Goal: Task Accomplishment & Management: Use online tool/utility

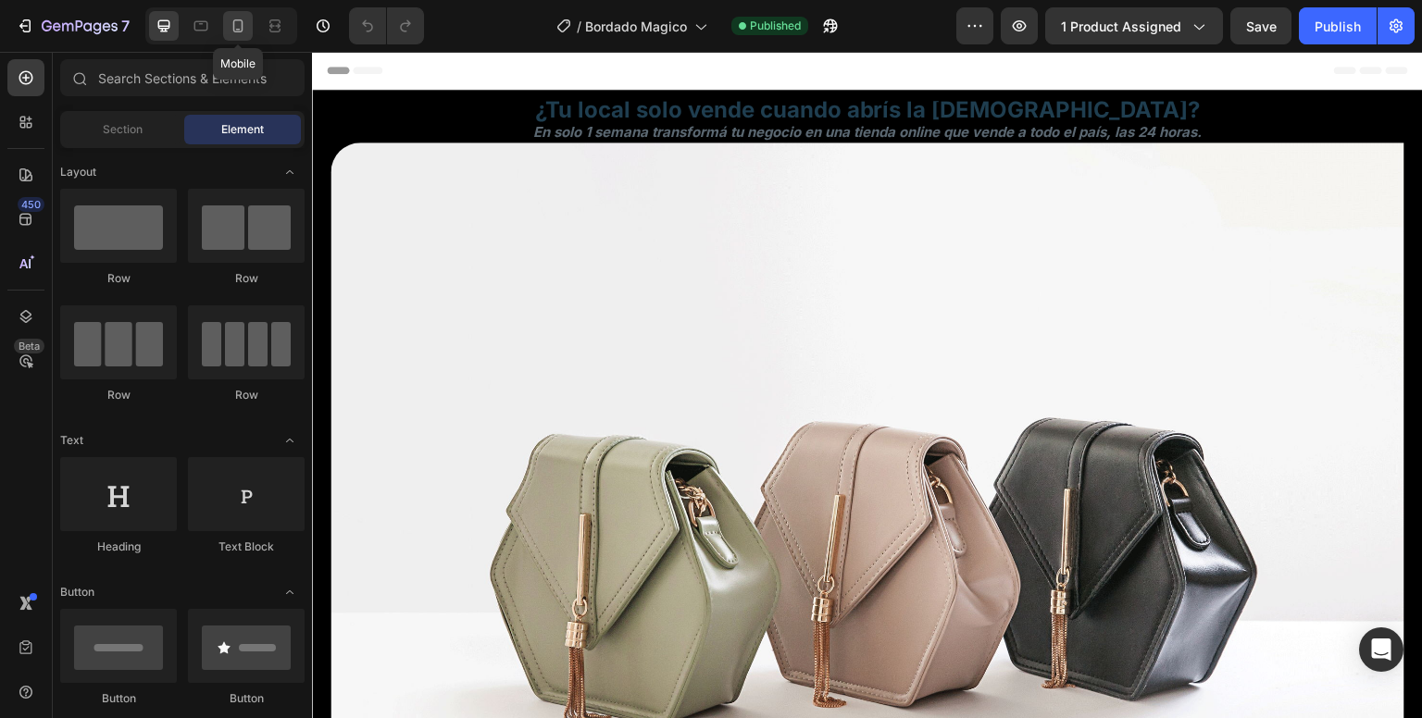
click at [242, 25] on icon at bounding box center [238, 25] width 10 height 13
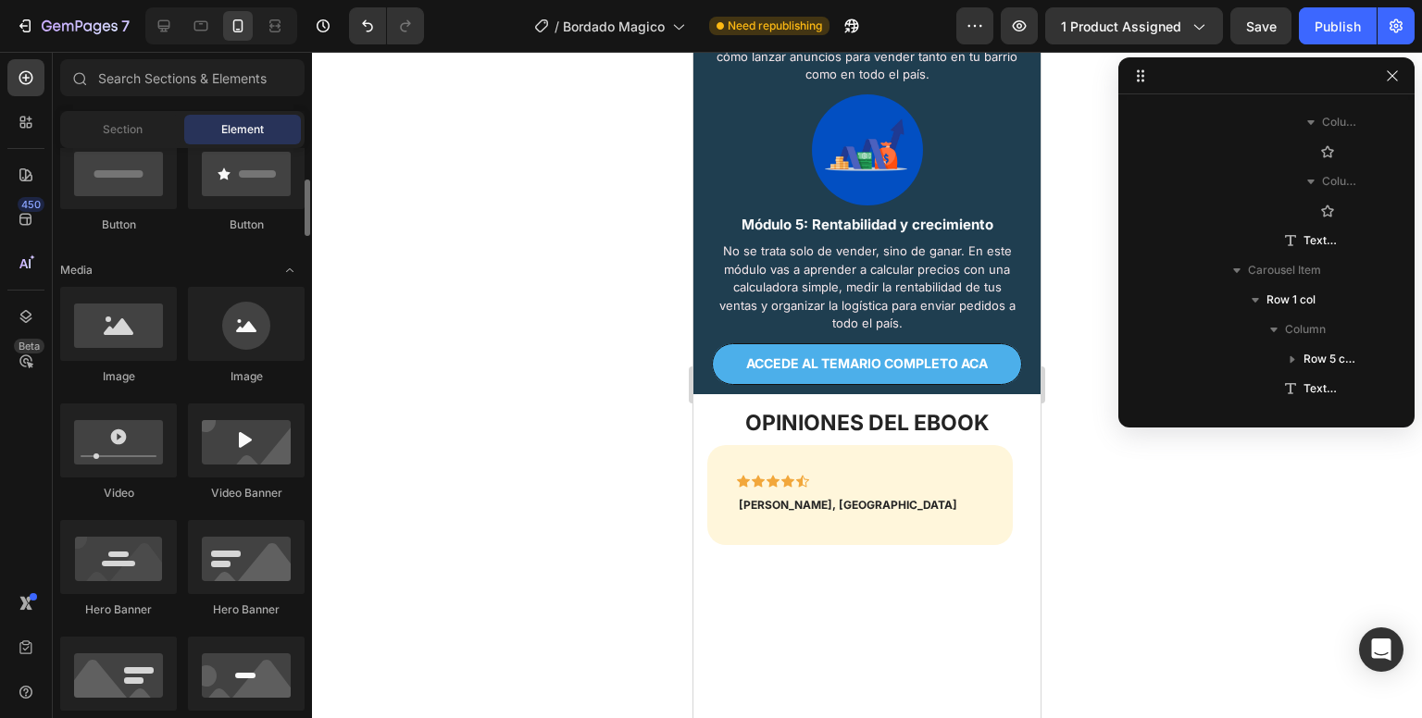
scroll to position [468, 0]
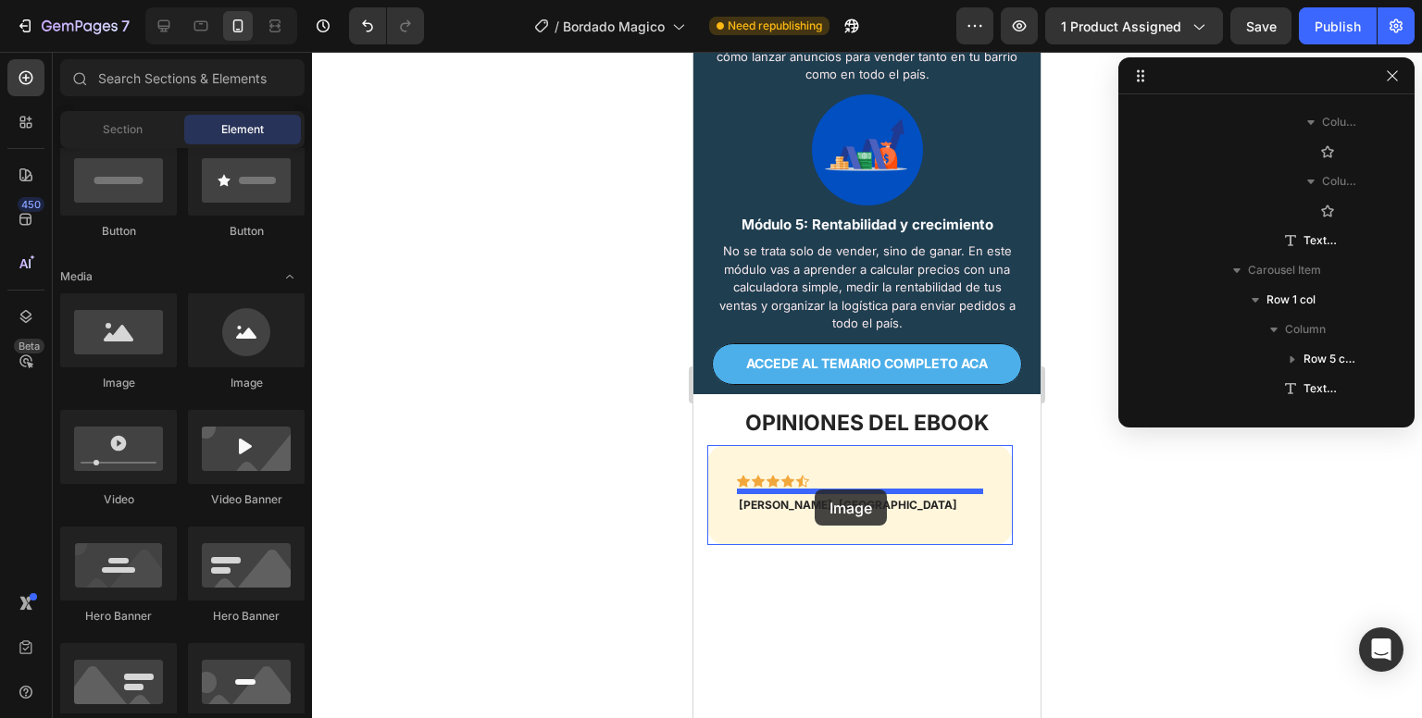
drag, startPoint x: 823, startPoint y: 384, endPoint x: 815, endPoint y: 490, distance: 105.9
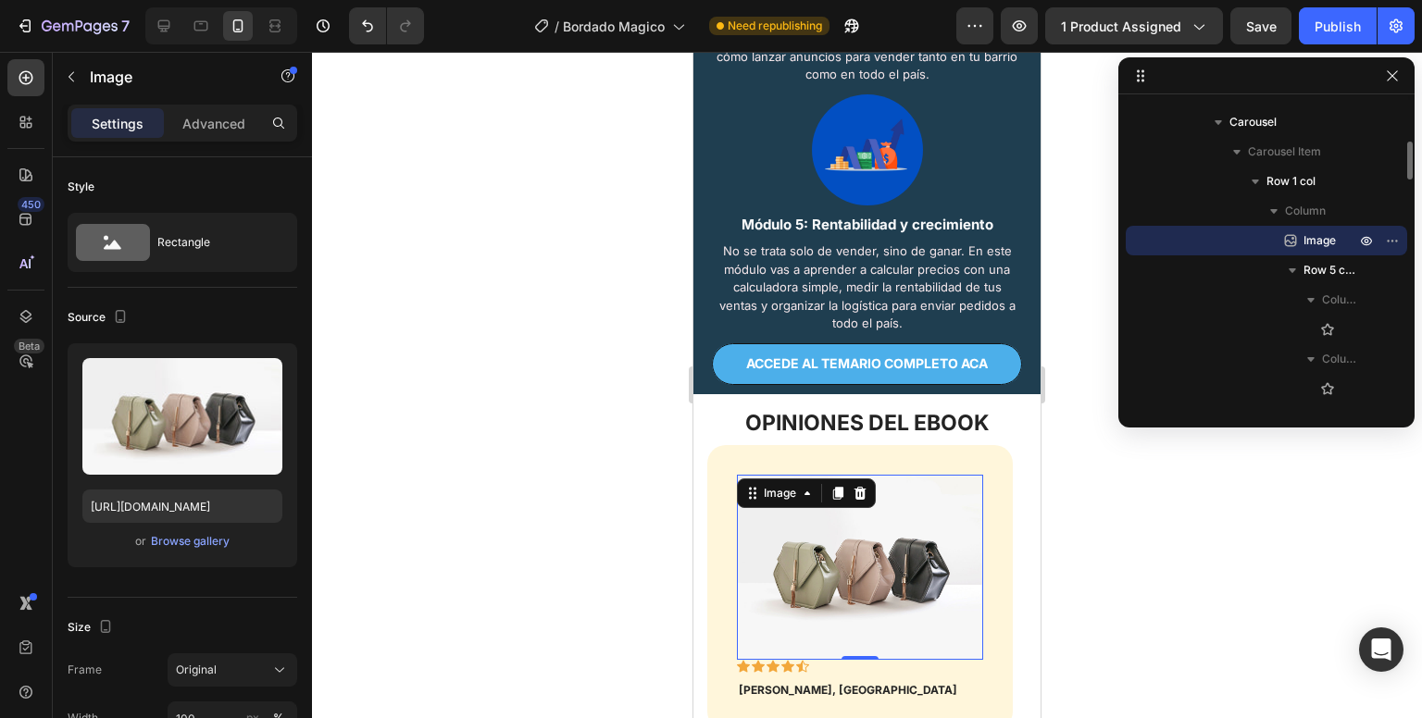
scroll to position [2953, 0]
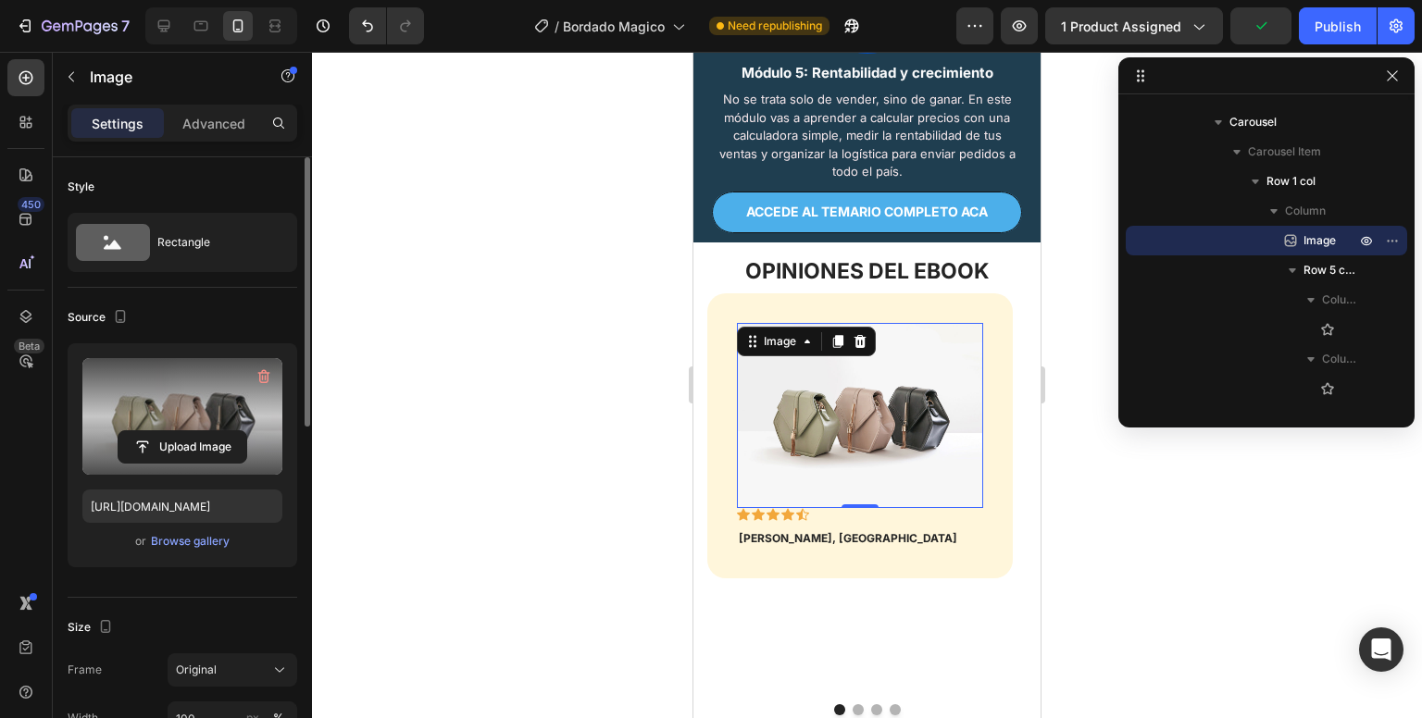
click at [193, 424] on label at bounding box center [182, 416] width 200 height 117
click at [193, 431] on input "file" at bounding box center [183, 446] width 128 height 31
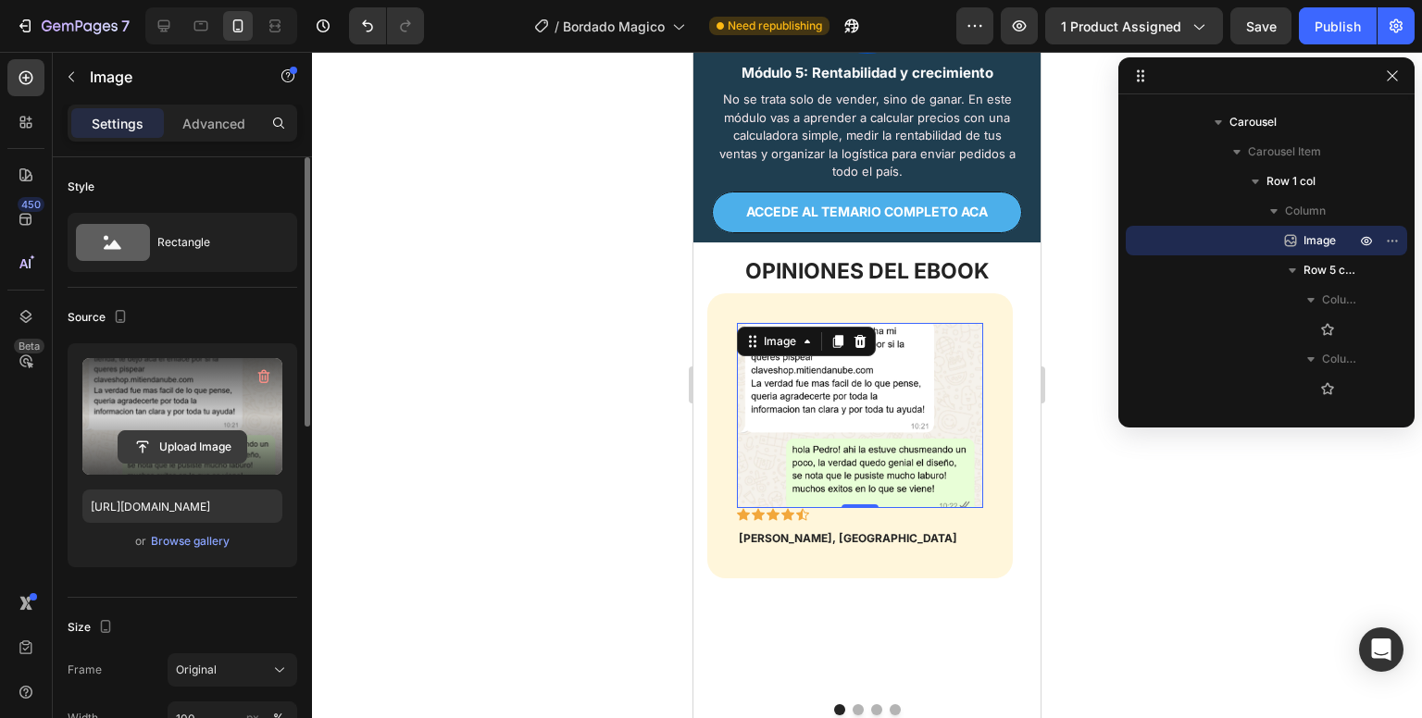
click at [164, 457] on input "file" at bounding box center [183, 446] width 128 height 31
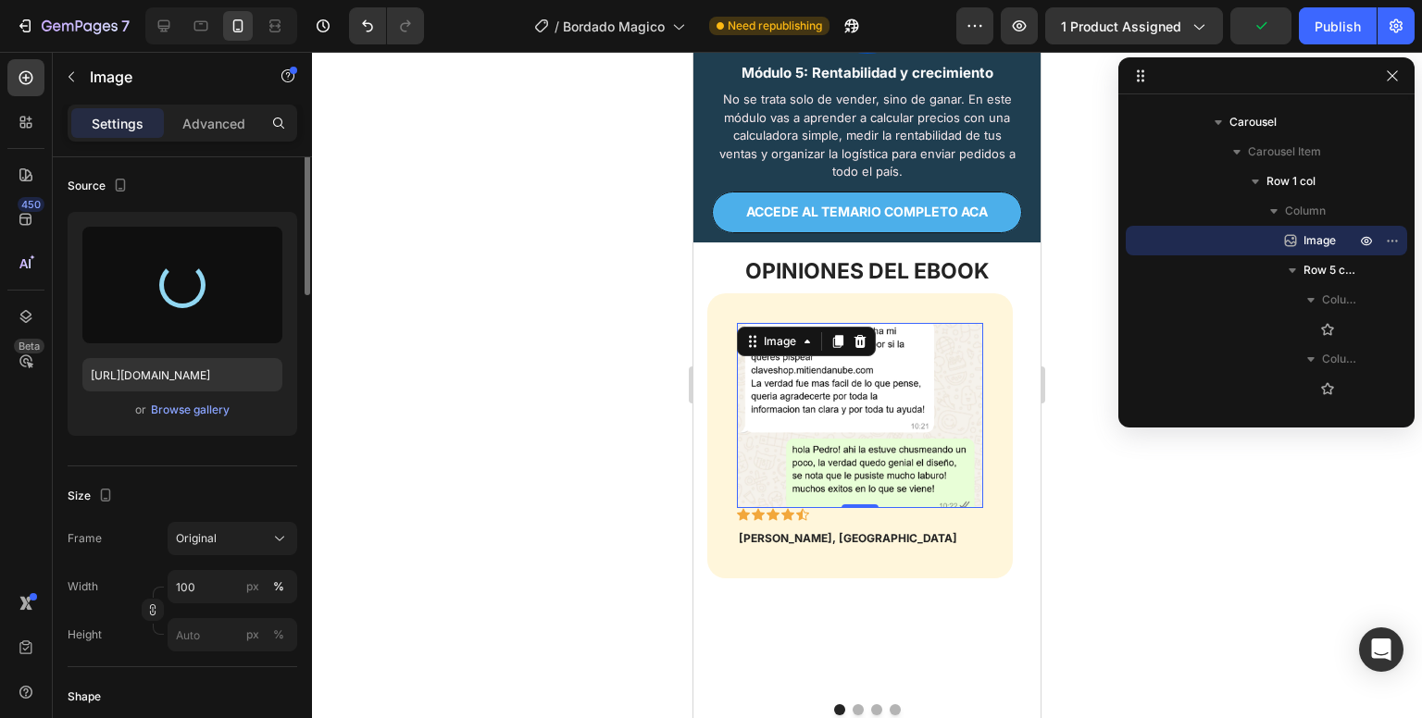
type input "[URL][DOMAIN_NAME]"
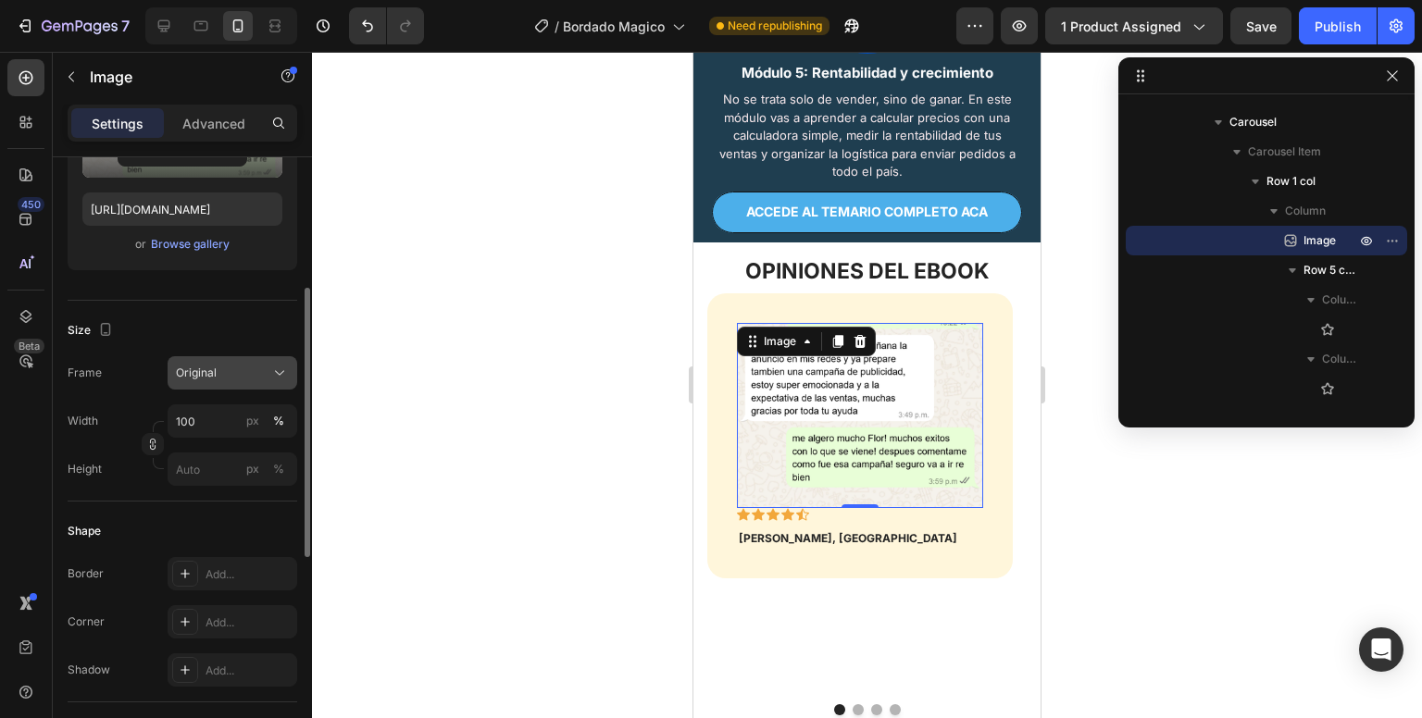
scroll to position [404, 0]
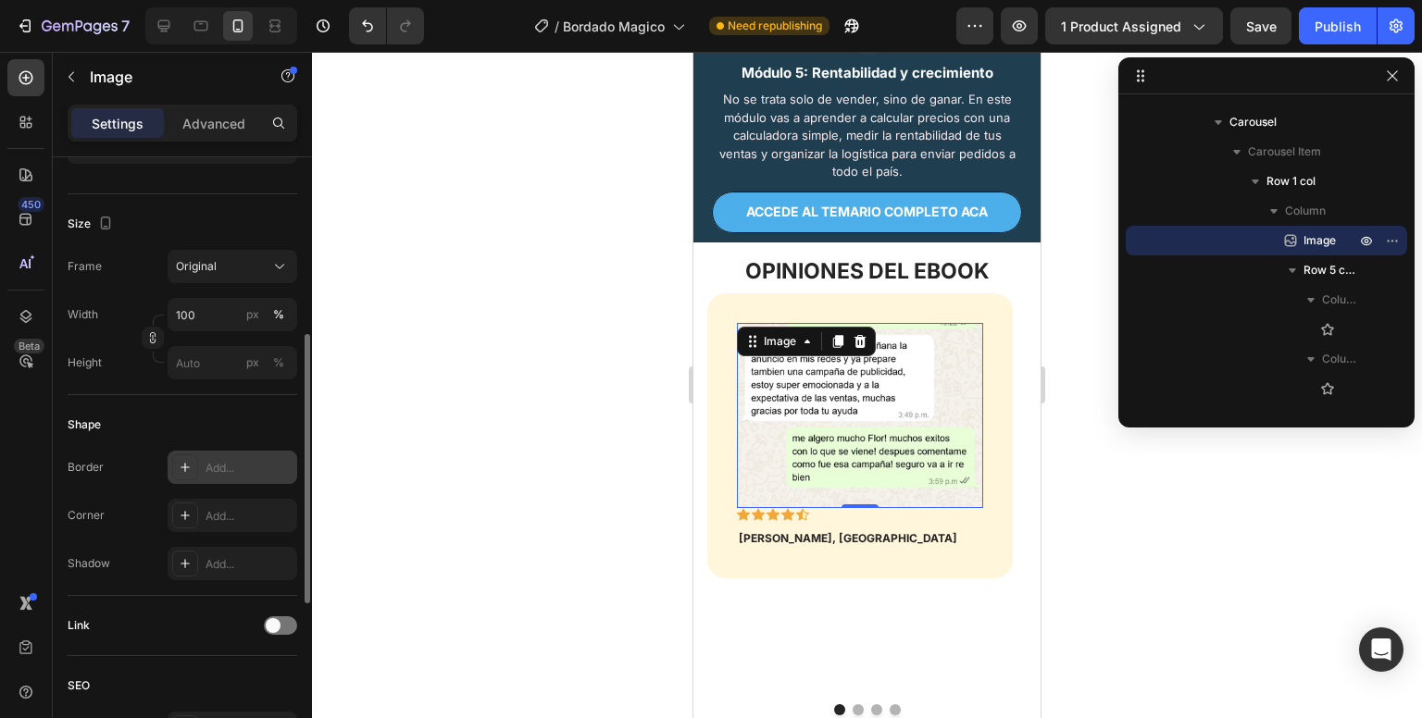
click at [234, 468] on div "Add..." at bounding box center [249, 468] width 87 height 17
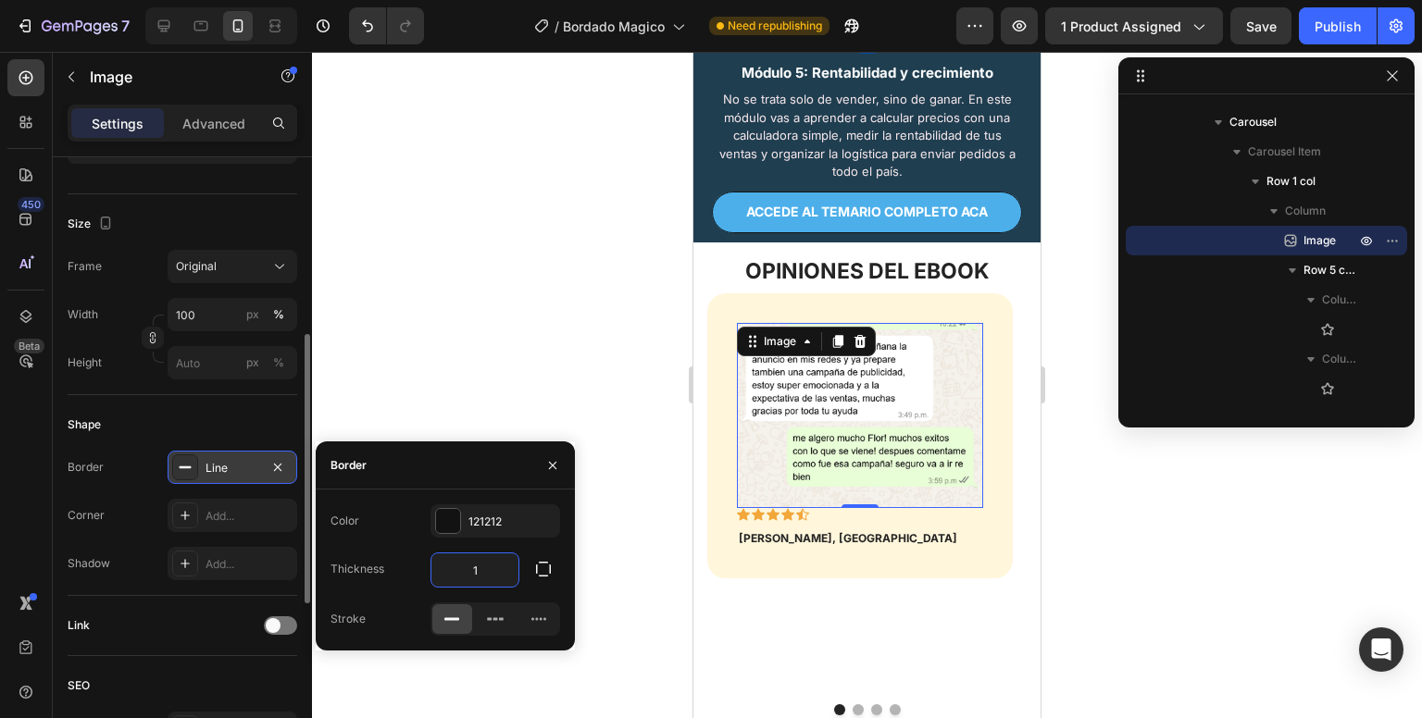
click at [496, 573] on input "1" at bounding box center [474, 570] width 87 height 33
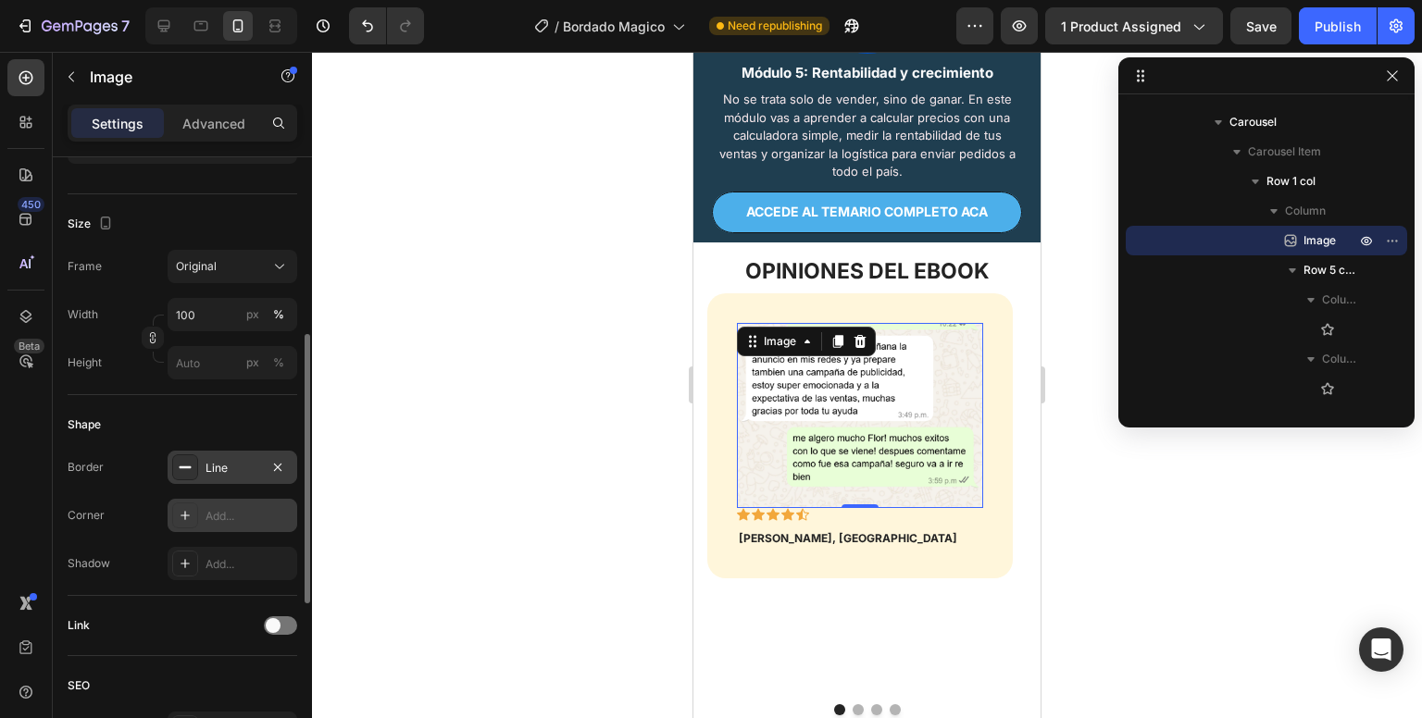
click at [223, 510] on div "Add..." at bounding box center [249, 516] width 87 height 17
click at [552, 397] on div at bounding box center [867, 385] width 1110 height 667
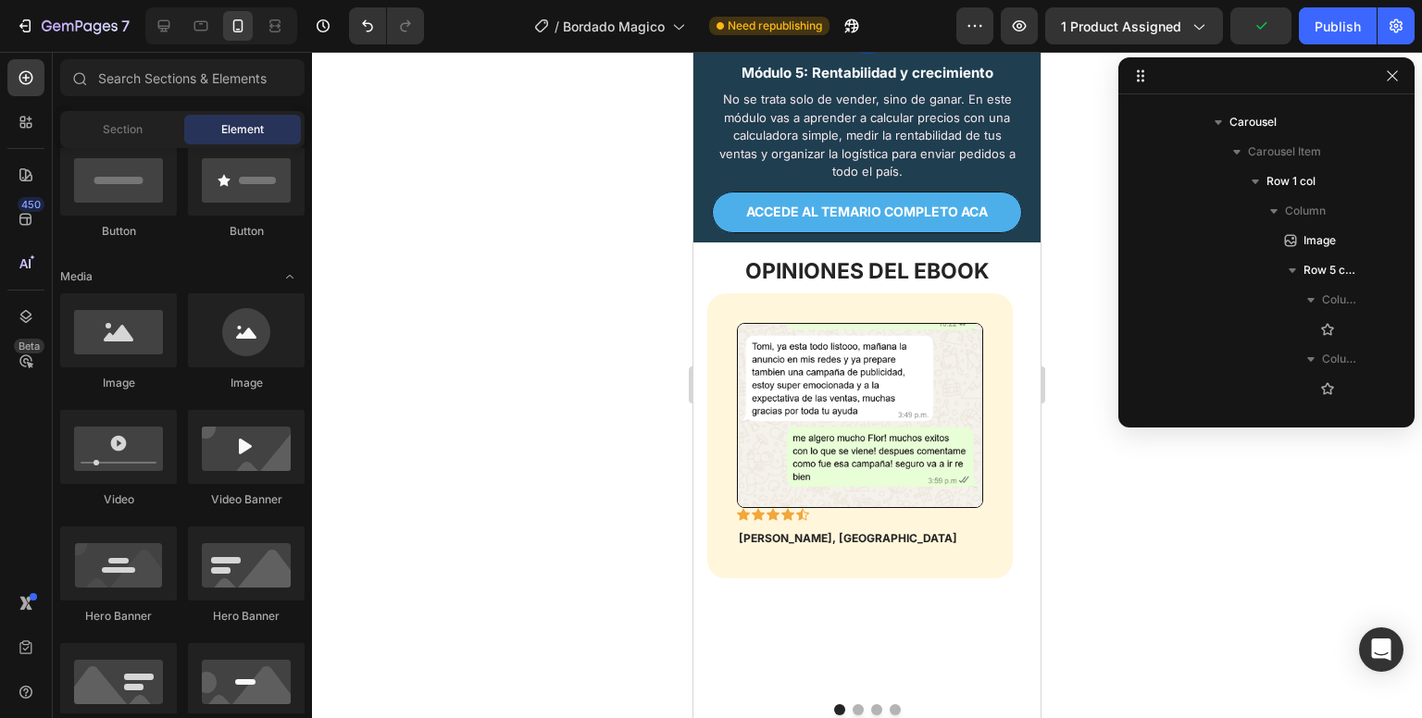
click at [552, 397] on div at bounding box center [867, 385] width 1110 height 667
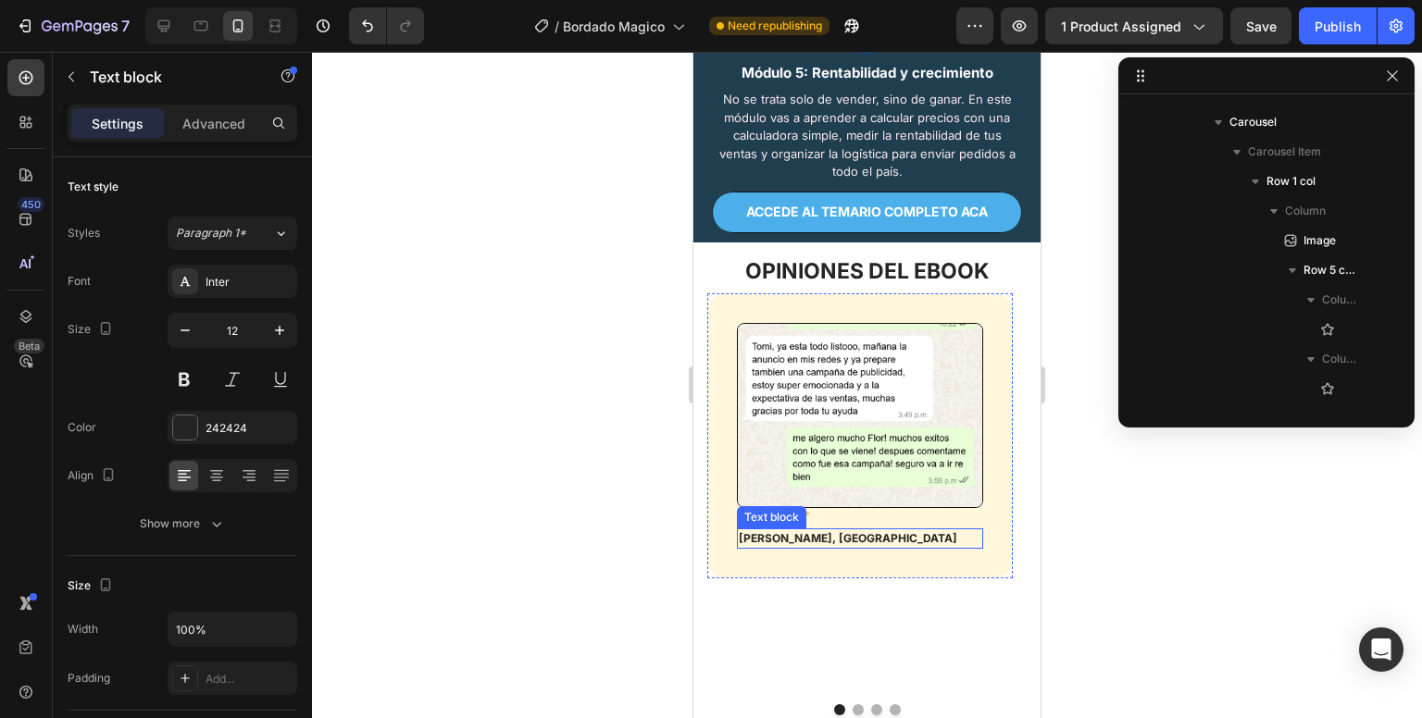
click at [805, 547] on p "[PERSON_NAME], [GEOGRAPHIC_DATA]" at bounding box center [860, 539] width 243 height 17
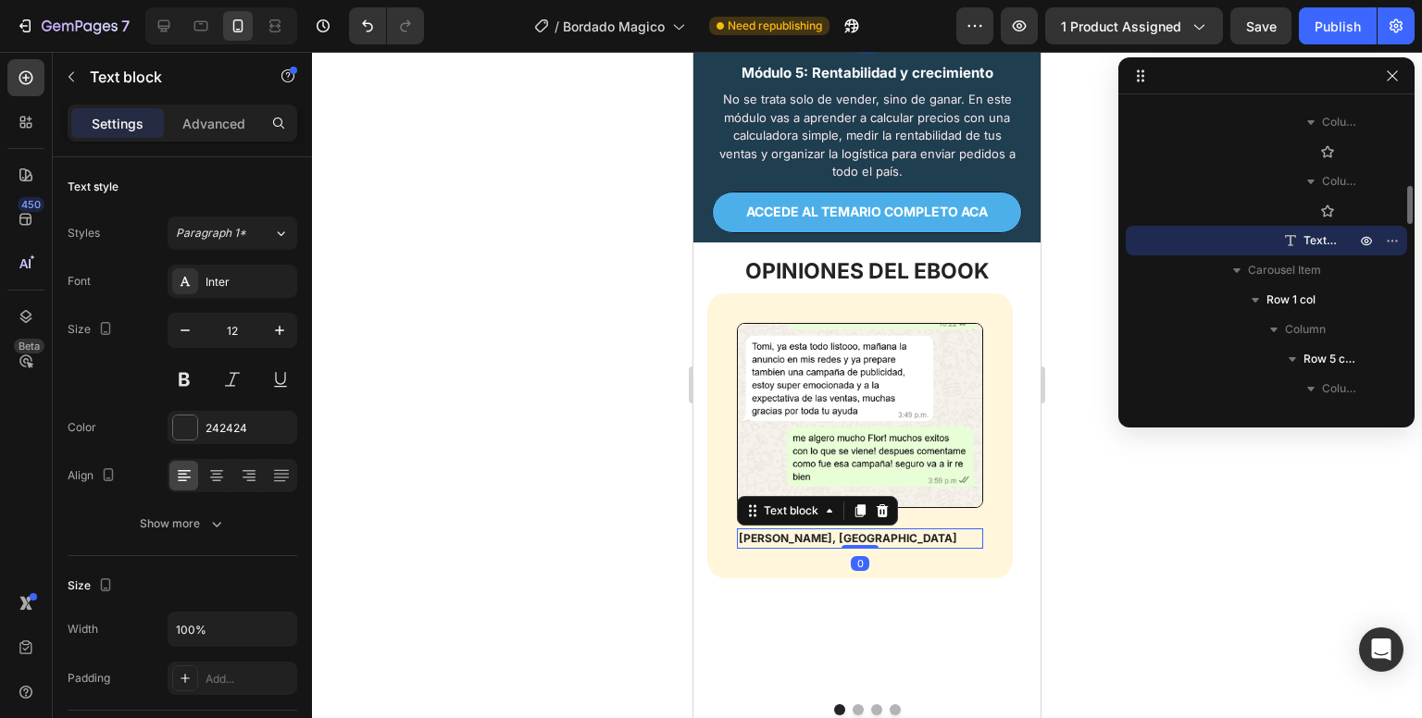
click at [805, 547] on p "[PERSON_NAME], [GEOGRAPHIC_DATA]" at bounding box center [860, 539] width 243 height 17
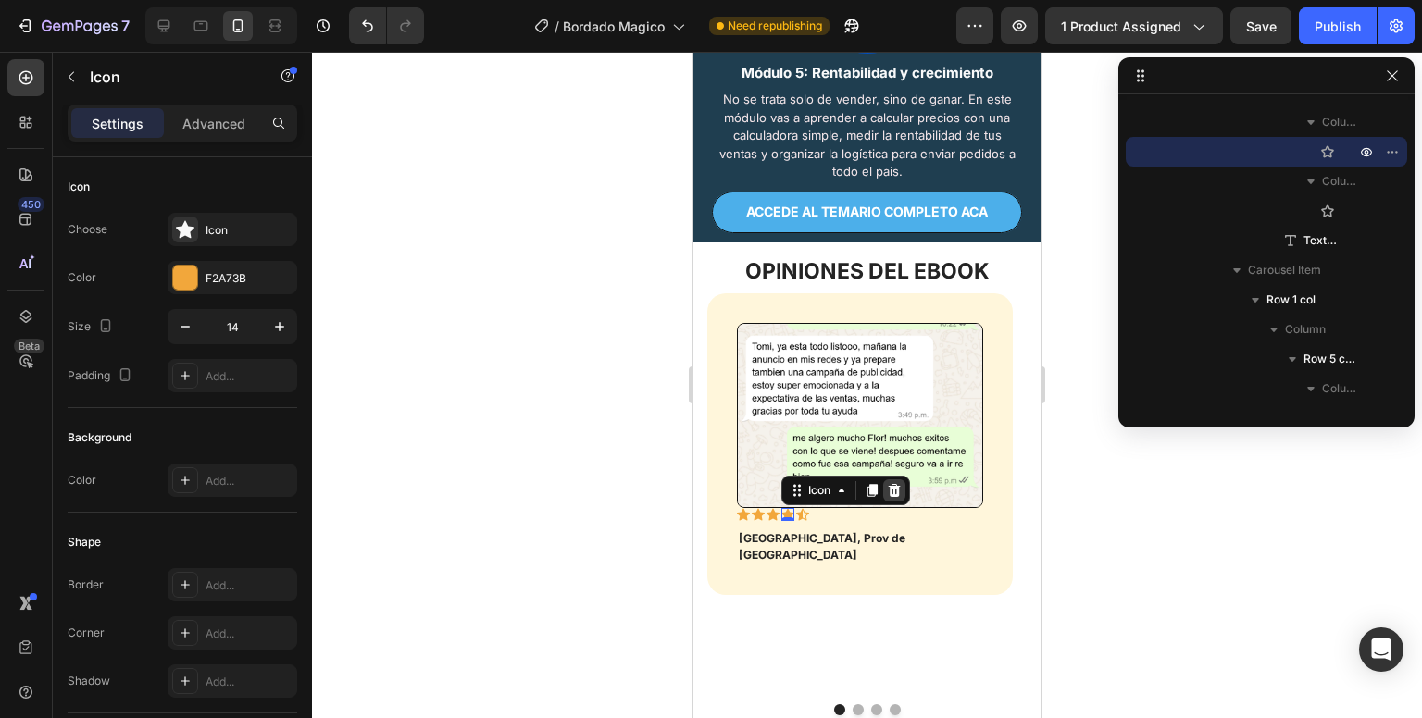
click at [890, 498] on div at bounding box center [894, 491] width 22 height 22
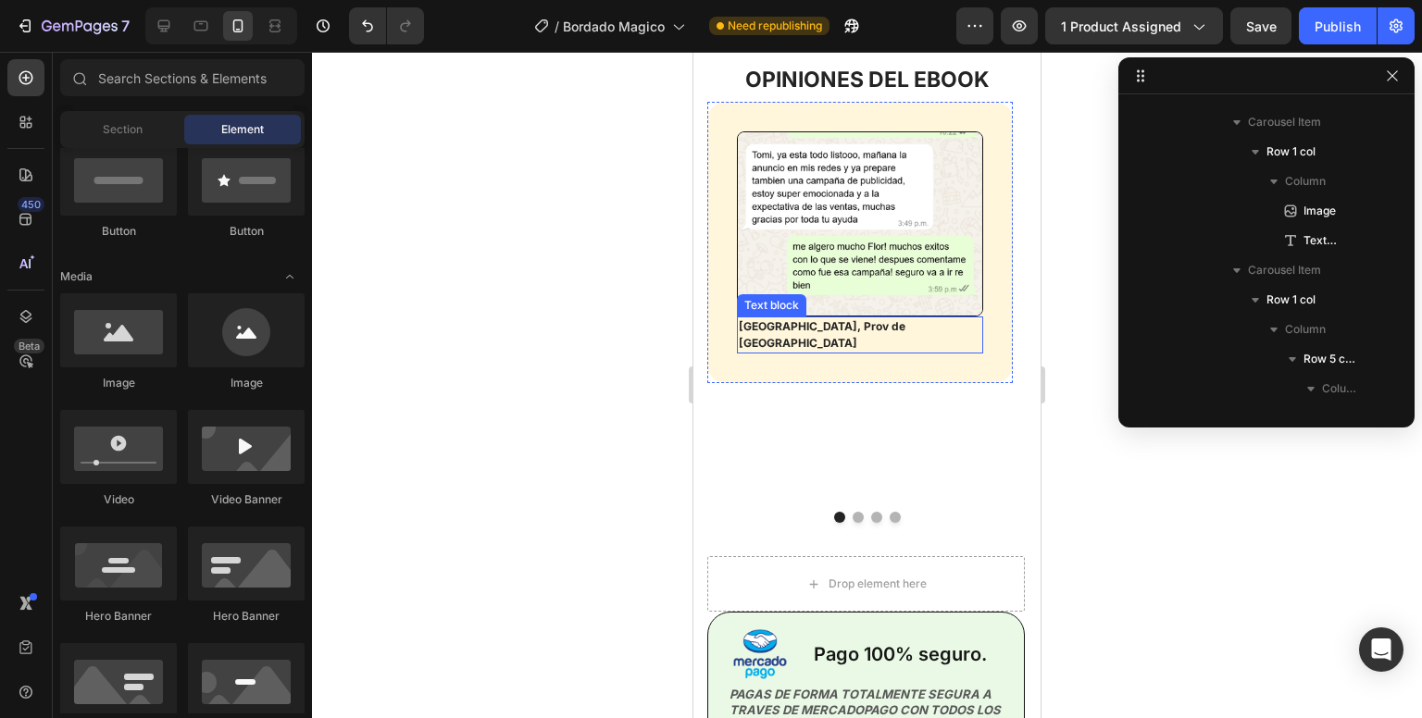
scroll to position [3004, 0]
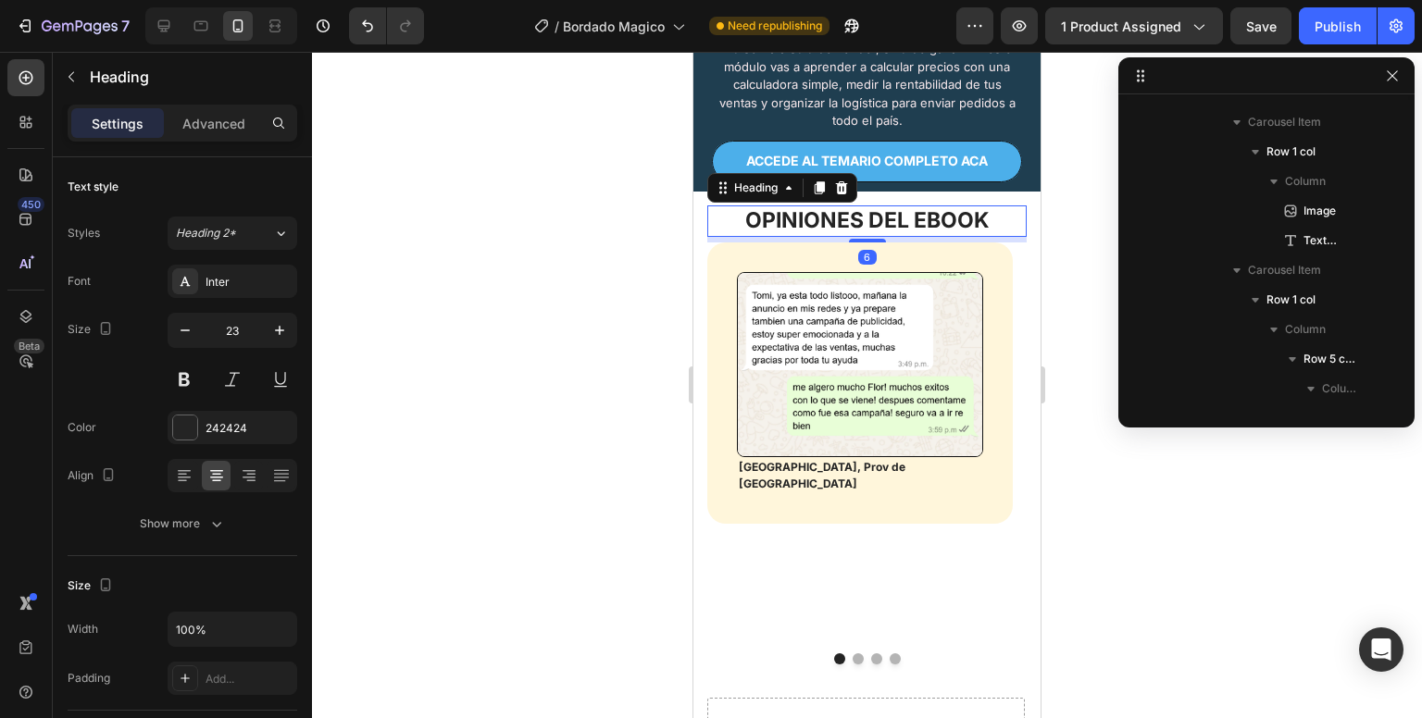
click at [943, 232] on h2 "OPINIONES DEL EBOOK" at bounding box center [866, 221] width 319 height 31
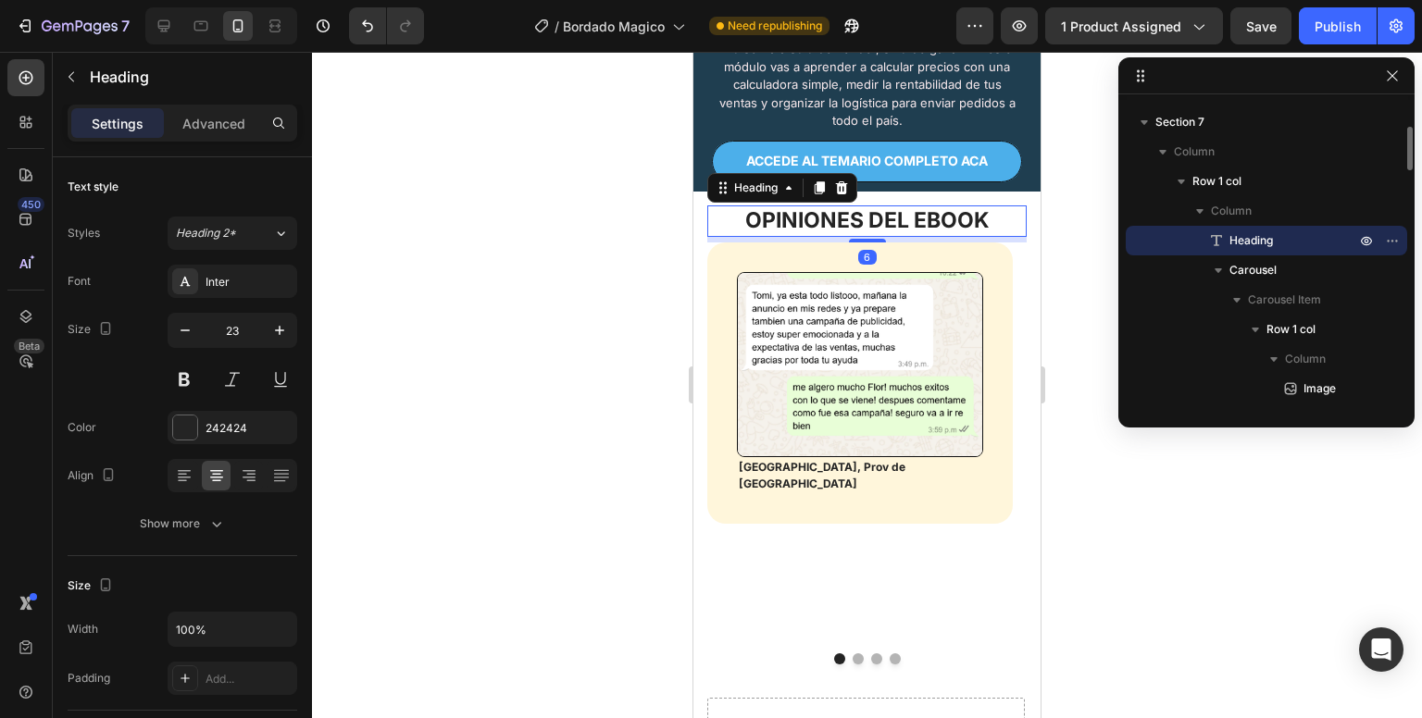
click at [943, 232] on h2 "OPINIONES DEL EBOOK" at bounding box center [866, 221] width 319 height 31
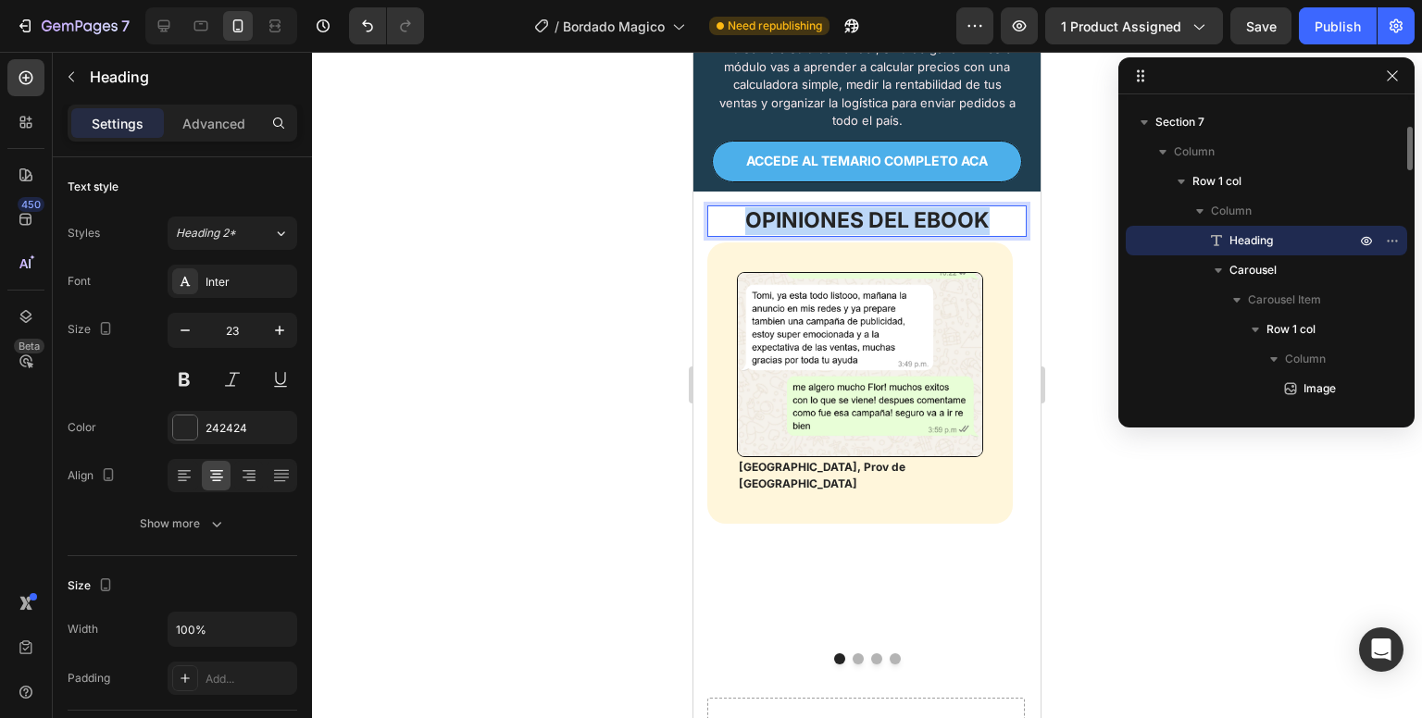
click at [943, 232] on p "OPINIONES DEL EBOOK" at bounding box center [867, 221] width 316 height 28
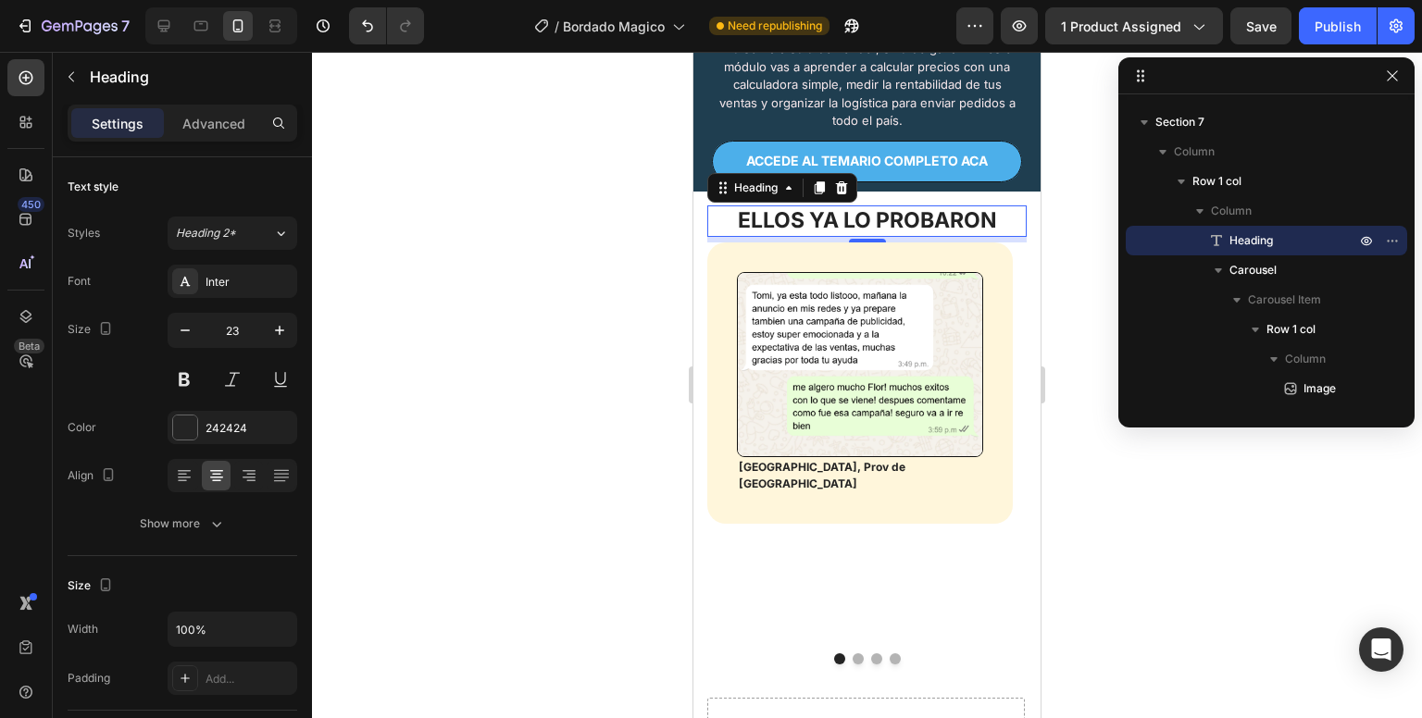
click at [542, 393] on div at bounding box center [867, 385] width 1110 height 667
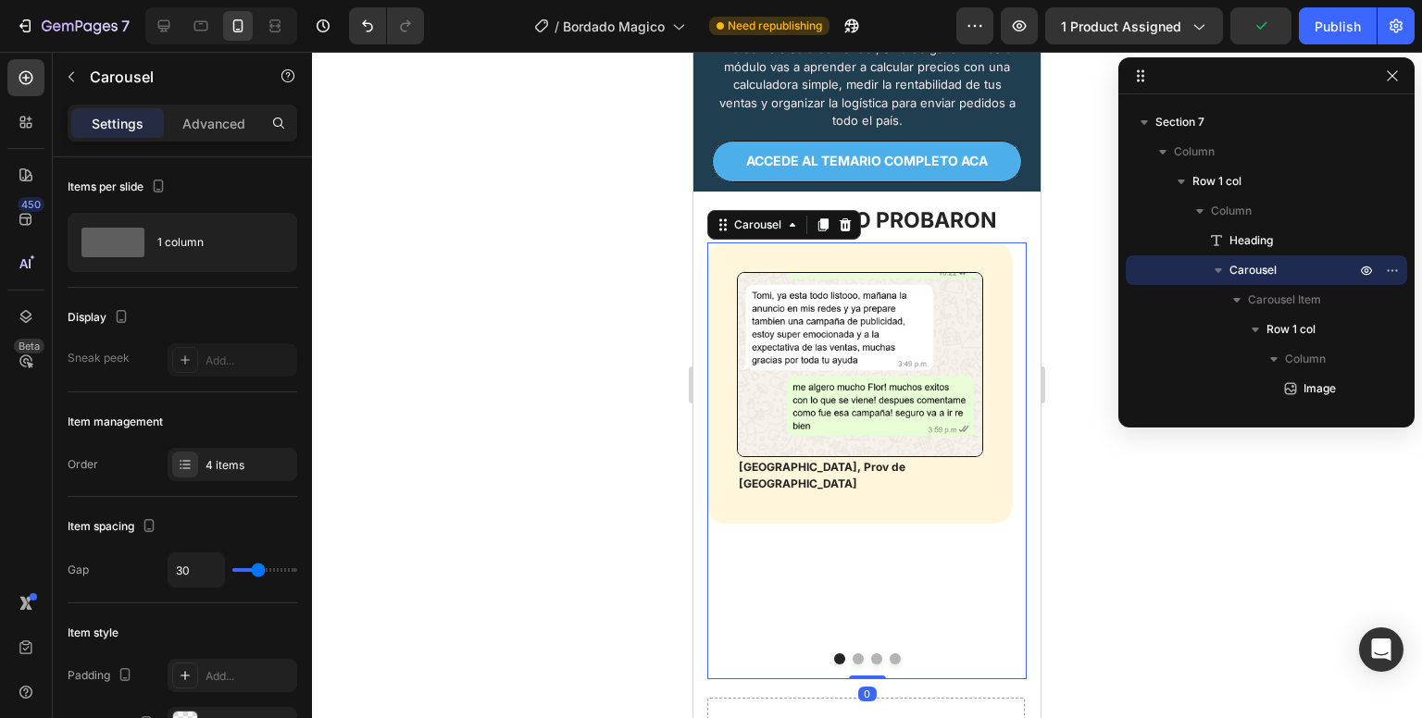
click at [853, 666] on div "Image [GEOGRAPHIC_DATA], Prov de [GEOGRAPHIC_DATA] Text block Row" at bounding box center [860, 454] width 306 height 423
click at [853, 665] on button "Dot" at bounding box center [858, 659] width 11 height 11
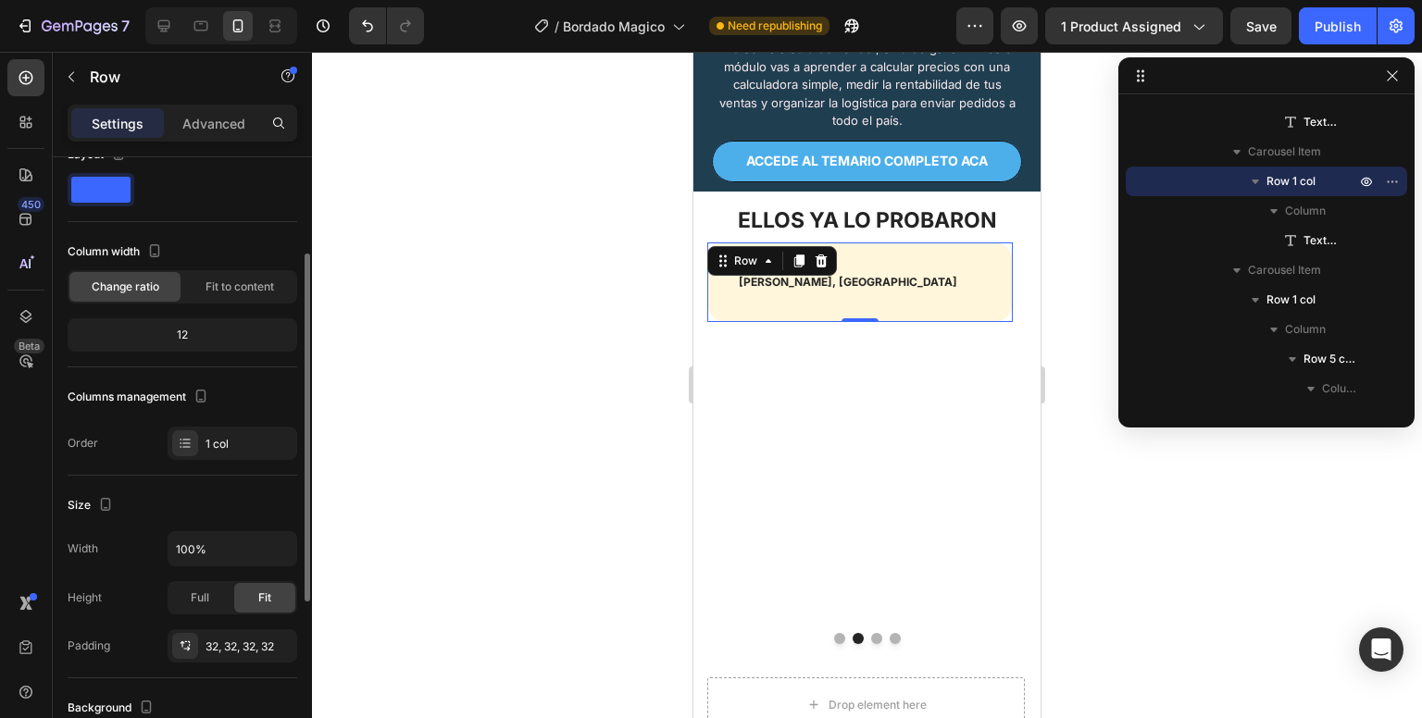
scroll to position [0, 0]
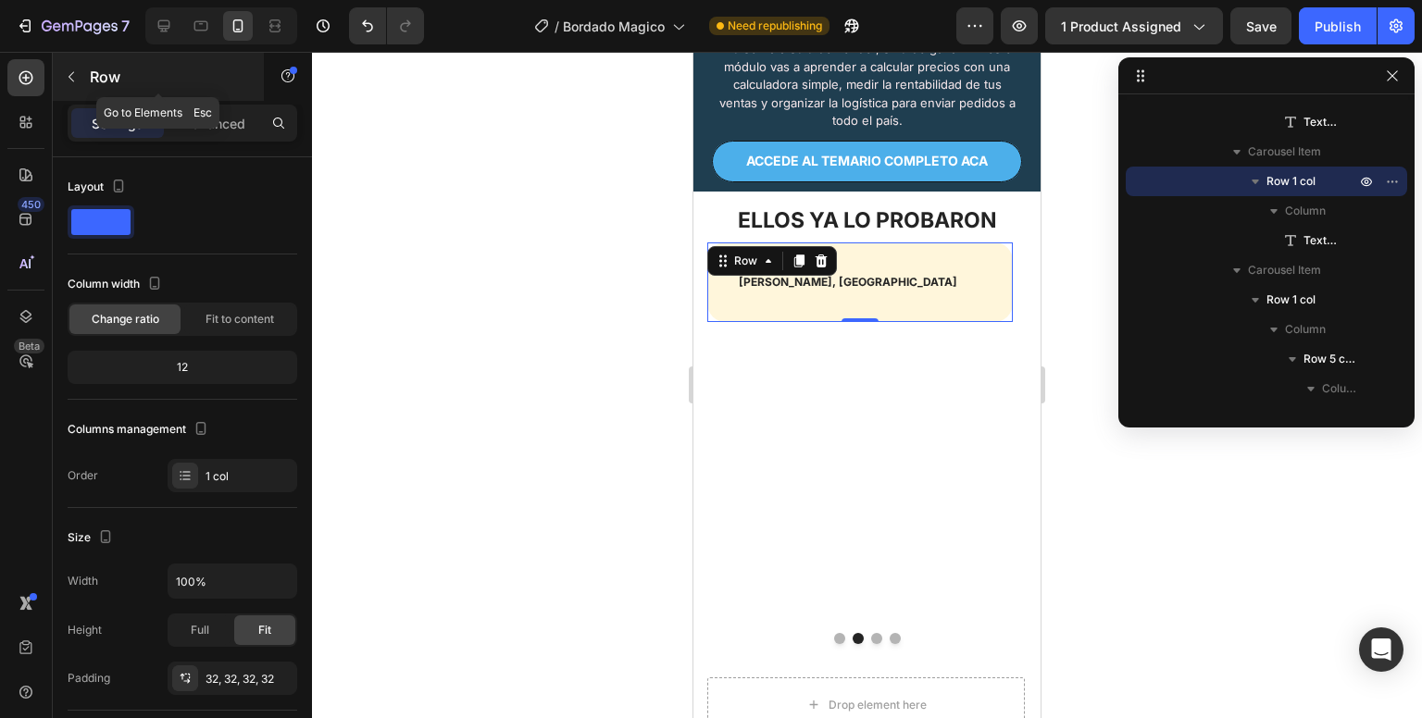
click at [73, 75] on icon "button" at bounding box center [71, 76] width 15 height 15
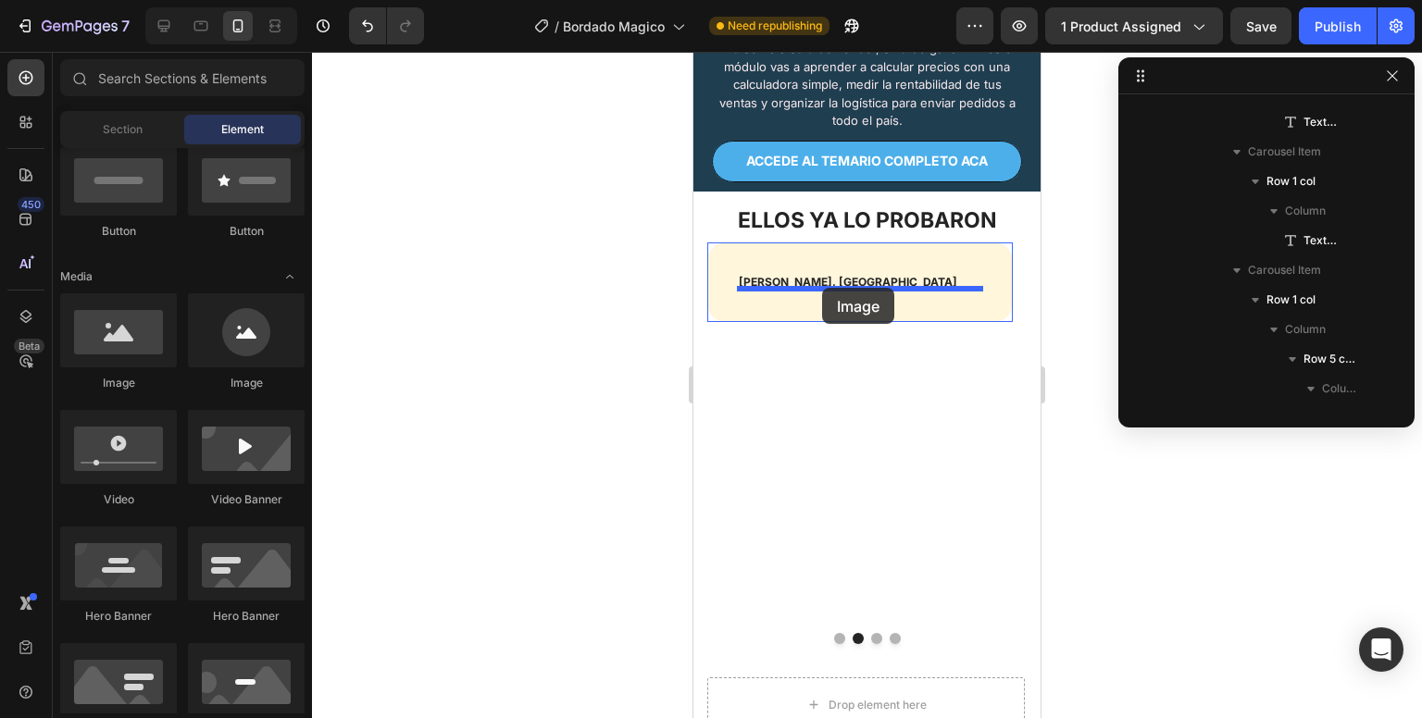
drag, startPoint x: 798, startPoint y: 392, endPoint x: 822, endPoint y: 288, distance: 106.5
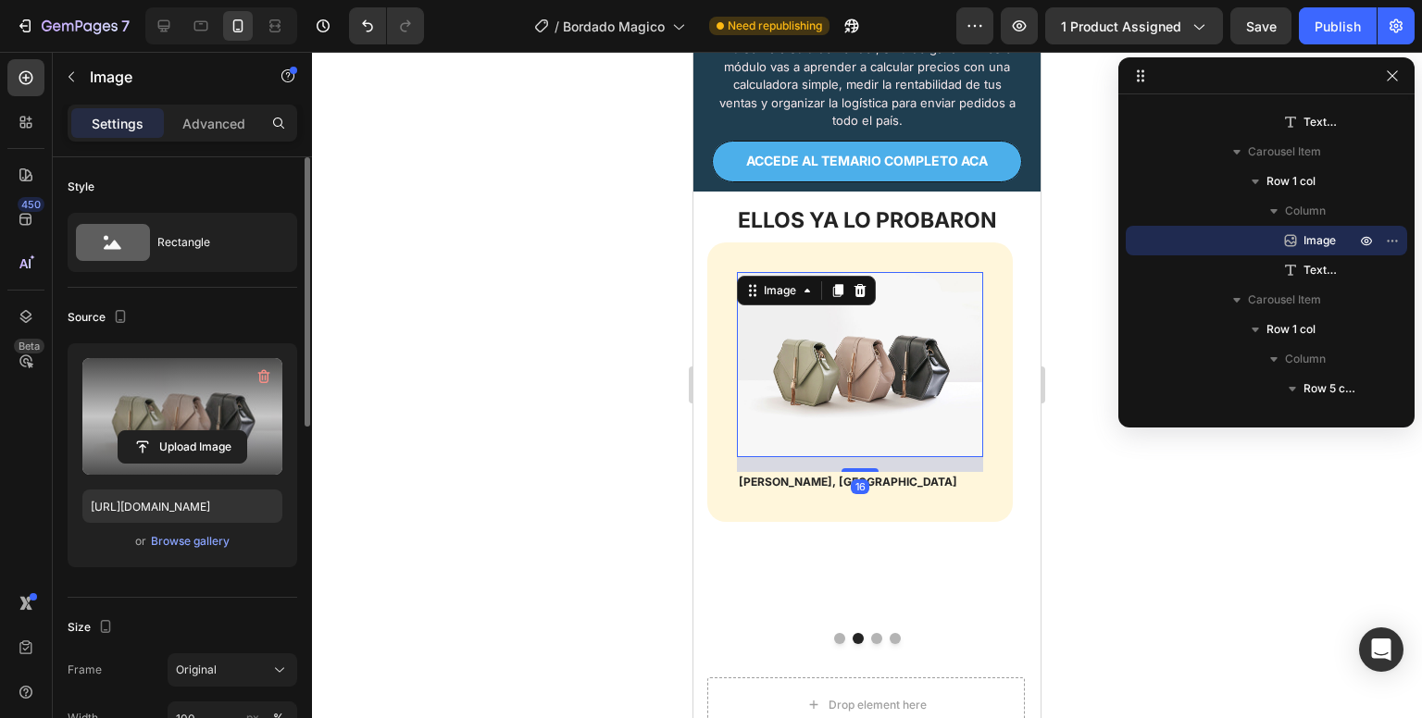
click at [225, 402] on label at bounding box center [182, 416] width 200 height 117
click at [225, 431] on input "file" at bounding box center [183, 446] width 128 height 31
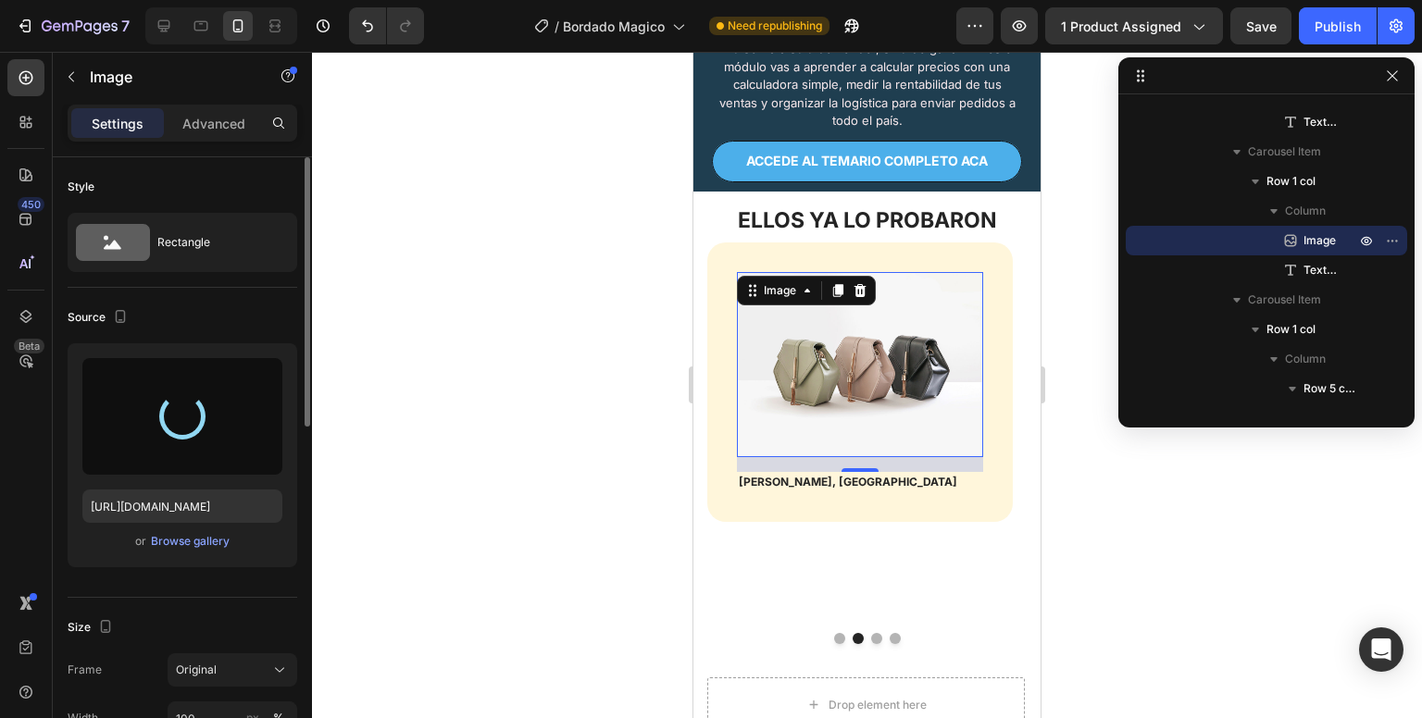
type input "[URL][DOMAIN_NAME]"
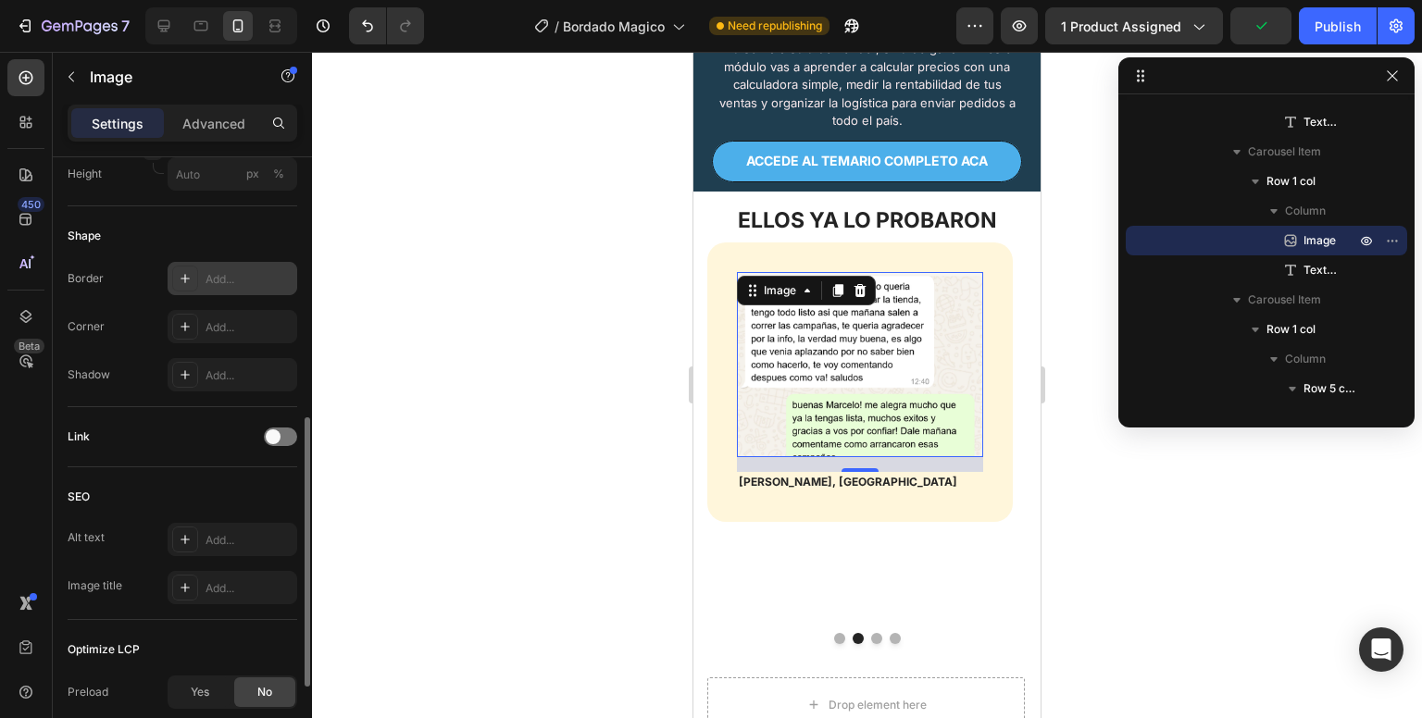
scroll to position [594, 0]
click at [219, 279] on div "Add..." at bounding box center [249, 277] width 87 height 17
click at [238, 323] on div "Add..." at bounding box center [249, 326] width 87 height 17
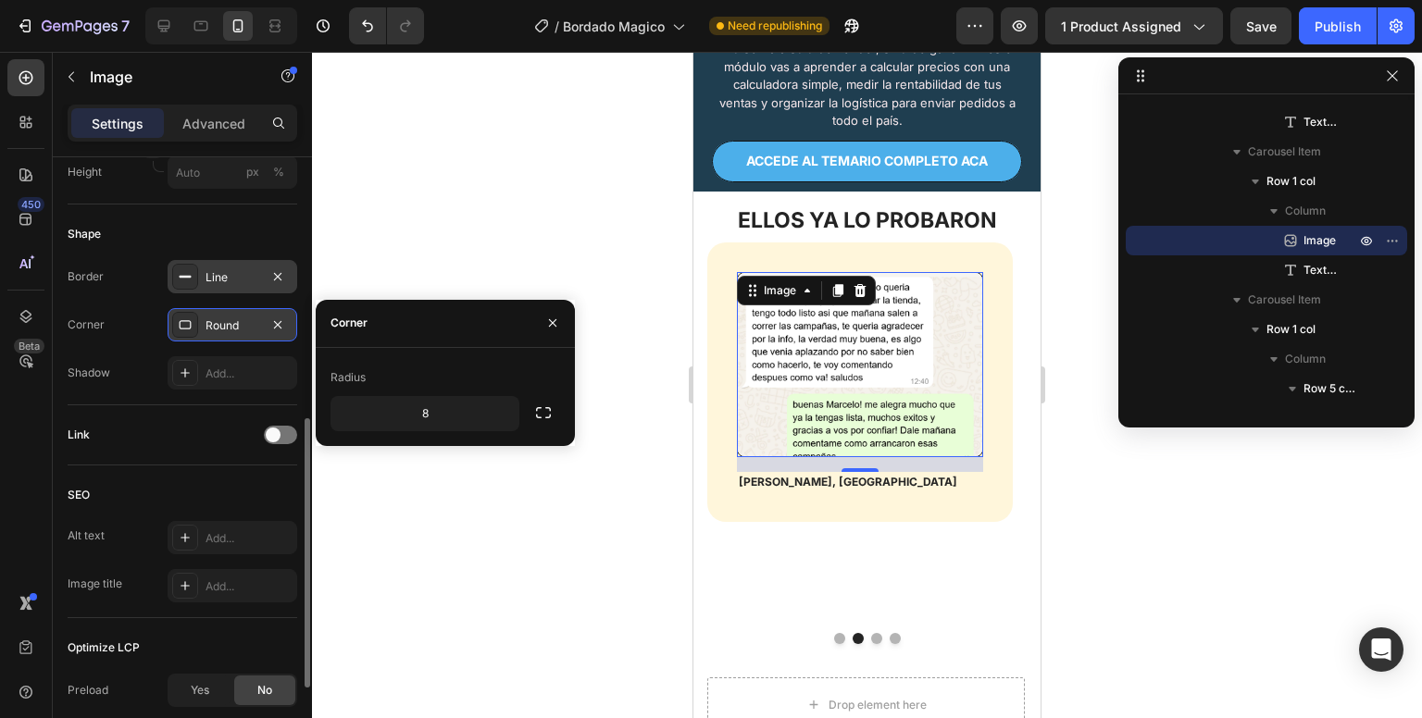
click at [562, 300] on div at bounding box center [553, 323] width 44 height 47
click at [627, 334] on div at bounding box center [867, 385] width 1110 height 667
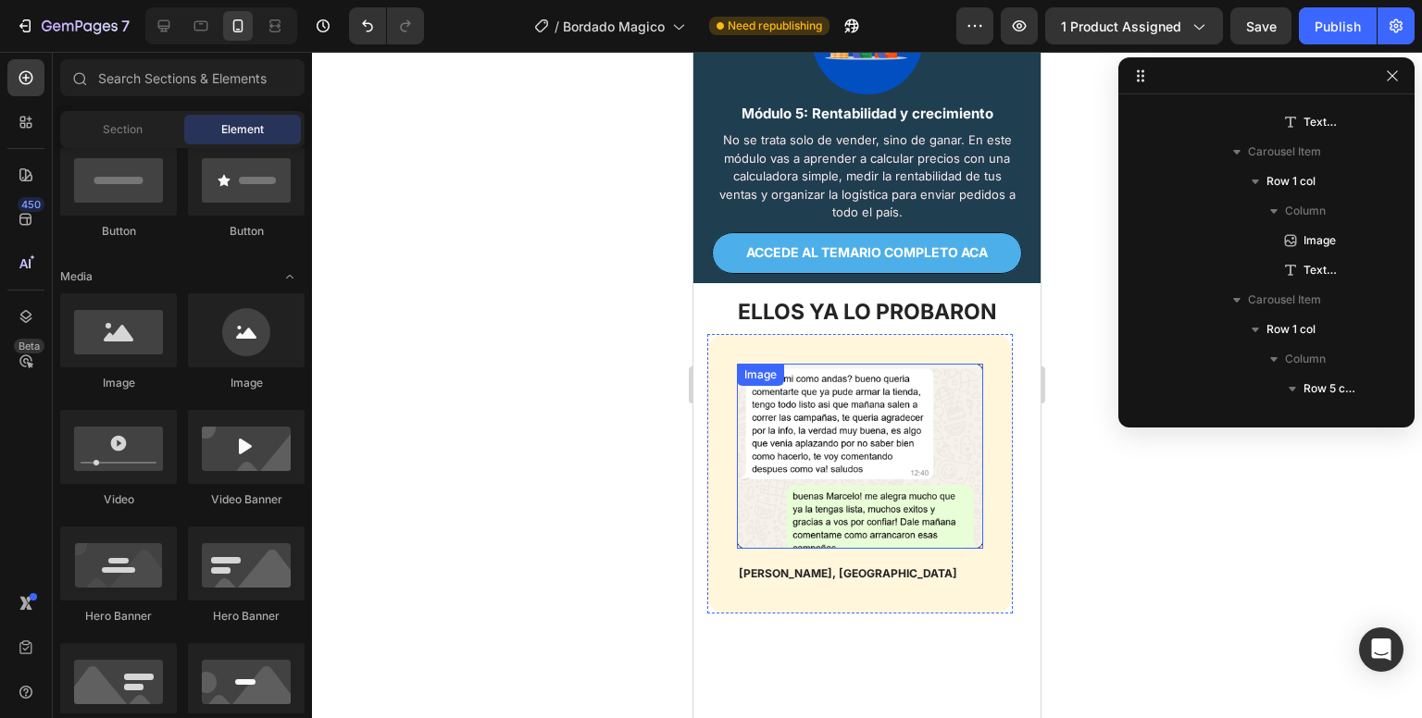
scroll to position [2968, 0]
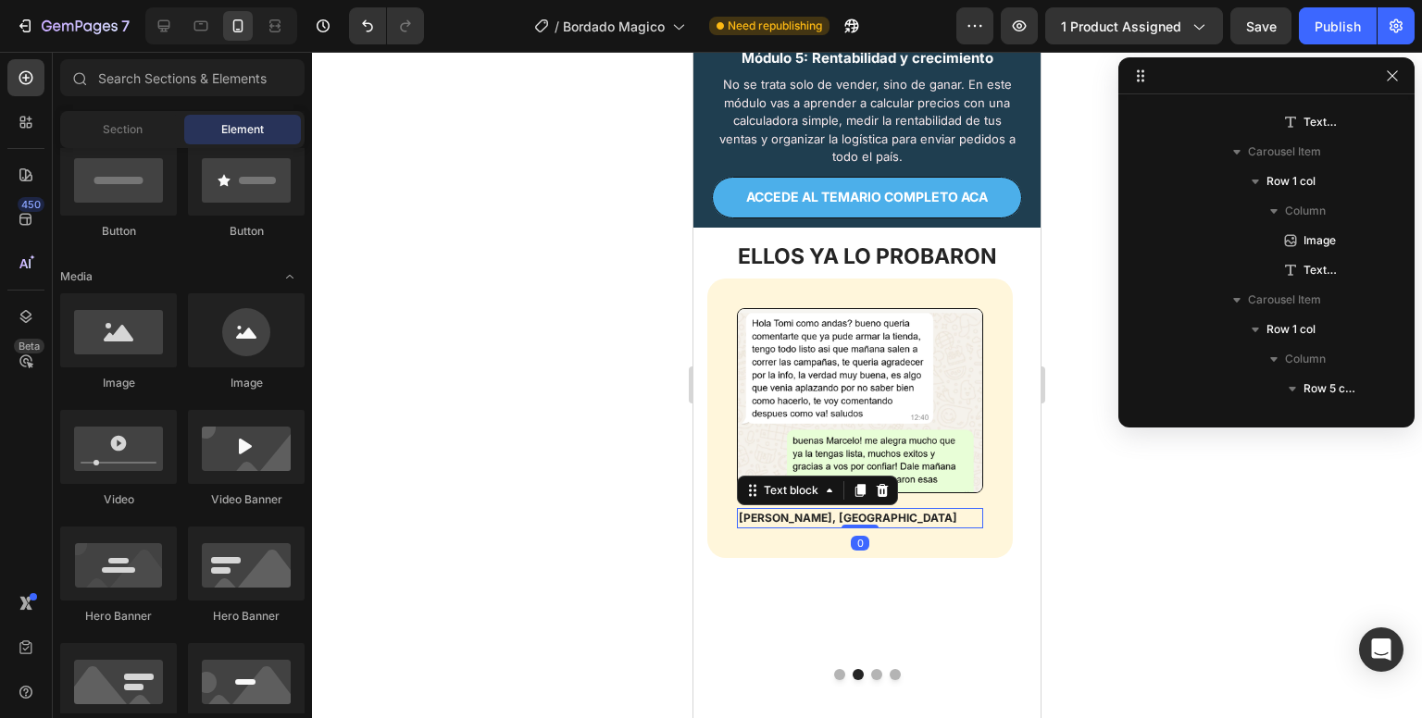
click at [830, 527] on p "[PERSON_NAME], [GEOGRAPHIC_DATA]" at bounding box center [860, 518] width 243 height 17
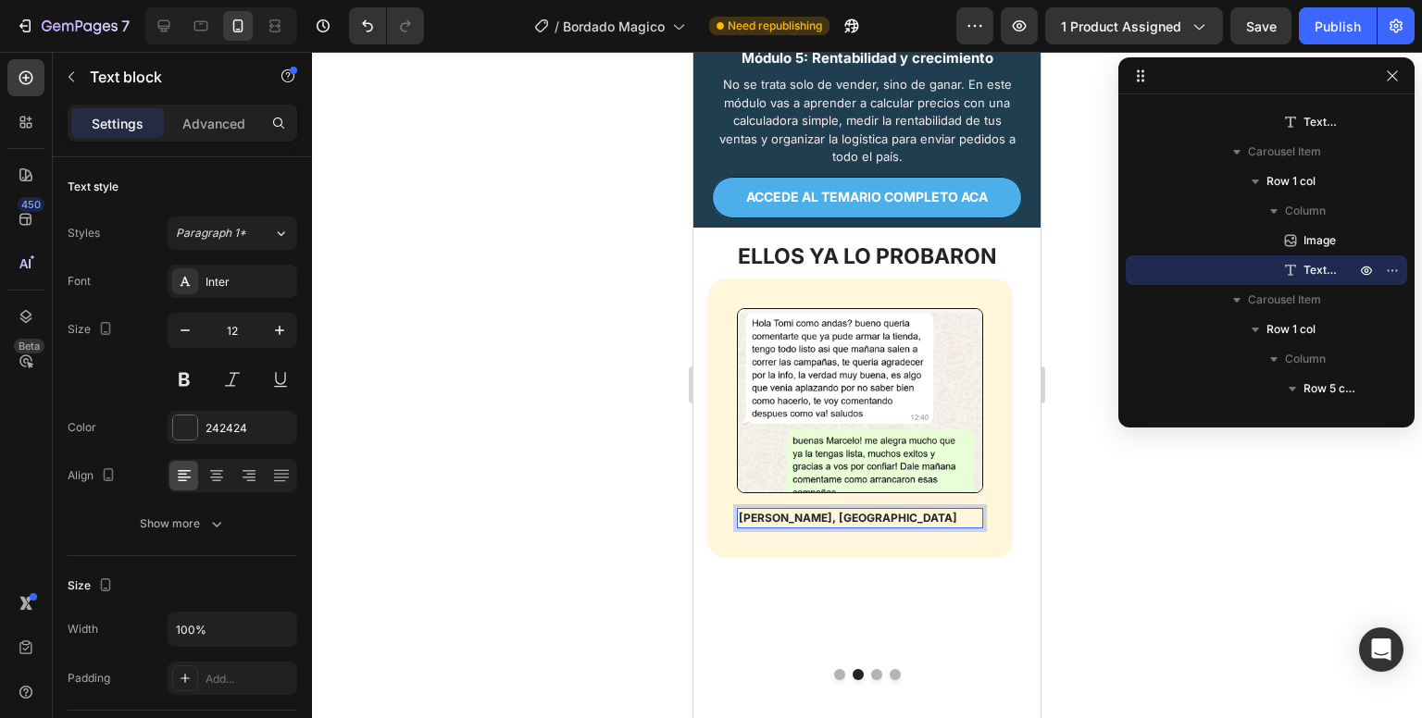
click at [830, 527] on p "[PERSON_NAME], [GEOGRAPHIC_DATA]" at bounding box center [860, 518] width 243 height 17
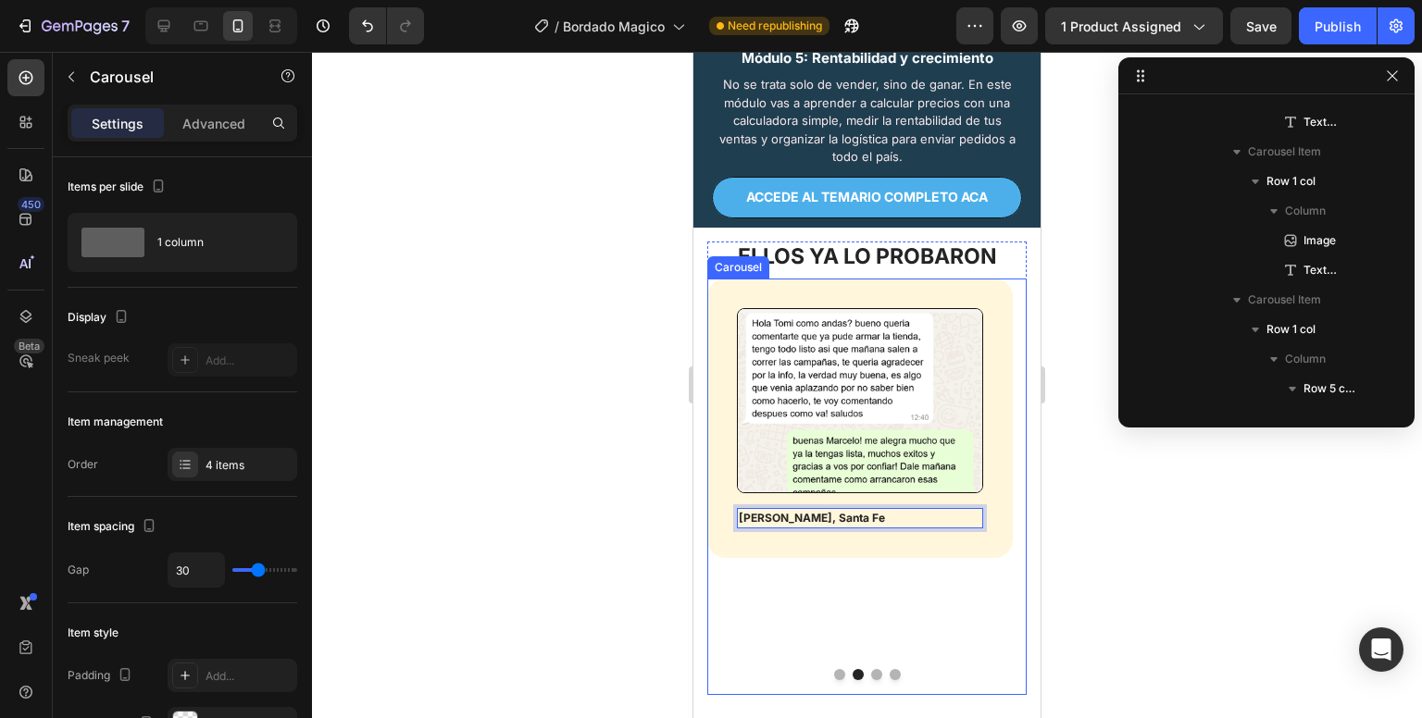
scroll to position [202, 0]
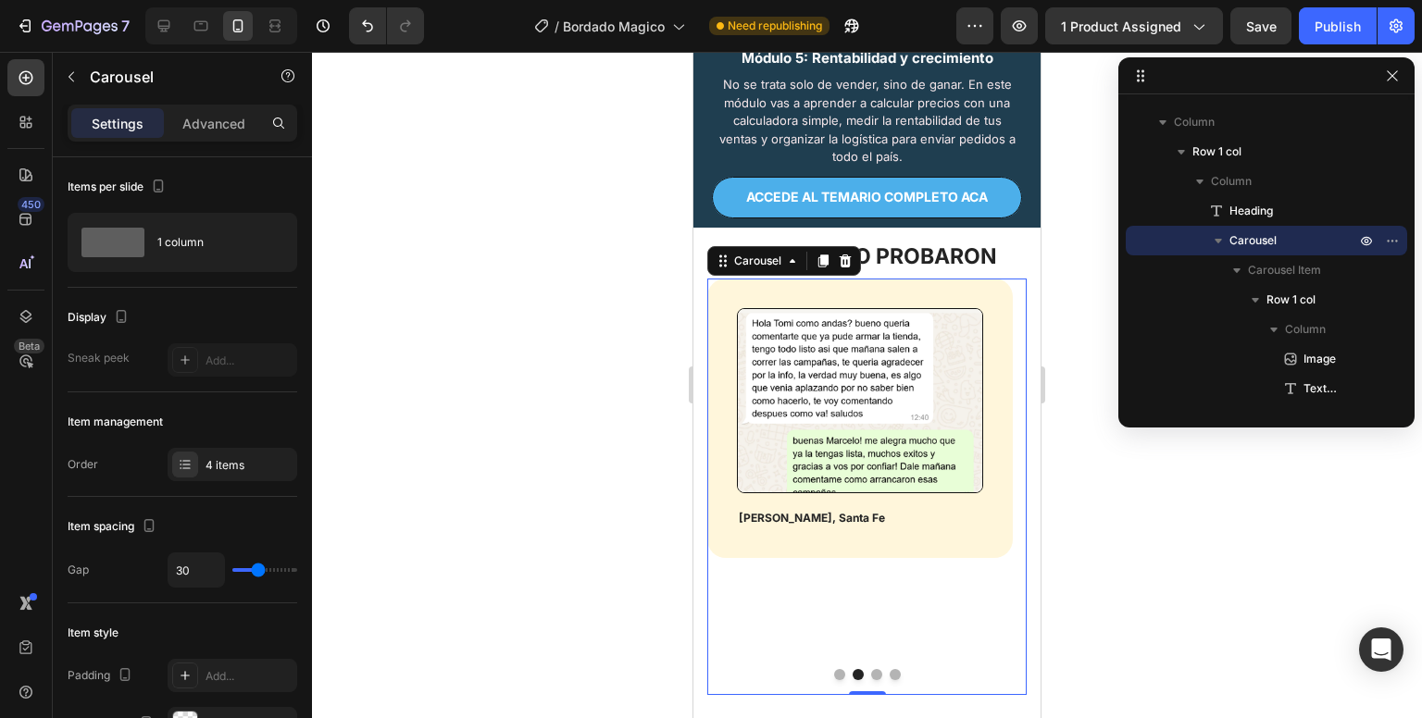
click at [871, 681] on button "Dot" at bounding box center [876, 674] width 11 height 11
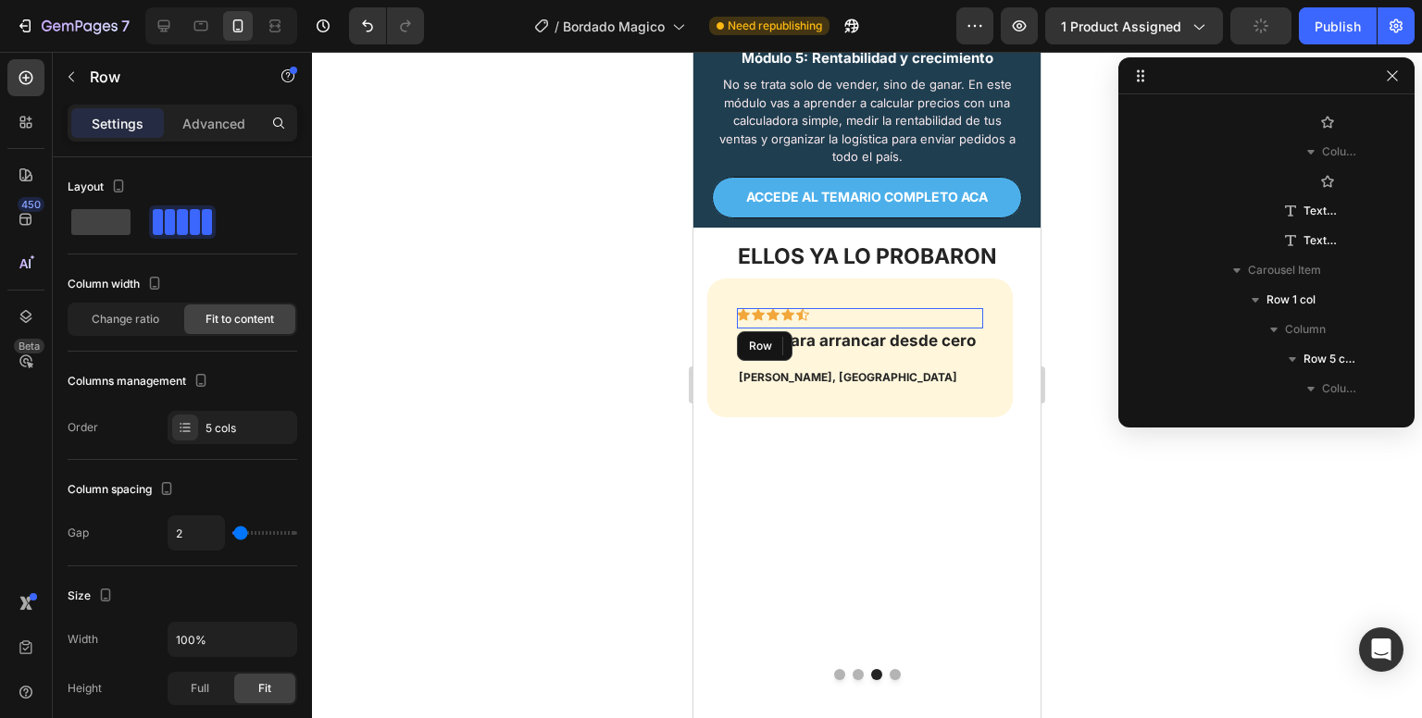
scroll to position [617, 0]
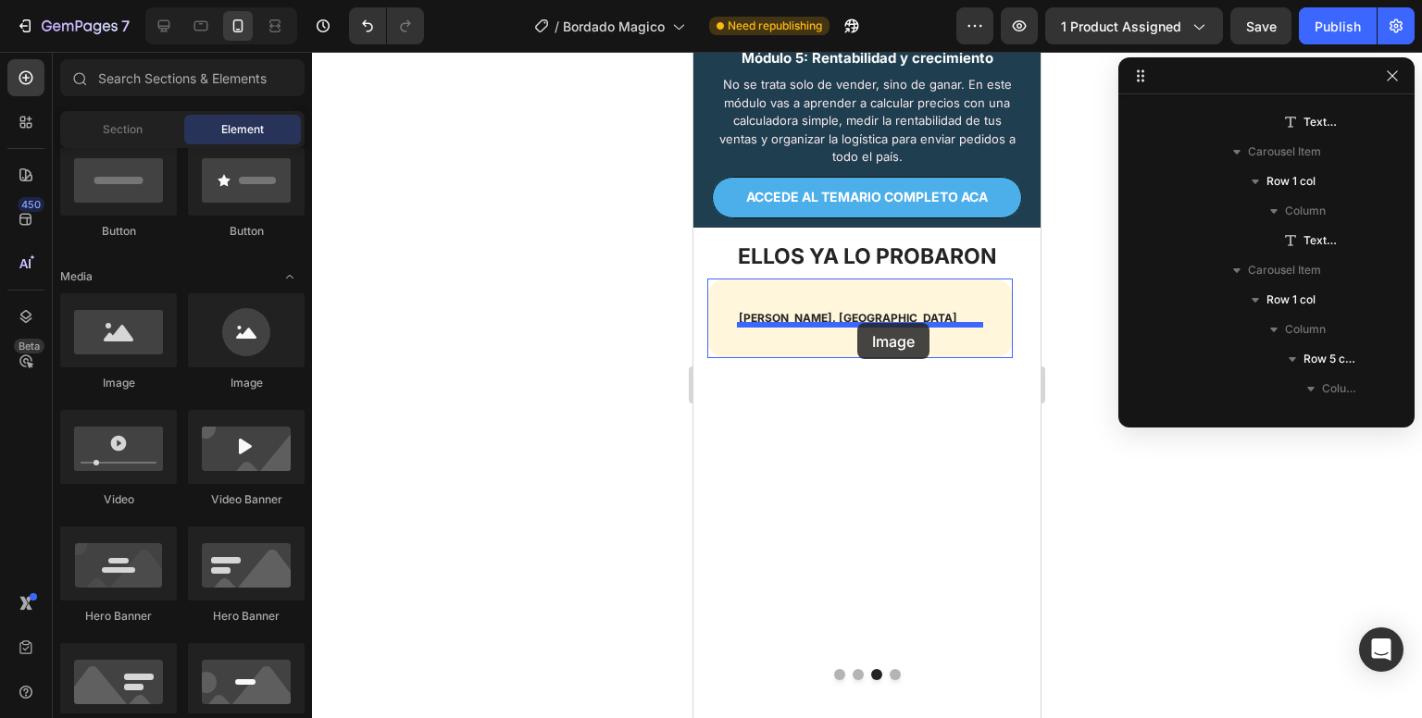
drag, startPoint x: 802, startPoint y: 401, endPoint x: 857, endPoint y: 323, distance: 95.6
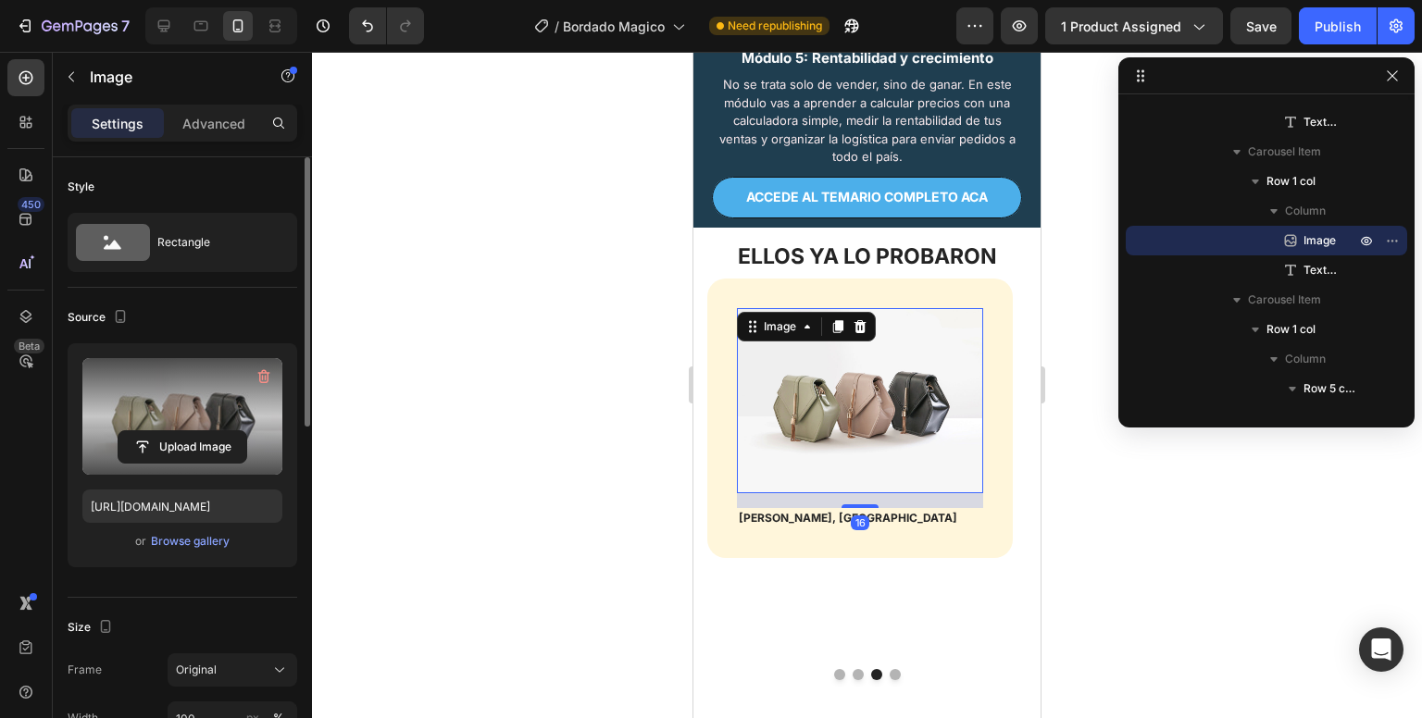
click at [92, 420] on label at bounding box center [182, 416] width 200 height 117
click at [119, 431] on input "file" at bounding box center [183, 446] width 128 height 31
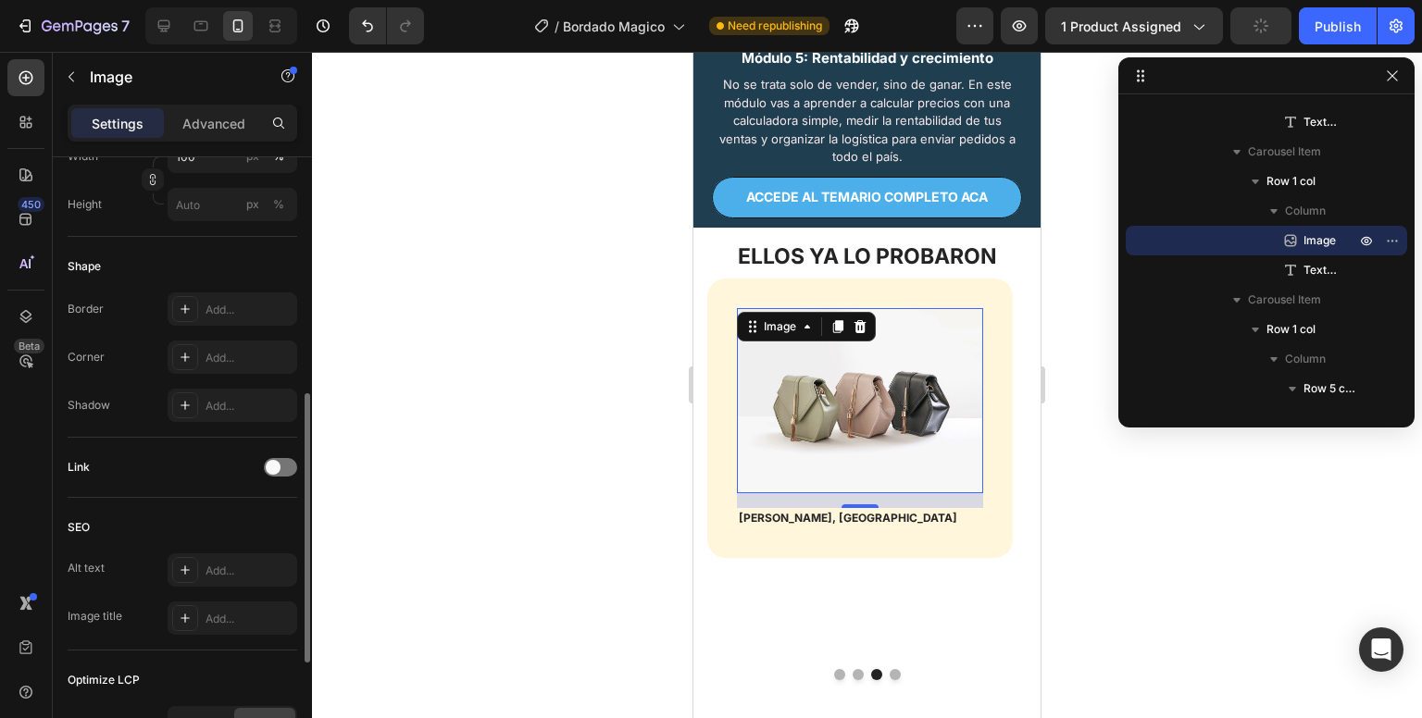
scroll to position [553, 0]
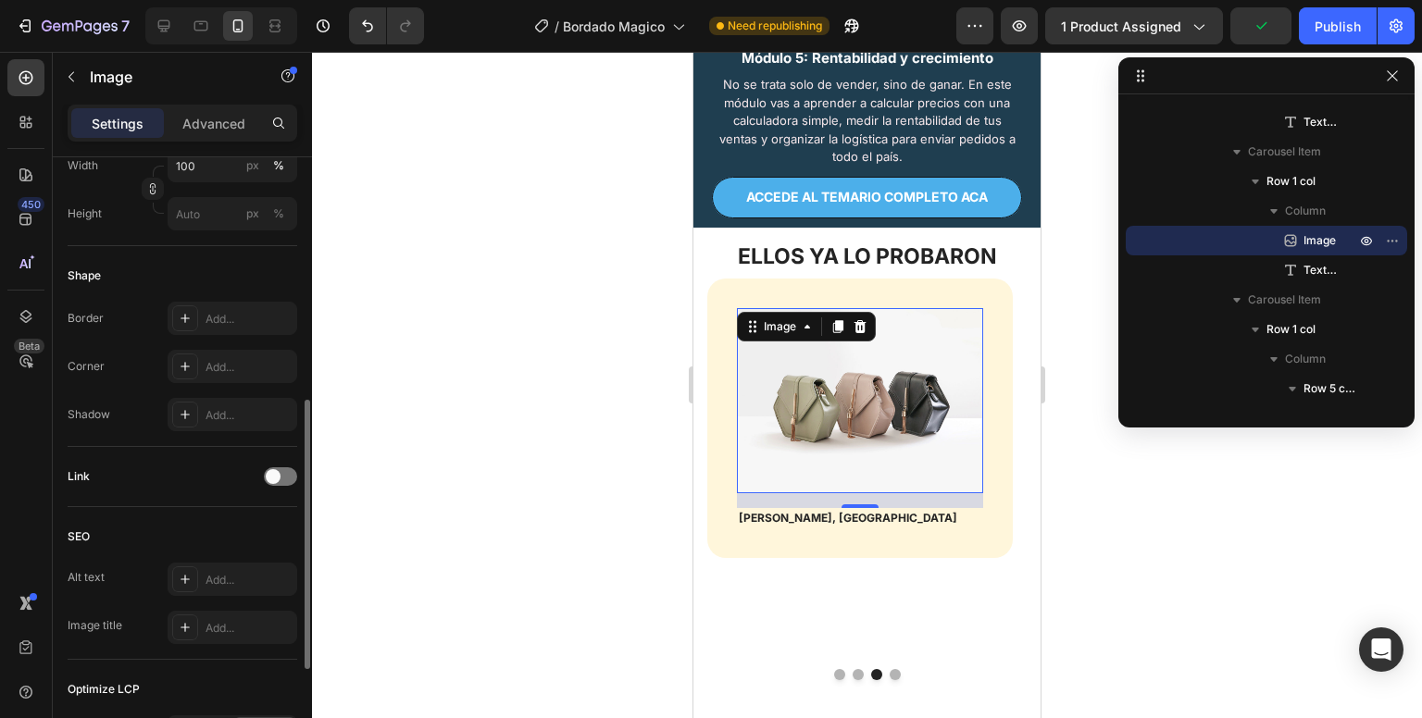
type input "[URL][DOMAIN_NAME]"
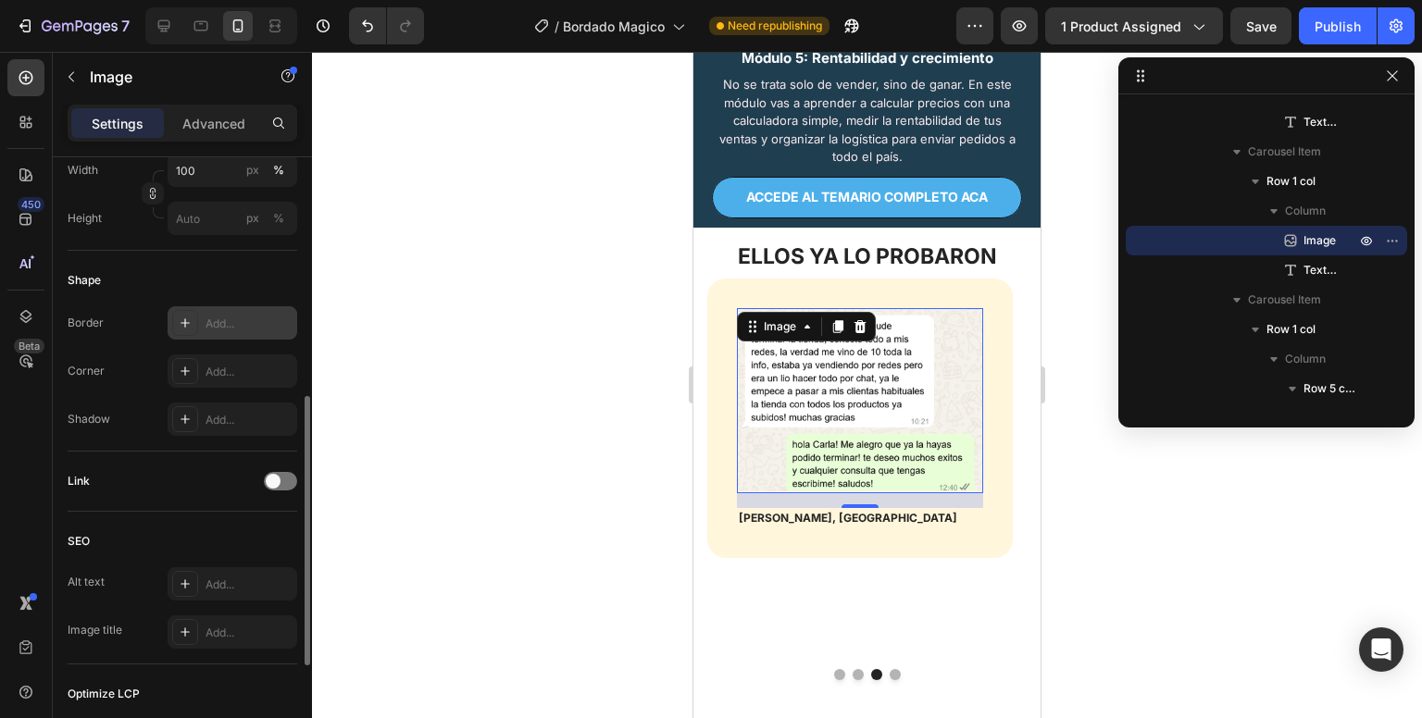
scroll to position [547, 0]
click at [259, 327] on div "Add..." at bounding box center [249, 325] width 87 height 17
click at [256, 379] on div "Add..." at bounding box center [249, 373] width 87 height 17
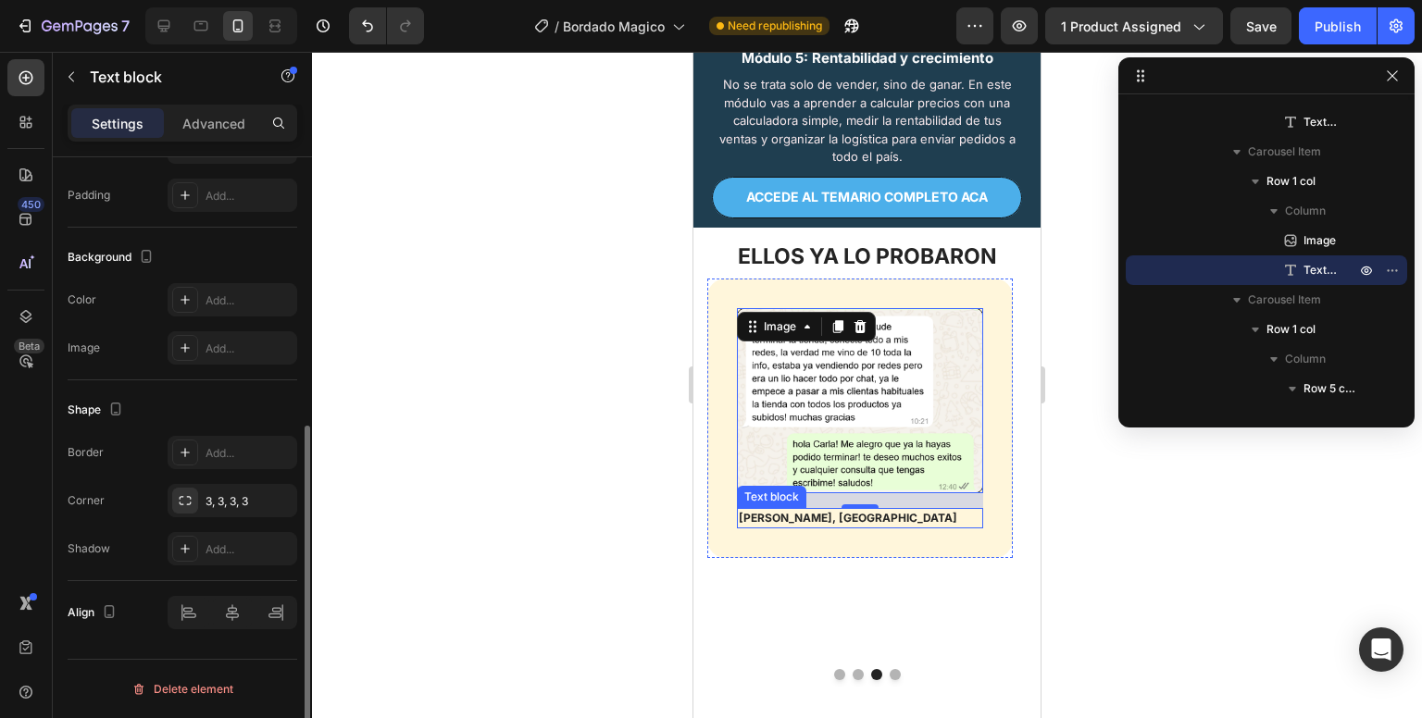
scroll to position [0, 0]
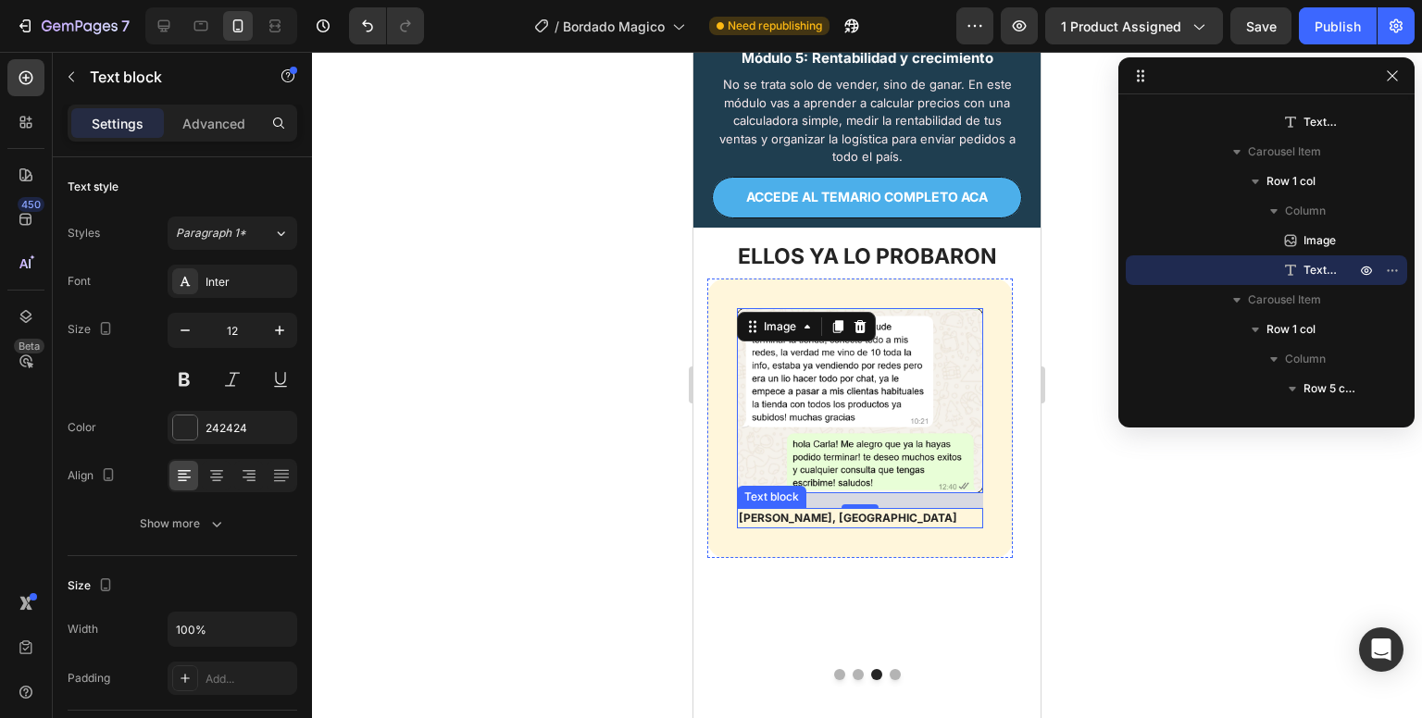
click at [793, 527] on p "[PERSON_NAME], [GEOGRAPHIC_DATA]" at bounding box center [860, 518] width 243 height 17
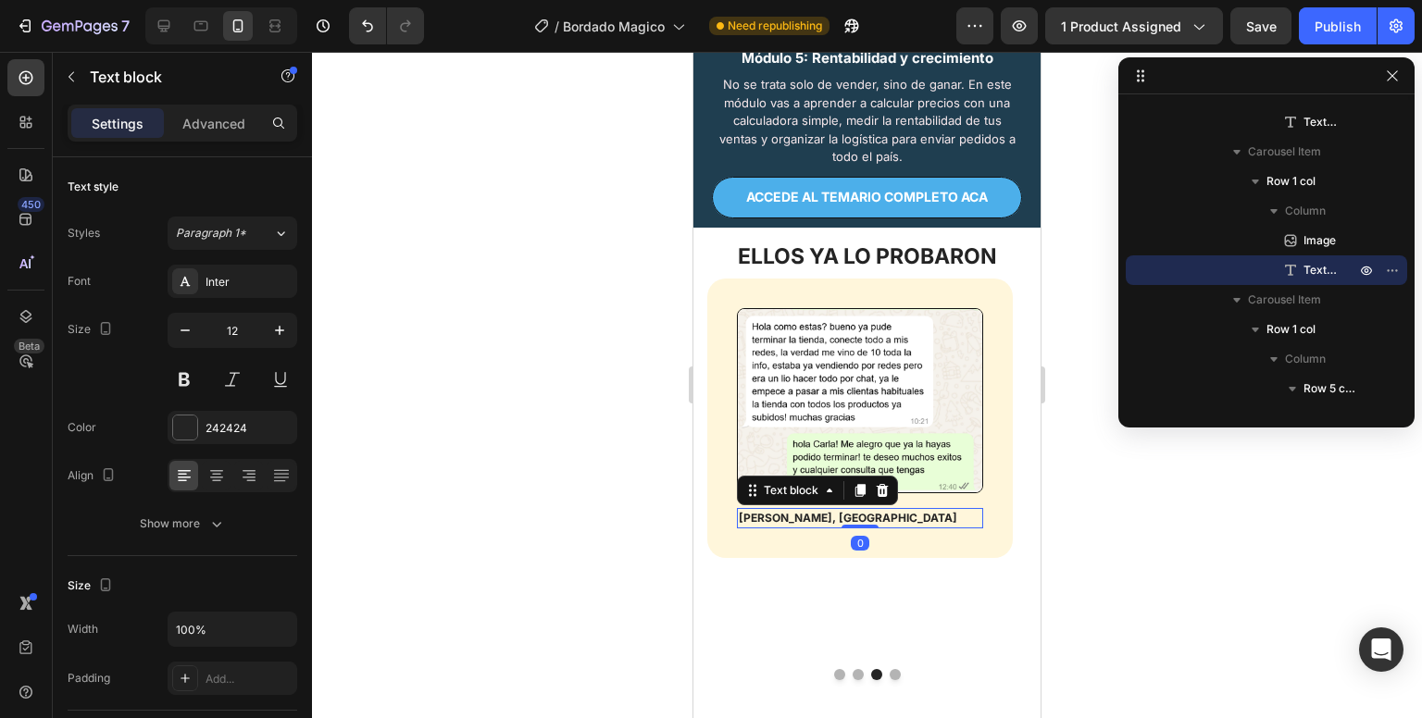
click at [793, 527] on p "[PERSON_NAME], [GEOGRAPHIC_DATA]" at bounding box center [860, 518] width 243 height 17
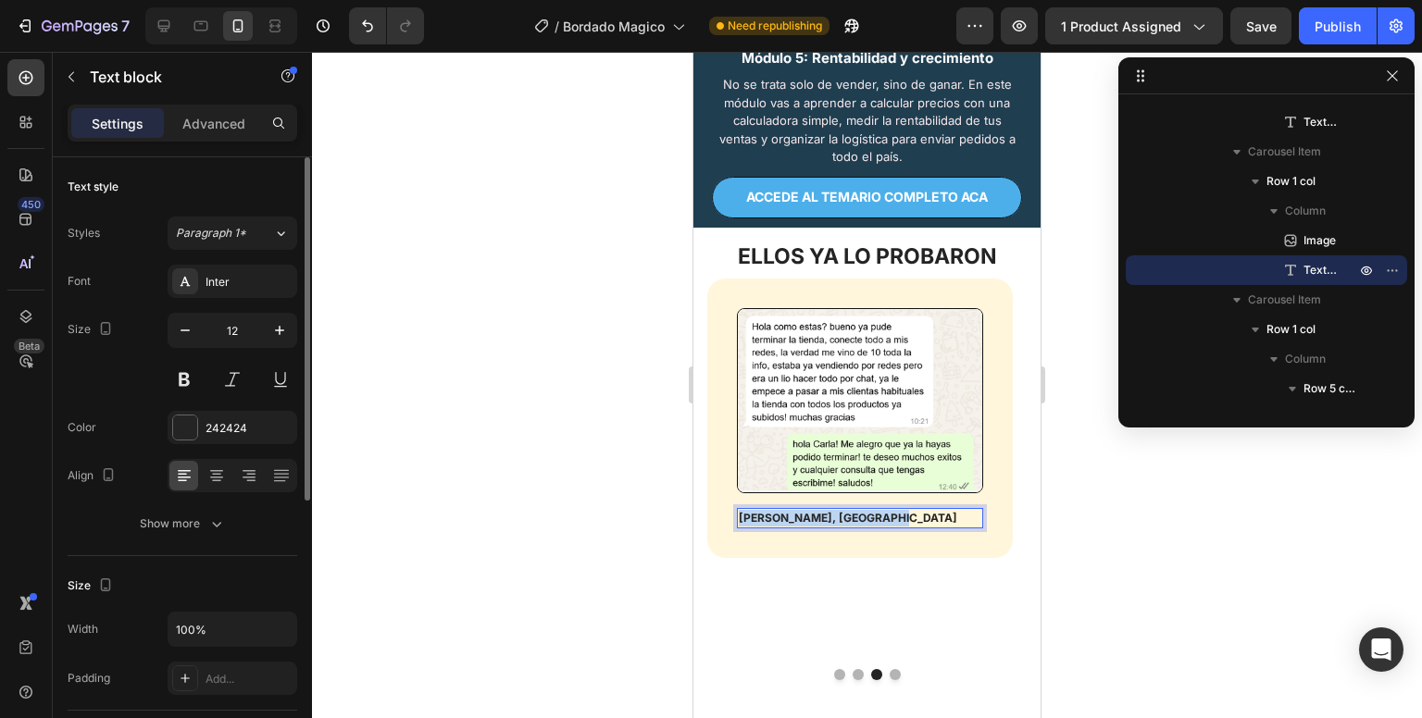
click at [793, 527] on p "[PERSON_NAME], [GEOGRAPHIC_DATA]" at bounding box center [860, 518] width 243 height 17
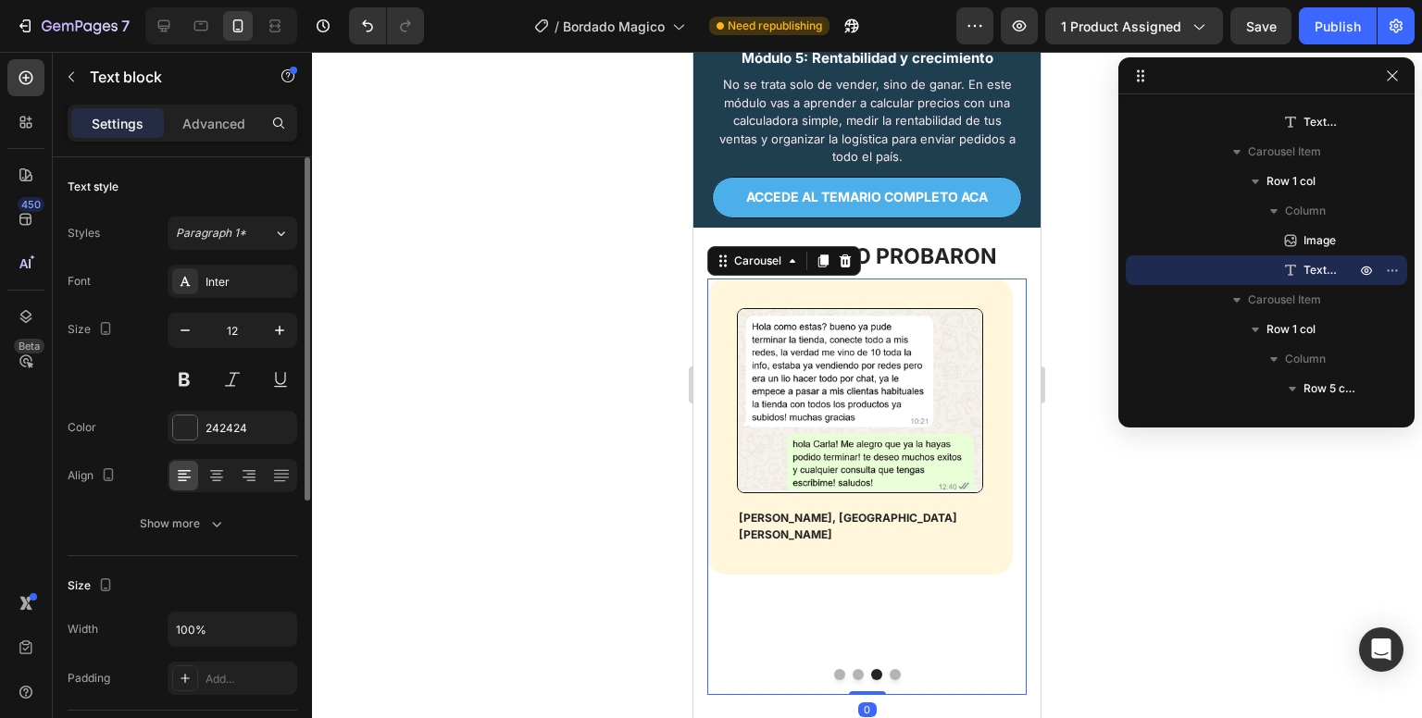
scroll to position [202, 0]
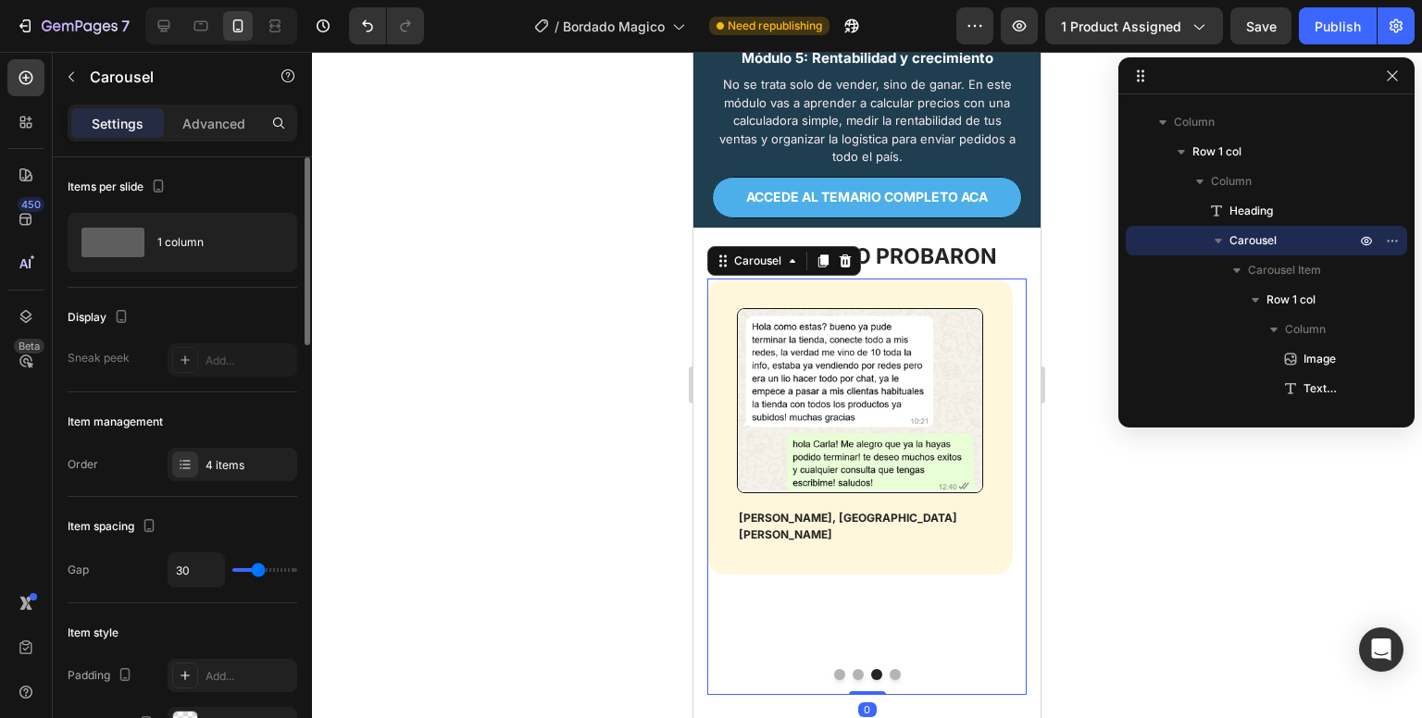
click at [890, 681] on button "Dot" at bounding box center [895, 674] width 11 height 11
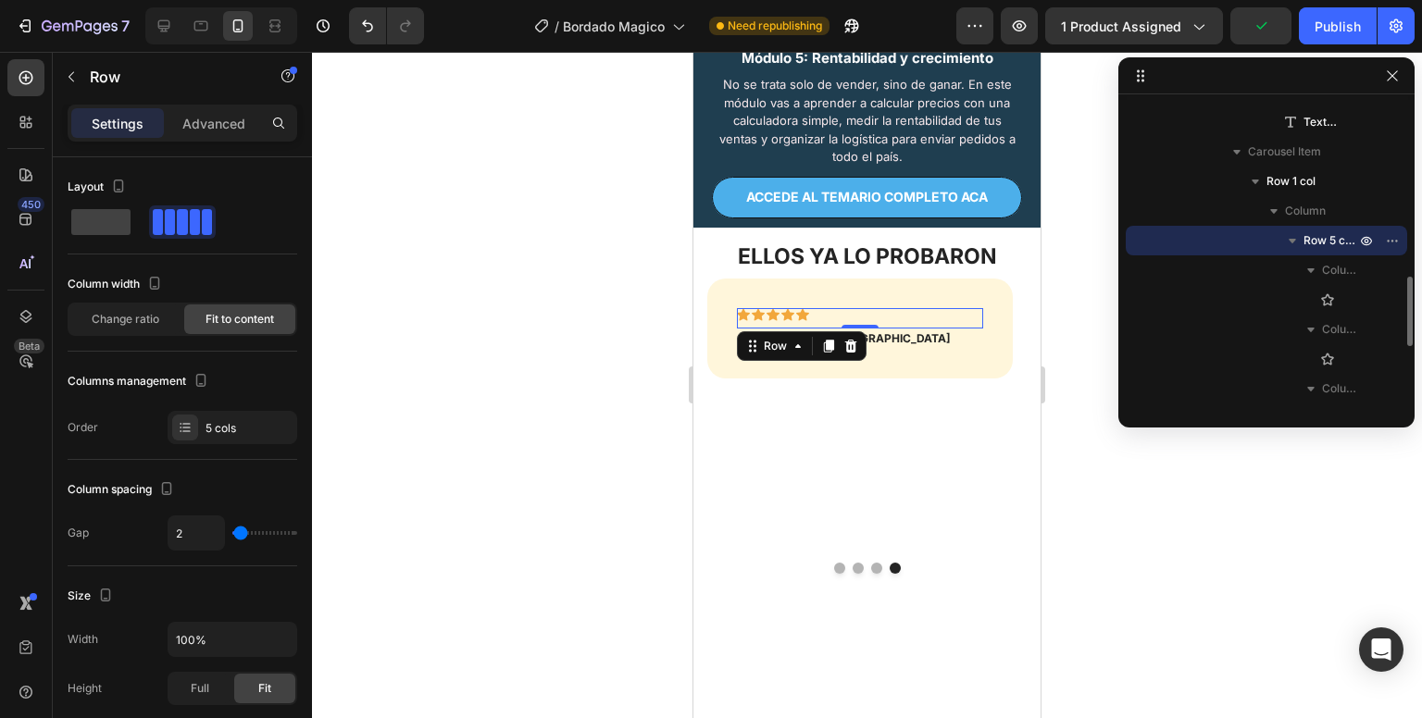
scroll to position [701, 0]
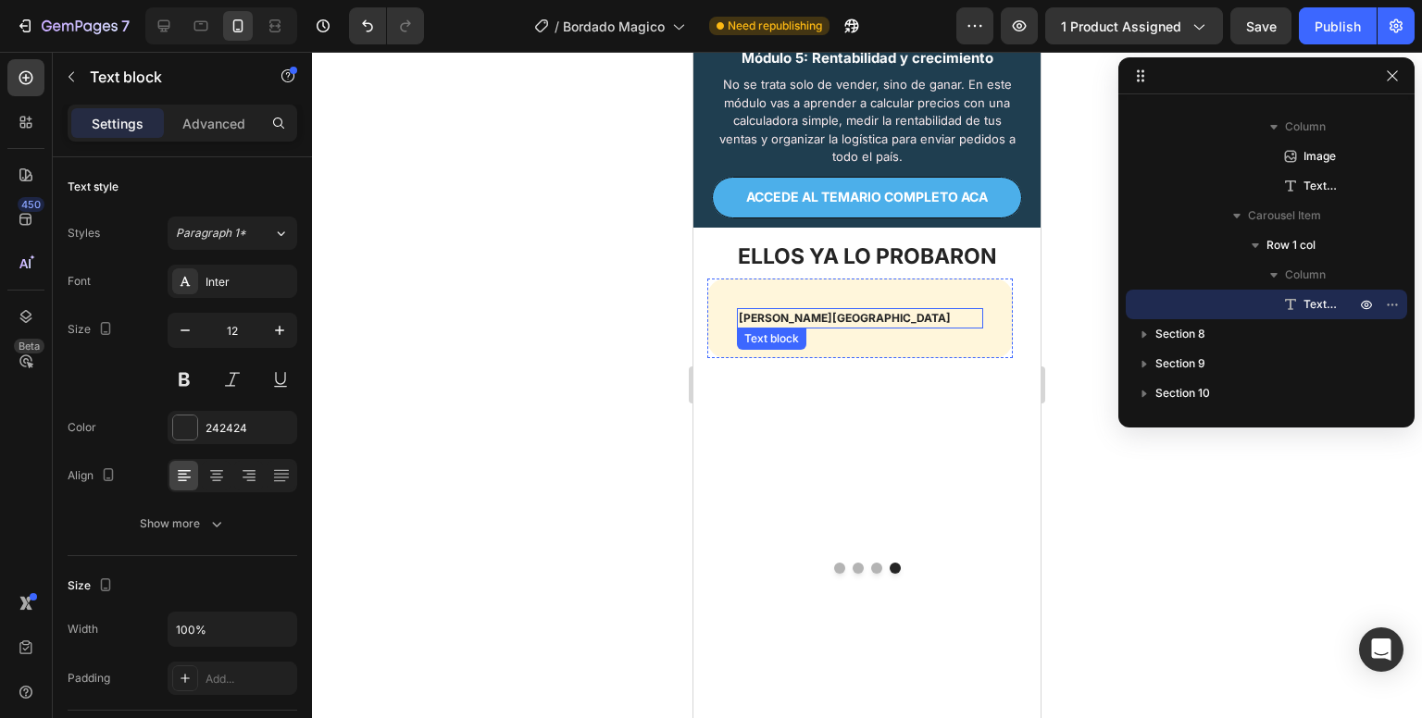
click at [818, 327] on p "[PERSON_NAME][GEOGRAPHIC_DATA]" at bounding box center [860, 318] width 243 height 17
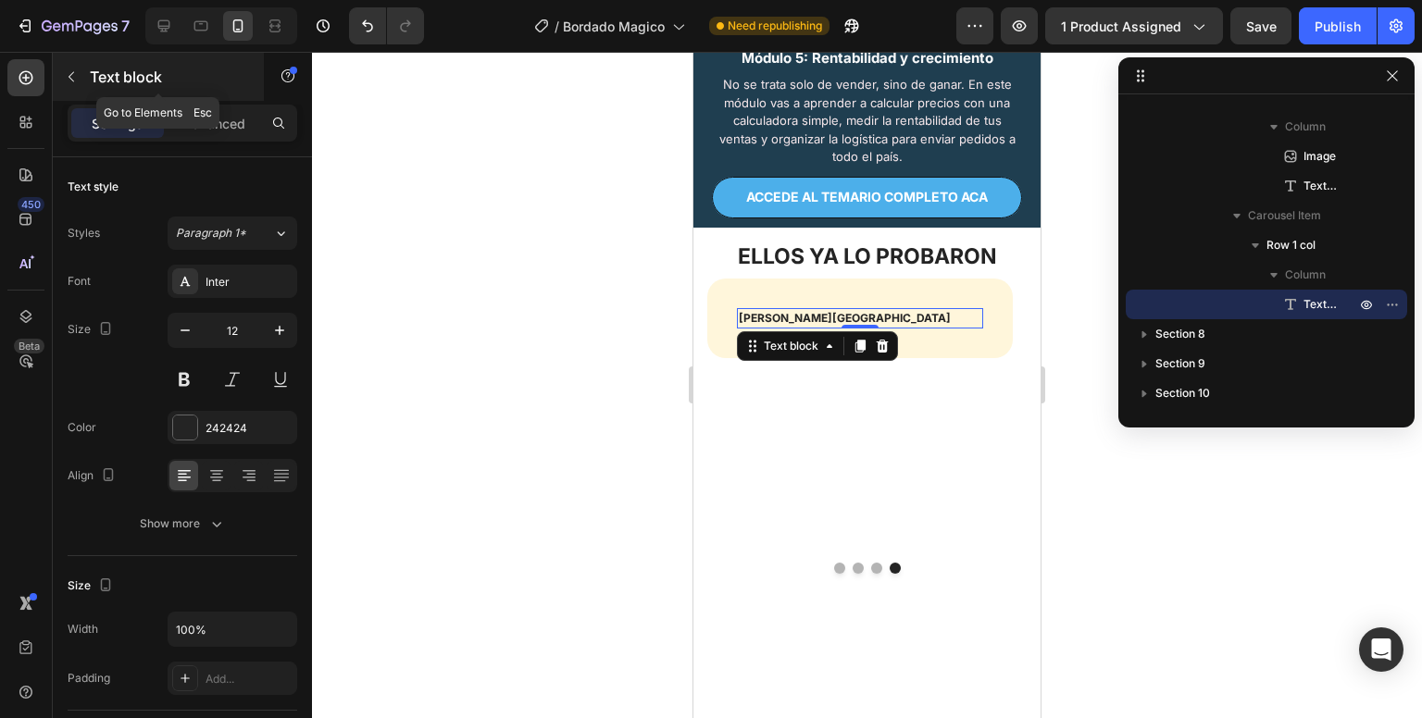
click at [78, 76] on icon "button" at bounding box center [71, 76] width 15 height 15
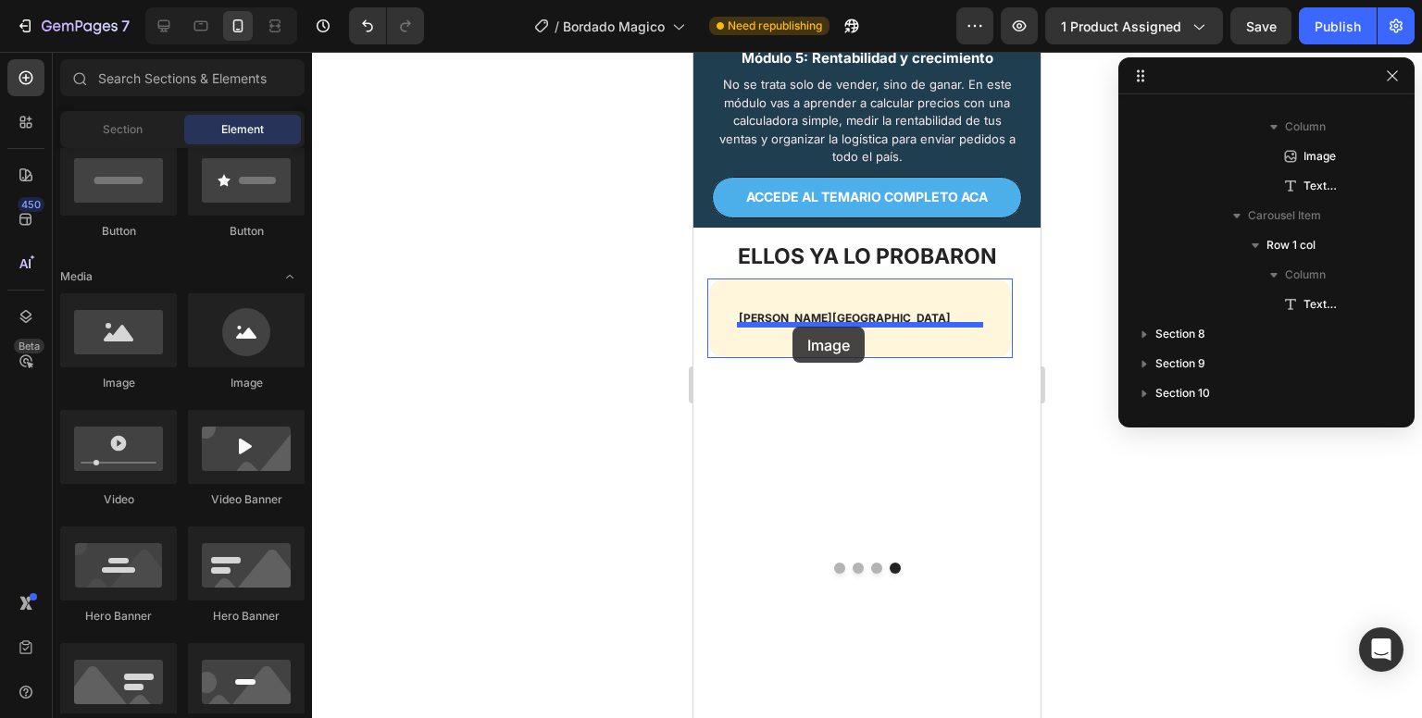
drag, startPoint x: 814, startPoint y: 386, endPoint x: 793, endPoint y: 327, distance: 63.0
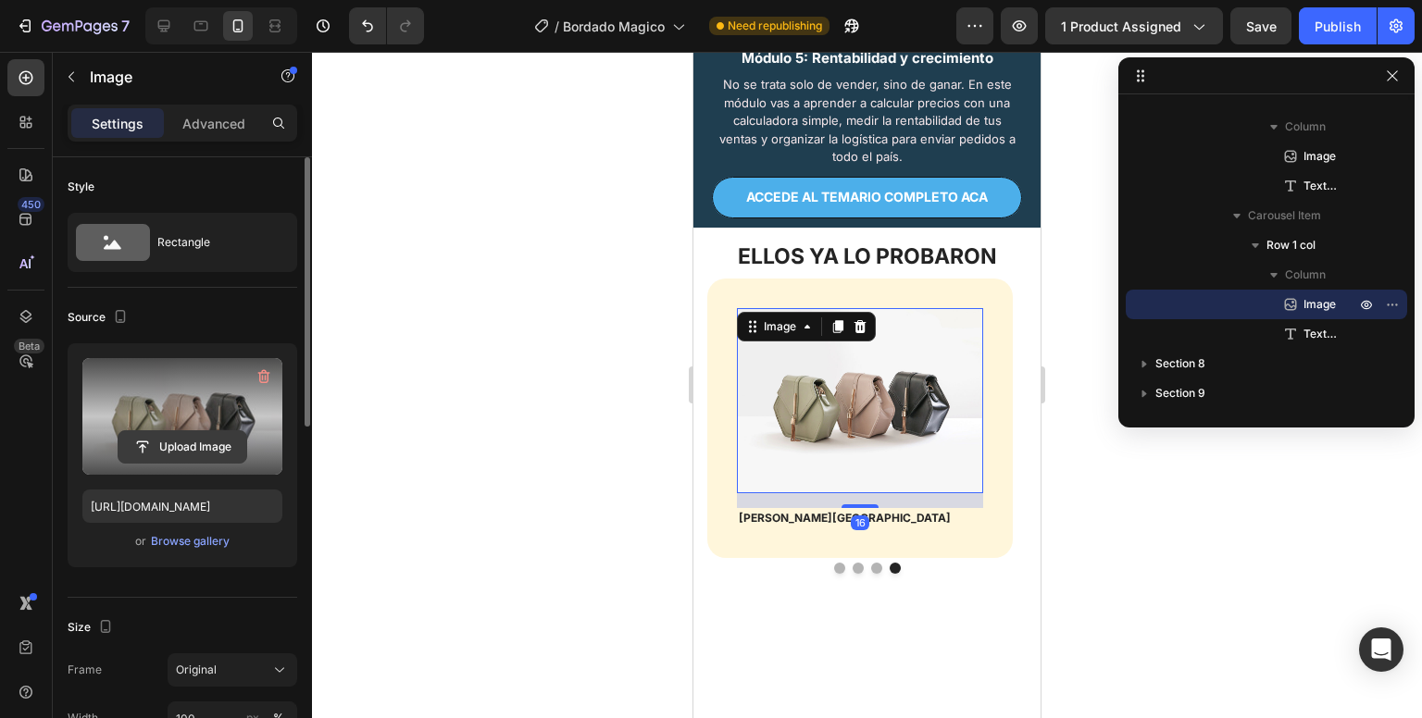
click at [149, 446] on input "file" at bounding box center [183, 446] width 128 height 31
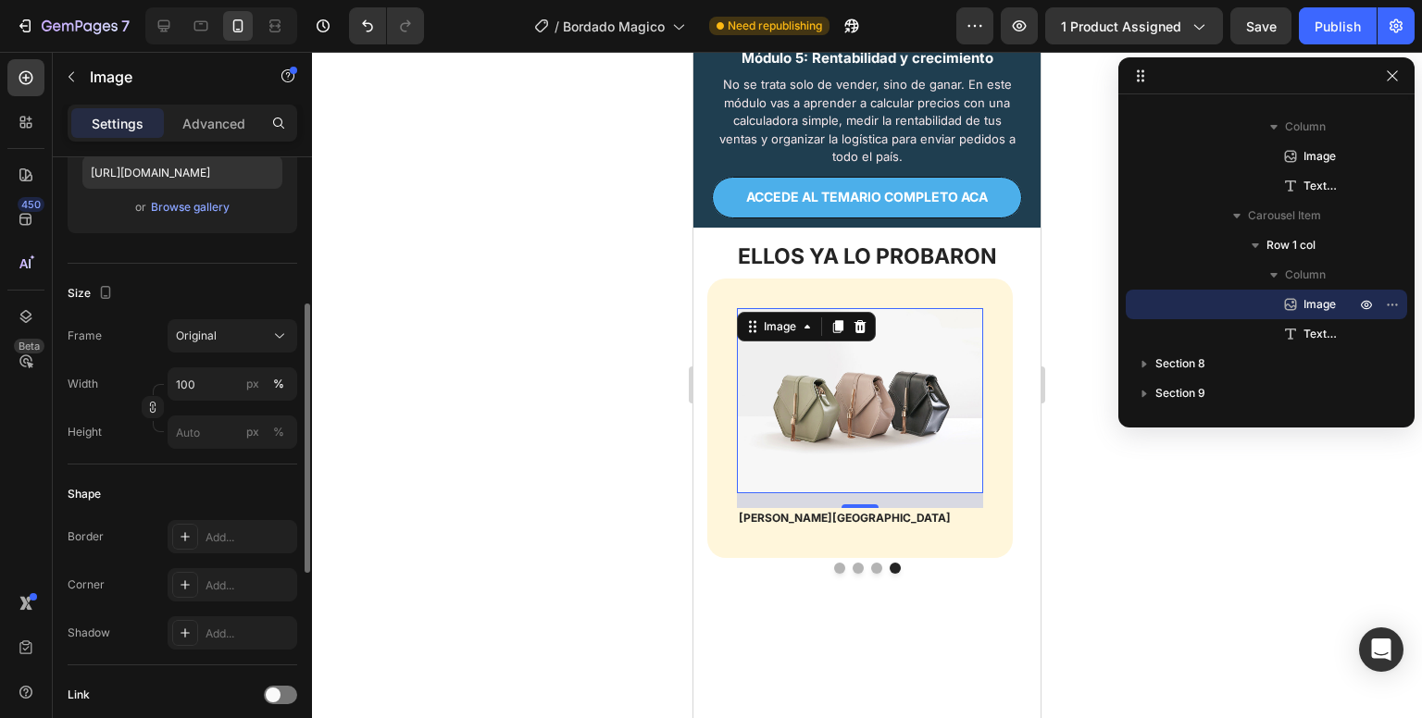
type input "[URL][DOMAIN_NAME]"
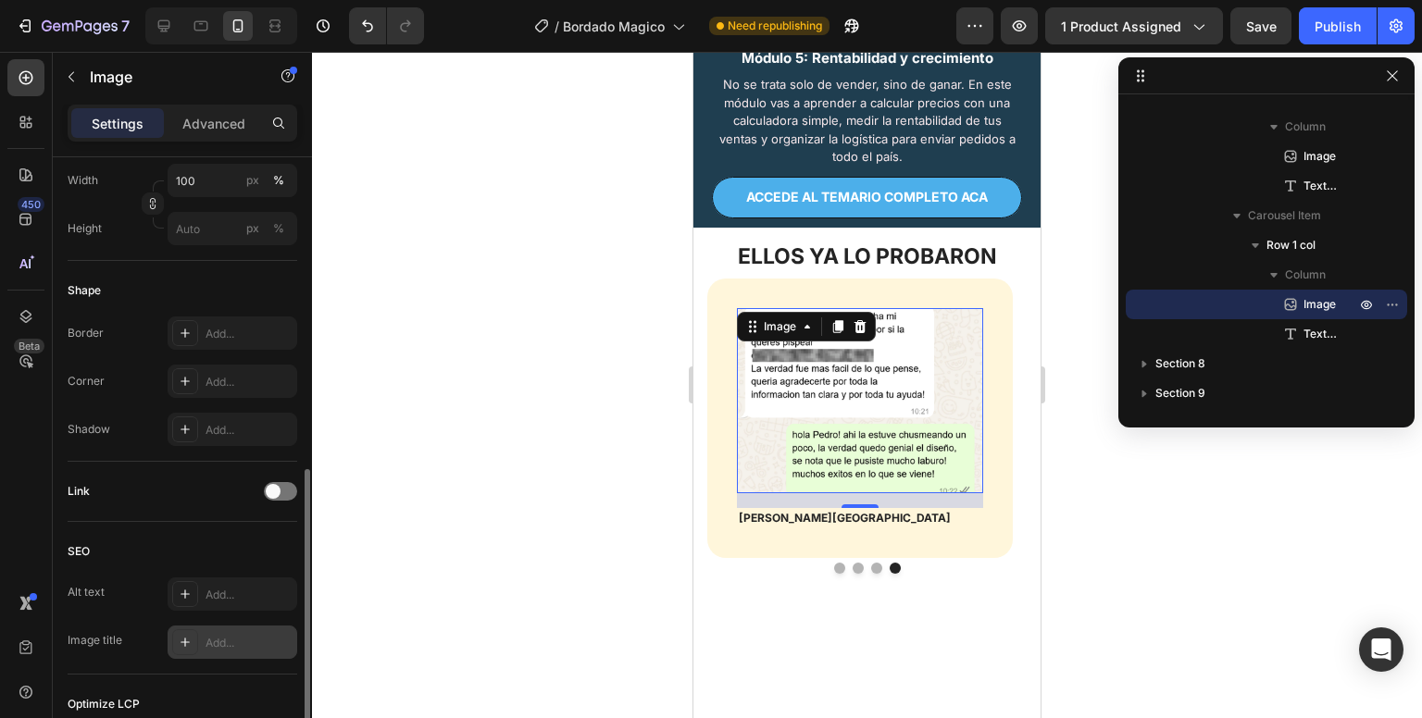
scroll to position [537, 0]
click at [232, 343] on div "Add..." at bounding box center [233, 334] width 130 height 33
click at [219, 386] on div "Add..." at bounding box center [249, 383] width 87 height 17
click at [513, 193] on div at bounding box center [867, 385] width 1110 height 667
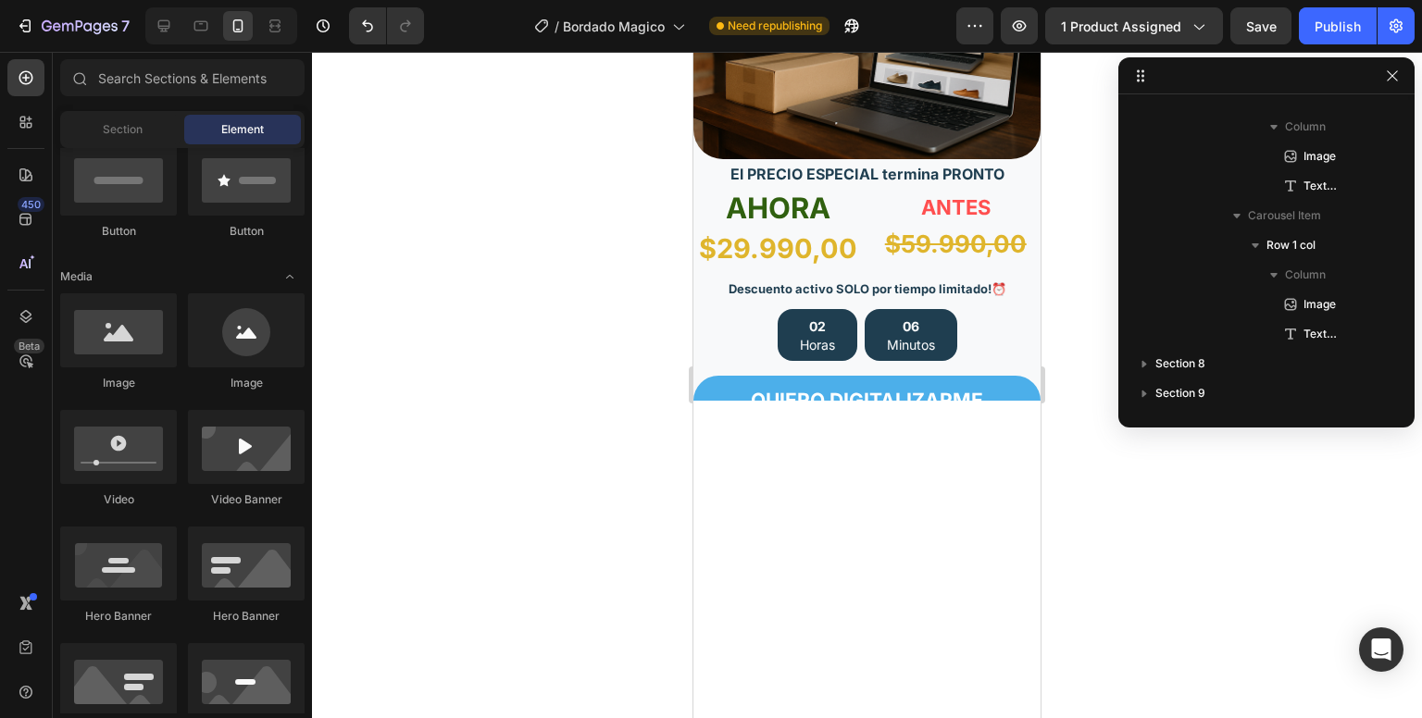
scroll to position [0, 0]
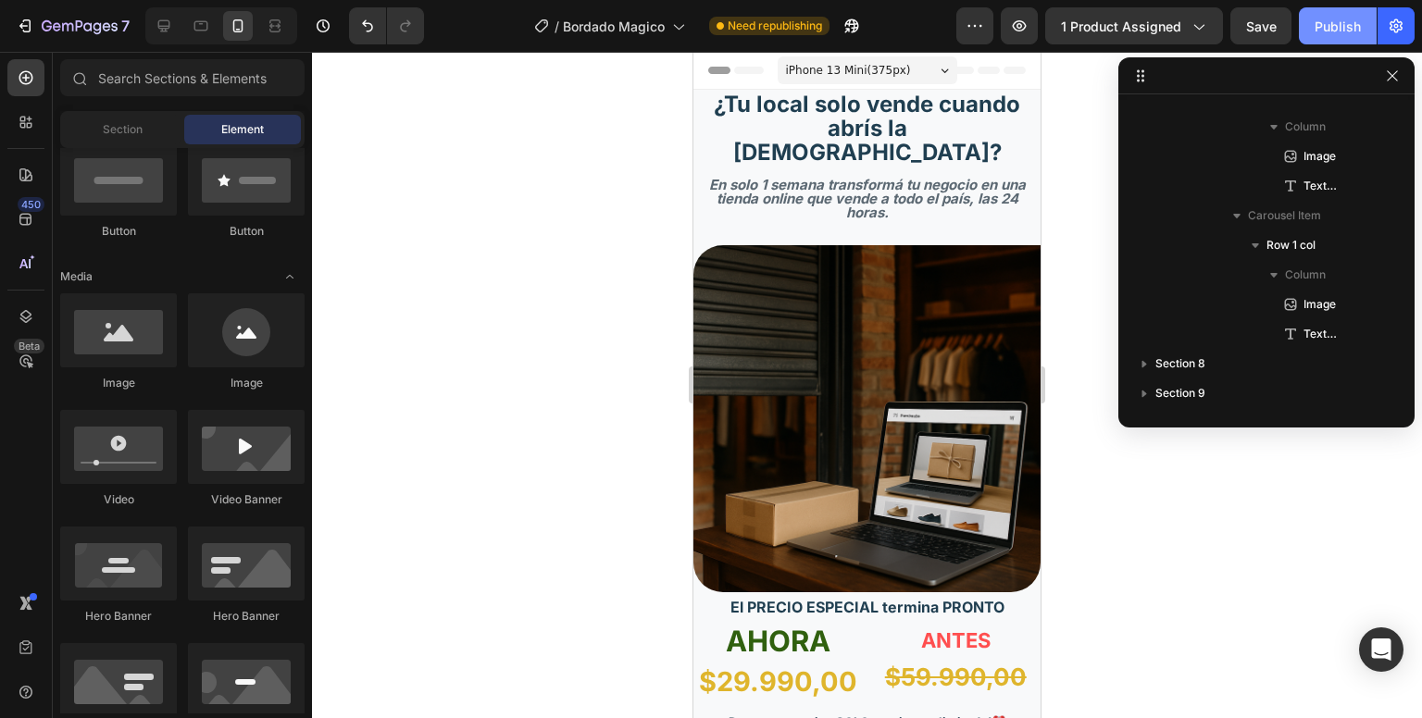
click at [1352, 38] on button "Publish" at bounding box center [1338, 25] width 78 height 37
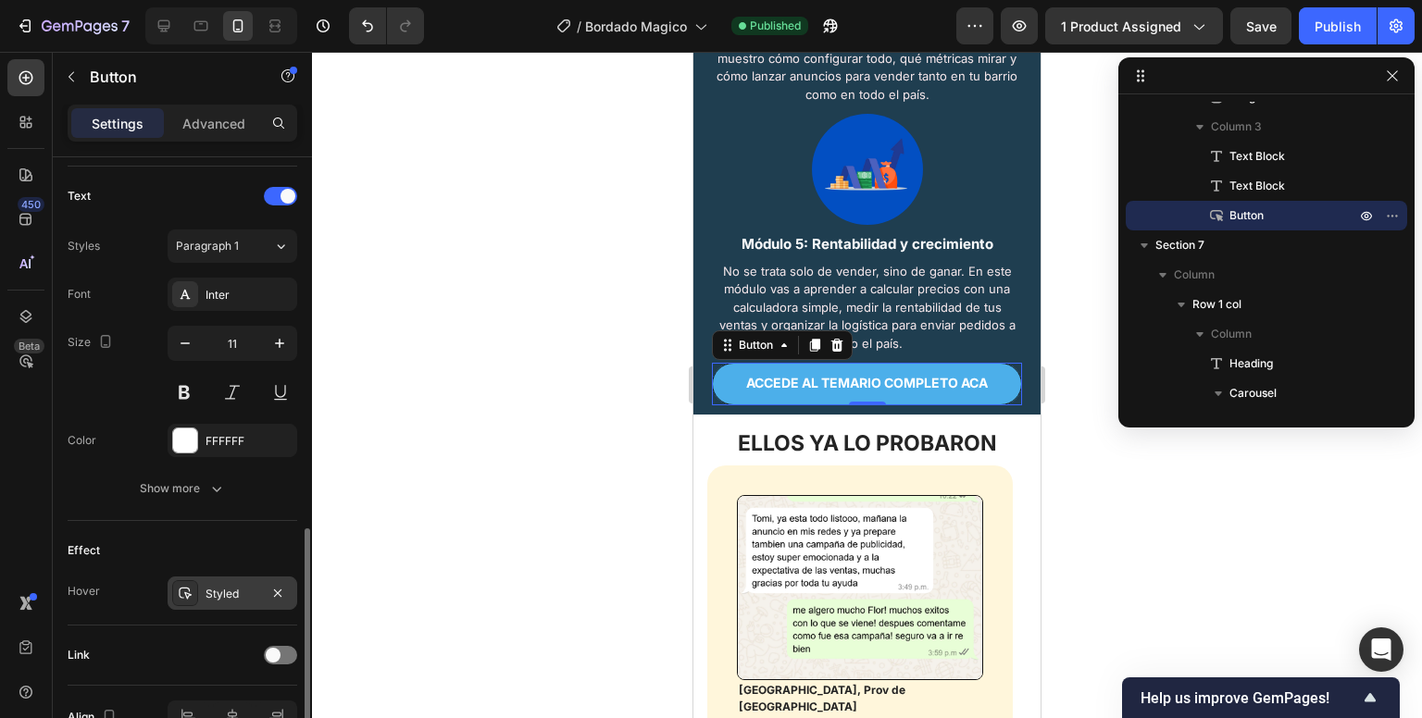
scroll to position [711, 0]
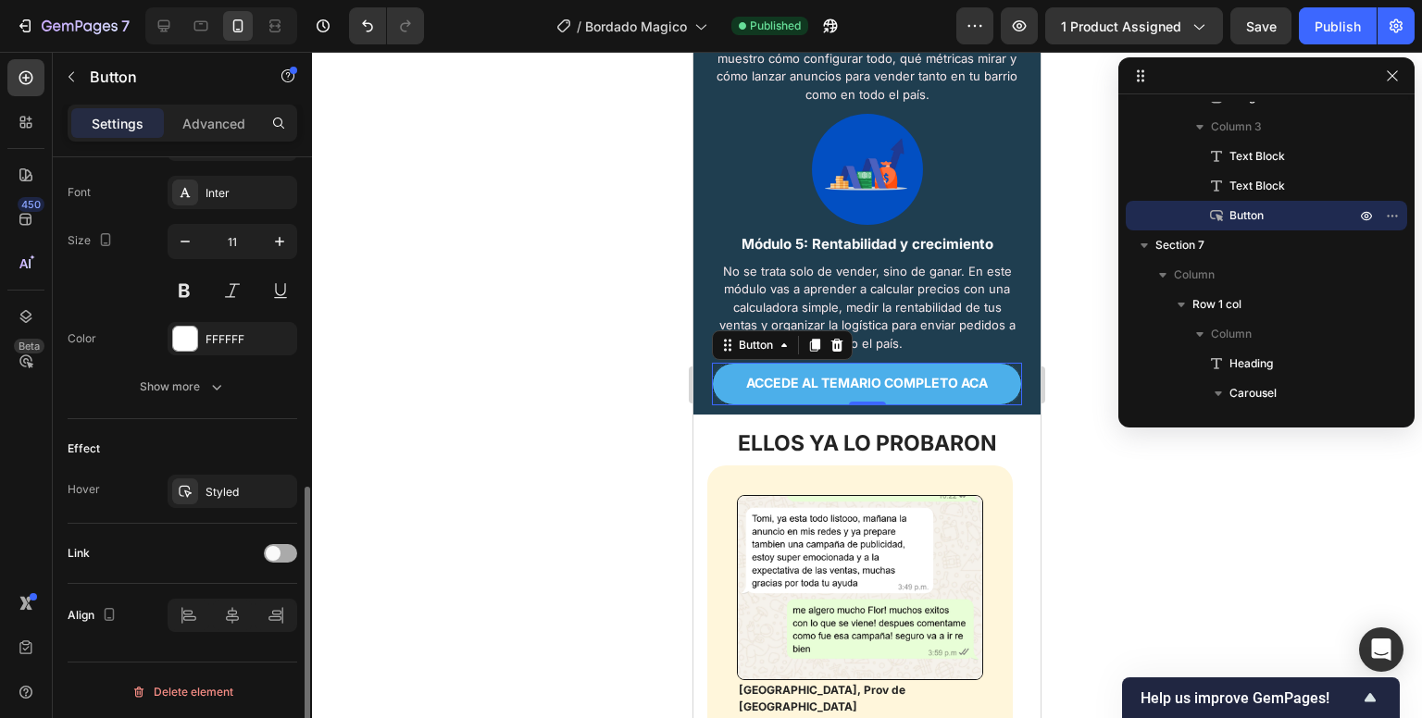
click at [279, 555] on span at bounding box center [273, 553] width 15 height 15
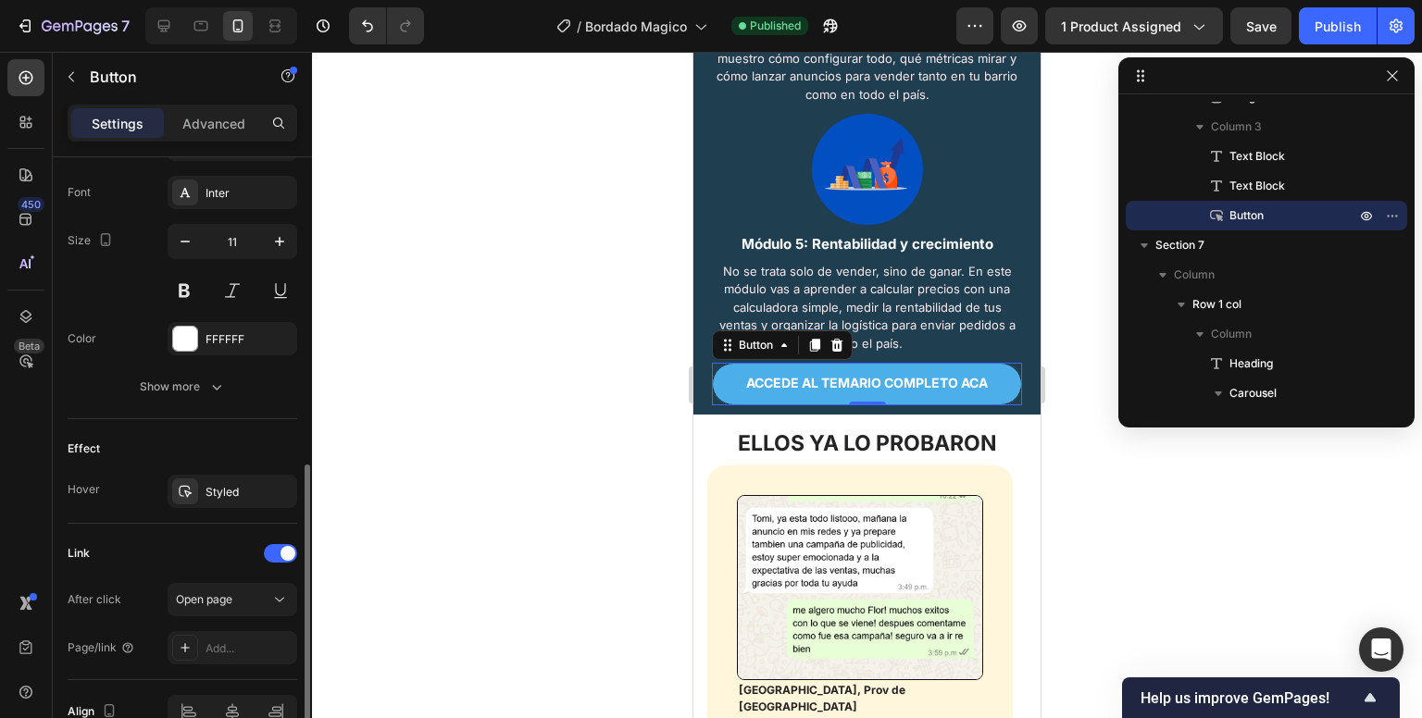
scroll to position [807, 0]
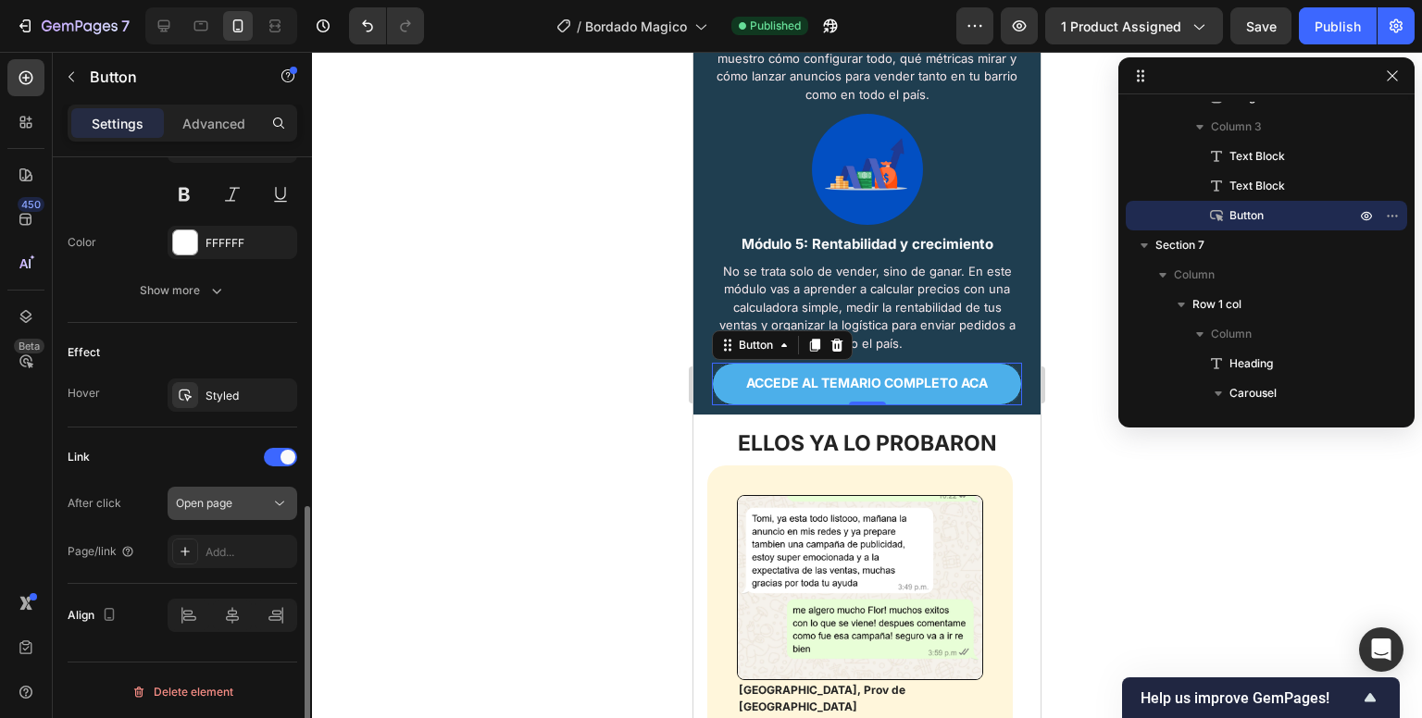
click at [264, 494] on div "Open page" at bounding box center [232, 503] width 113 height 19
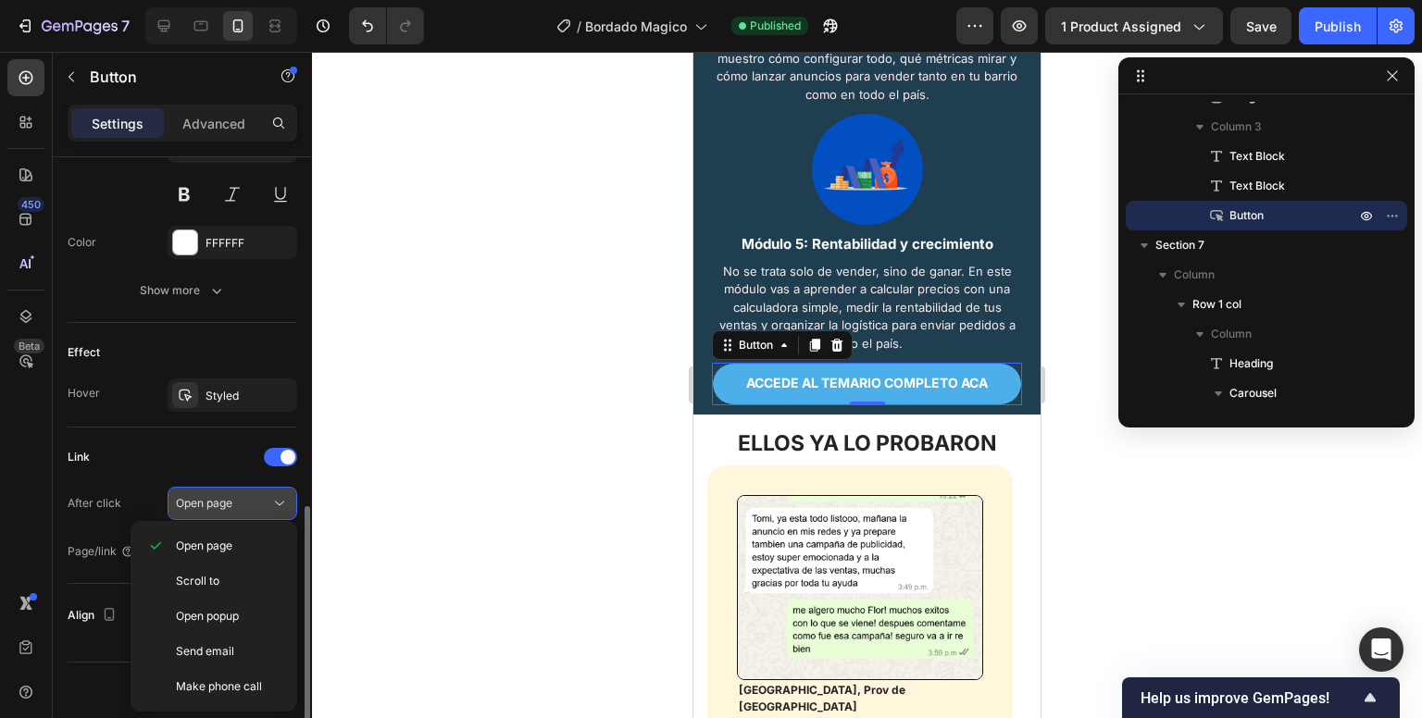
click at [264, 494] on div "Open page" at bounding box center [232, 503] width 113 height 19
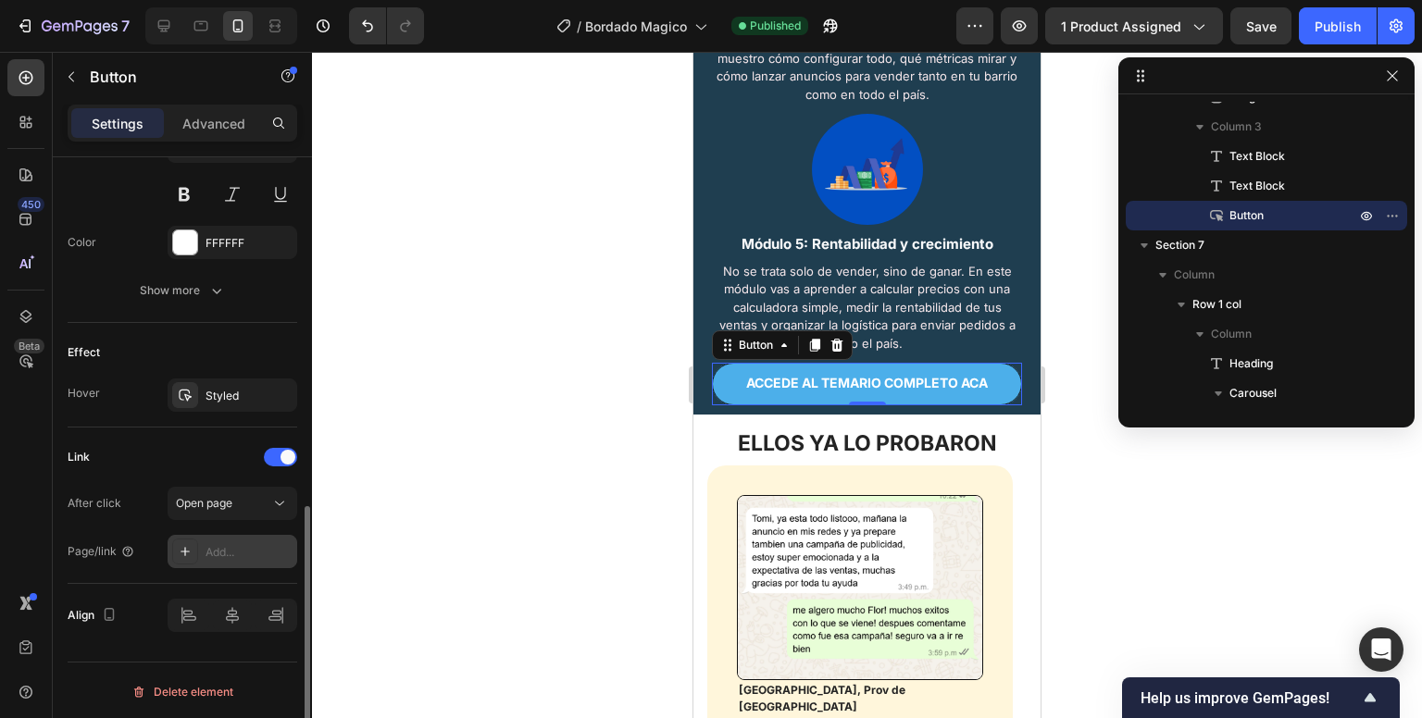
click at [246, 545] on div "Add..." at bounding box center [249, 552] width 87 height 17
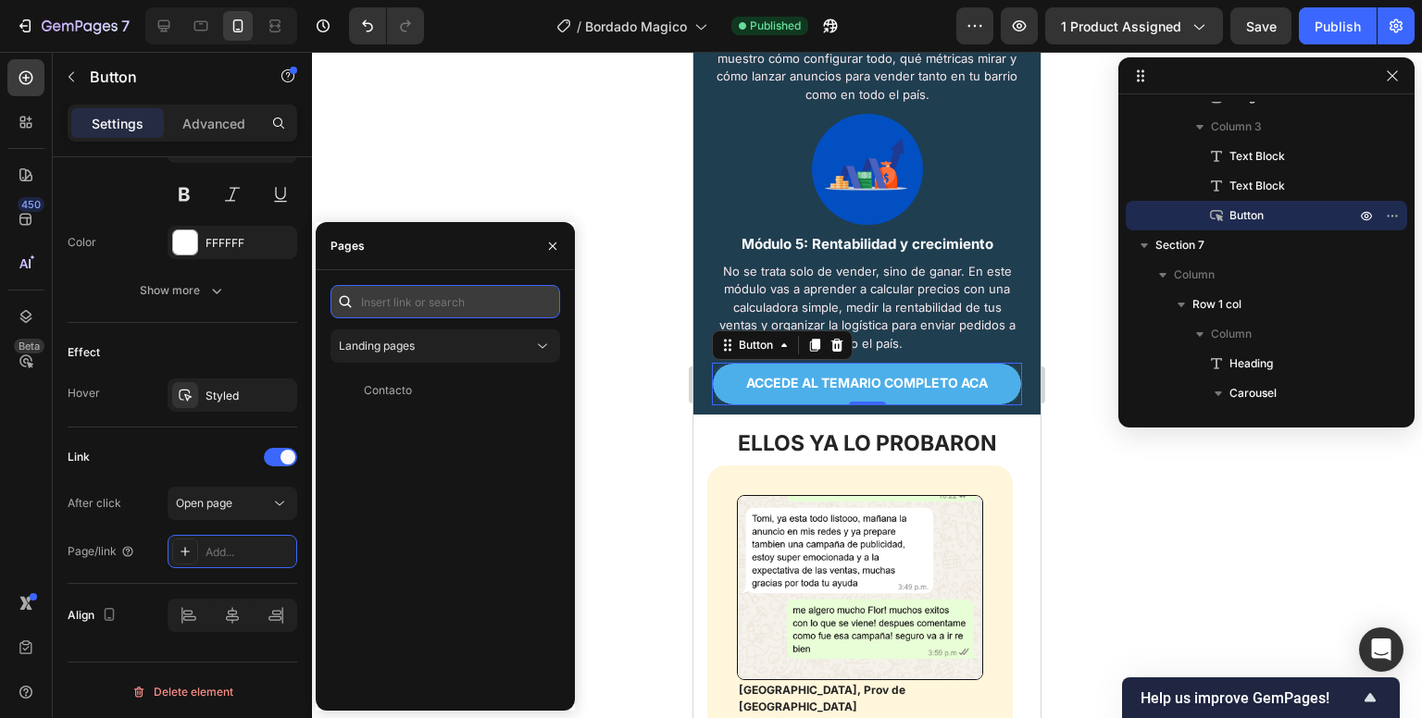
click at [453, 312] on input "text" at bounding box center [446, 301] width 230 height 33
paste input "[URL][DOMAIN_NAME]"
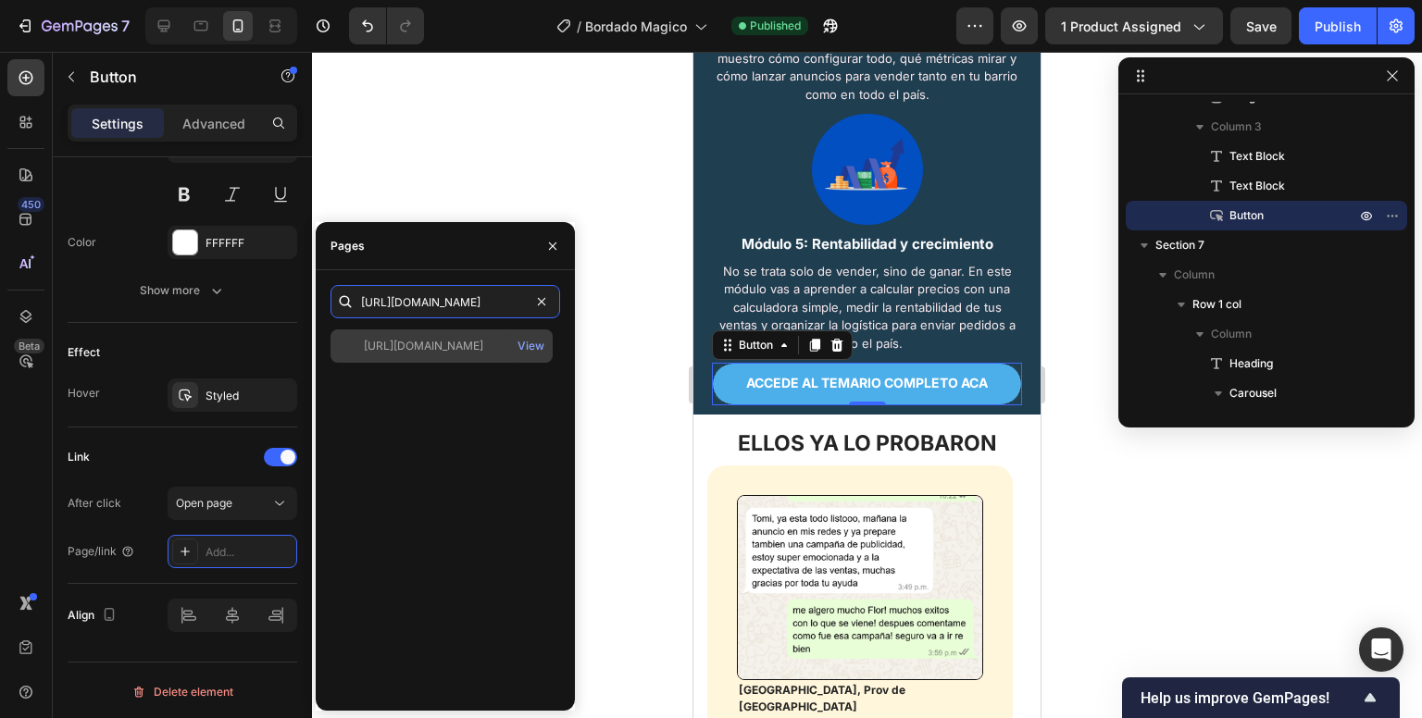
type input "[URL][DOMAIN_NAME]"
click at [451, 345] on div "[URL][DOMAIN_NAME]" at bounding box center [423, 346] width 119 height 17
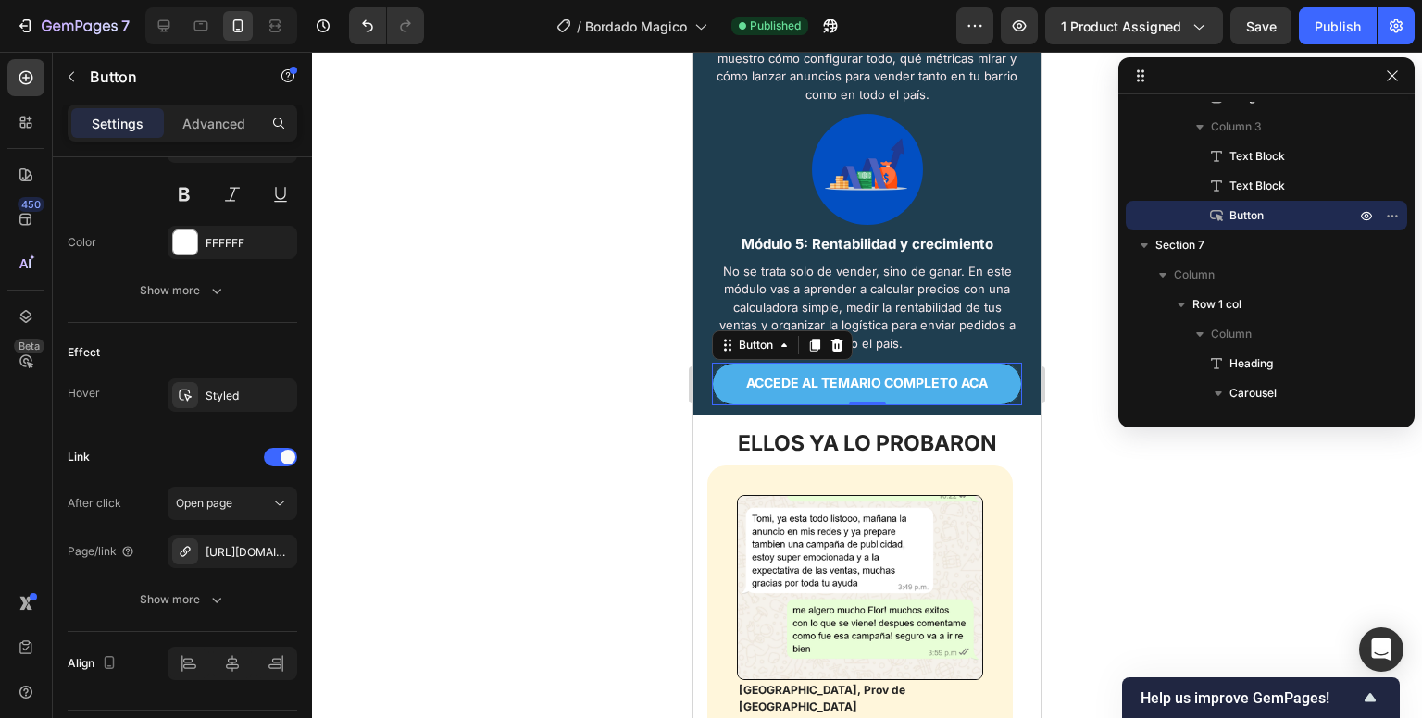
click at [622, 400] on div at bounding box center [867, 385] width 1110 height 667
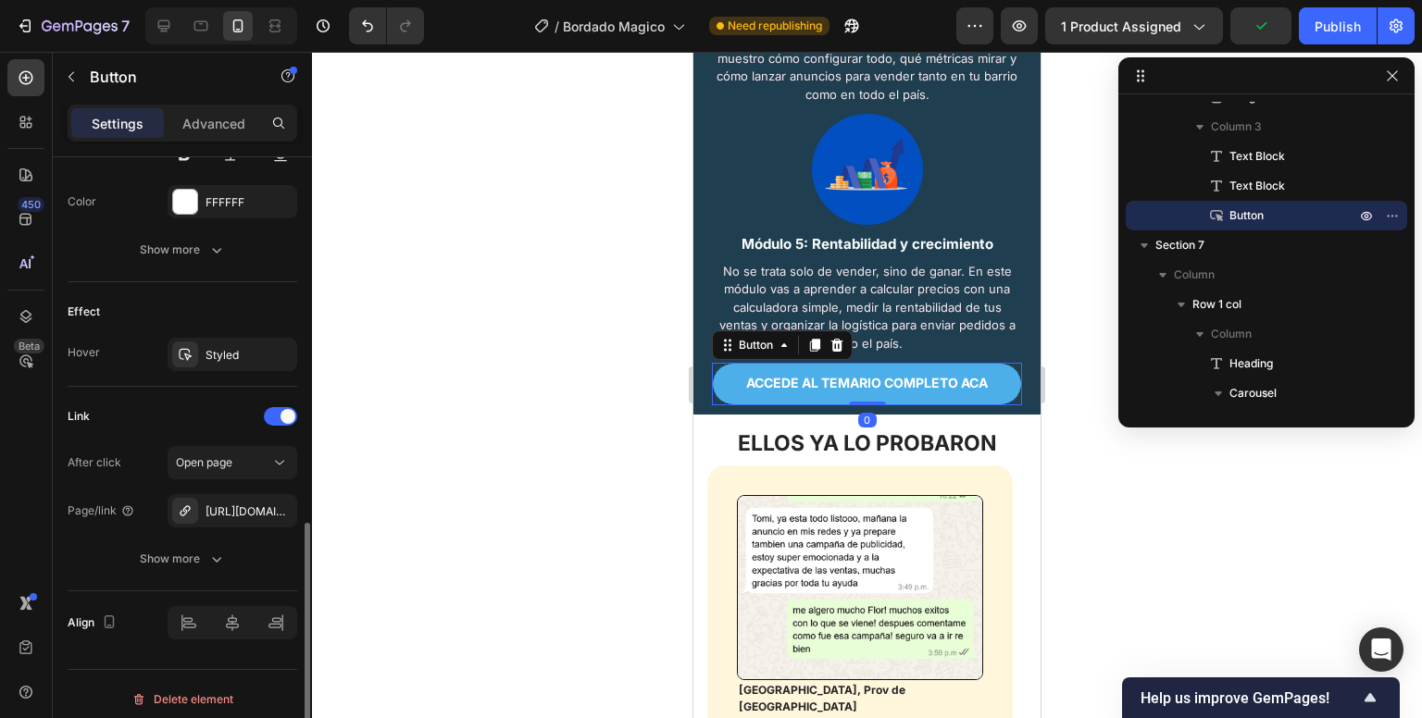
scroll to position [855, 0]
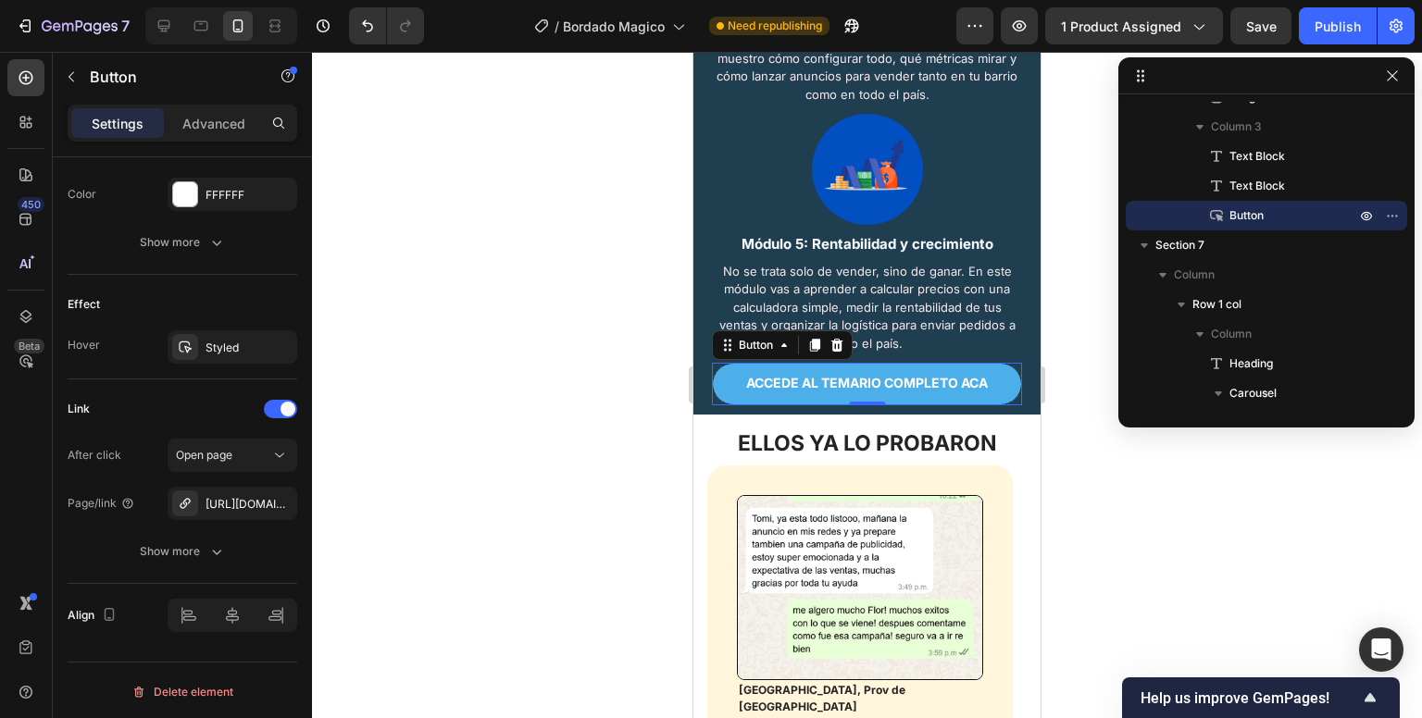
click at [1326, 5] on div "7 / Bordado Magico Need republishing Preview 1 product assigned Save Publish" at bounding box center [711, 26] width 1422 height 53
click at [1330, 14] on button "Publish" at bounding box center [1338, 25] width 78 height 37
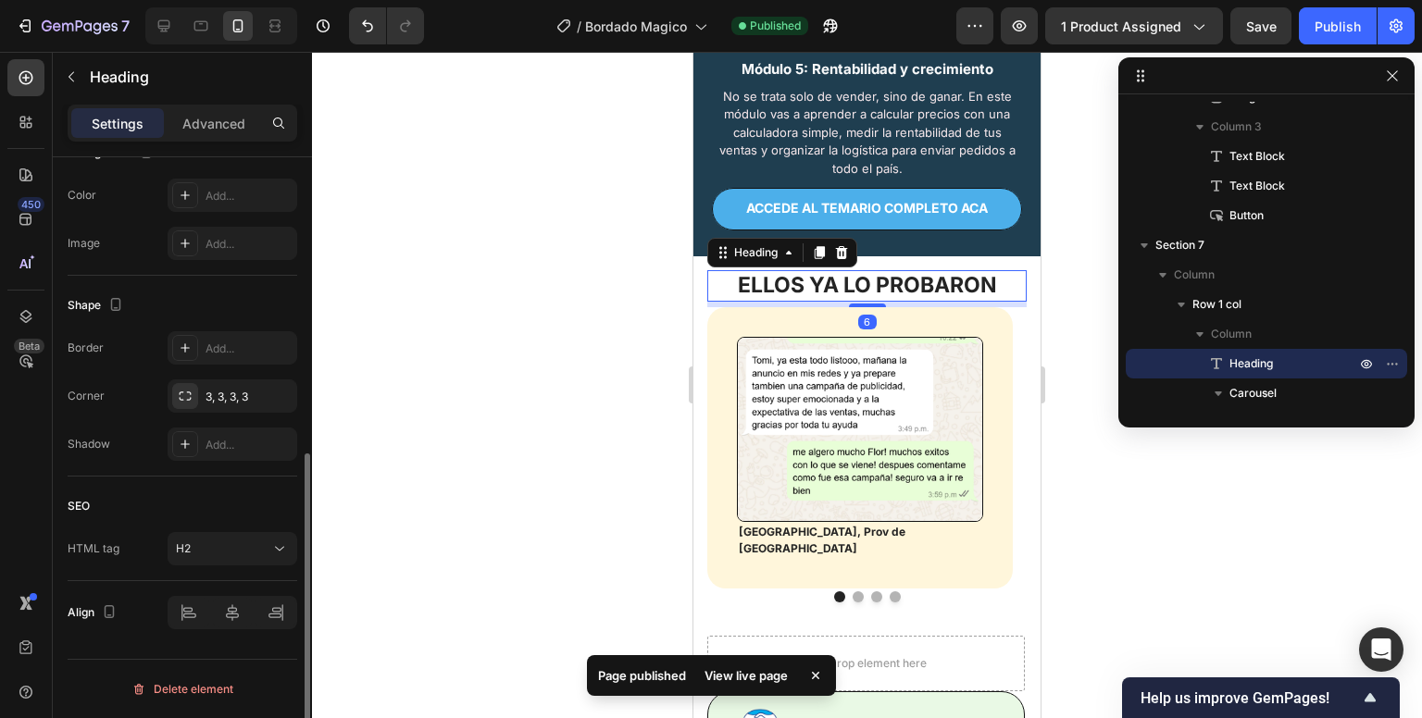
scroll to position [0, 0]
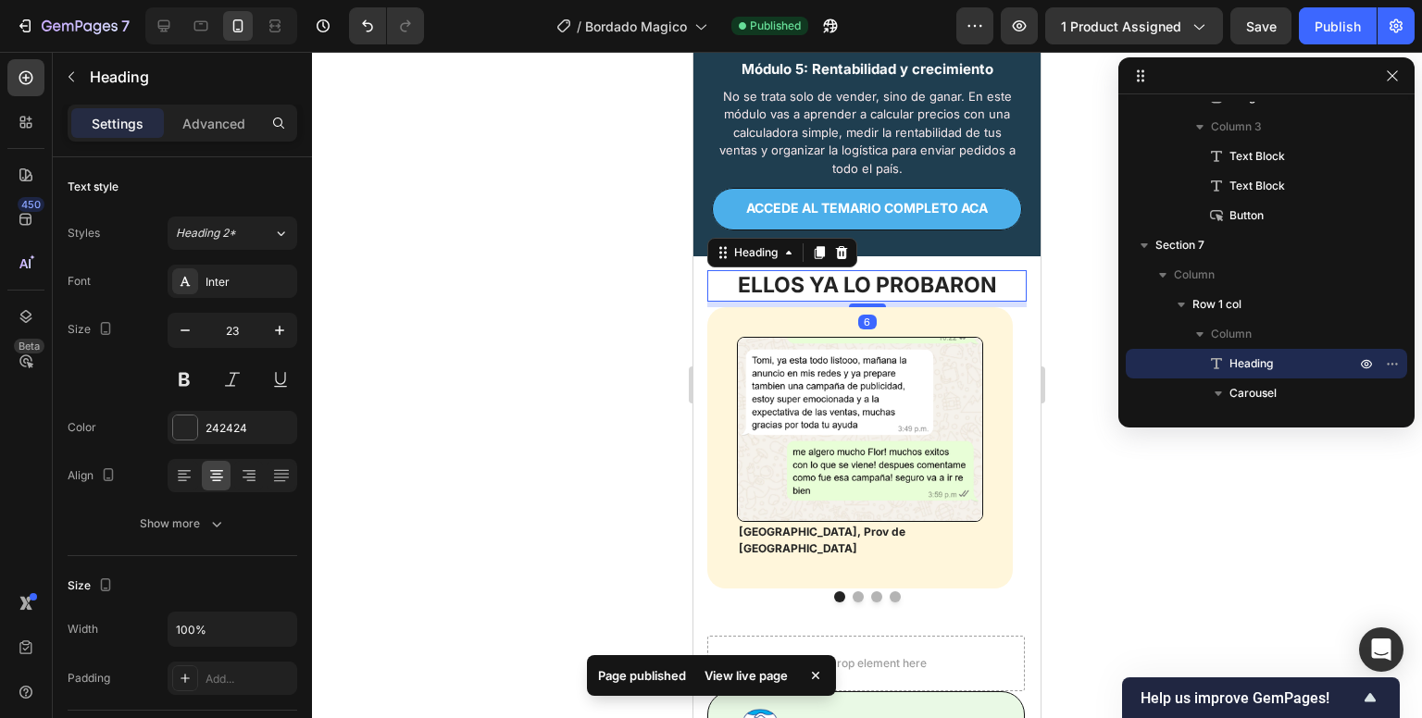
click at [900, 276] on h2 "ELLOS YA LO PROBARON" at bounding box center [866, 285] width 319 height 31
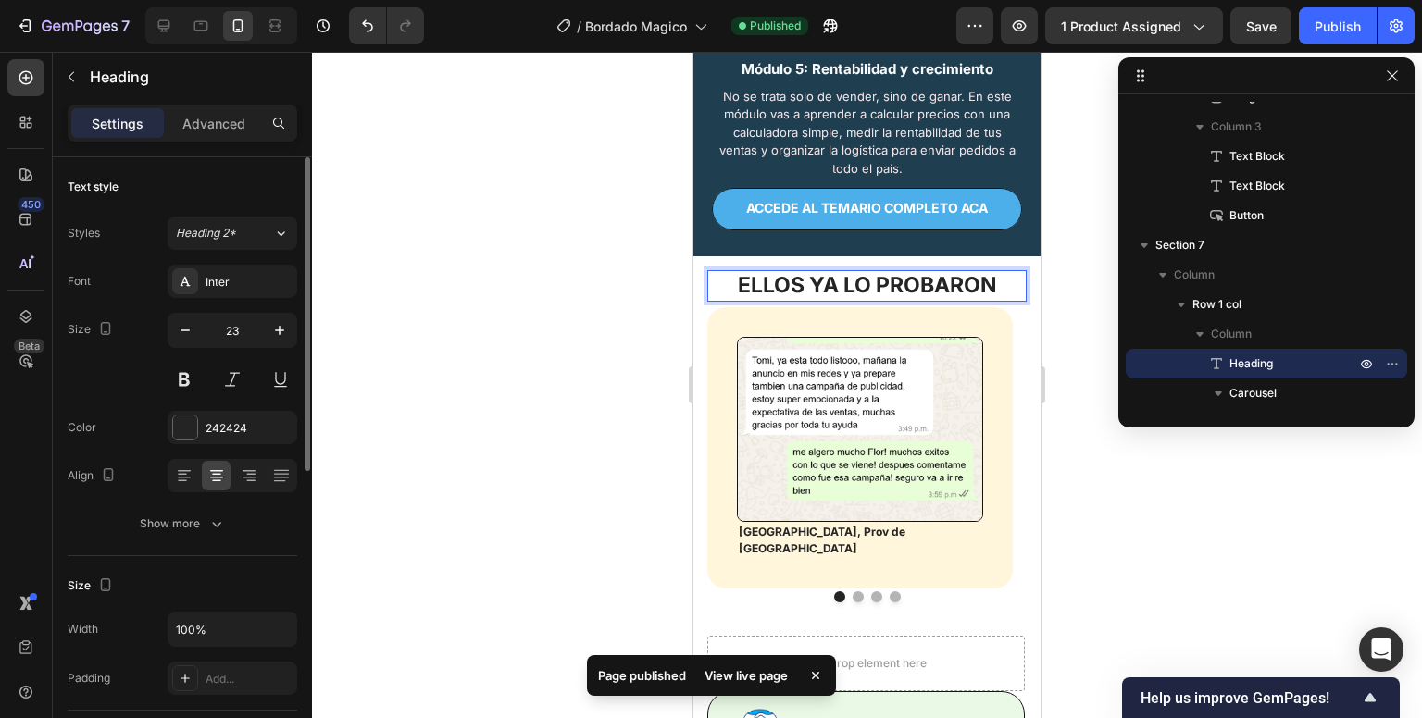
click at [900, 276] on h2 "ELLOS YA LO PROBARON" at bounding box center [866, 285] width 319 height 31
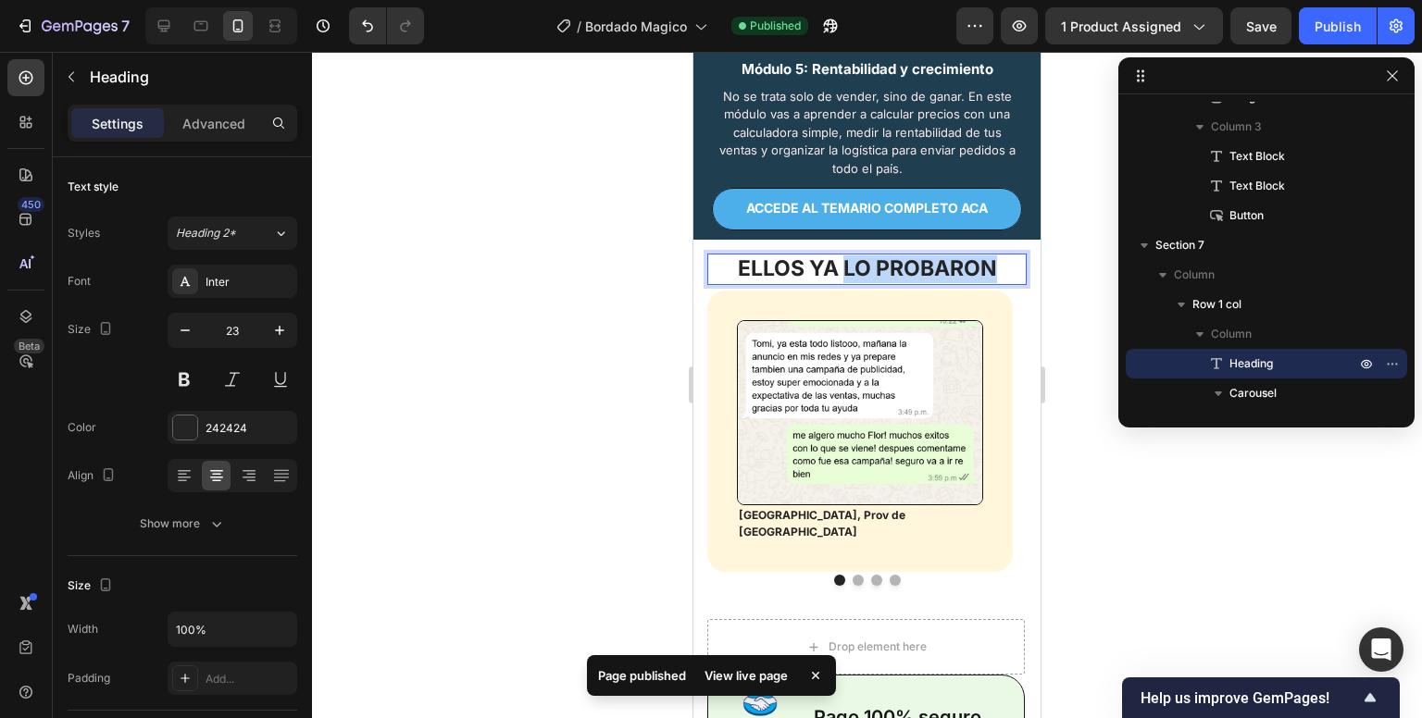
drag, startPoint x: 841, startPoint y: 280, endPoint x: 1044, endPoint y: 294, distance: 204.2
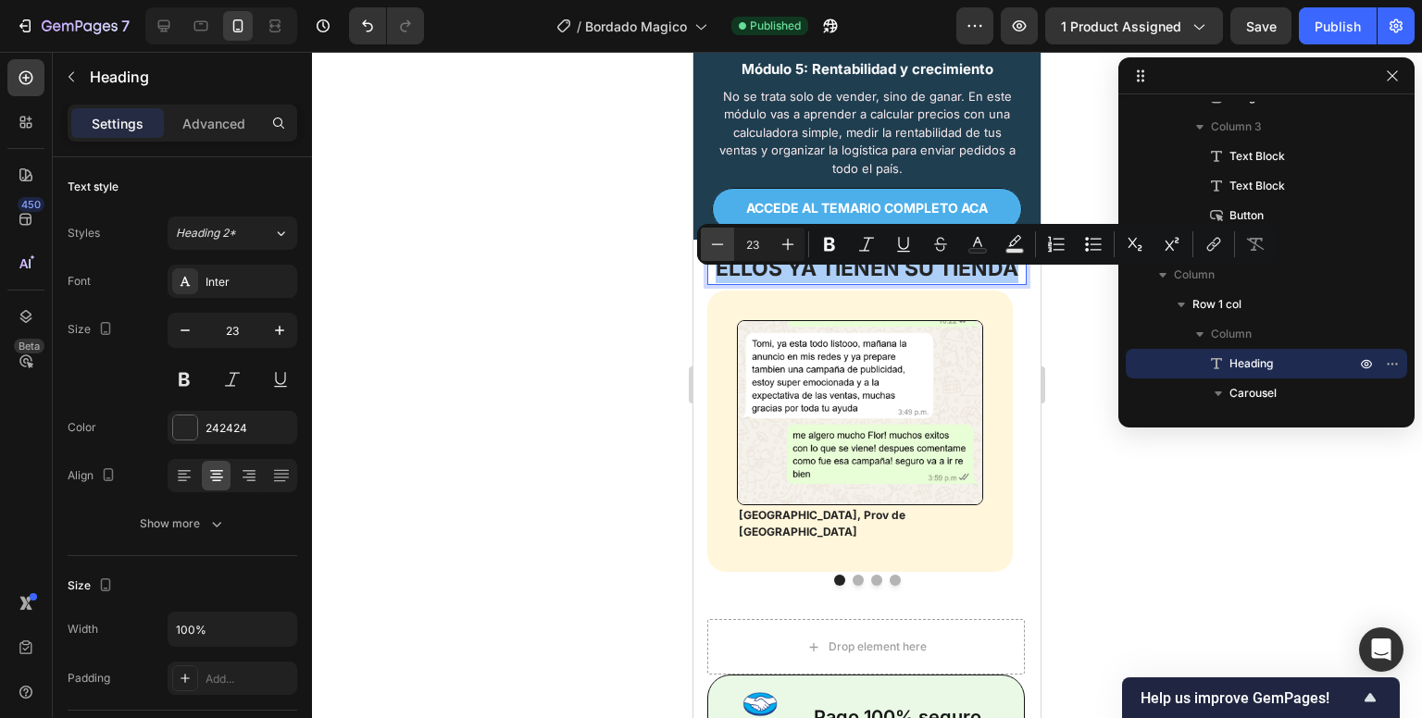
click at [712, 253] on icon "Editor contextual toolbar" at bounding box center [717, 244] width 19 height 19
type input "22"
click at [672, 272] on div at bounding box center [867, 385] width 1110 height 667
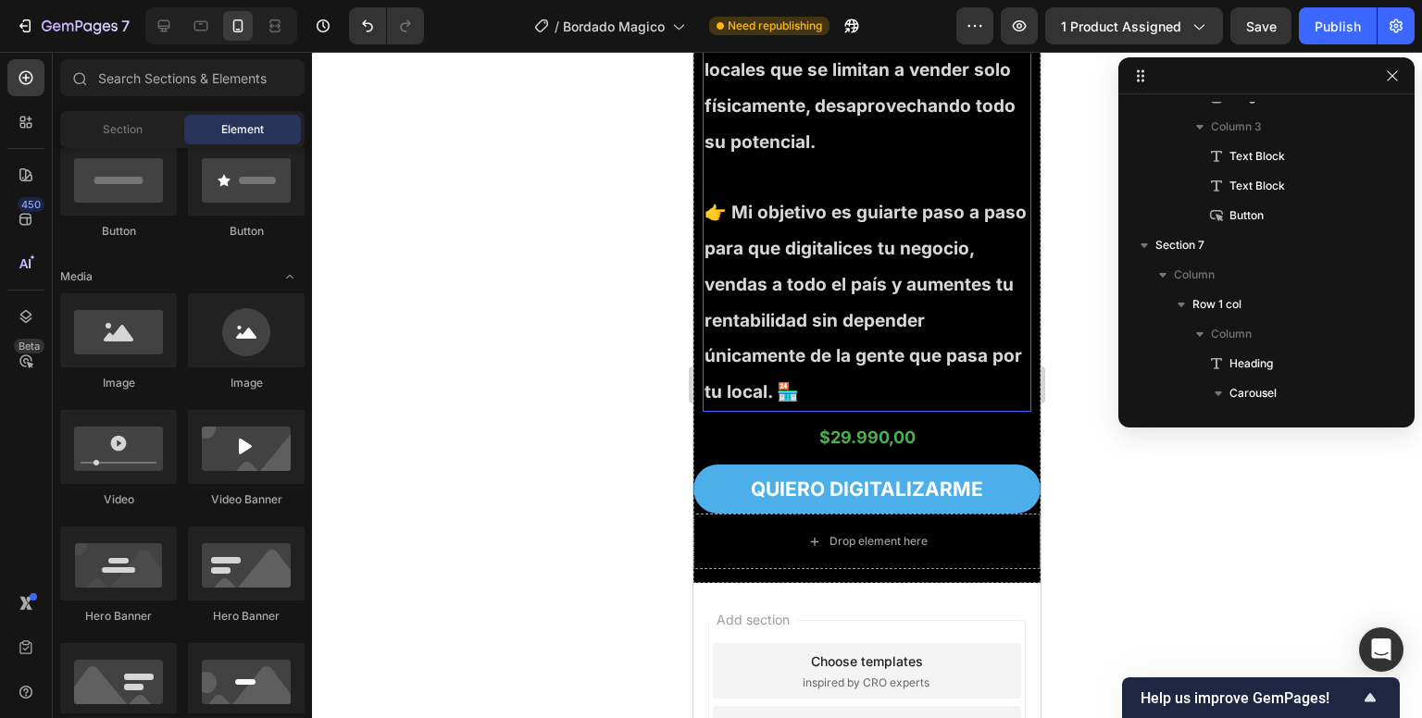
scroll to position [5922, 0]
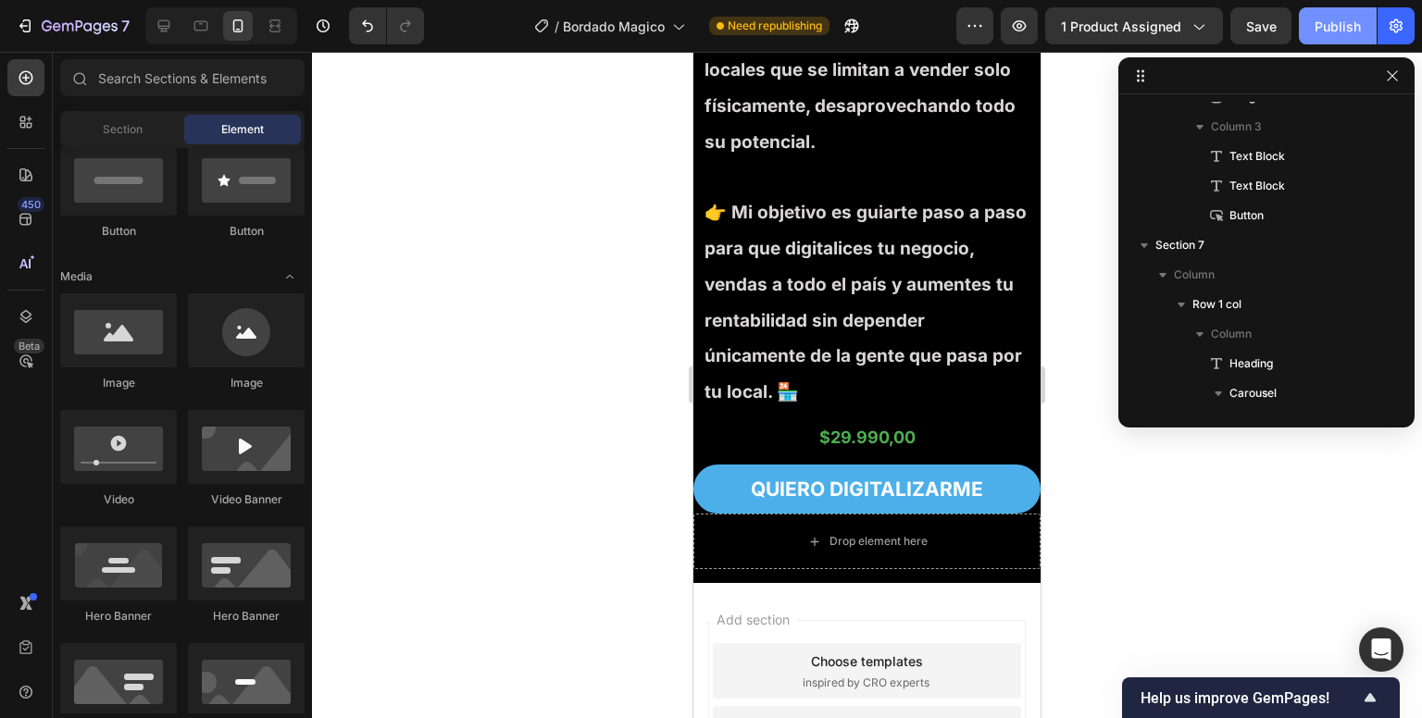
click at [1330, 28] on div "Publish" at bounding box center [1338, 26] width 46 height 19
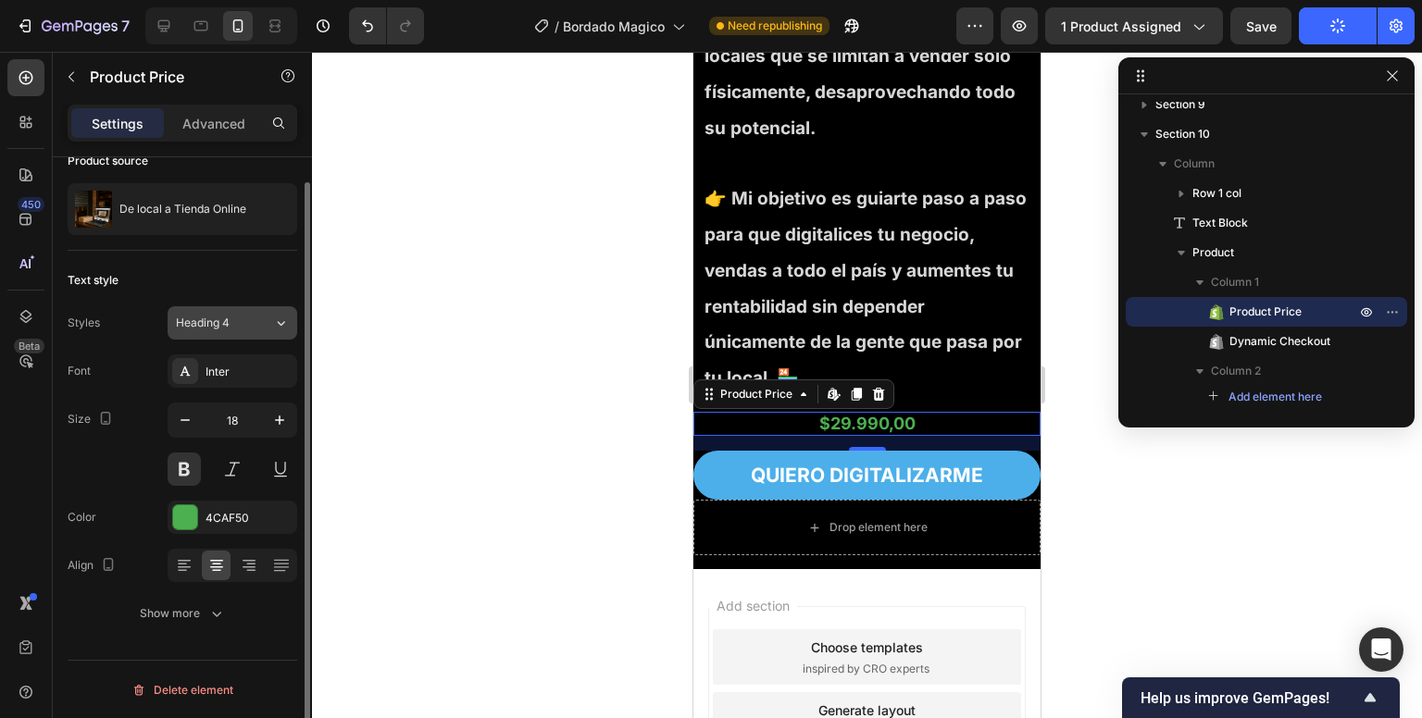
scroll to position [0, 0]
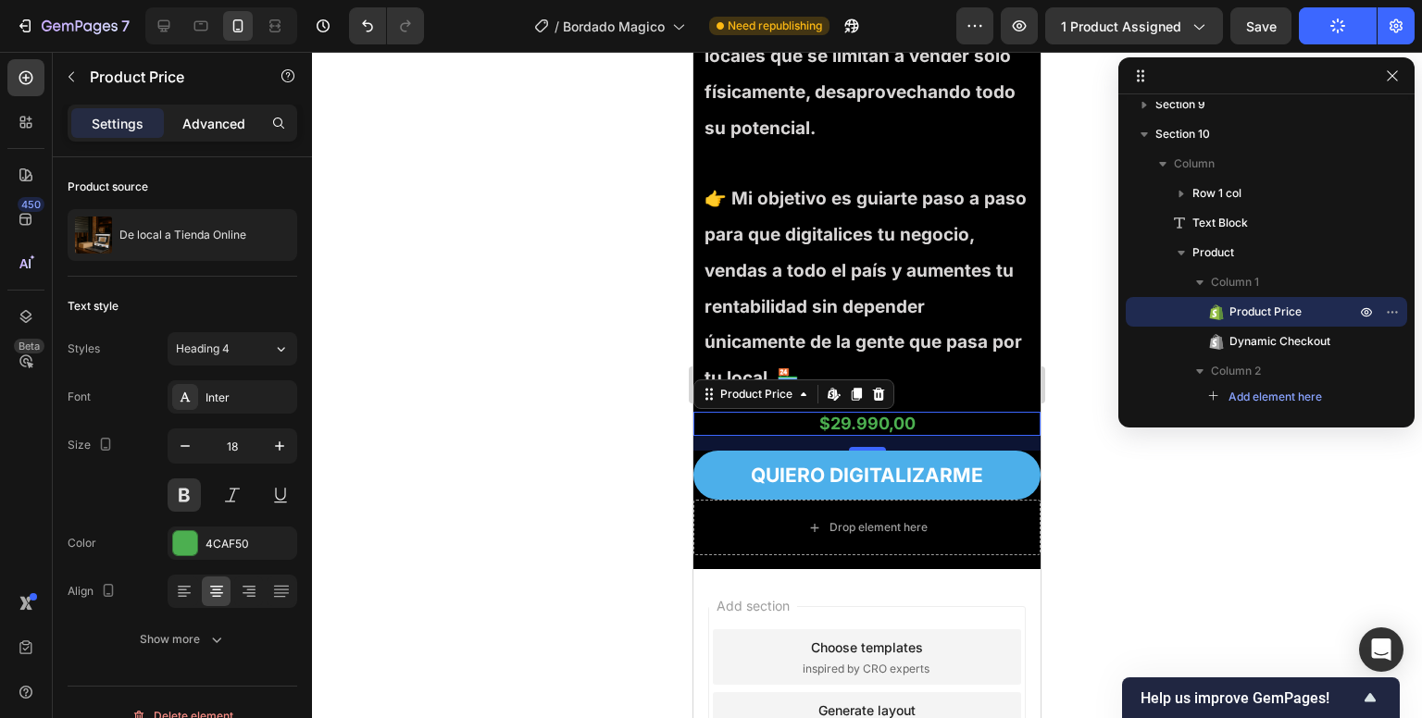
click at [220, 127] on p "Advanced" at bounding box center [213, 123] width 63 height 19
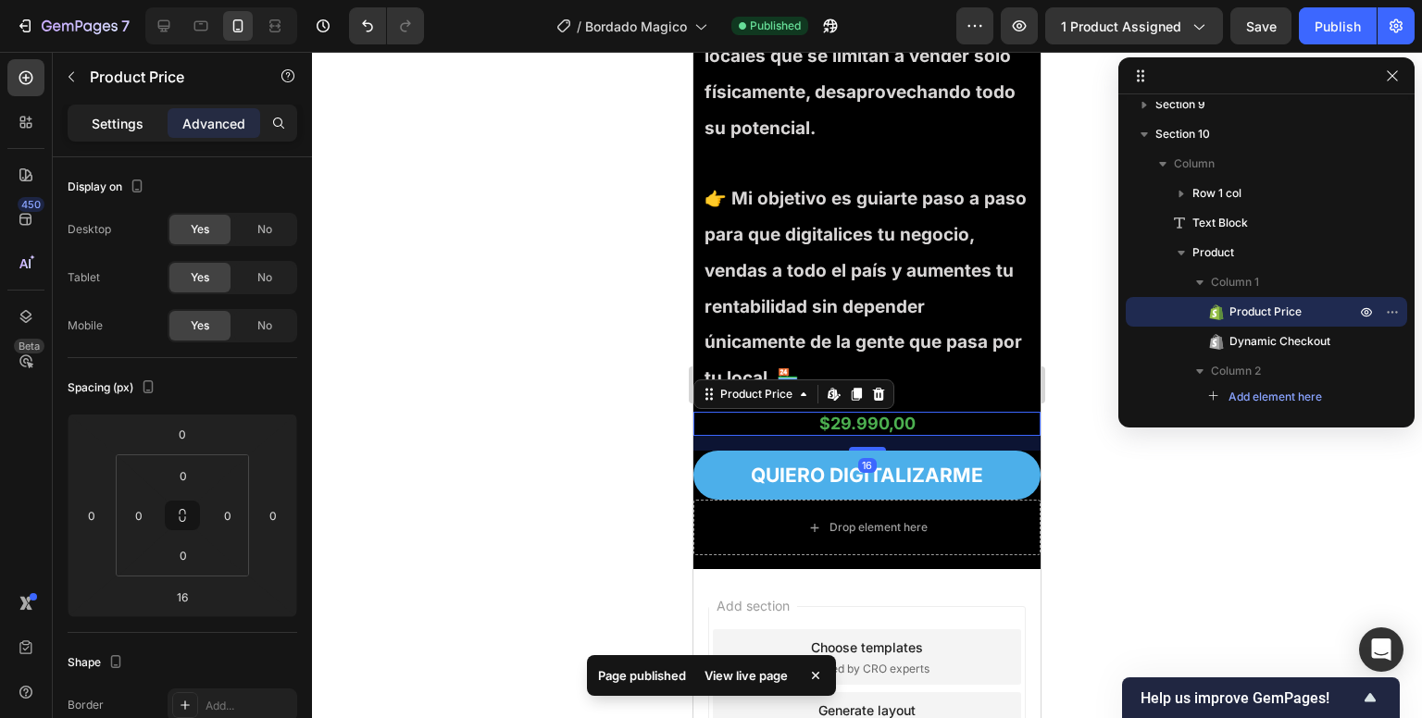
click at [133, 119] on p "Settings" at bounding box center [118, 123] width 52 height 19
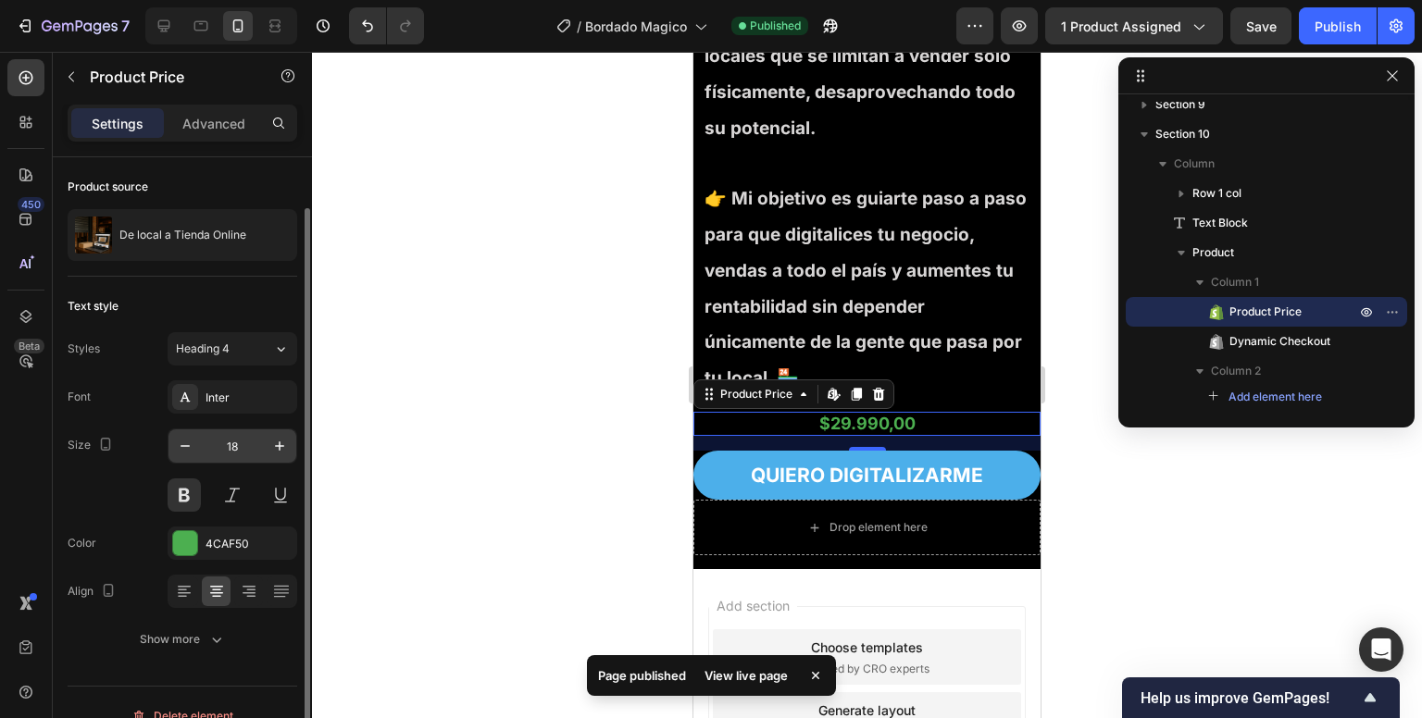
scroll to position [26, 0]
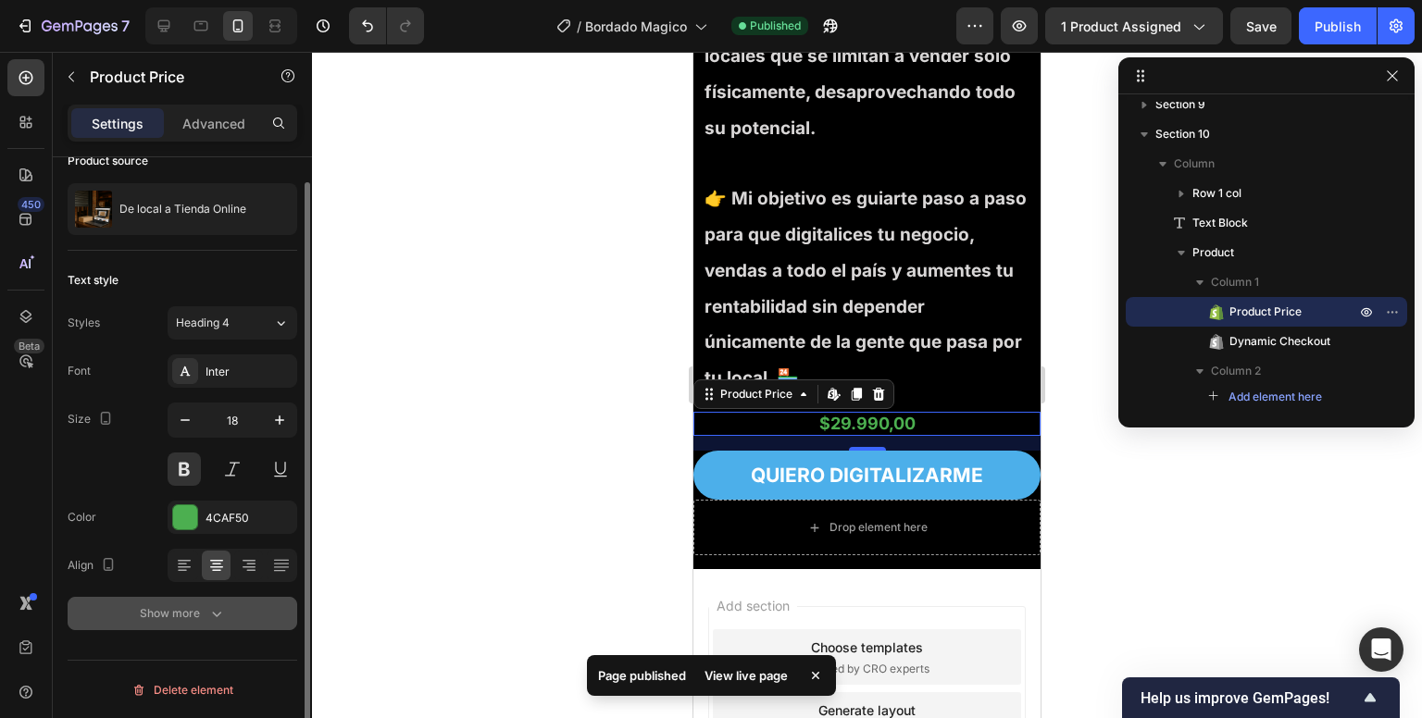
click at [170, 618] on div "Show more" at bounding box center [183, 614] width 86 height 19
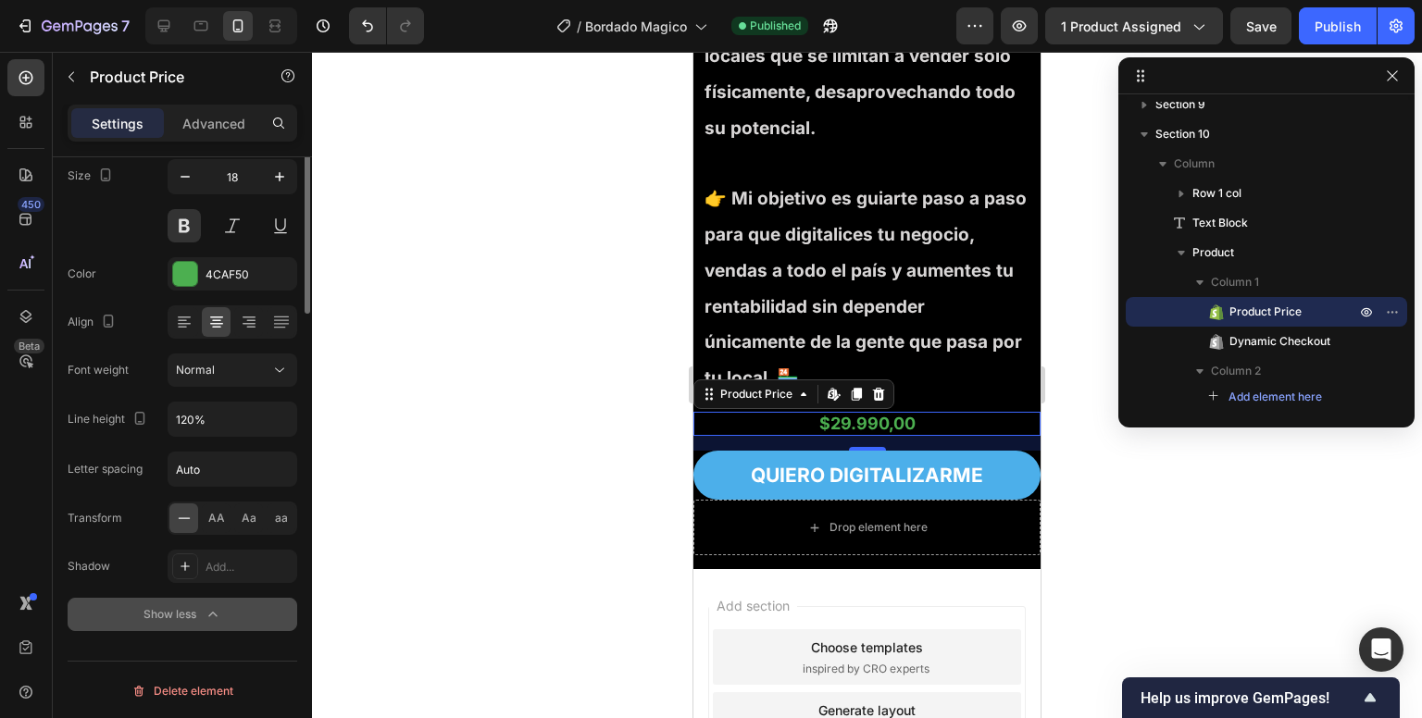
scroll to position [0, 0]
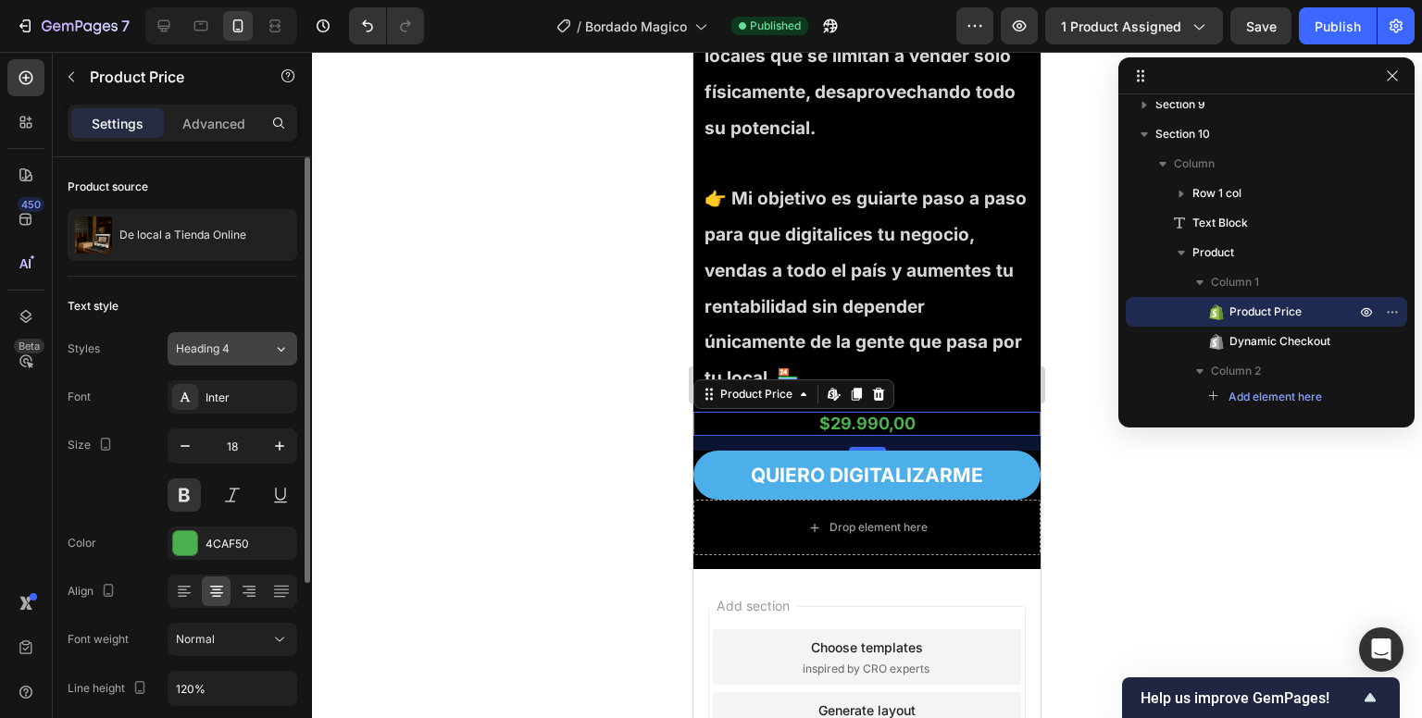
click at [244, 349] on div "Heading 4" at bounding box center [213, 349] width 75 height 17
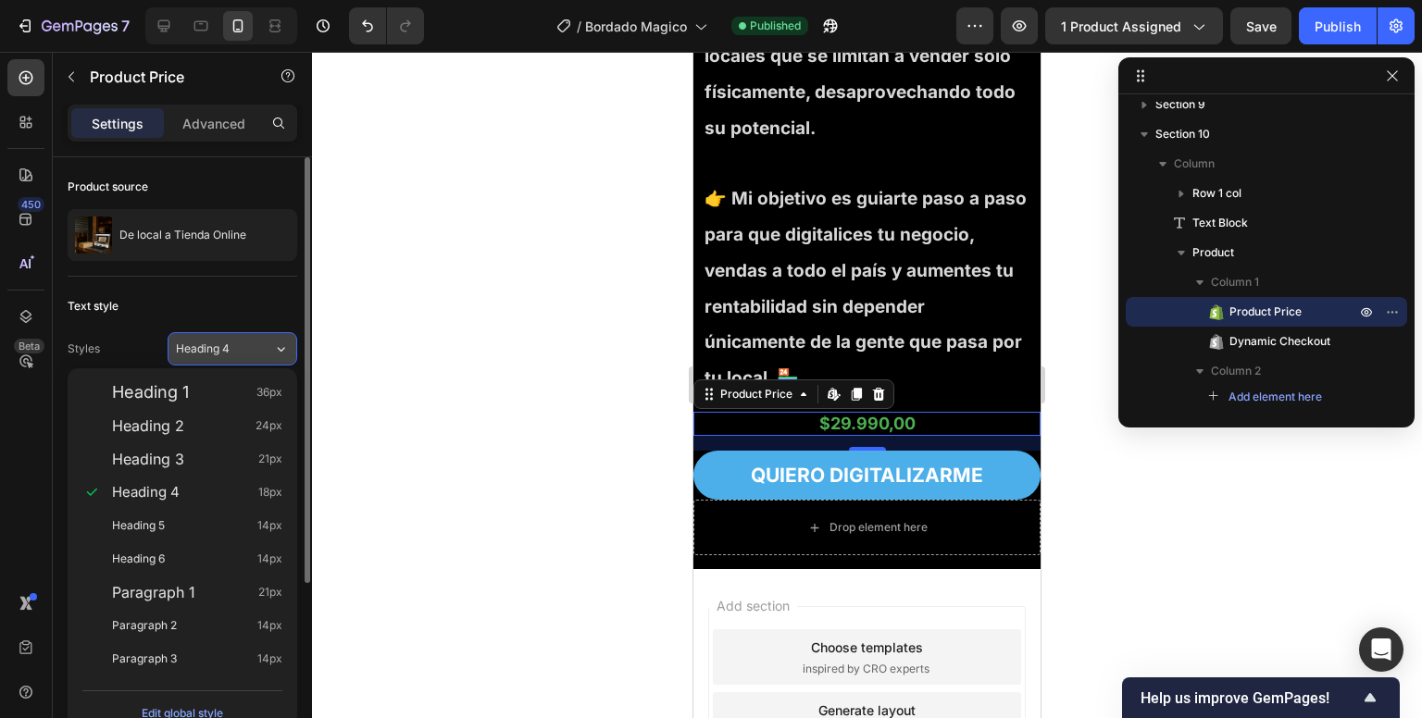
click at [244, 349] on div "Heading 4" at bounding box center [213, 349] width 75 height 17
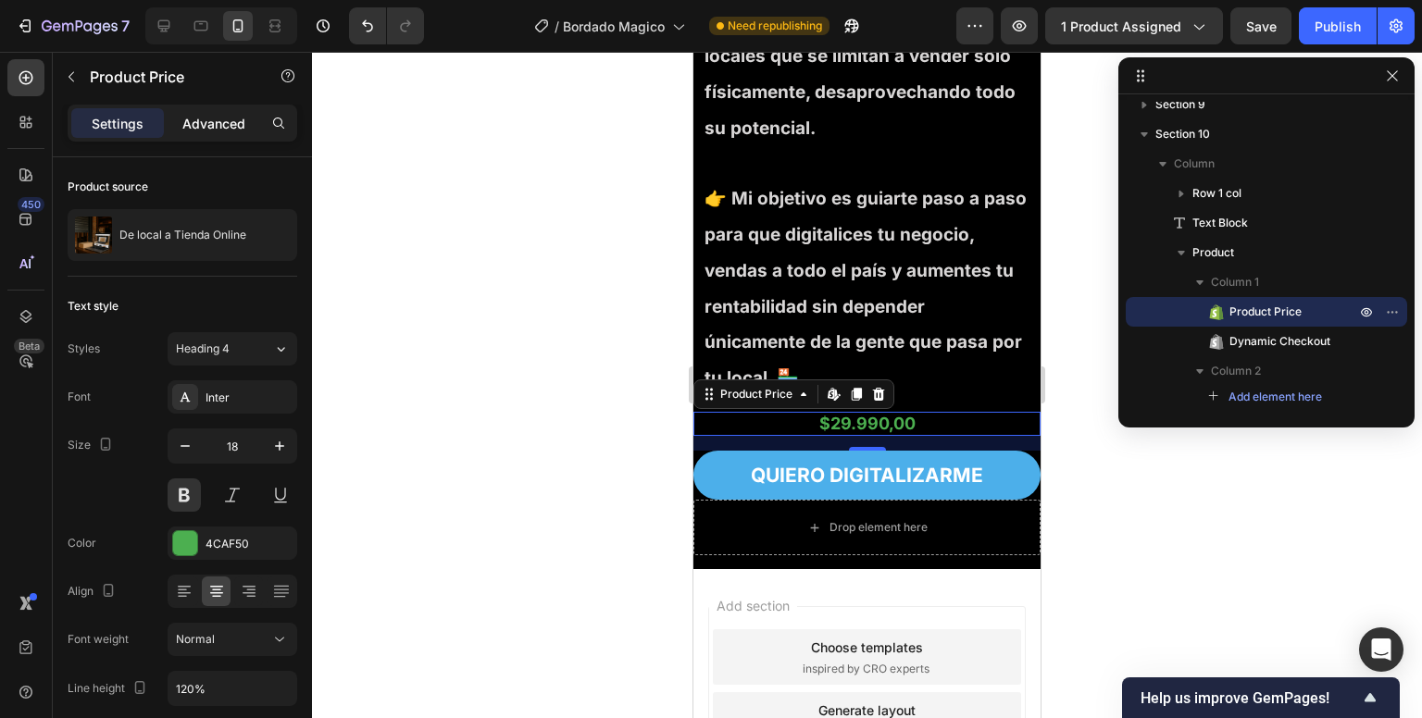
click at [205, 120] on p "Advanced" at bounding box center [213, 123] width 63 height 19
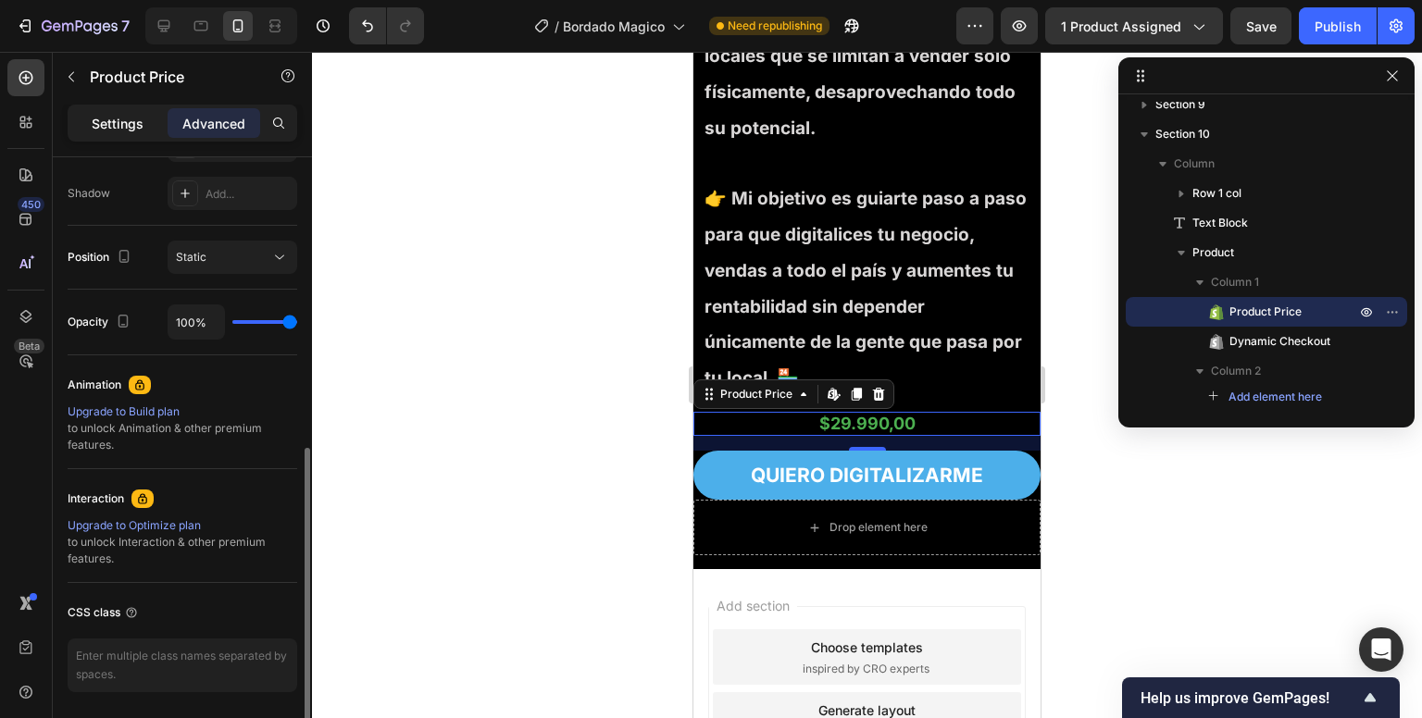
click at [112, 116] on p "Settings" at bounding box center [118, 123] width 52 height 19
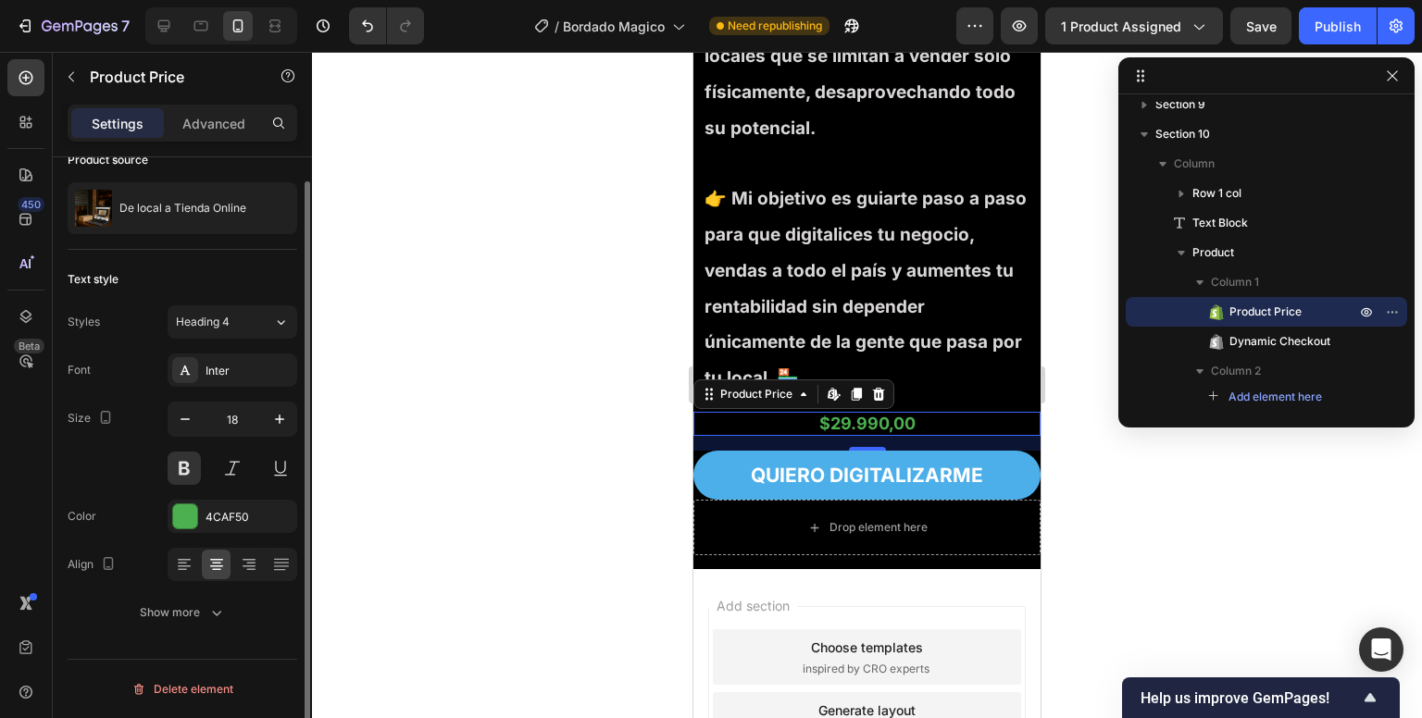
scroll to position [26, 0]
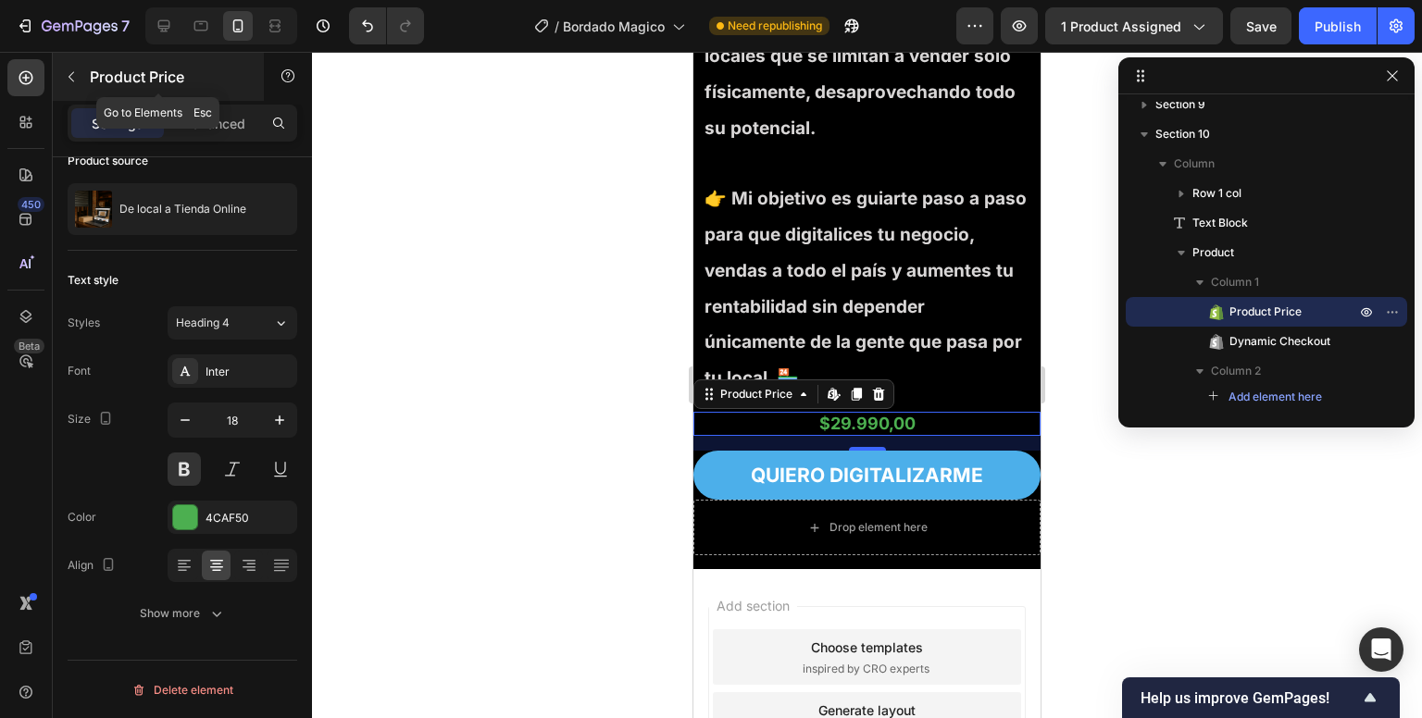
click at [70, 83] on icon "button" at bounding box center [71, 76] width 15 height 15
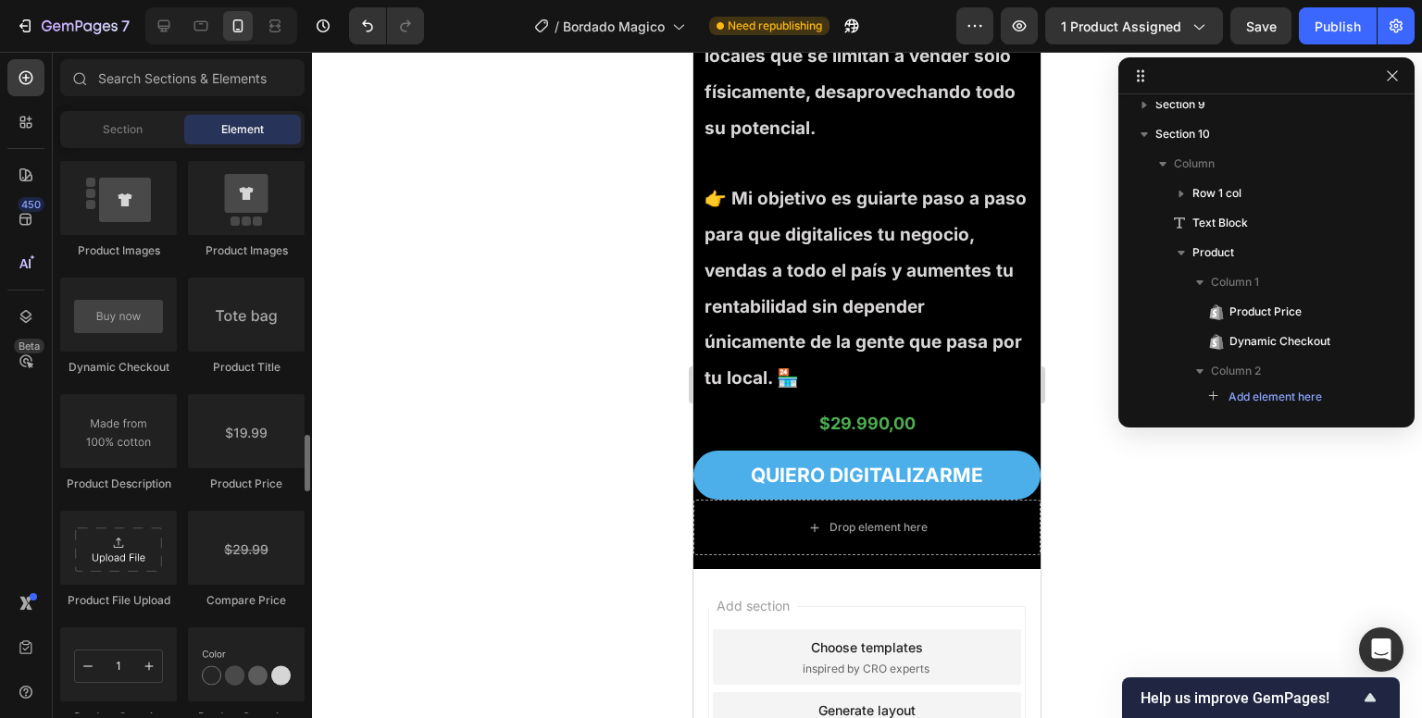
scroll to position [2858, 0]
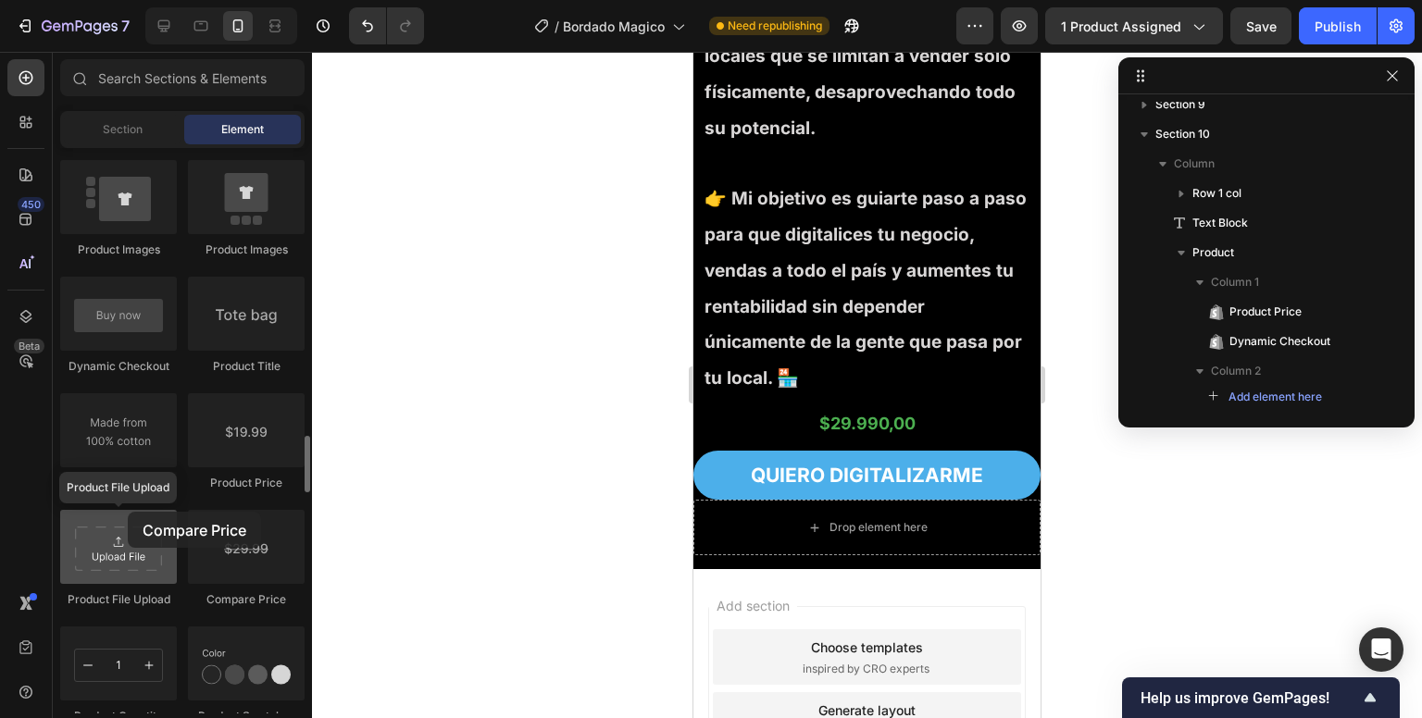
drag, startPoint x: 216, startPoint y: 558, endPoint x: 146, endPoint y: 515, distance: 81.9
click at [146, 515] on div "Product Product Product Product List Related Products Sticky Add to Cart Add to…" at bounding box center [182, 390] width 244 height 1404
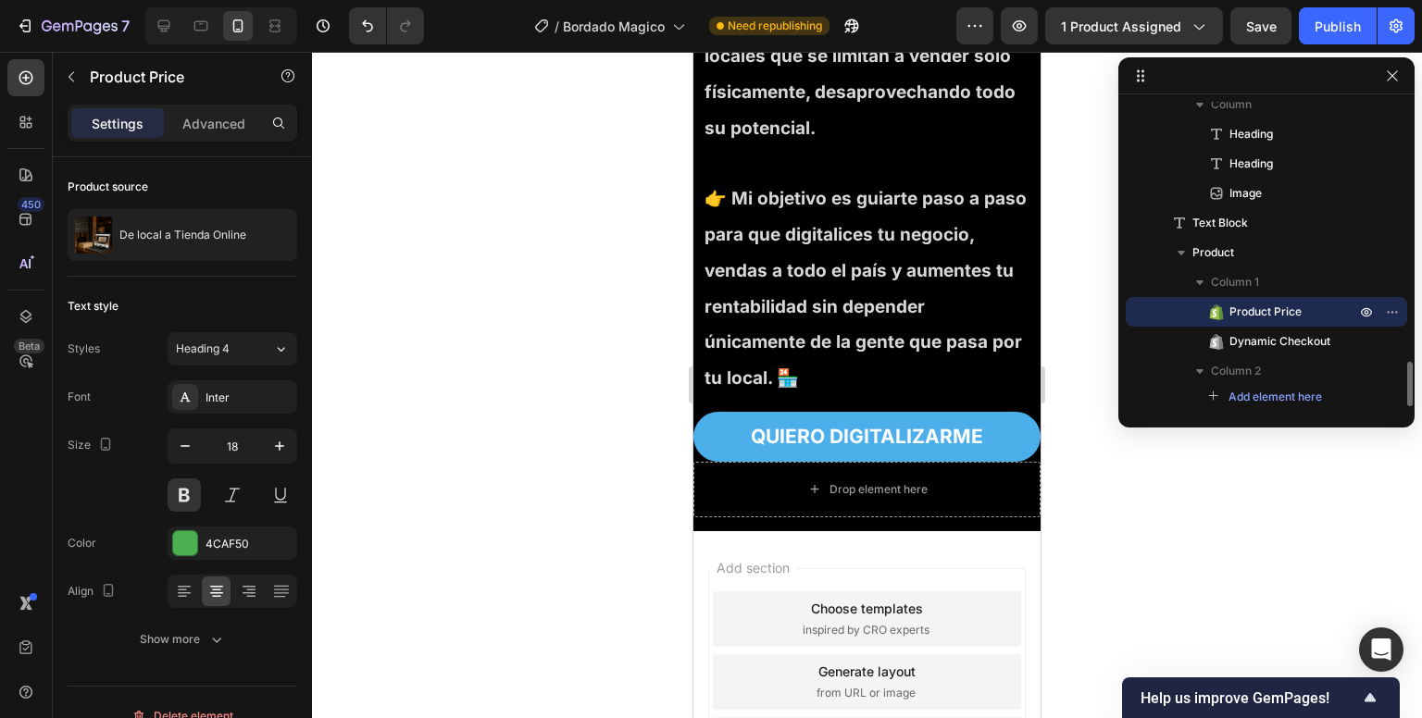
scroll to position [1730, 0]
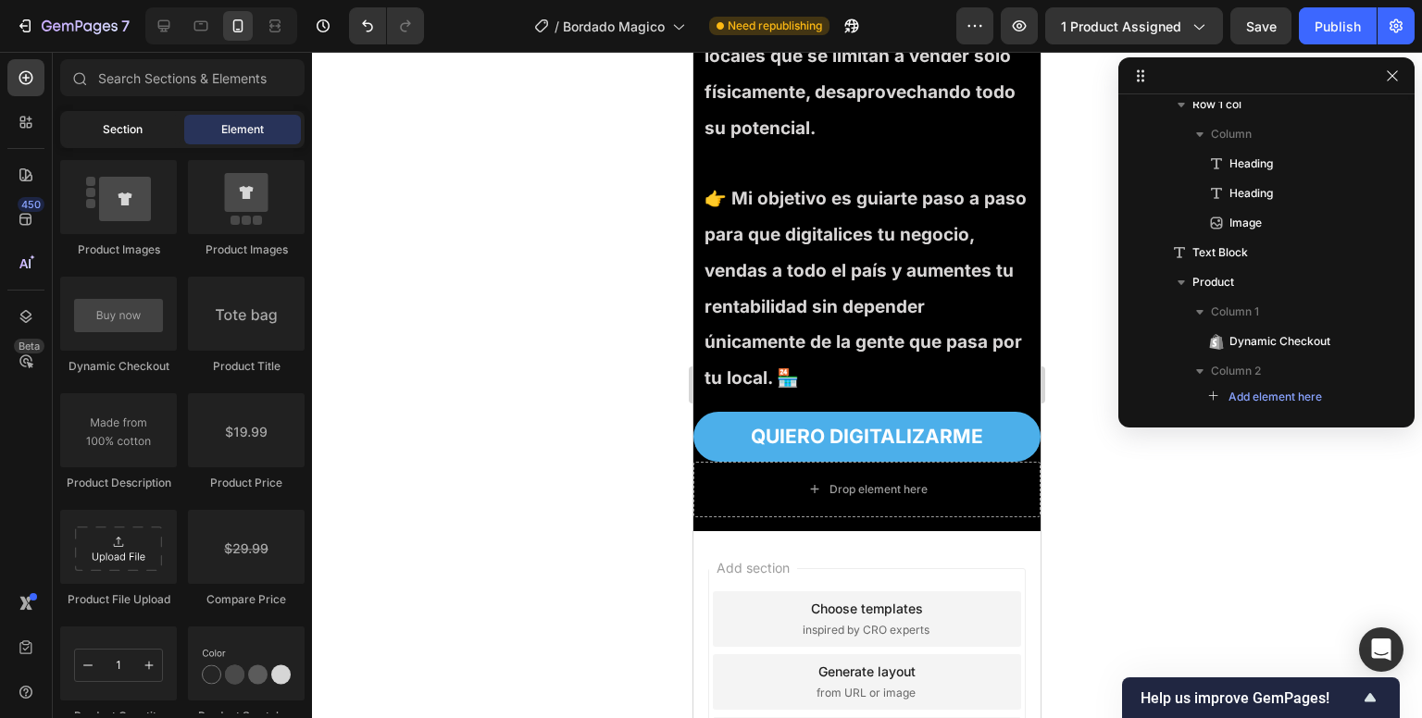
click at [152, 122] on div "Section" at bounding box center [122, 130] width 117 height 30
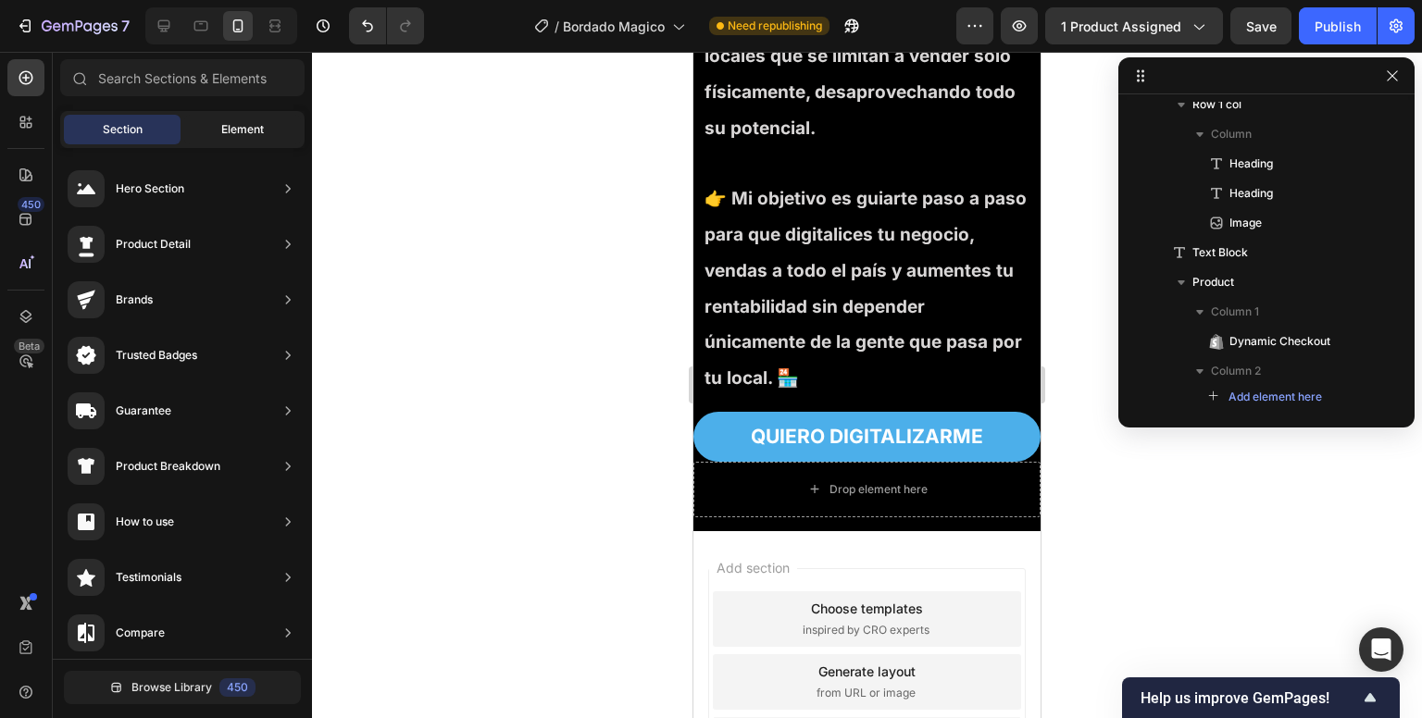
click at [259, 139] on div "Element" at bounding box center [242, 130] width 117 height 30
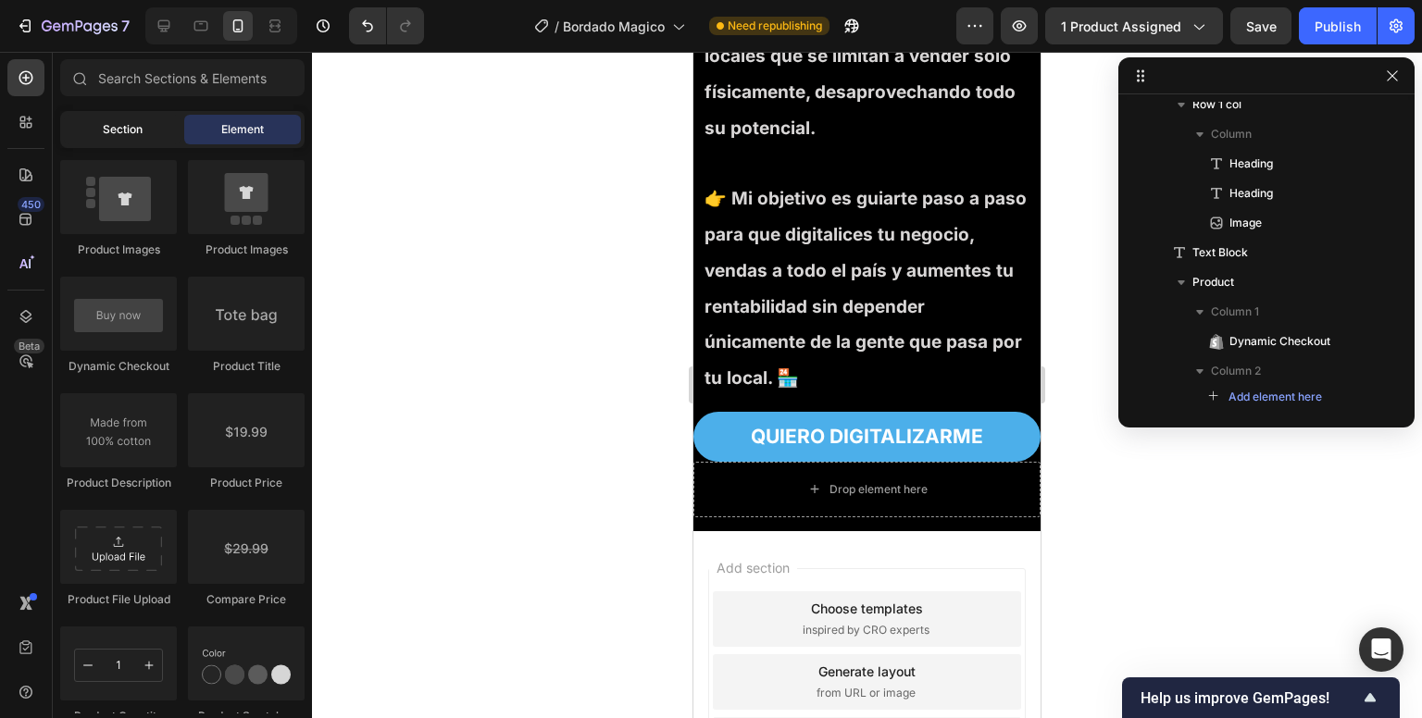
click at [115, 131] on span "Section" at bounding box center [123, 129] width 40 height 17
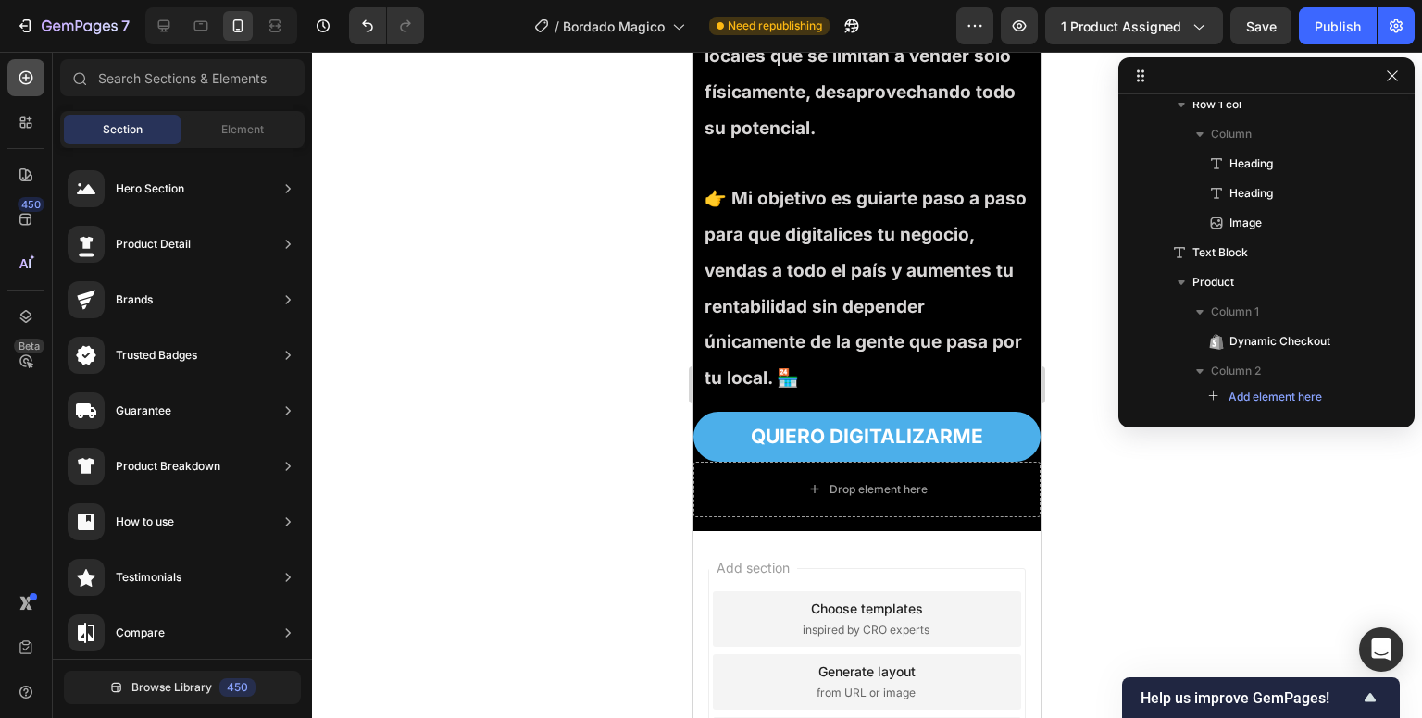
click at [19, 75] on icon at bounding box center [26, 78] width 19 height 19
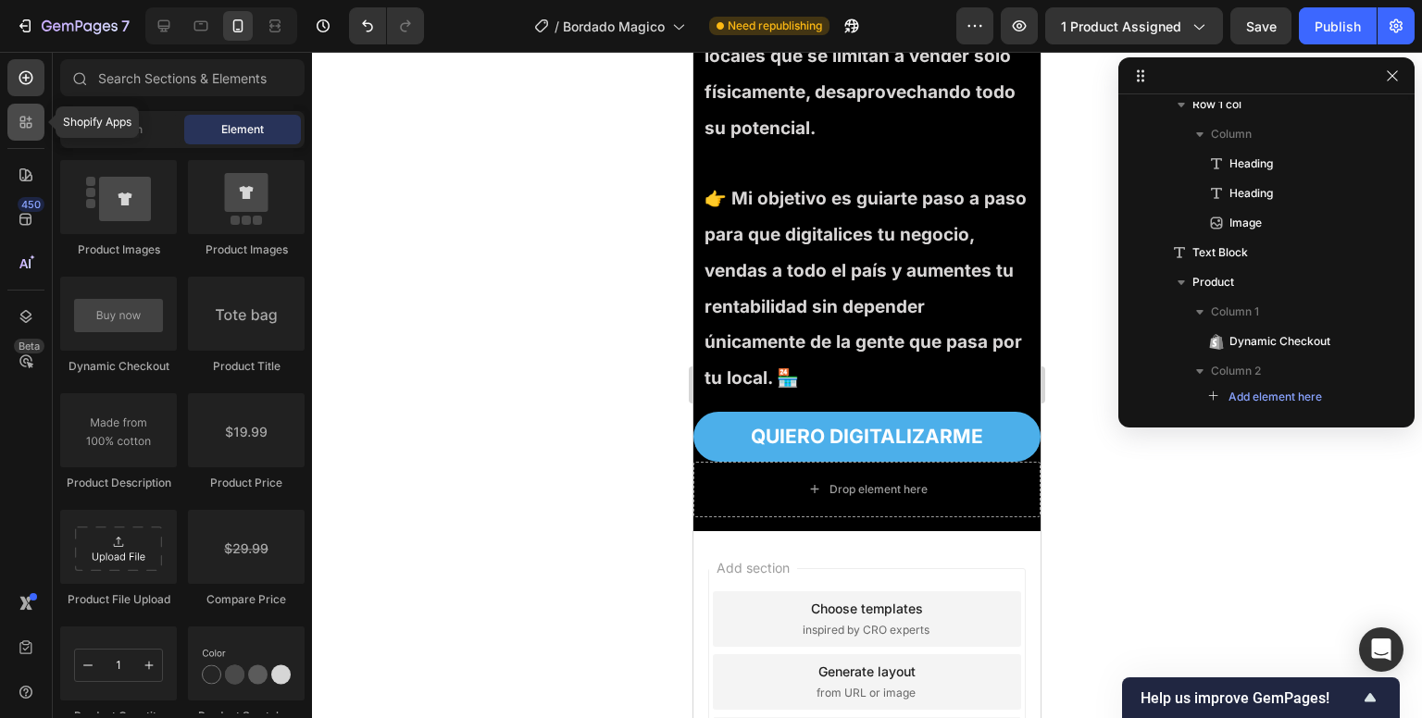
click at [42, 119] on div at bounding box center [25, 122] width 37 height 37
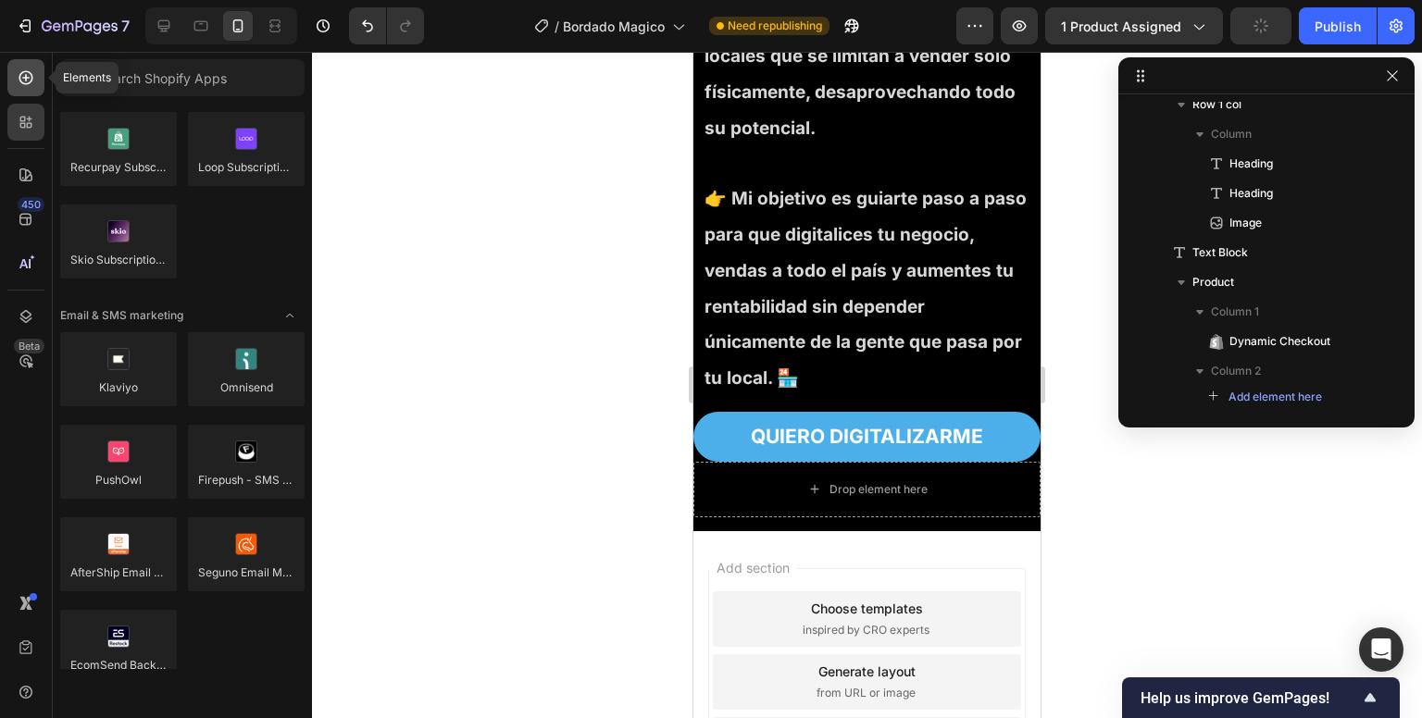
click at [37, 86] on div at bounding box center [25, 77] width 37 height 37
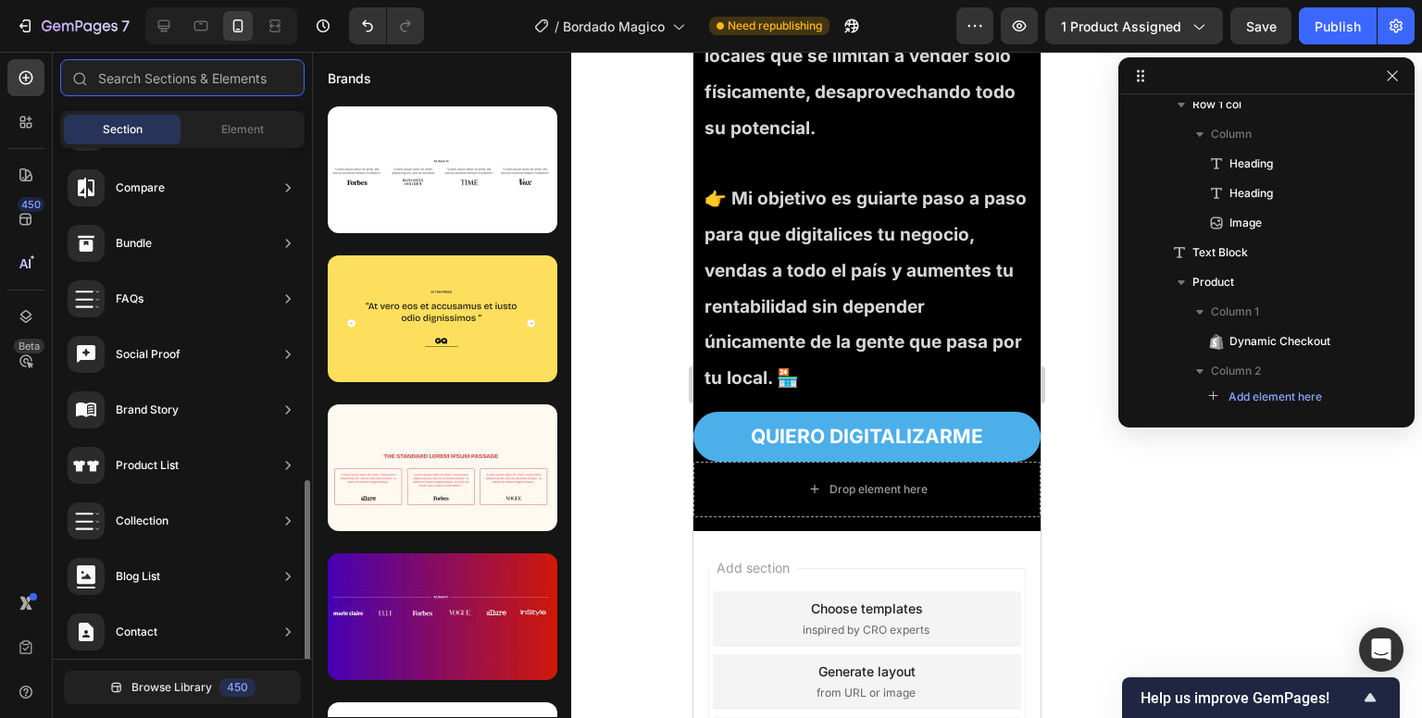
scroll to position [563, 0]
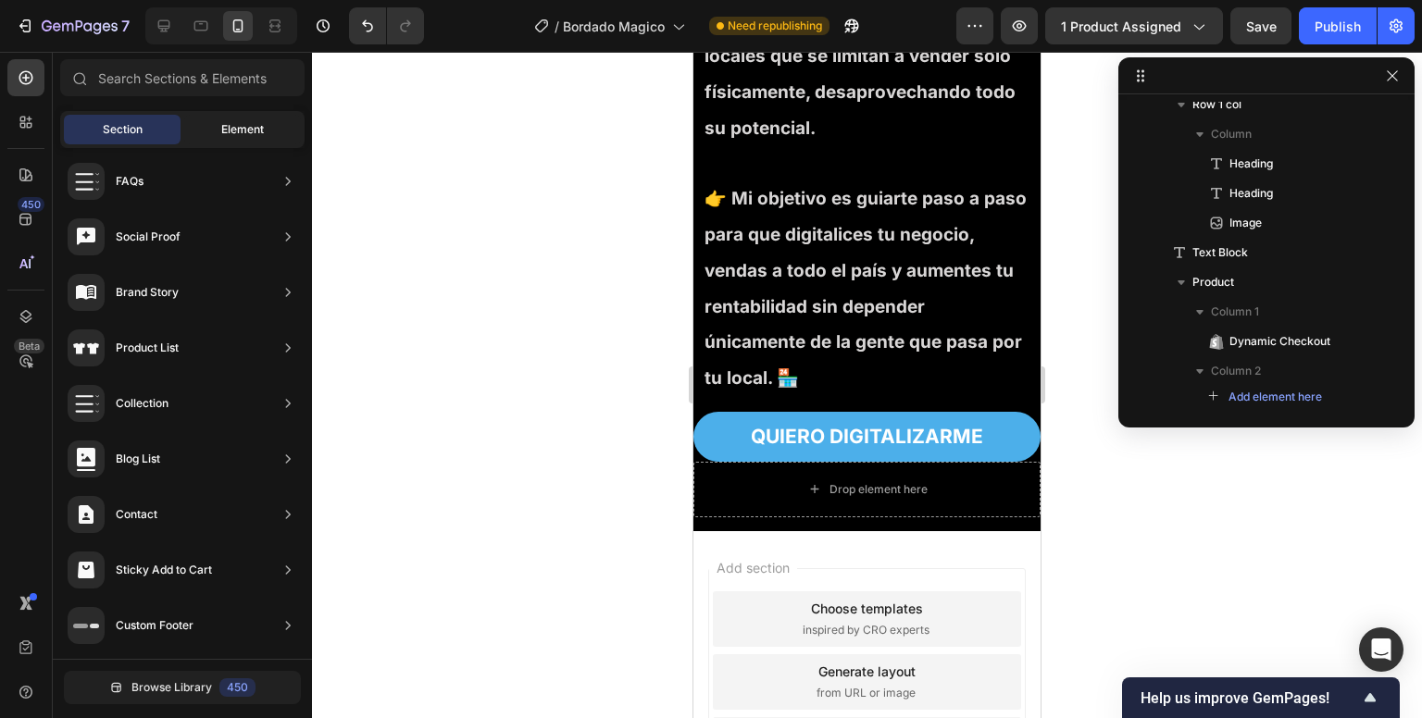
click at [259, 123] on span "Element" at bounding box center [242, 129] width 43 height 17
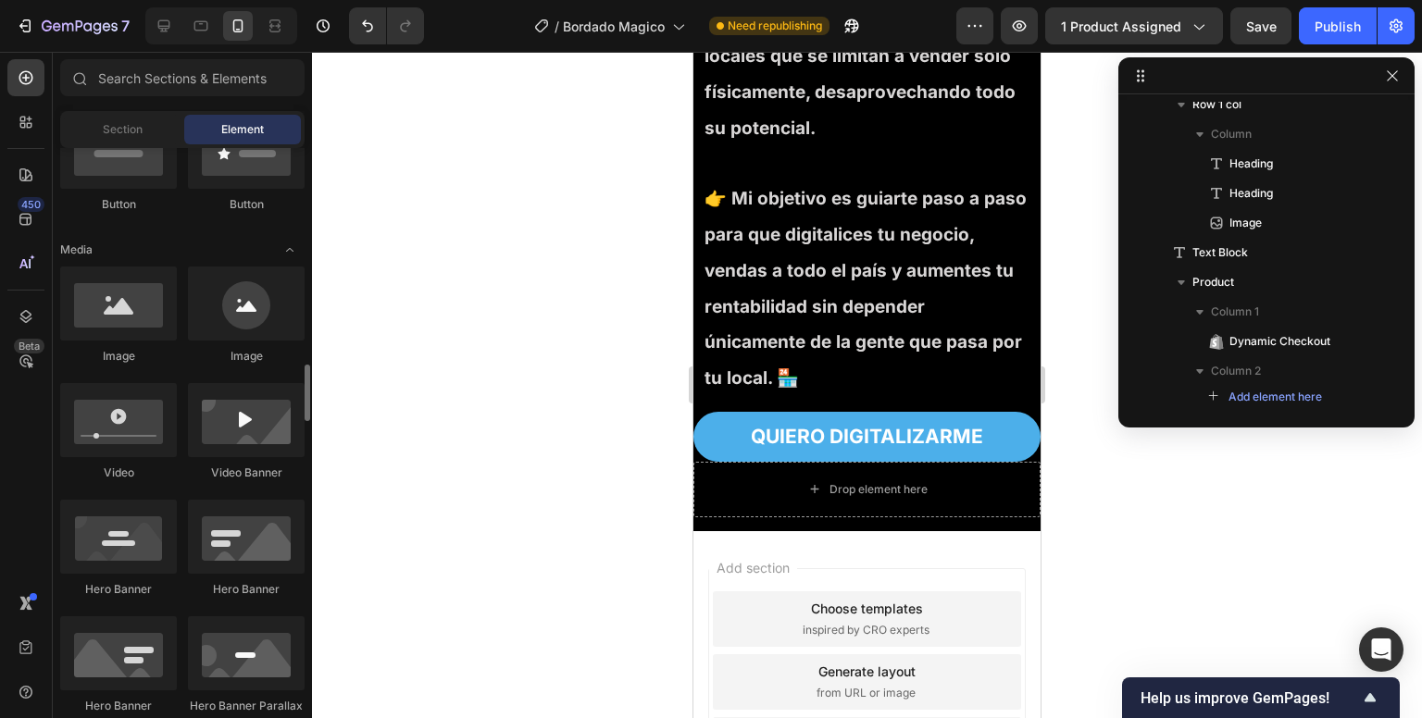
scroll to position [0, 0]
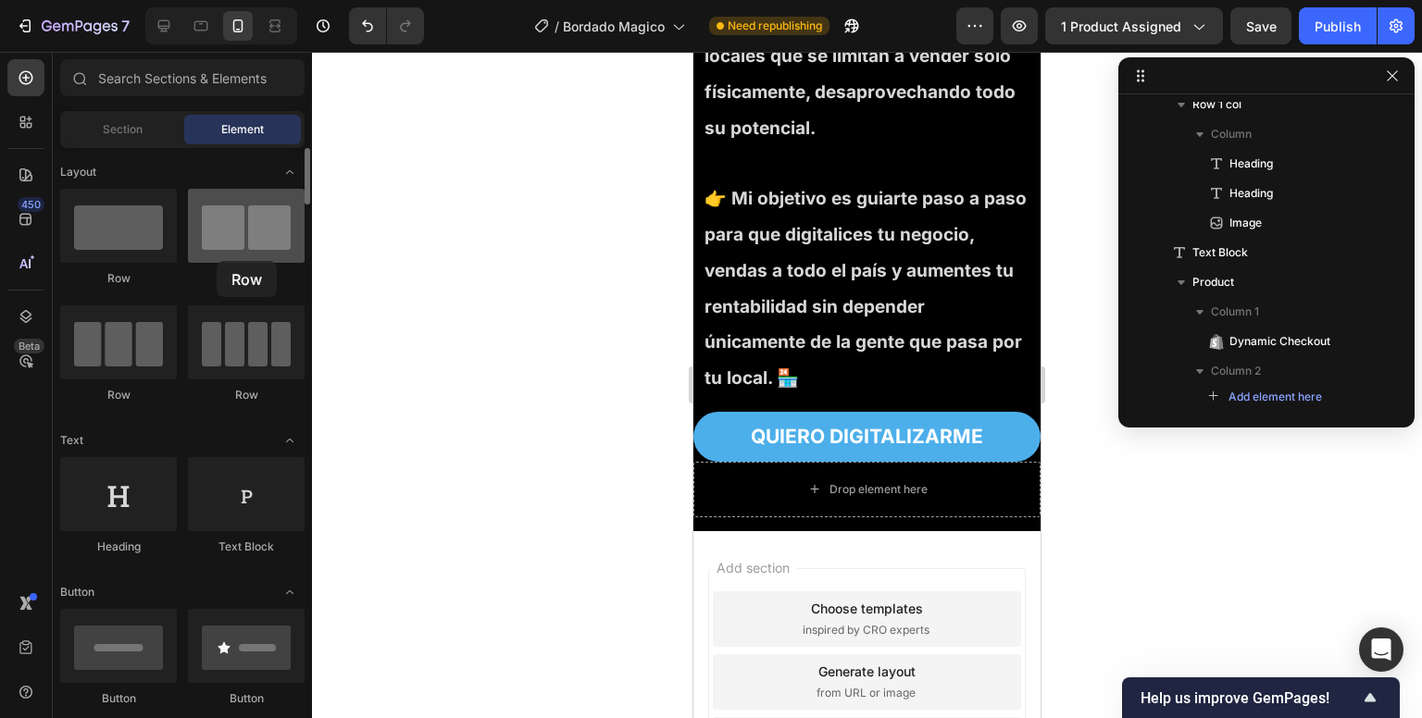
click at [217, 261] on div at bounding box center [246, 226] width 117 height 74
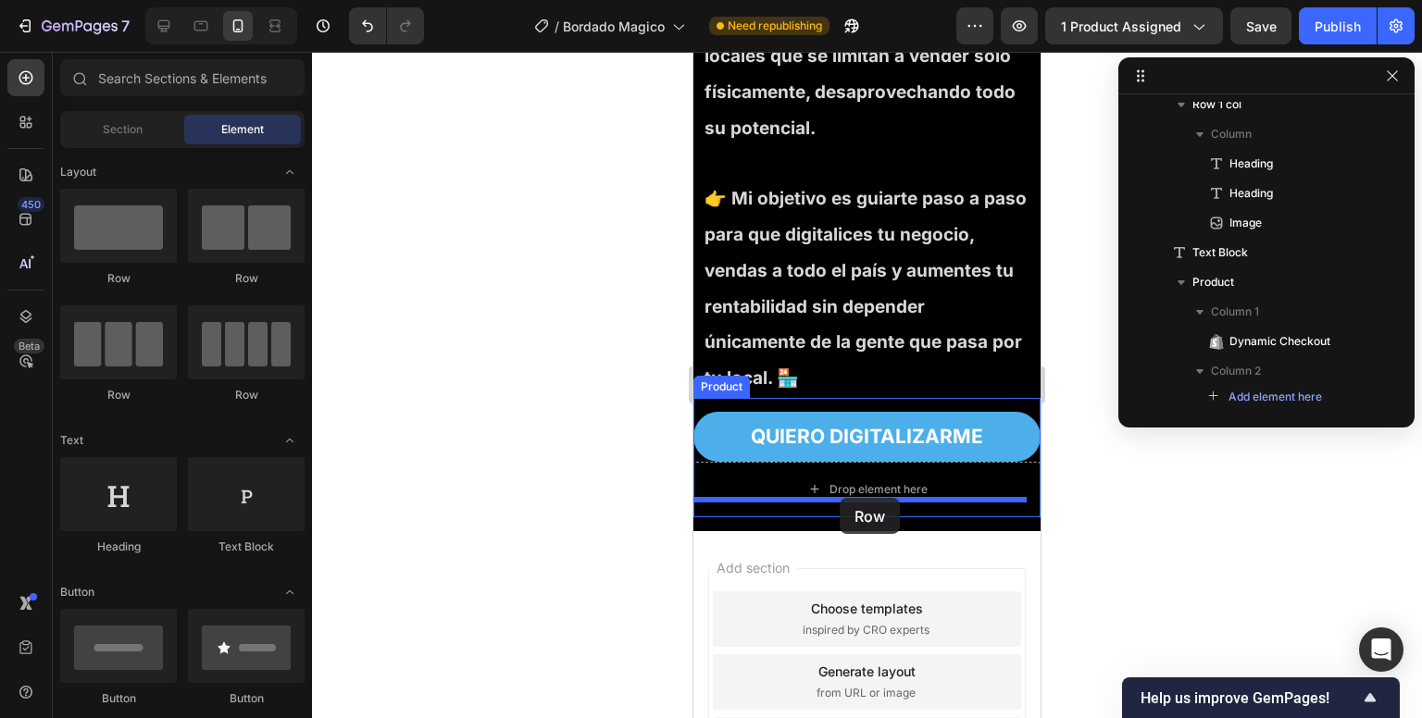
drag, startPoint x: 929, startPoint y: 290, endPoint x: 840, endPoint y: 498, distance: 226.5
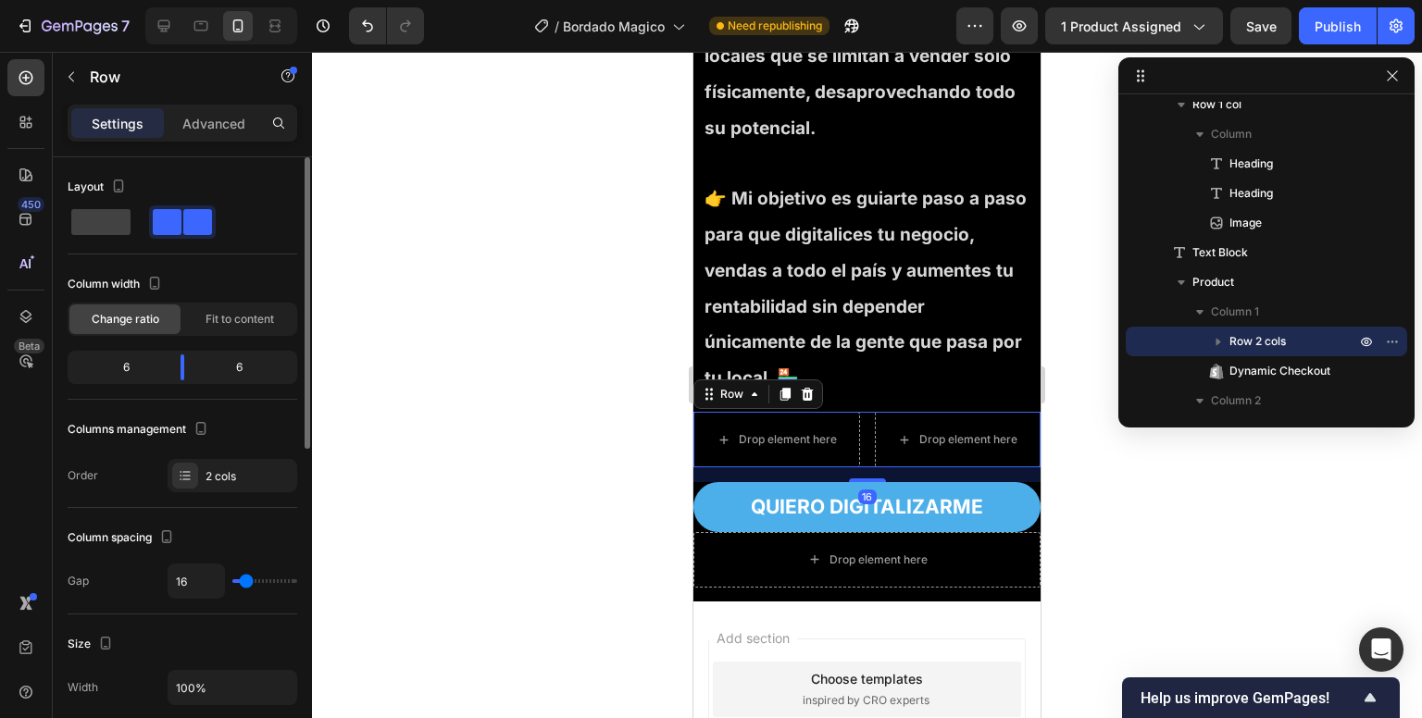
scroll to position [261, 0]
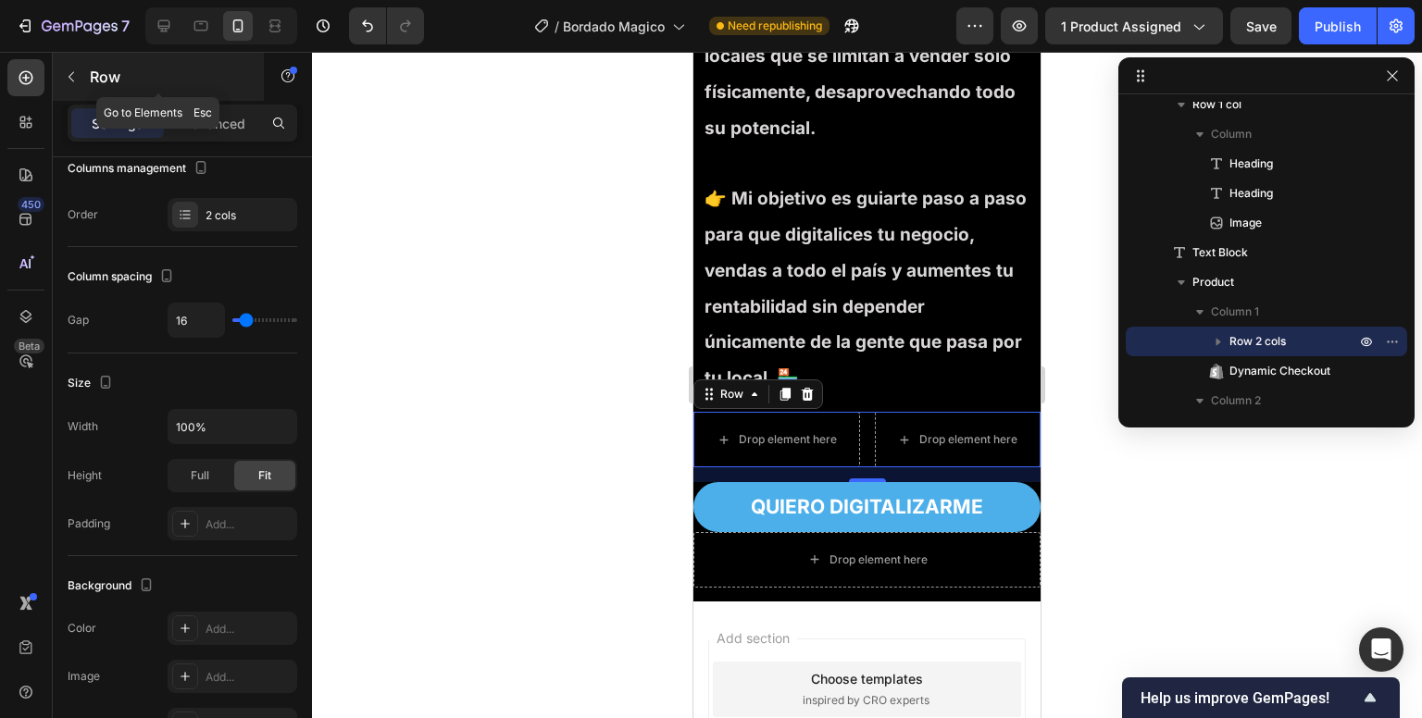
click at [69, 77] on icon "button" at bounding box center [72, 77] width 6 height 10
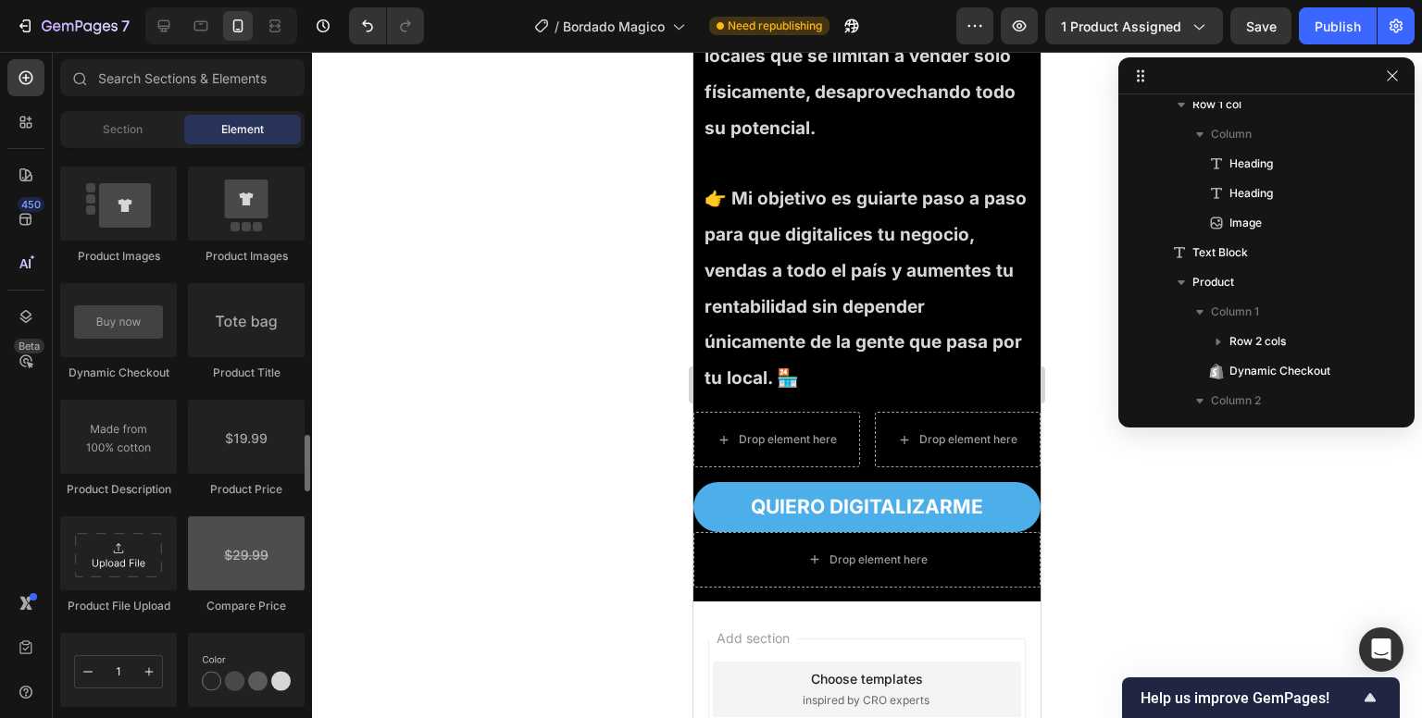
scroll to position [2853, 0]
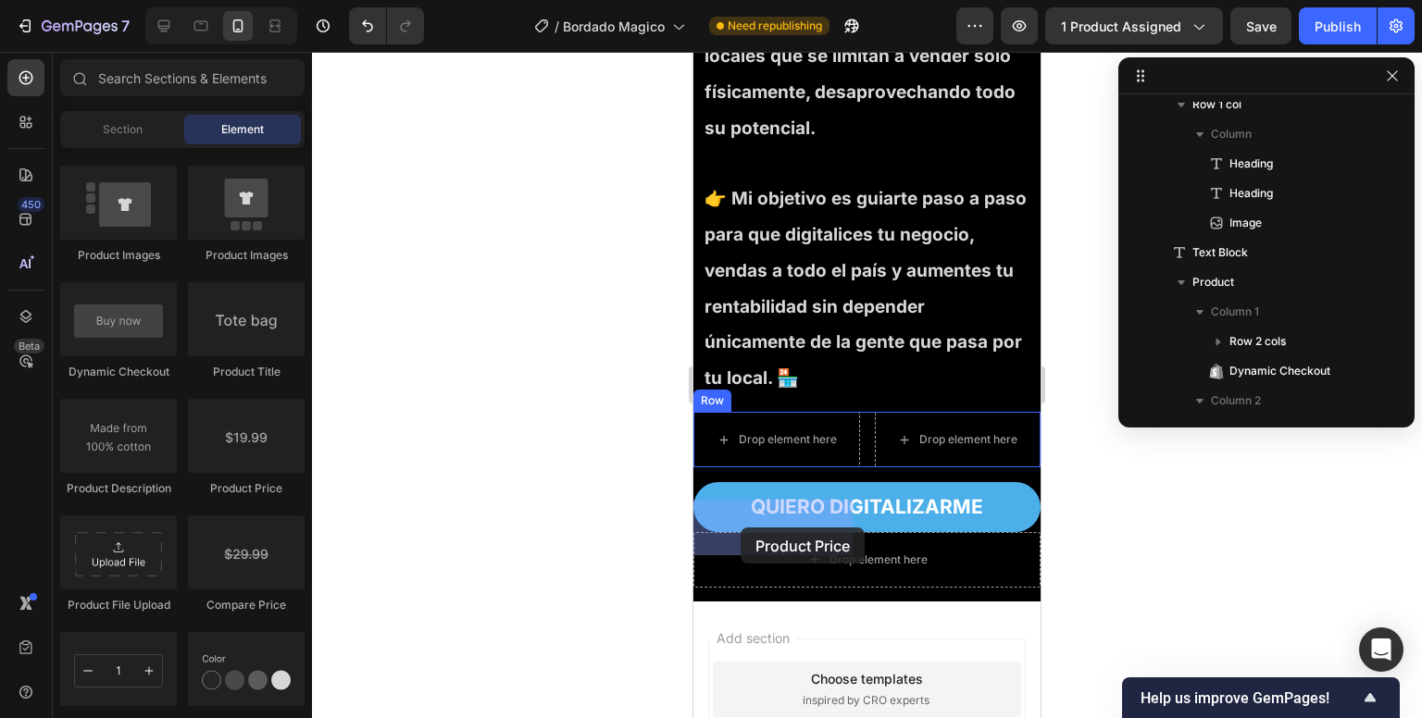
drag, startPoint x: 960, startPoint y: 518, endPoint x: 742, endPoint y: 528, distance: 218.7
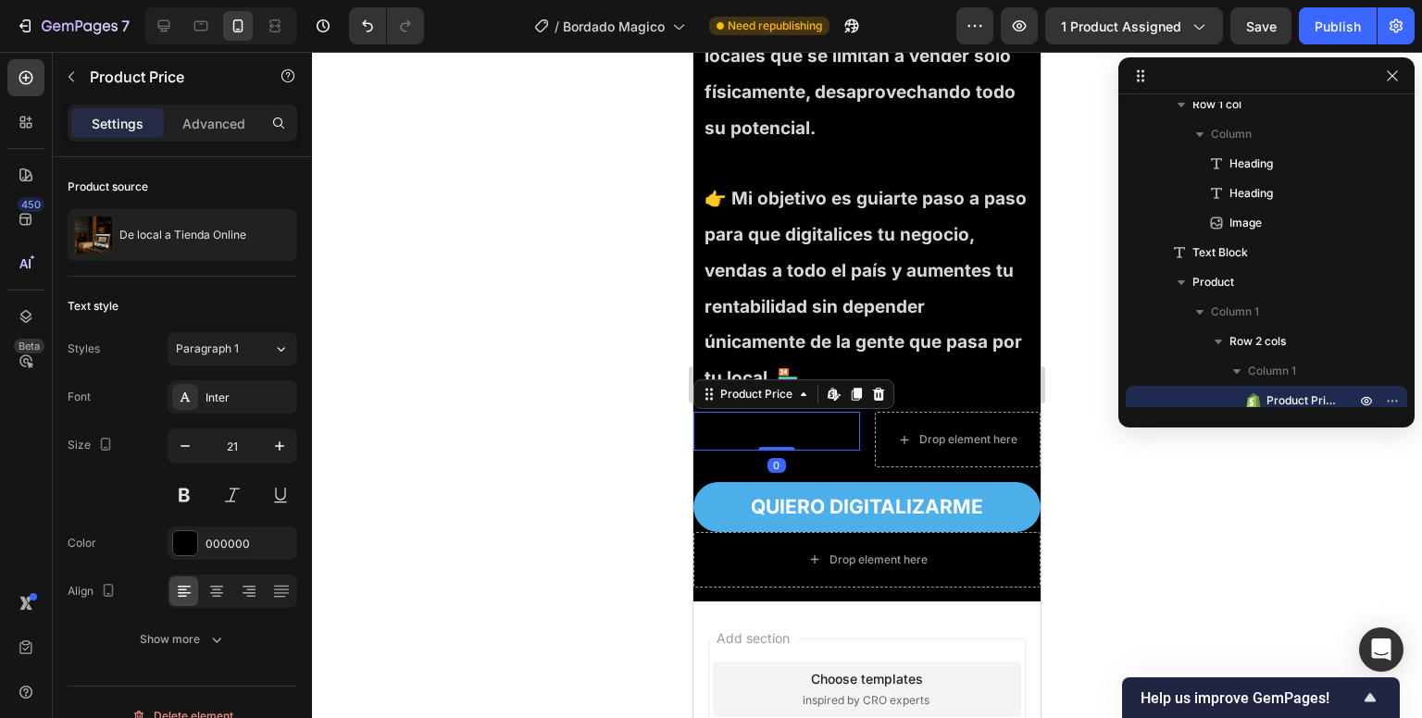
scroll to position [1871, 0]
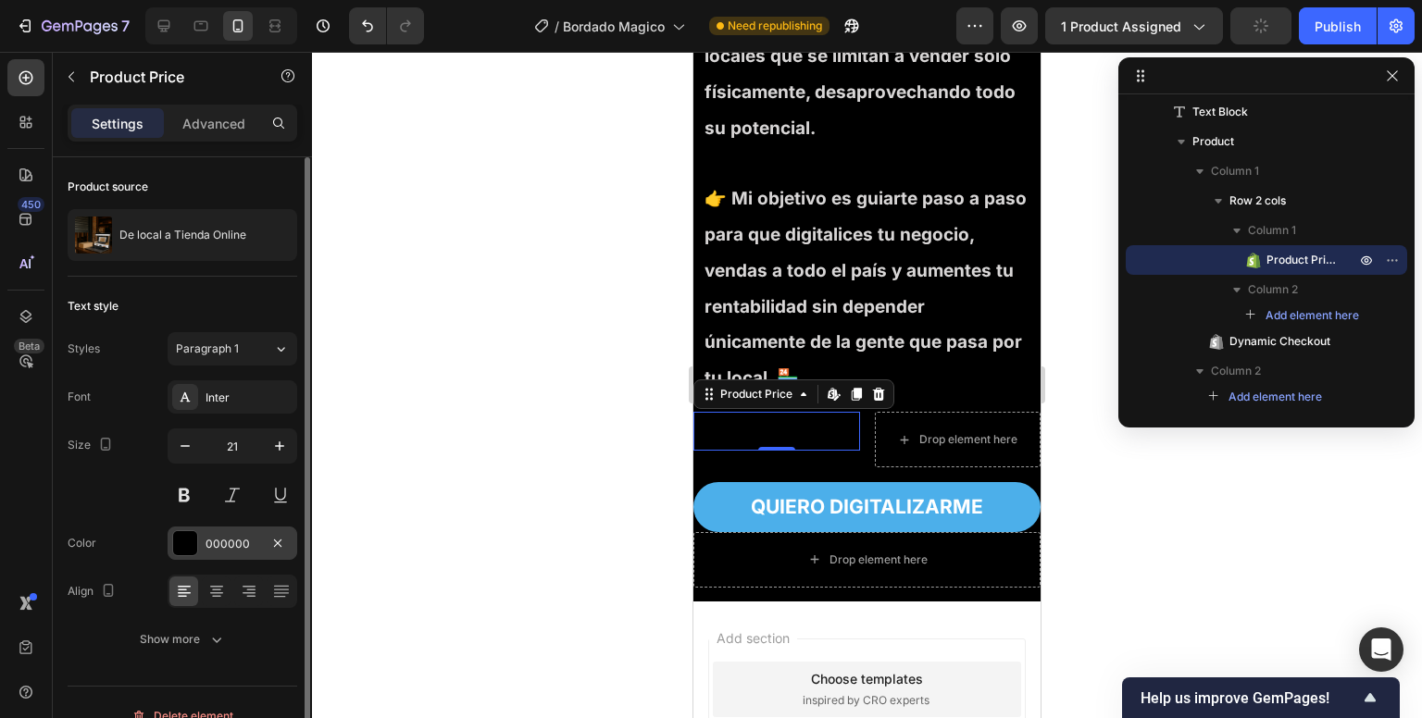
click at [189, 545] on div at bounding box center [185, 543] width 24 height 24
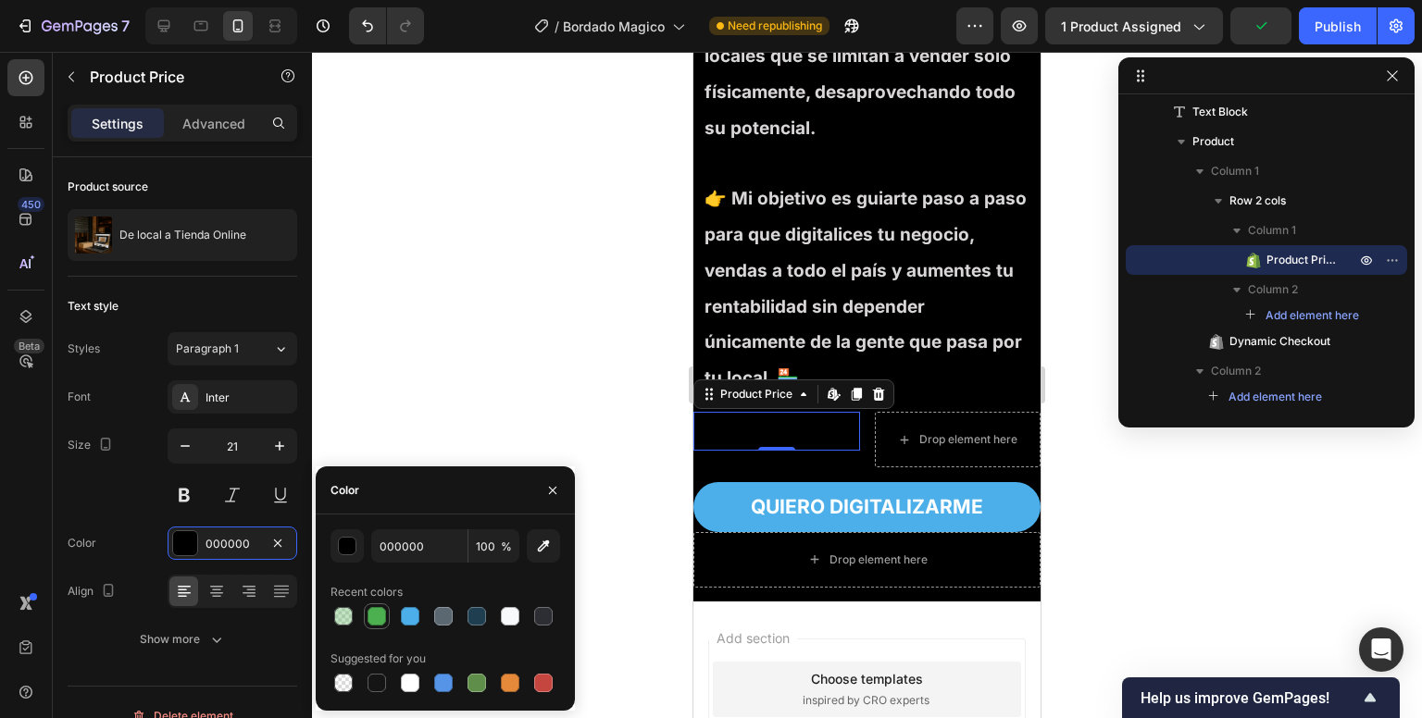
click at [381, 618] on div at bounding box center [377, 616] width 19 height 19
type input "4CAF50"
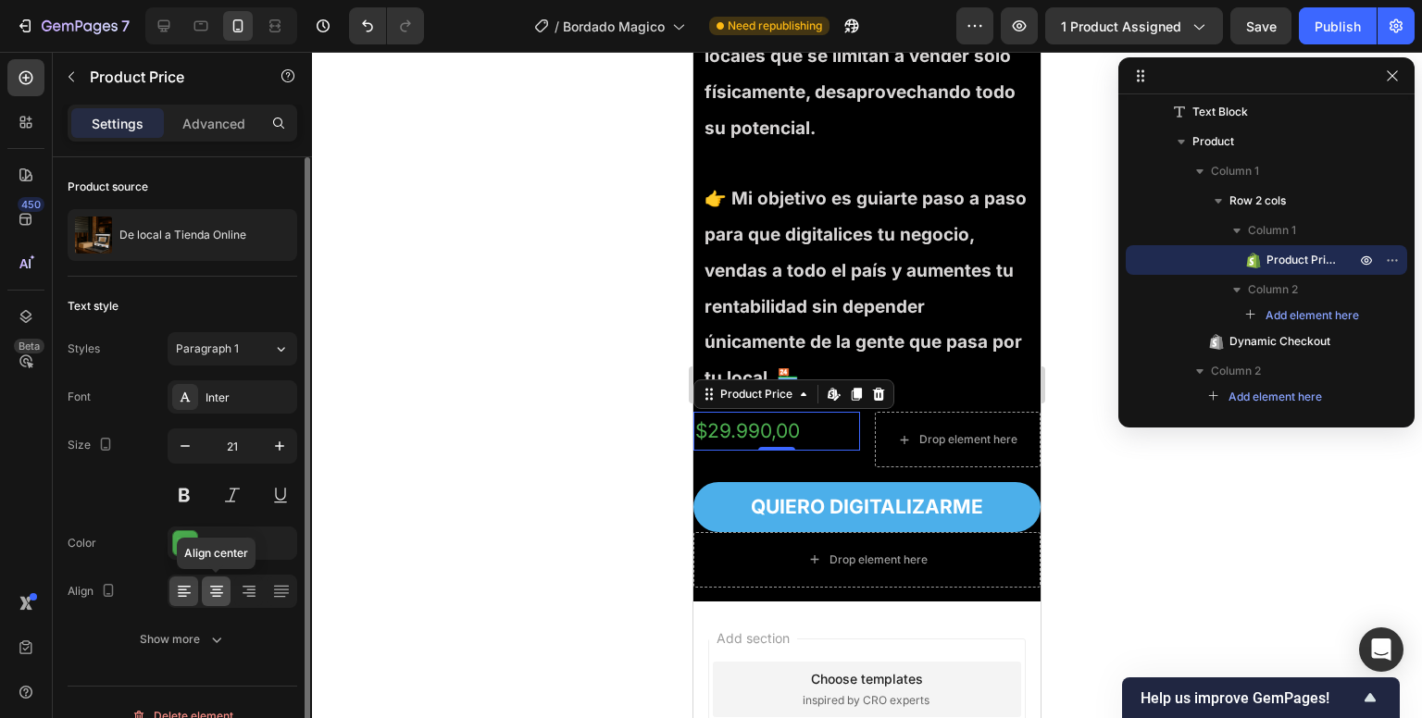
click at [219, 587] on icon at bounding box center [216, 591] width 19 height 19
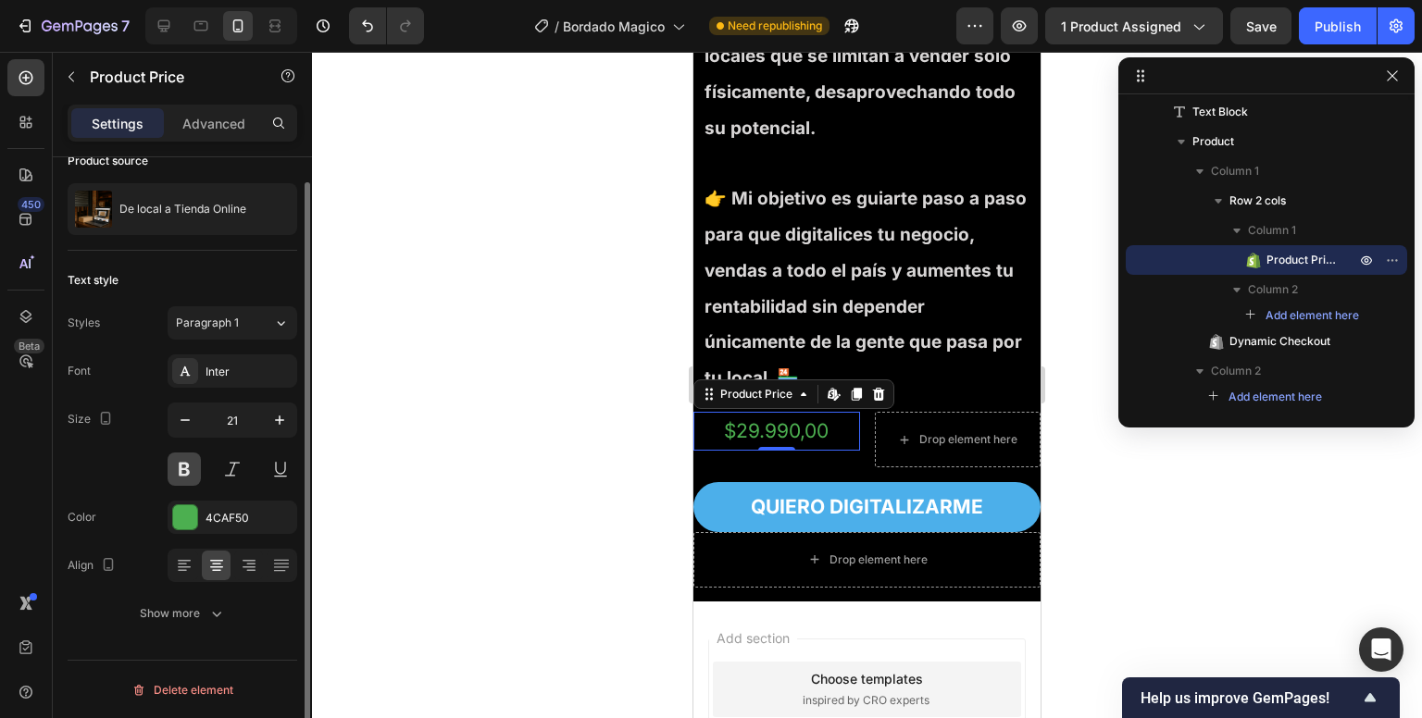
click at [190, 472] on button at bounding box center [184, 469] width 33 height 33
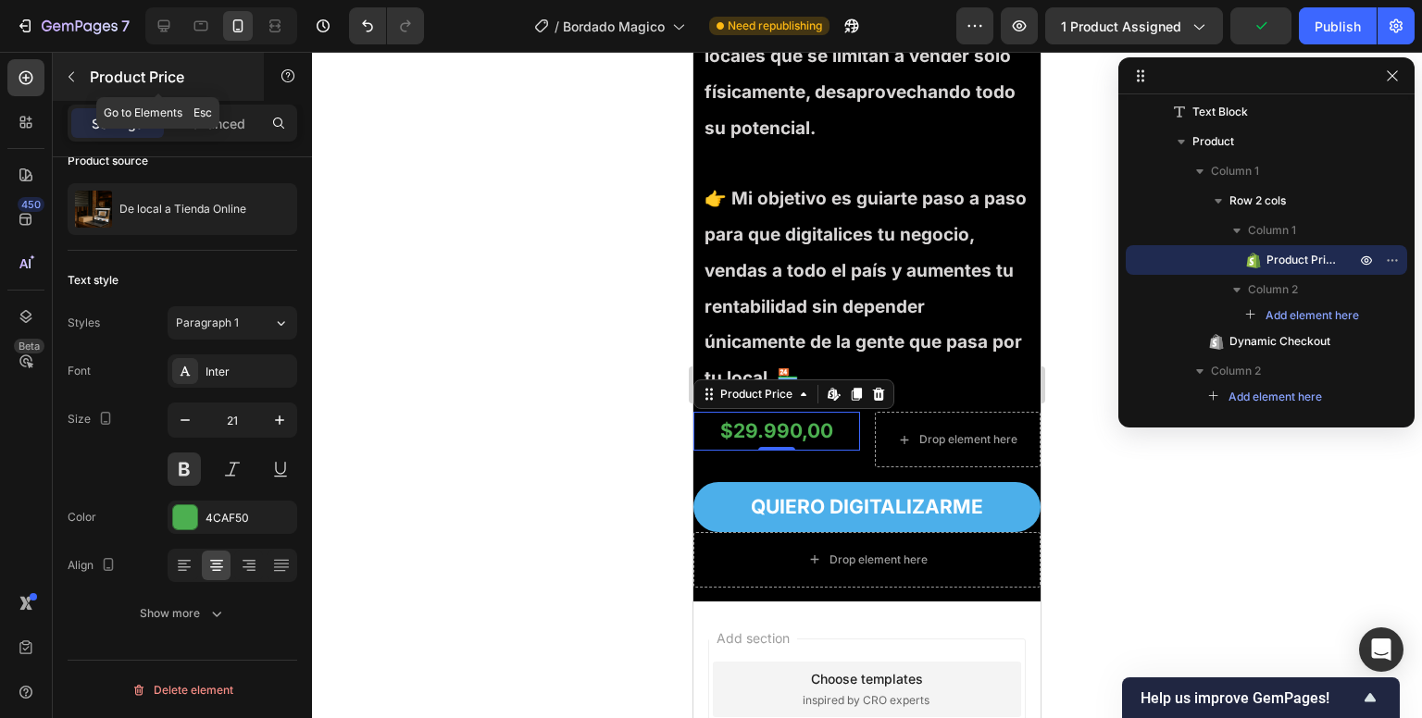
click at [79, 60] on div "Product Price" at bounding box center [158, 77] width 211 height 48
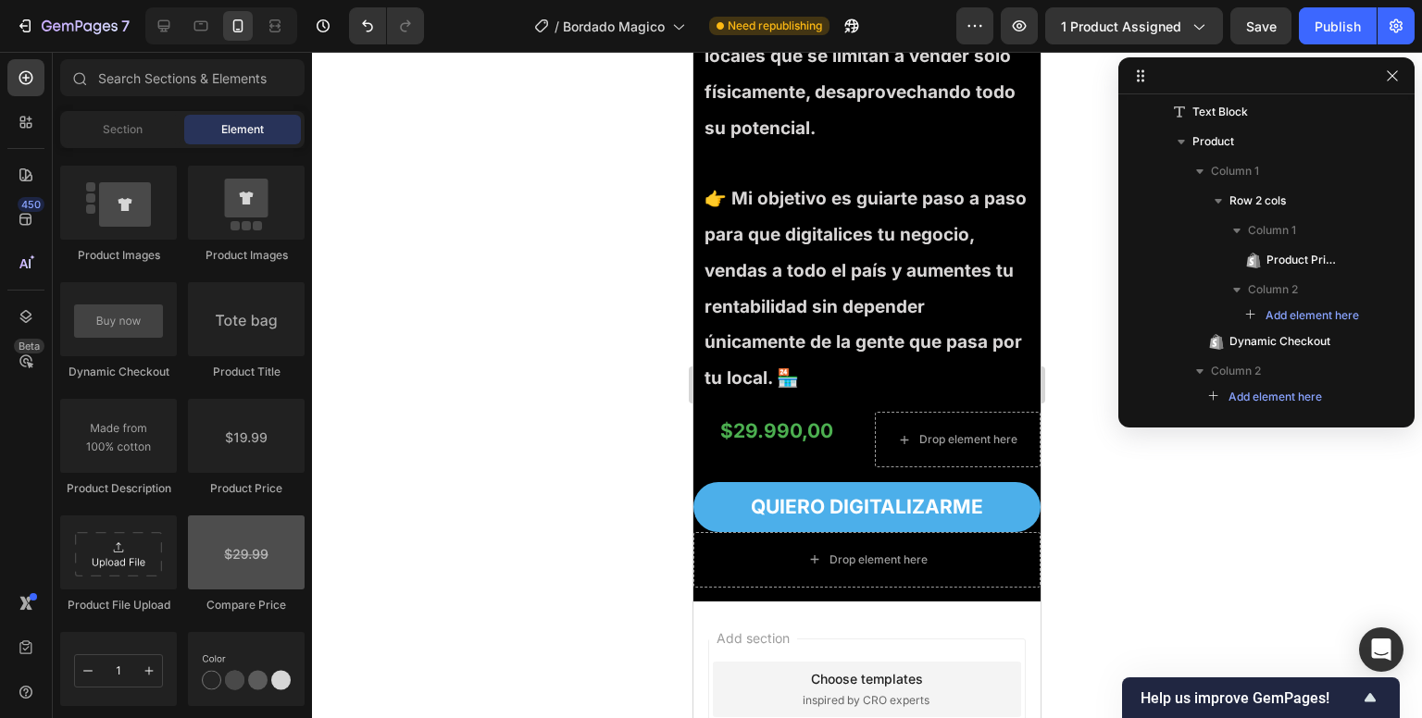
scroll to position [2901, 0]
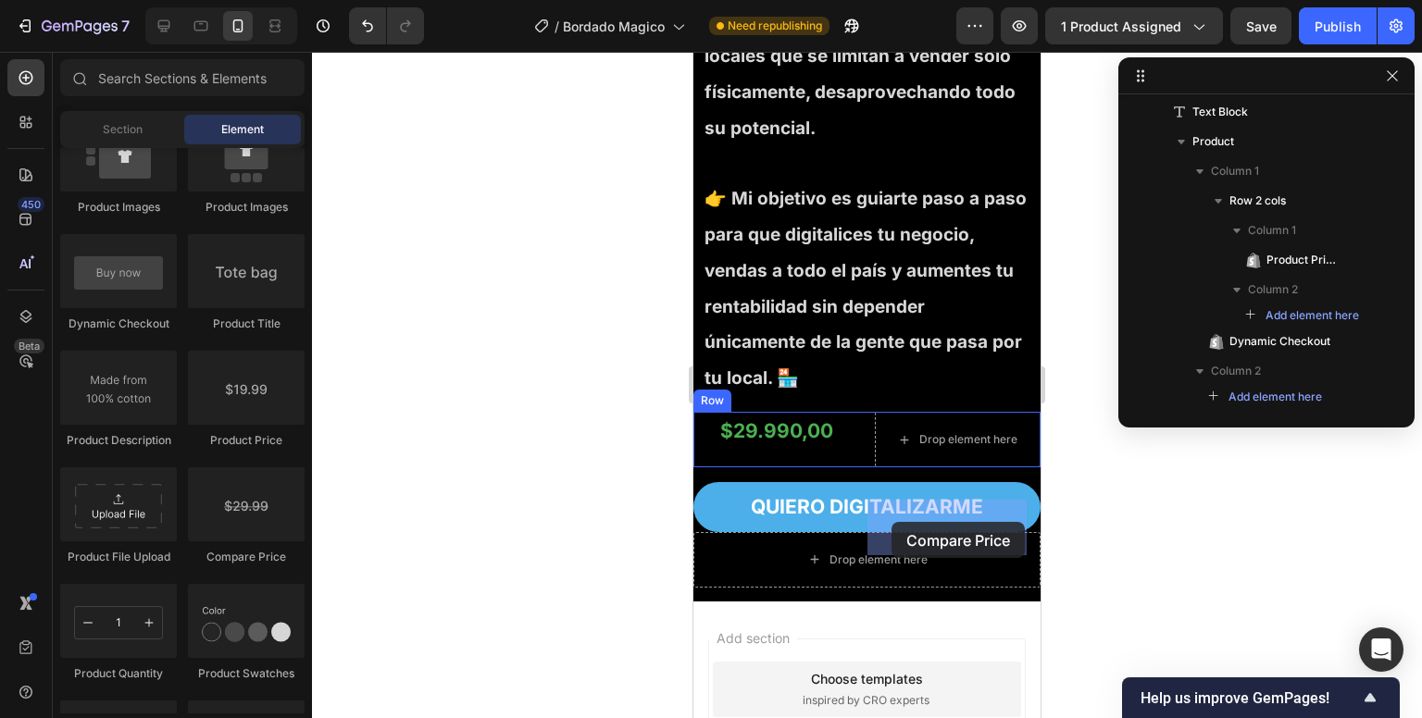
drag, startPoint x: 930, startPoint y: 570, endPoint x: 892, endPoint y: 522, distance: 61.3
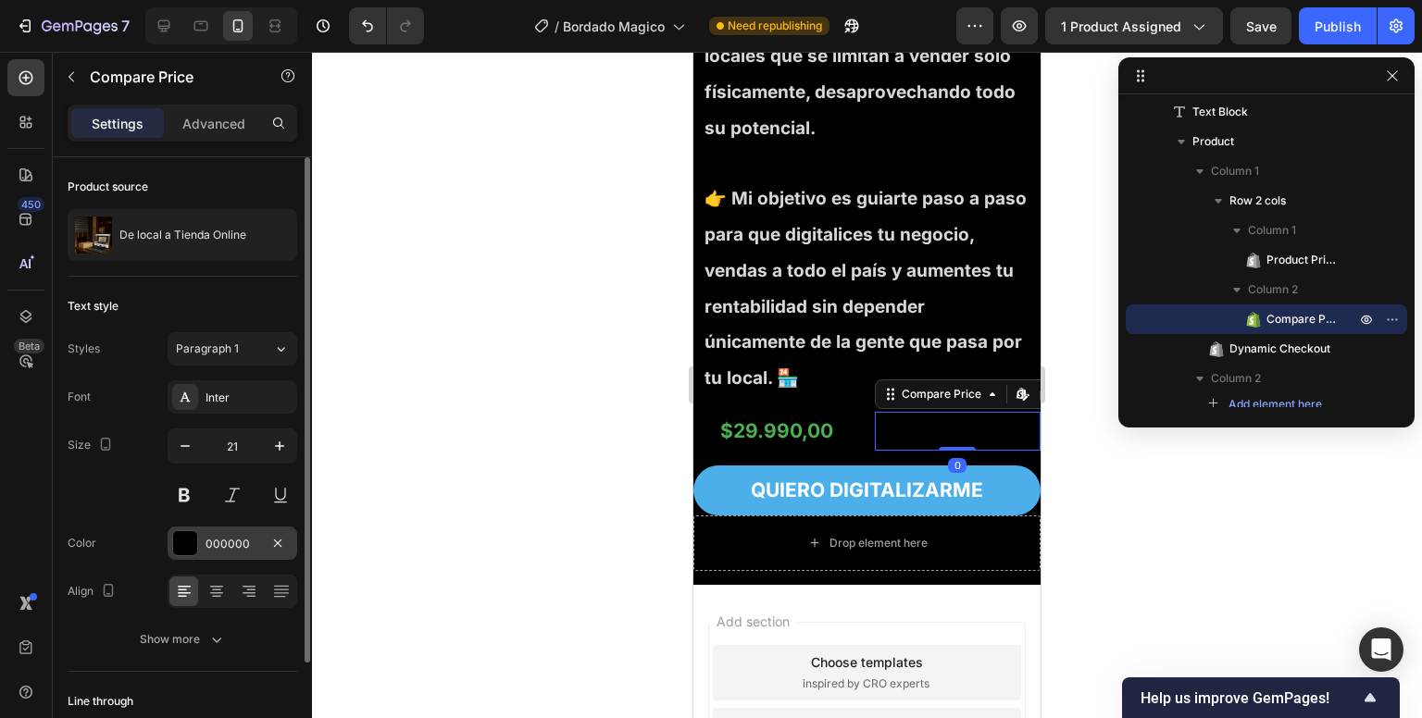
click at [195, 538] on div at bounding box center [185, 543] width 24 height 24
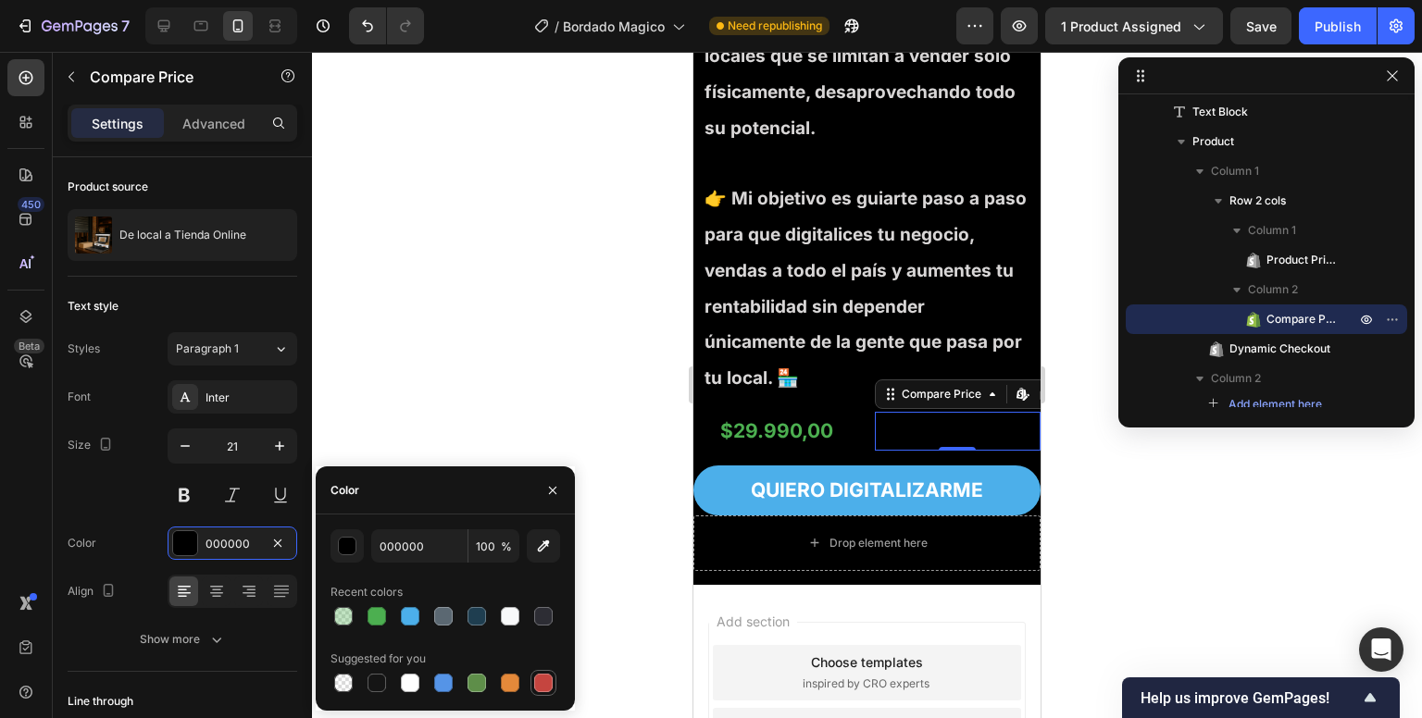
click at [541, 684] on div at bounding box center [543, 683] width 19 height 19
type input "C5453F"
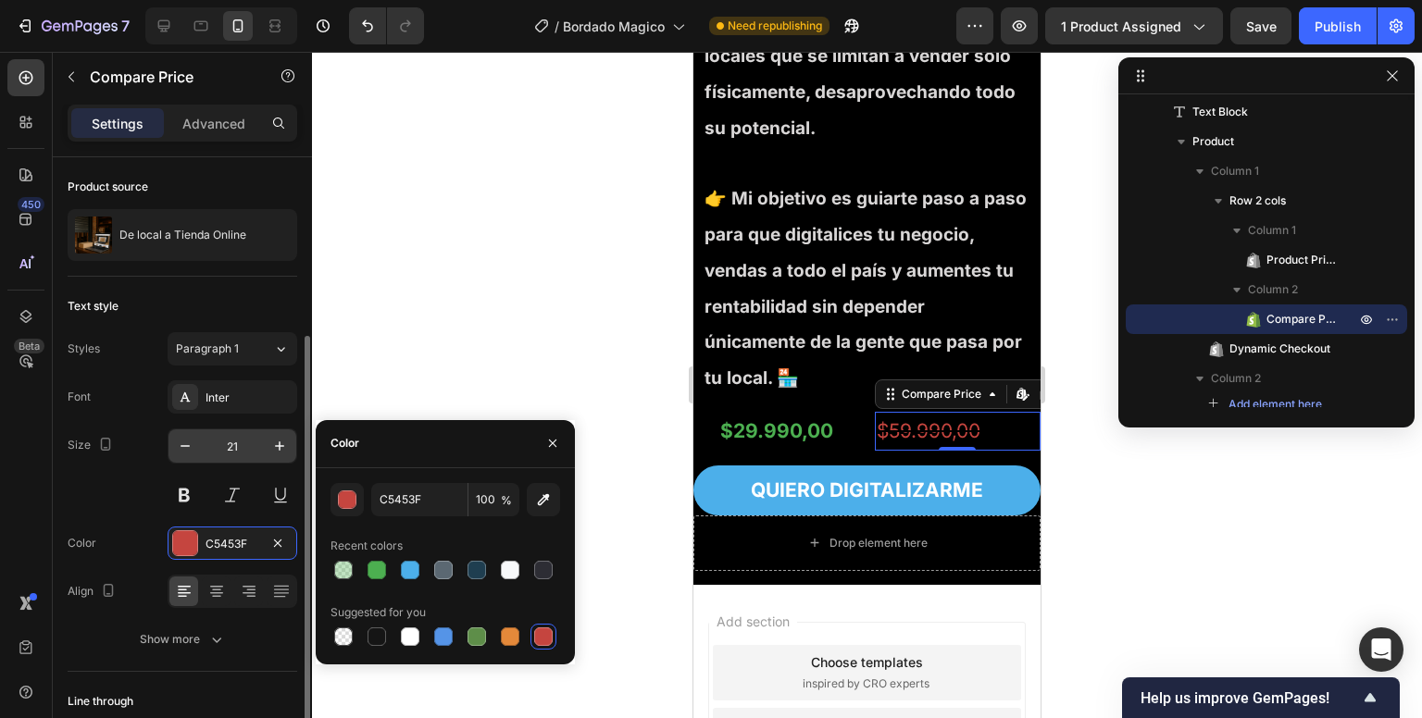
scroll to position [130, 0]
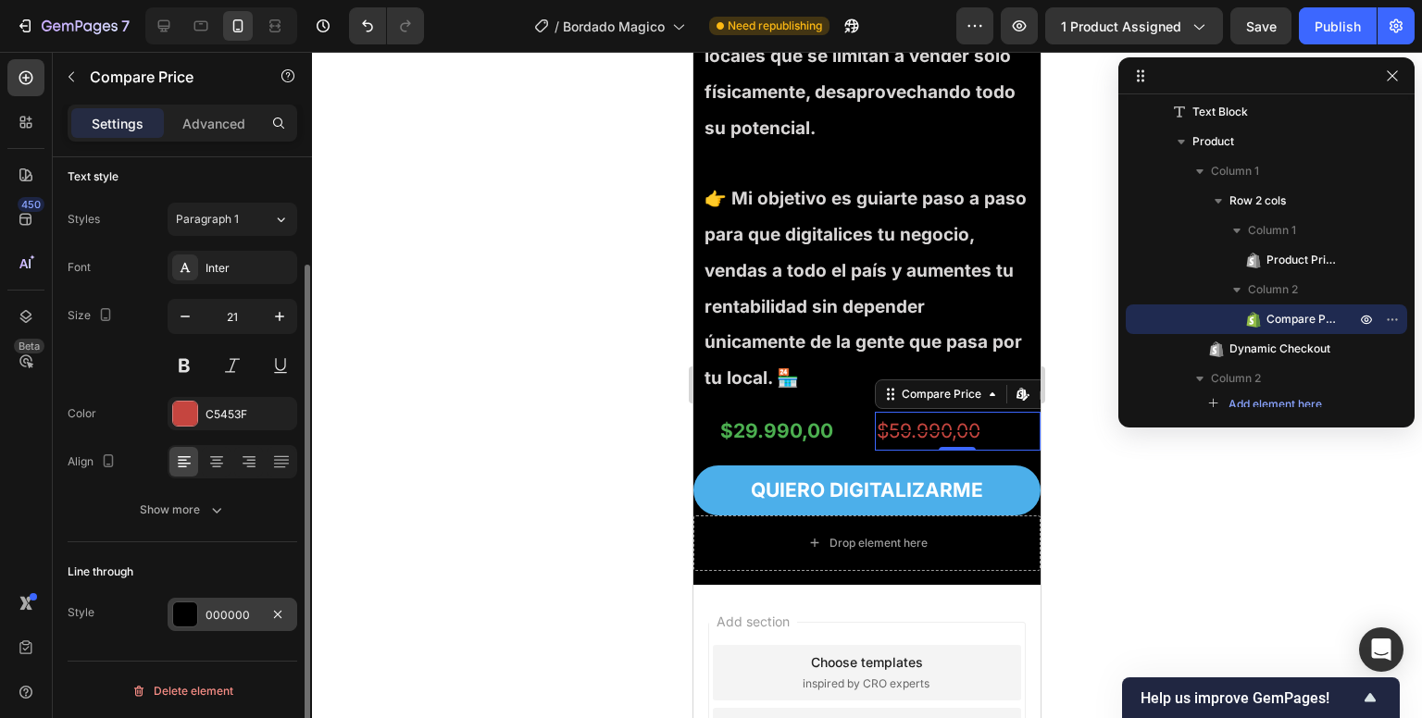
click at [223, 607] on div "000000" at bounding box center [233, 615] width 54 height 17
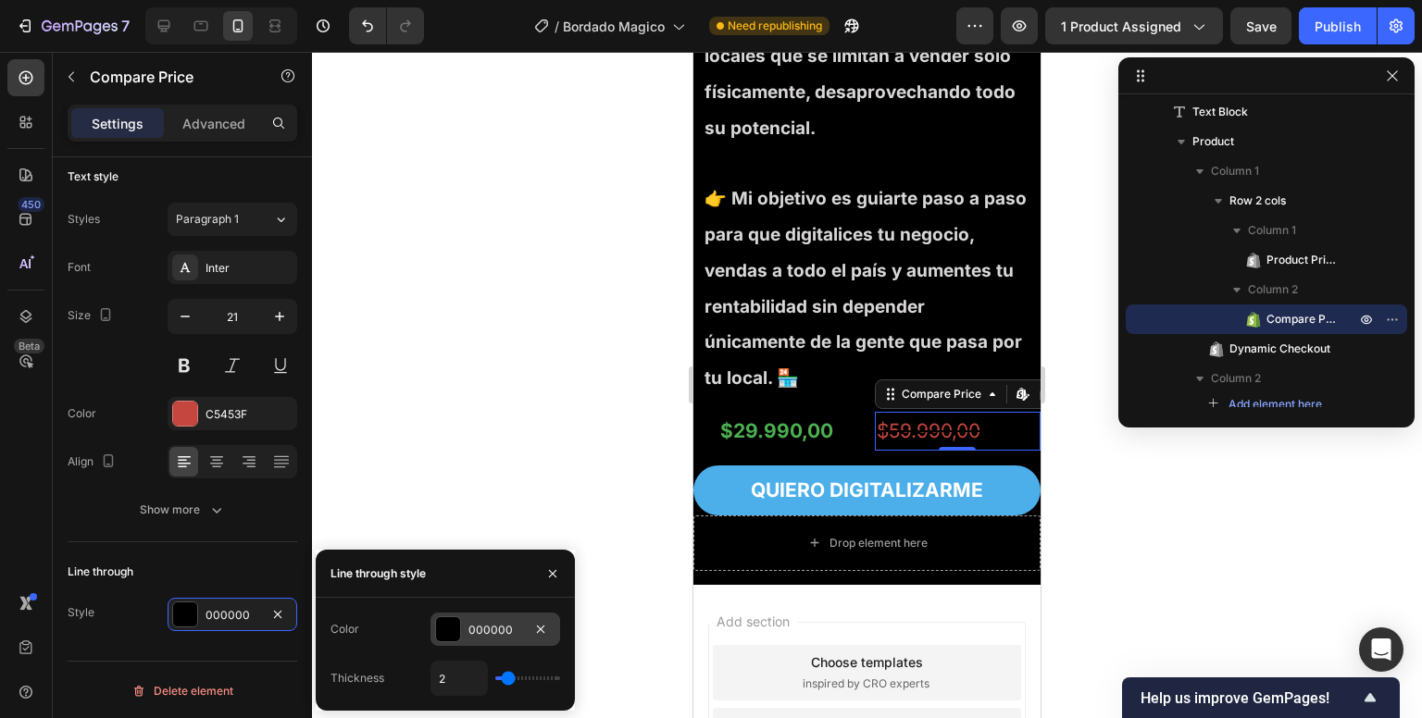
click at [437, 624] on div at bounding box center [448, 630] width 24 height 24
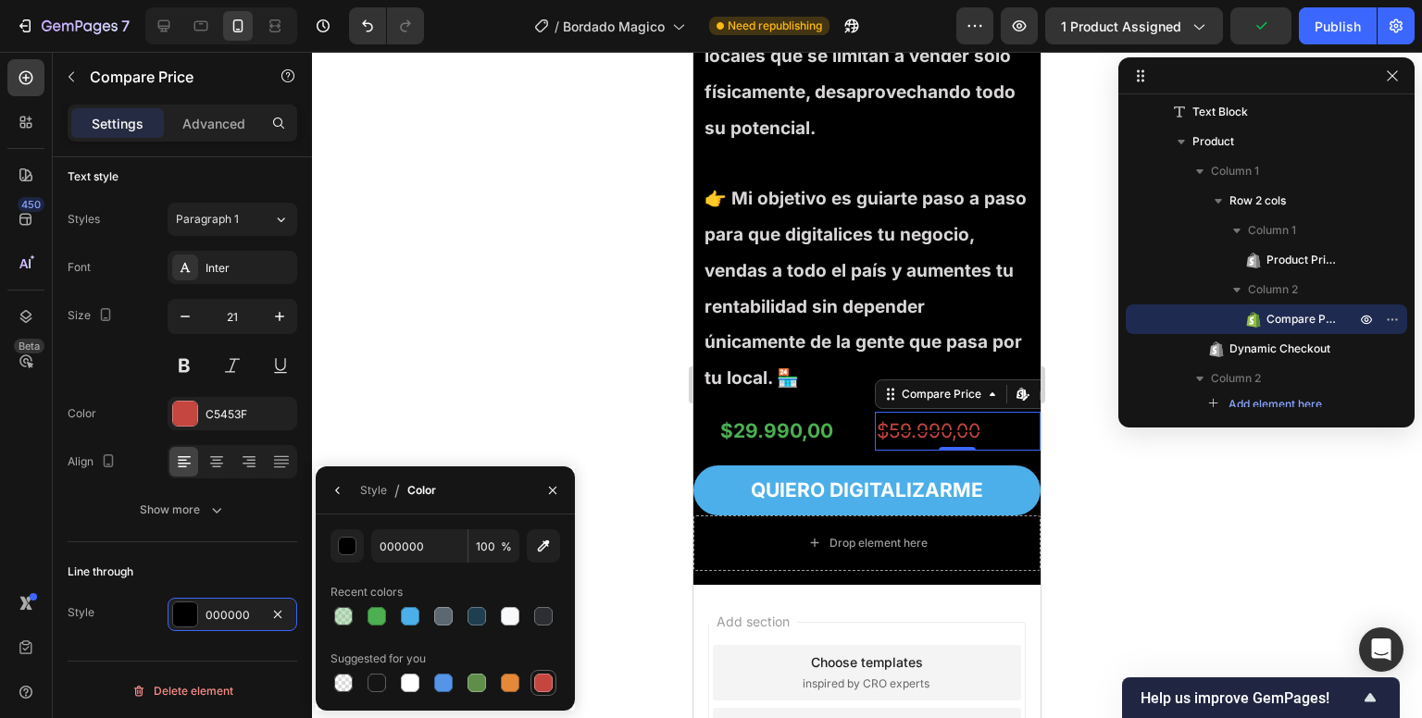
click at [545, 679] on div at bounding box center [543, 683] width 19 height 19
type input "C5453F"
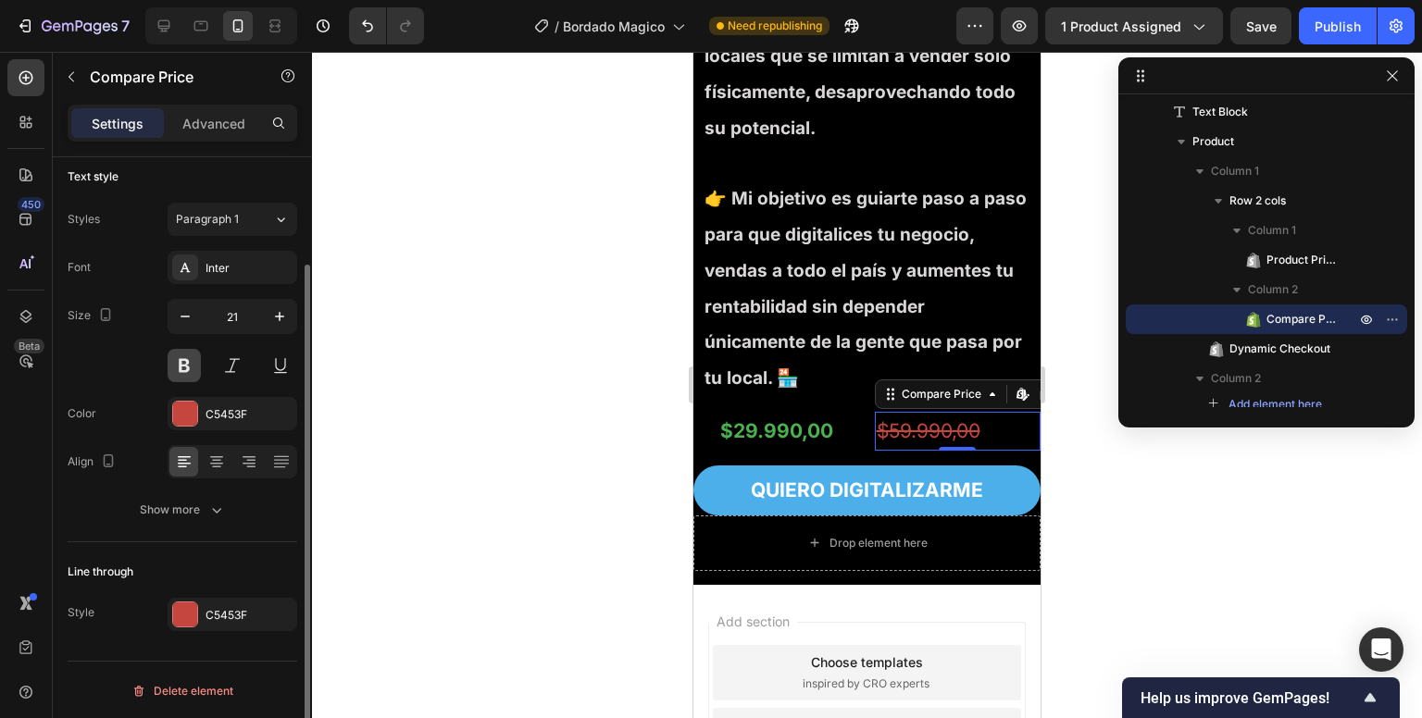
click at [191, 364] on button at bounding box center [184, 365] width 33 height 33
click at [216, 454] on icon at bounding box center [216, 462] width 19 height 19
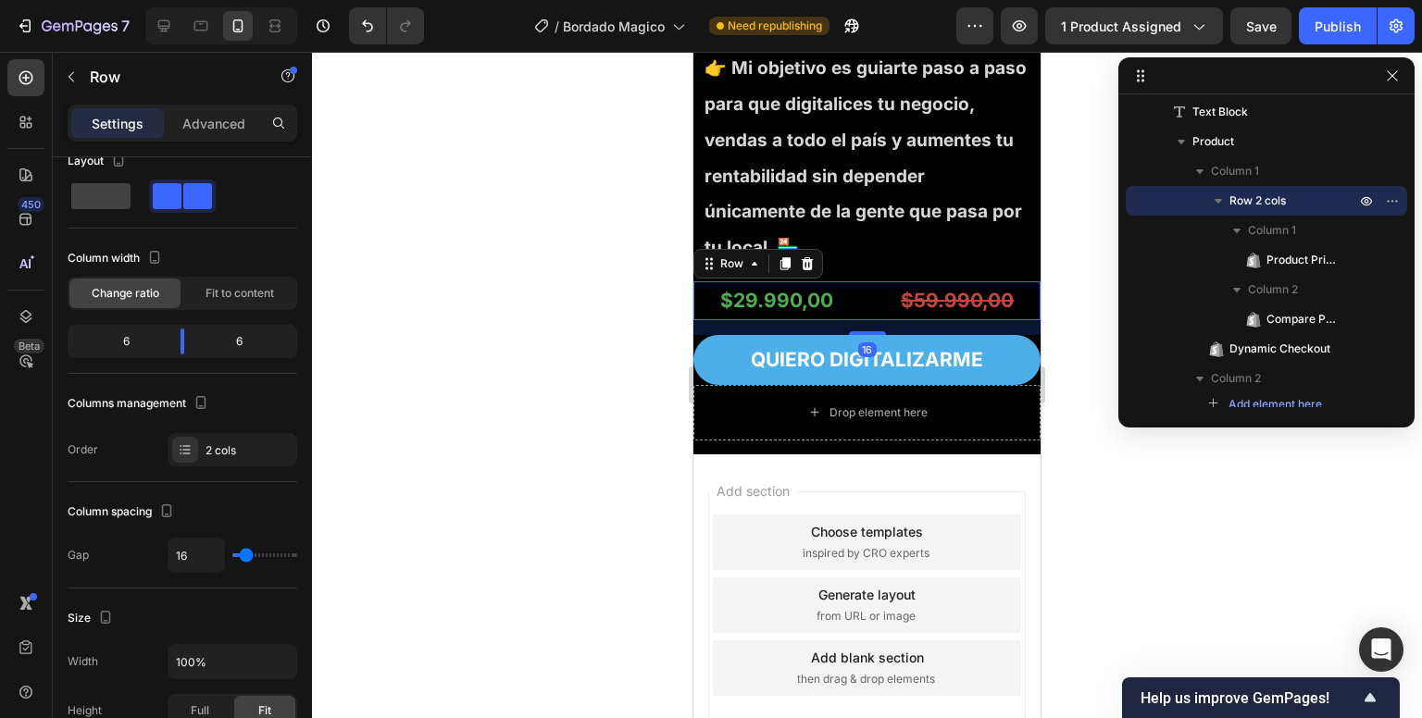
scroll to position [0, 0]
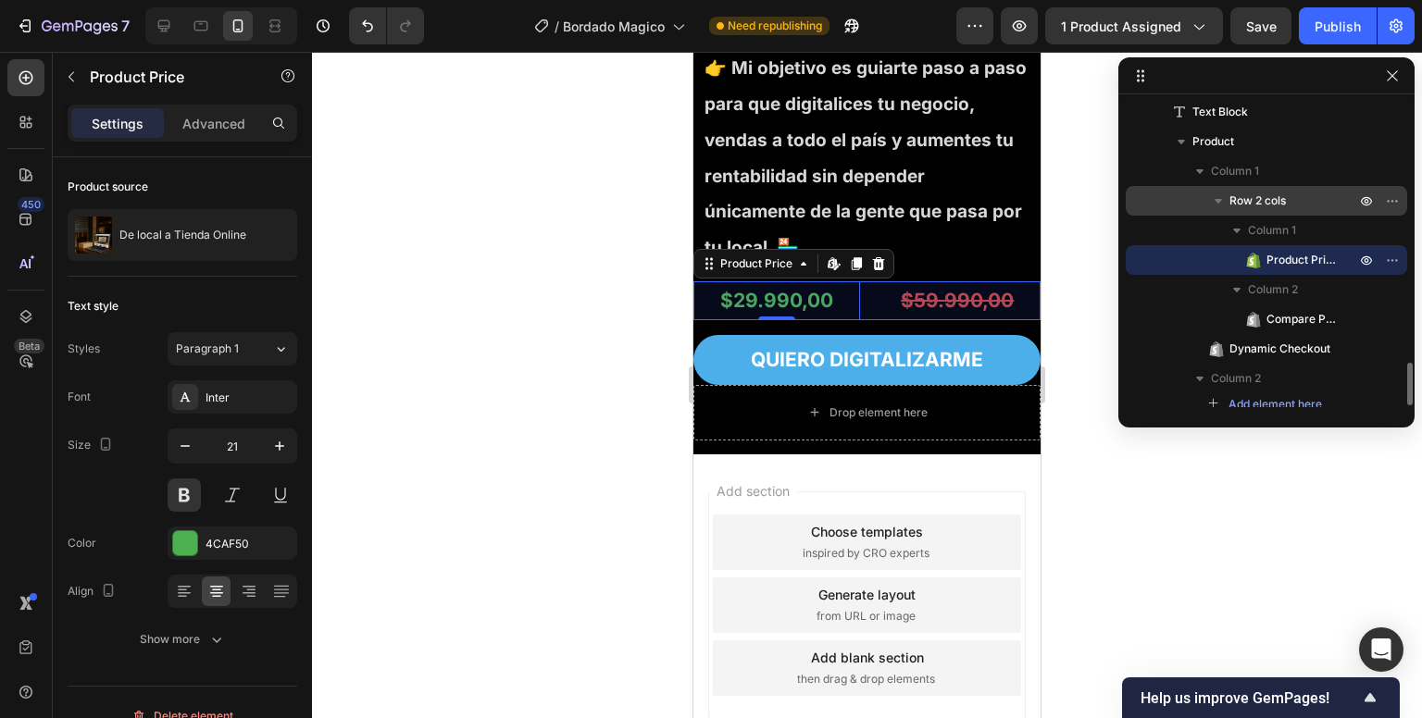
click at [1275, 197] on span "Row 2 cols" at bounding box center [1258, 201] width 56 height 19
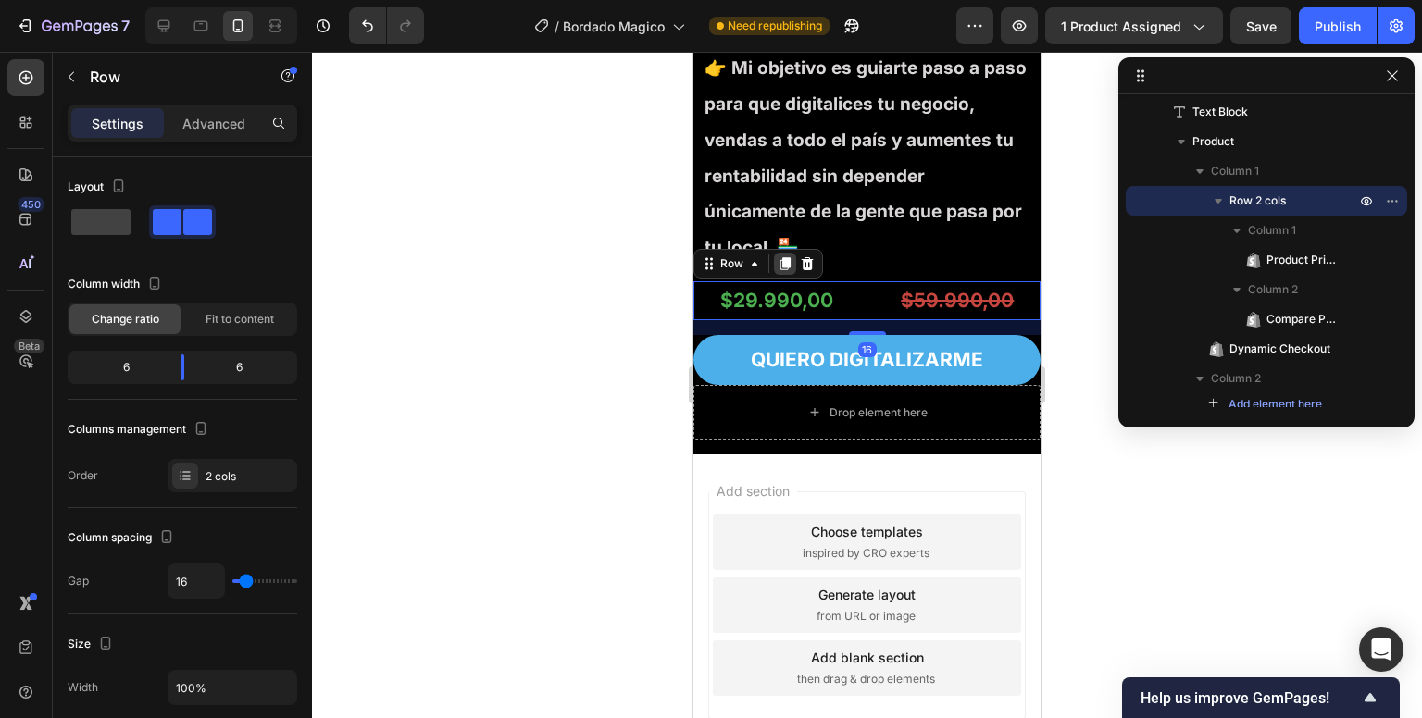
click at [782, 270] on icon at bounding box center [785, 263] width 10 height 13
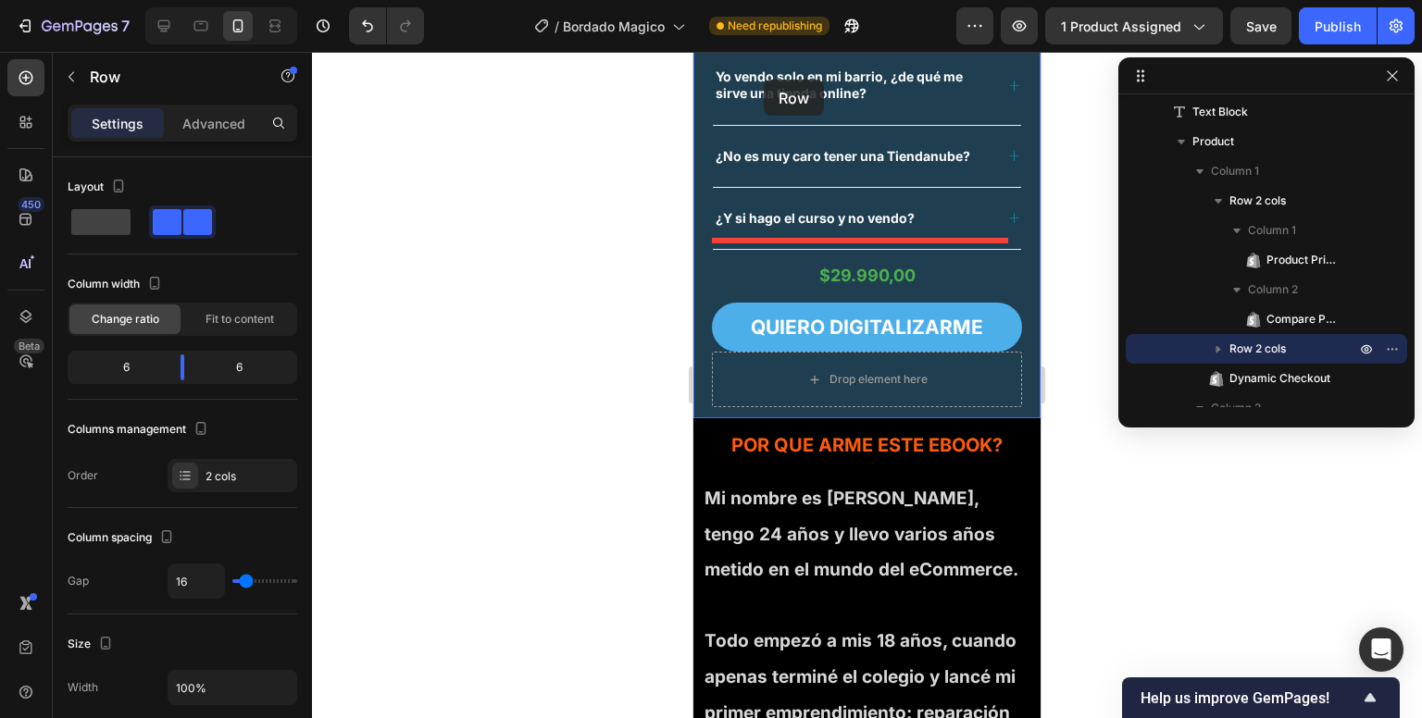
scroll to position [4103, 0]
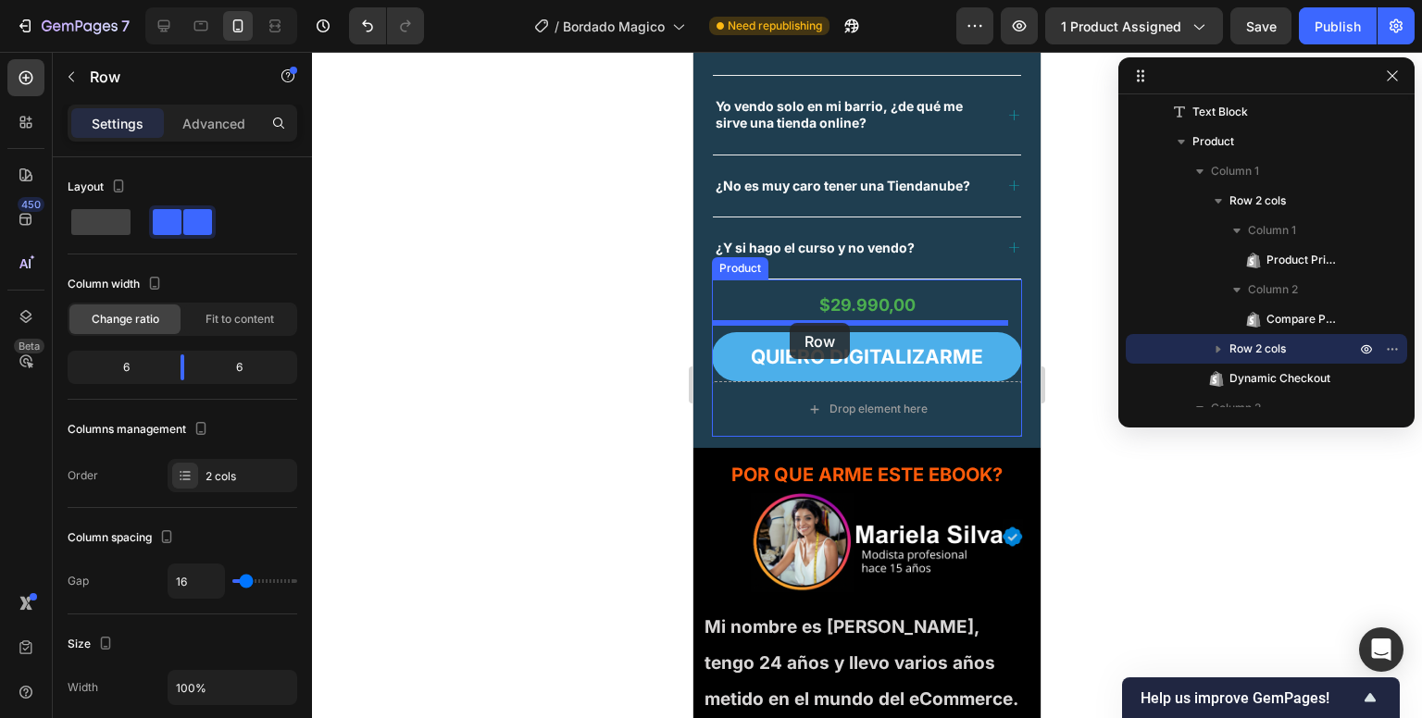
drag, startPoint x: 730, startPoint y: 402, endPoint x: 789, endPoint y: 318, distance: 103.0
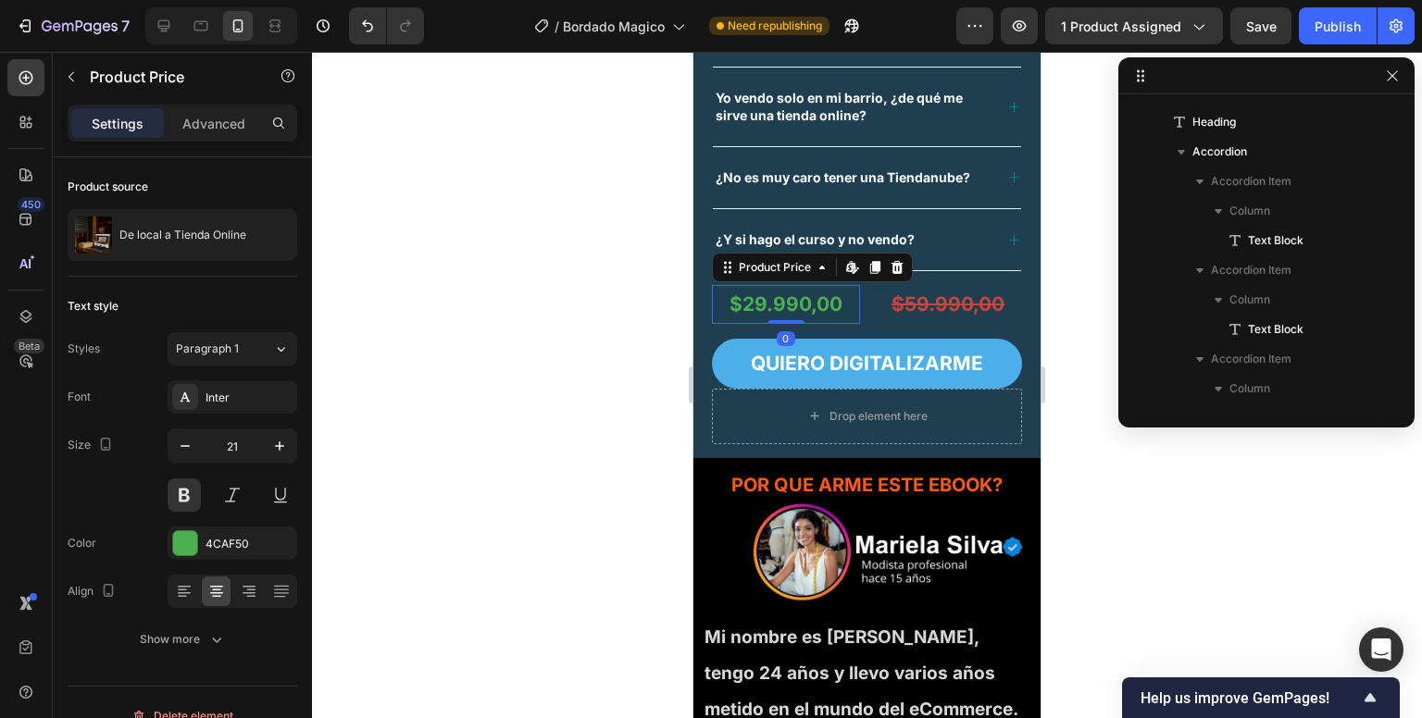
scroll to position [2276, 0]
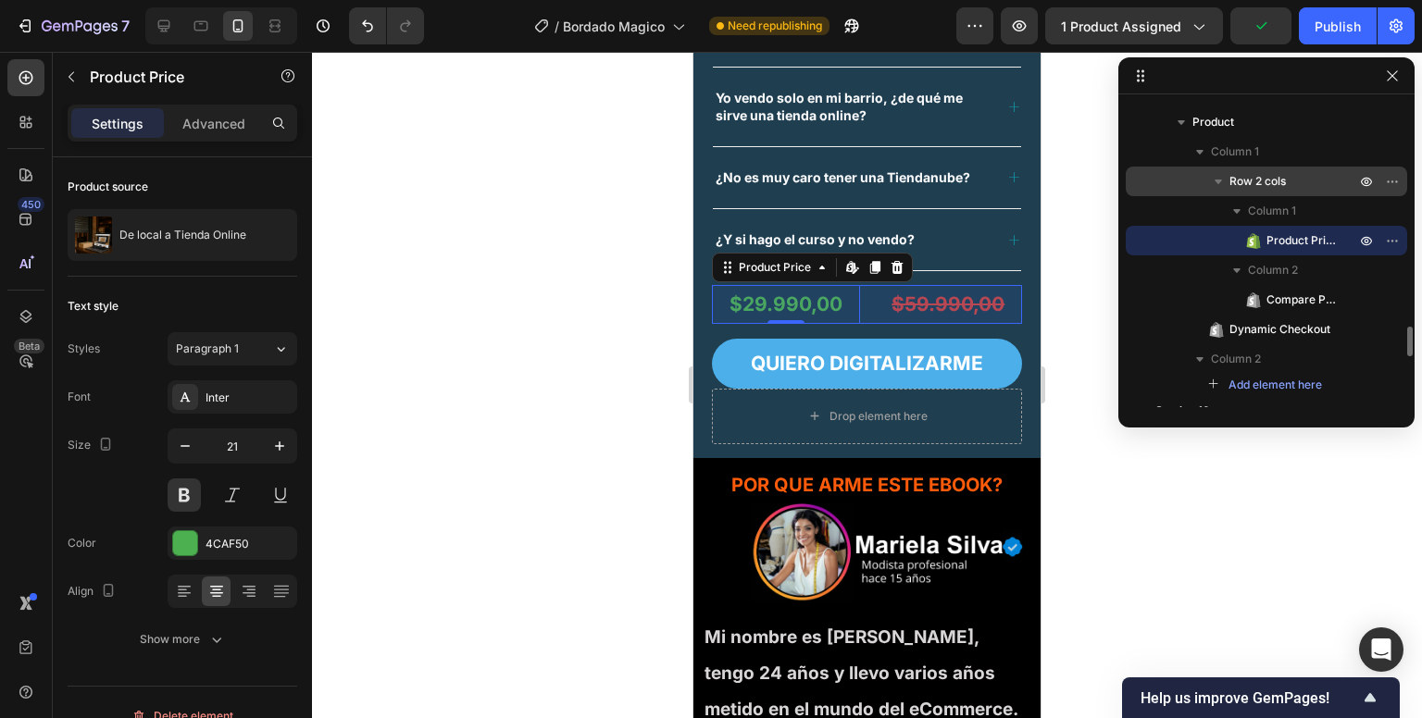
click at [1270, 192] on div "Row 2 cols" at bounding box center [1266, 182] width 267 height 30
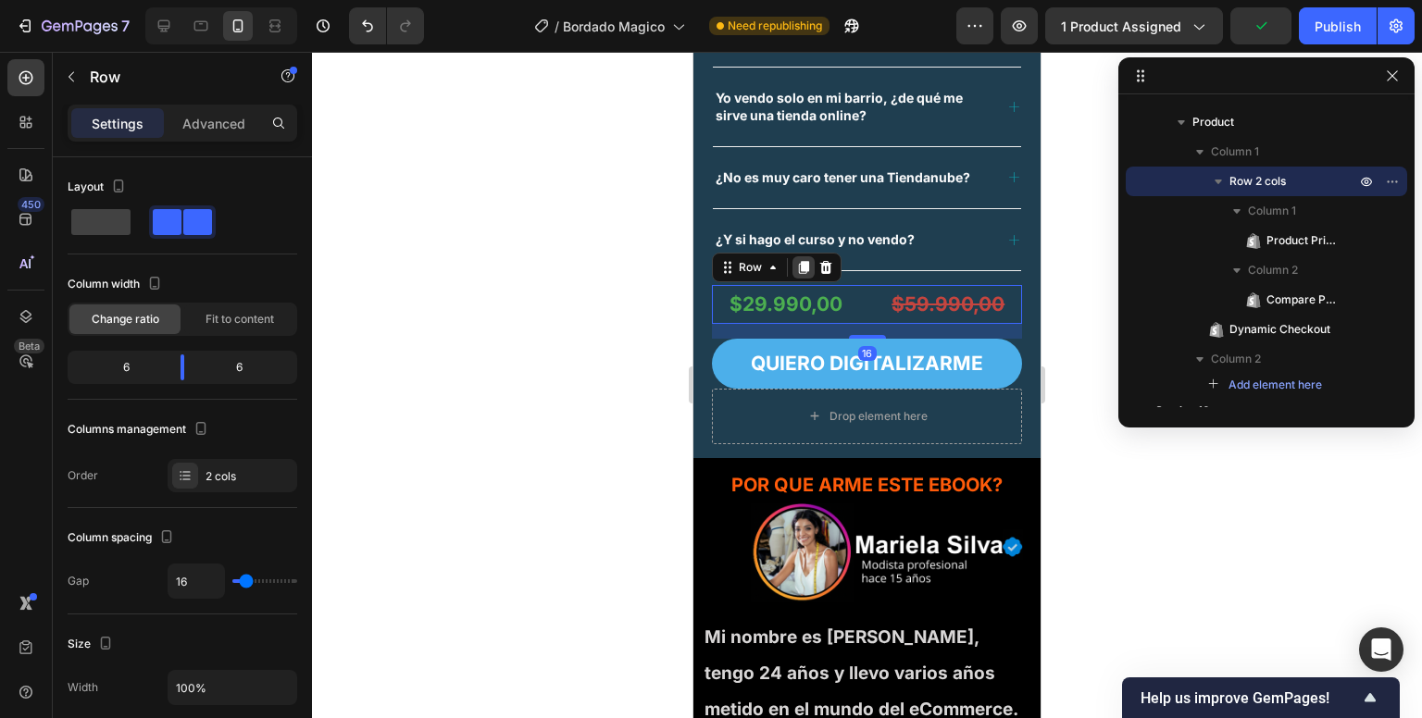
click at [800, 268] on icon at bounding box center [804, 267] width 10 height 13
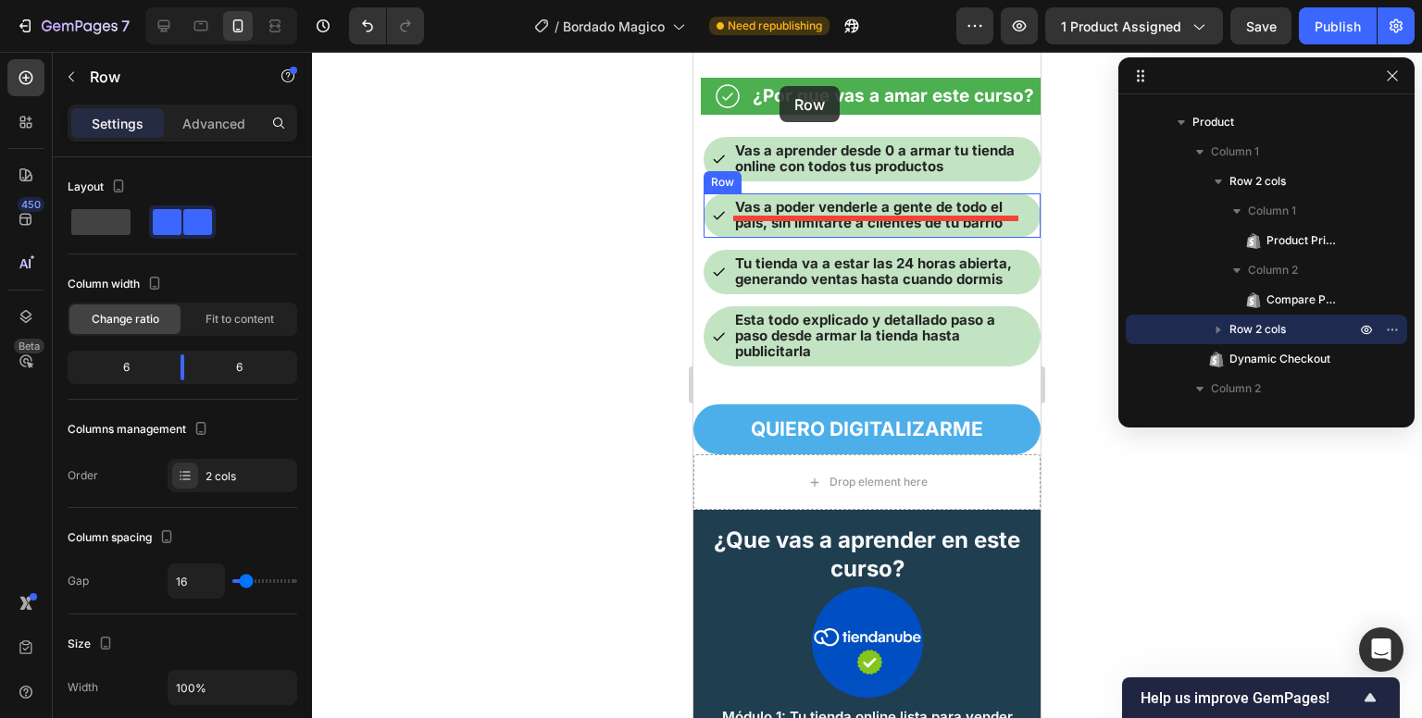
scroll to position [1394, 0]
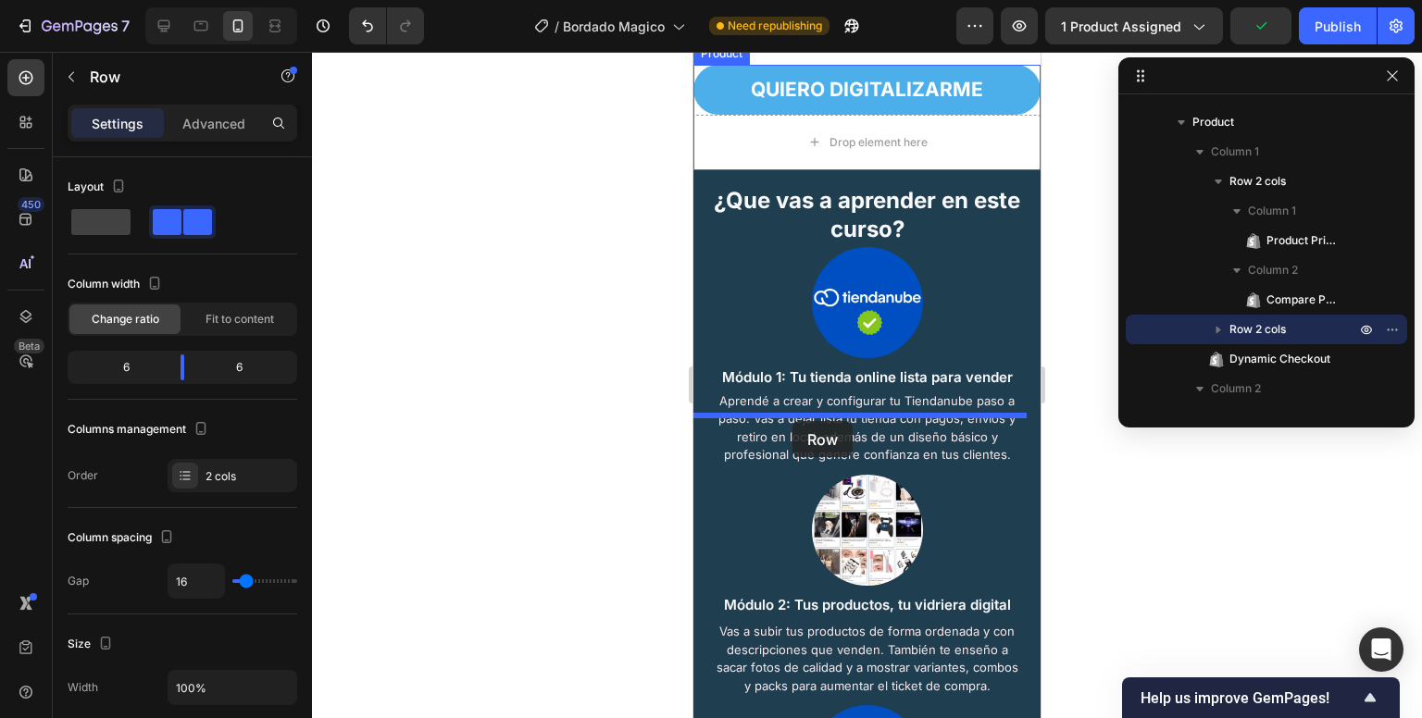
drag, startPoint x: 730, startPoint y: 318, endPoint x: 793, endPoint y: 422, distance: 121.6
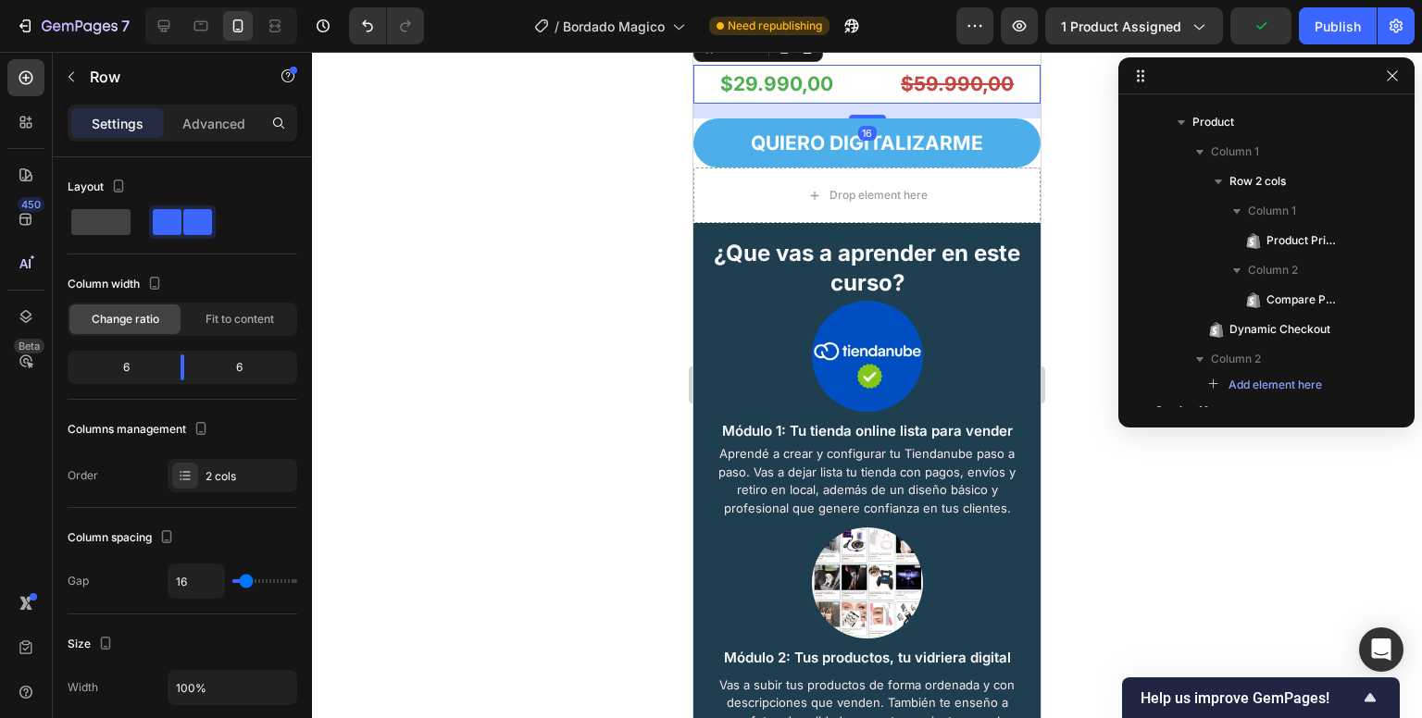
click at [585, 468] on div at bounding box center [867, 385] width 1110 height 667
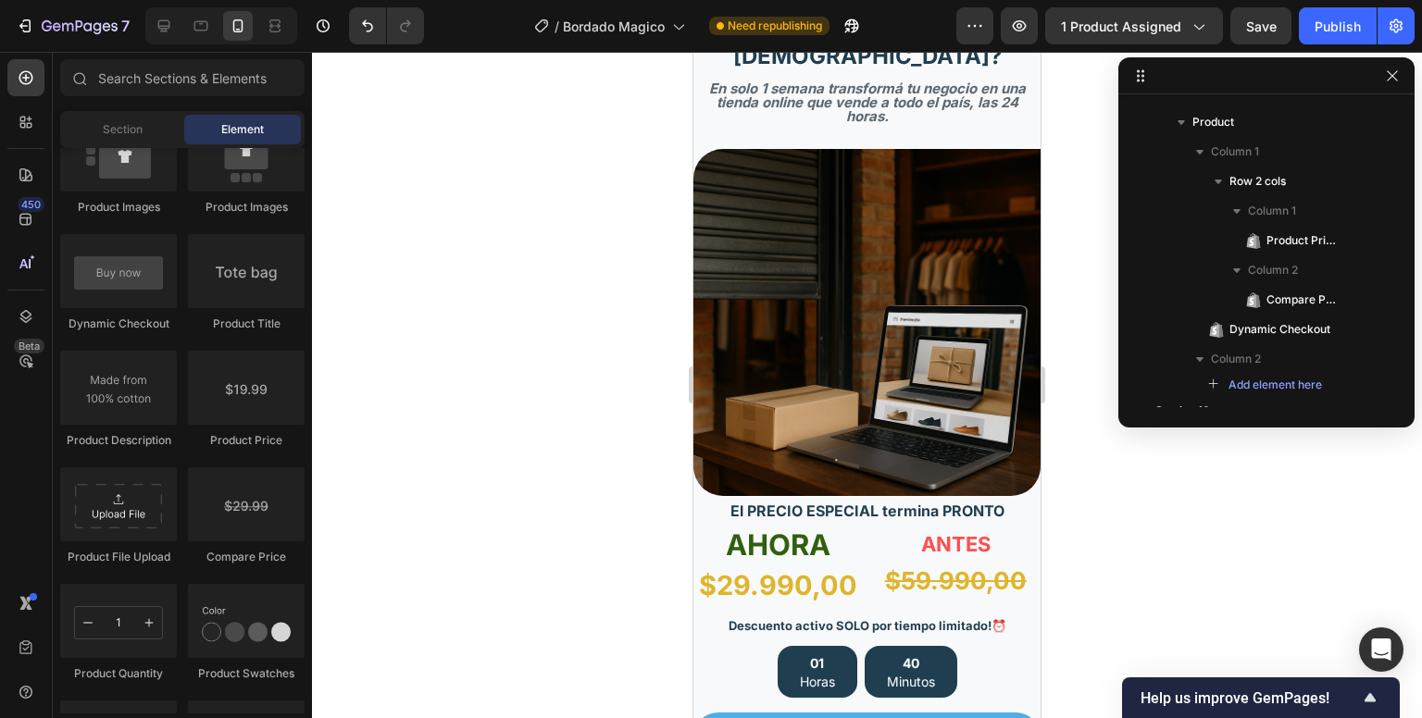
scroll to position [0, 0]
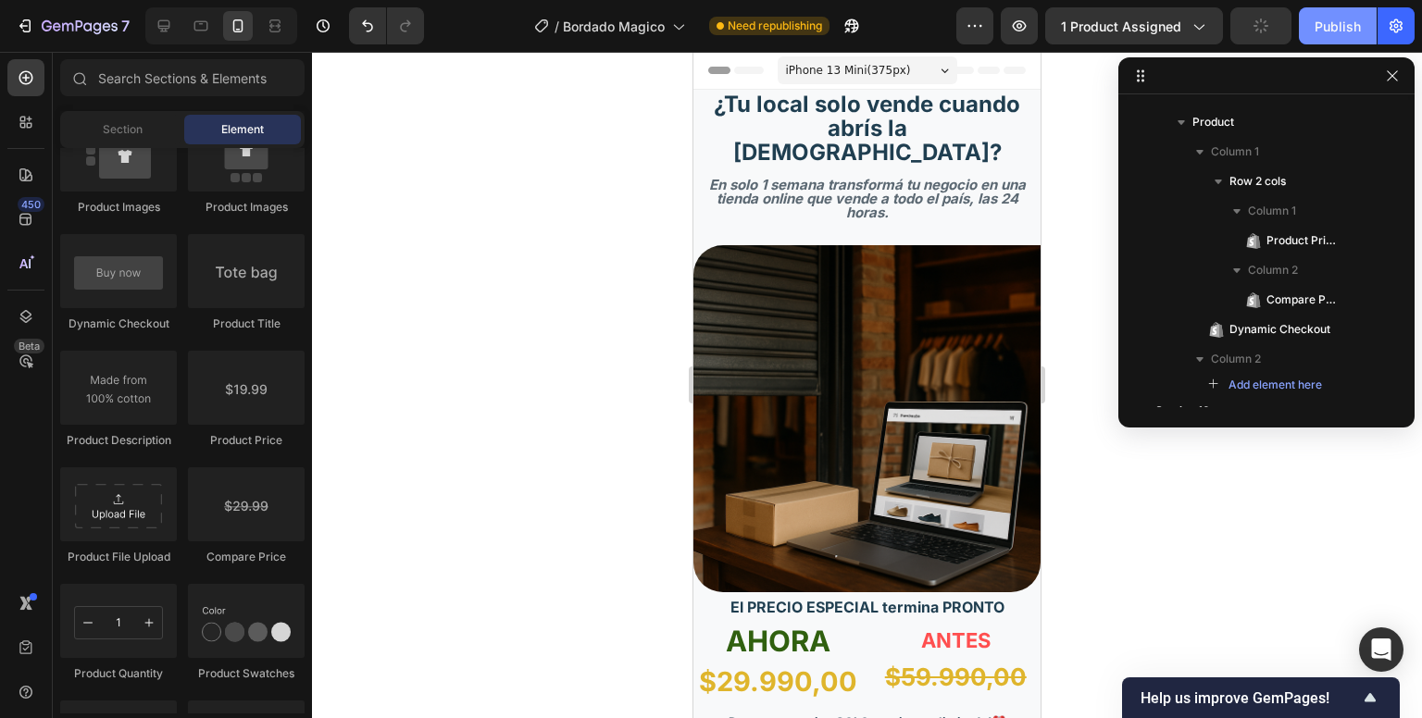
click at [1335, 24] on div "Publish" at bounding box center [1338, 26] width 46 height 19
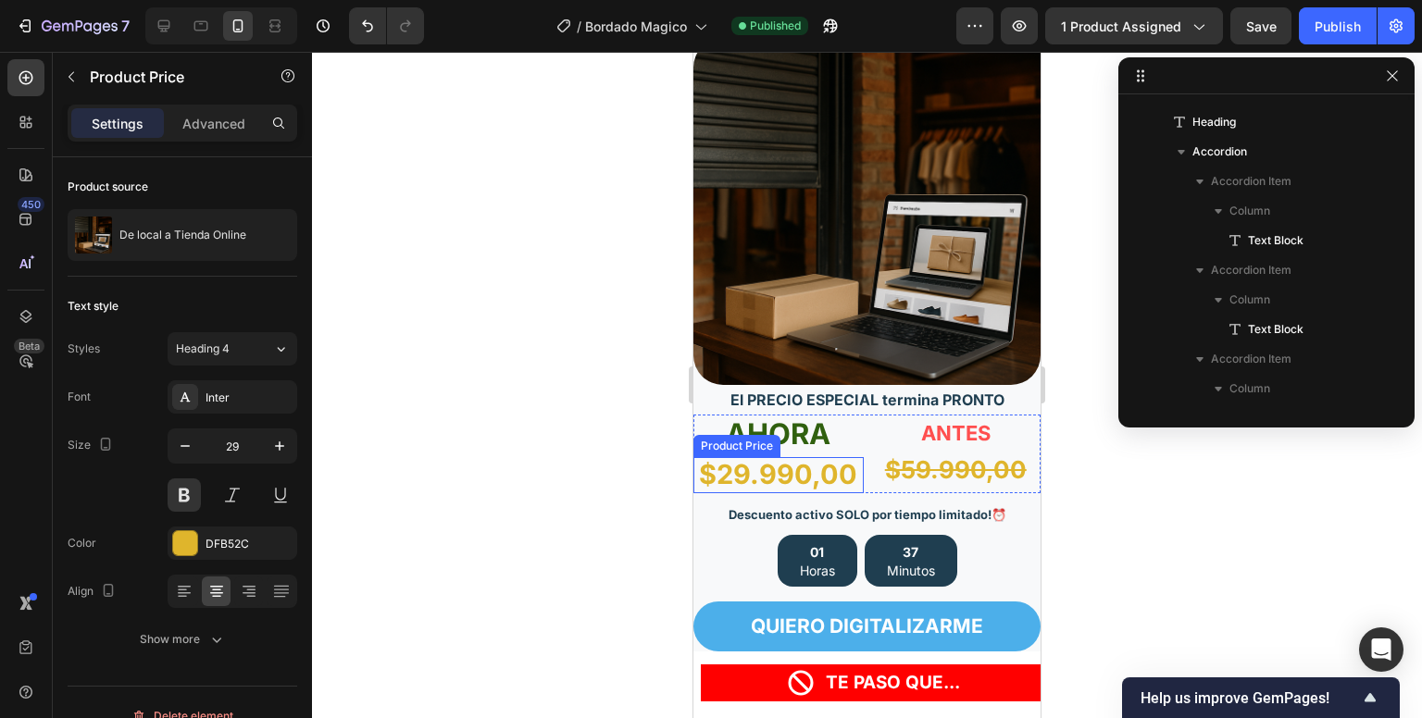
scroll to position [261, 0]
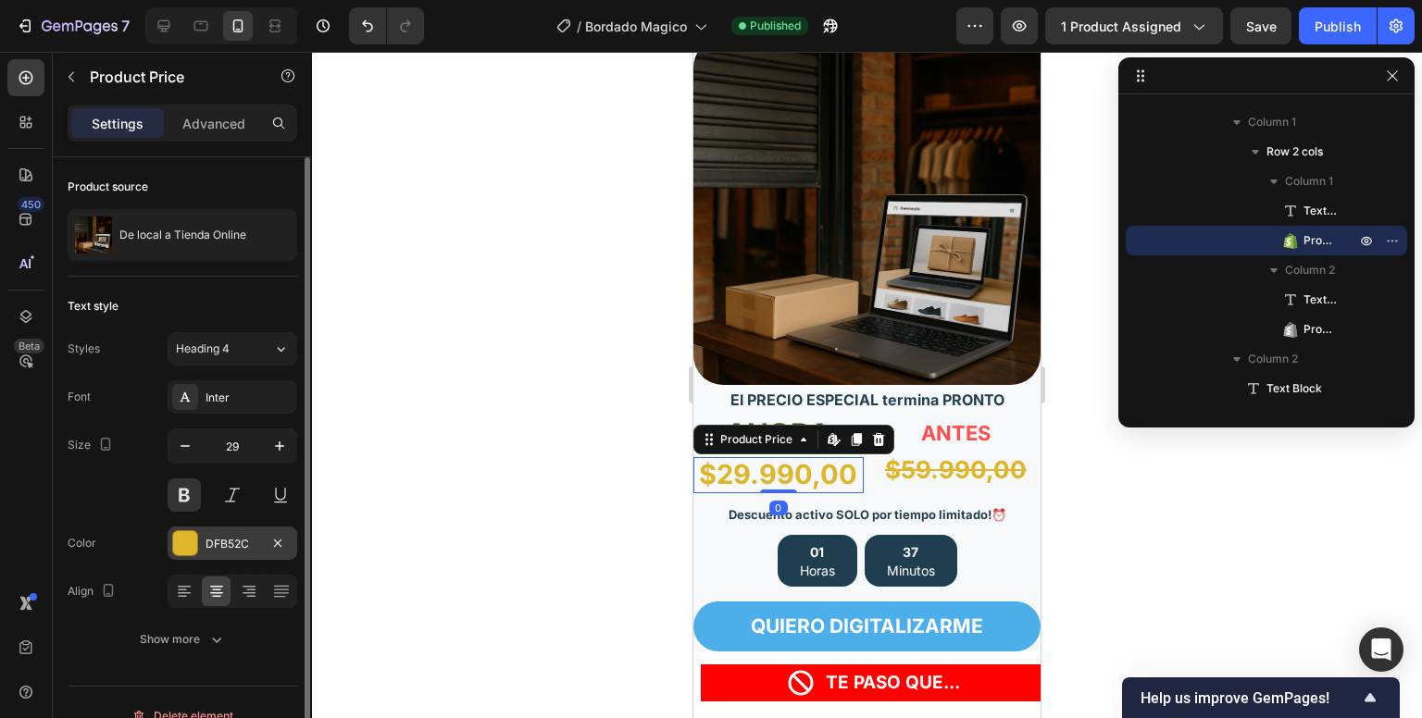
click at [200, 546] on div "DFB52C" at bounding box center [233, 543] width 130 height 33
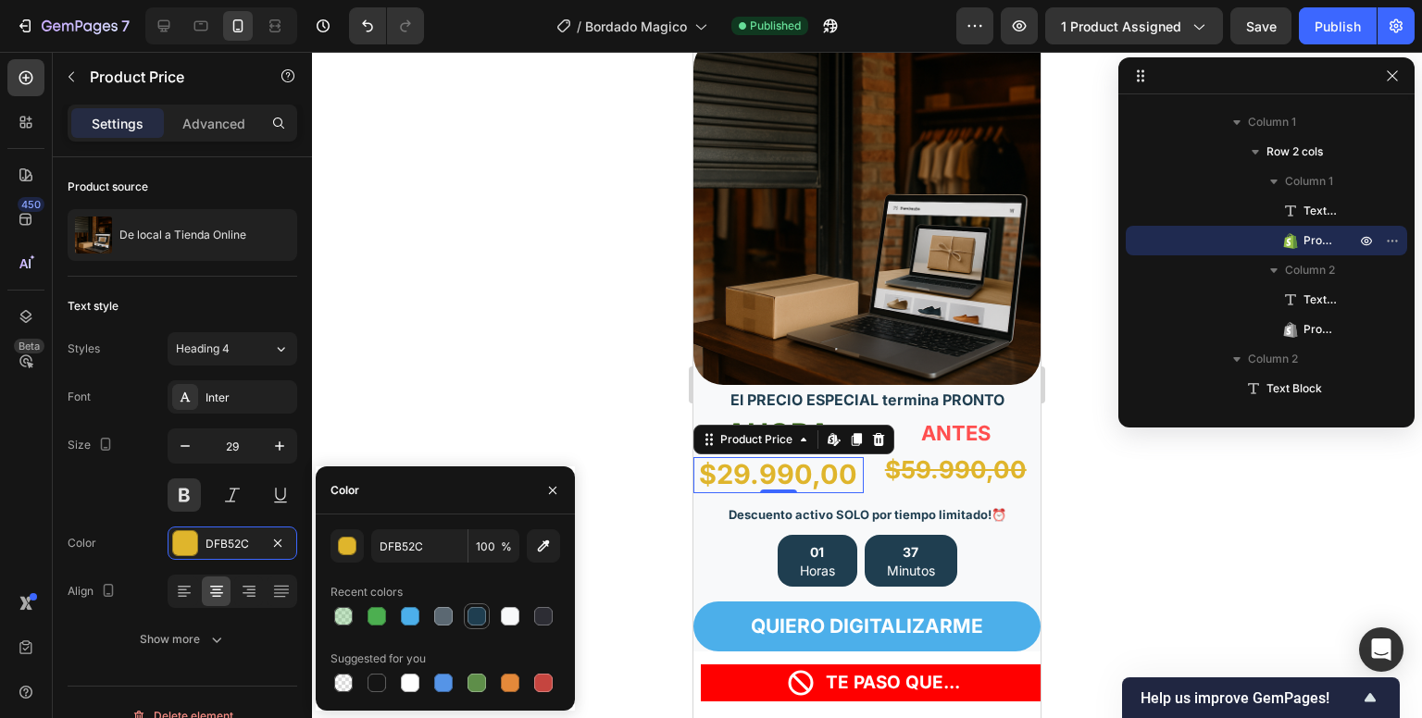
click at [480, 618] on div at bounding box center [477, 616] width 19 height 19
type input "1F3E50"
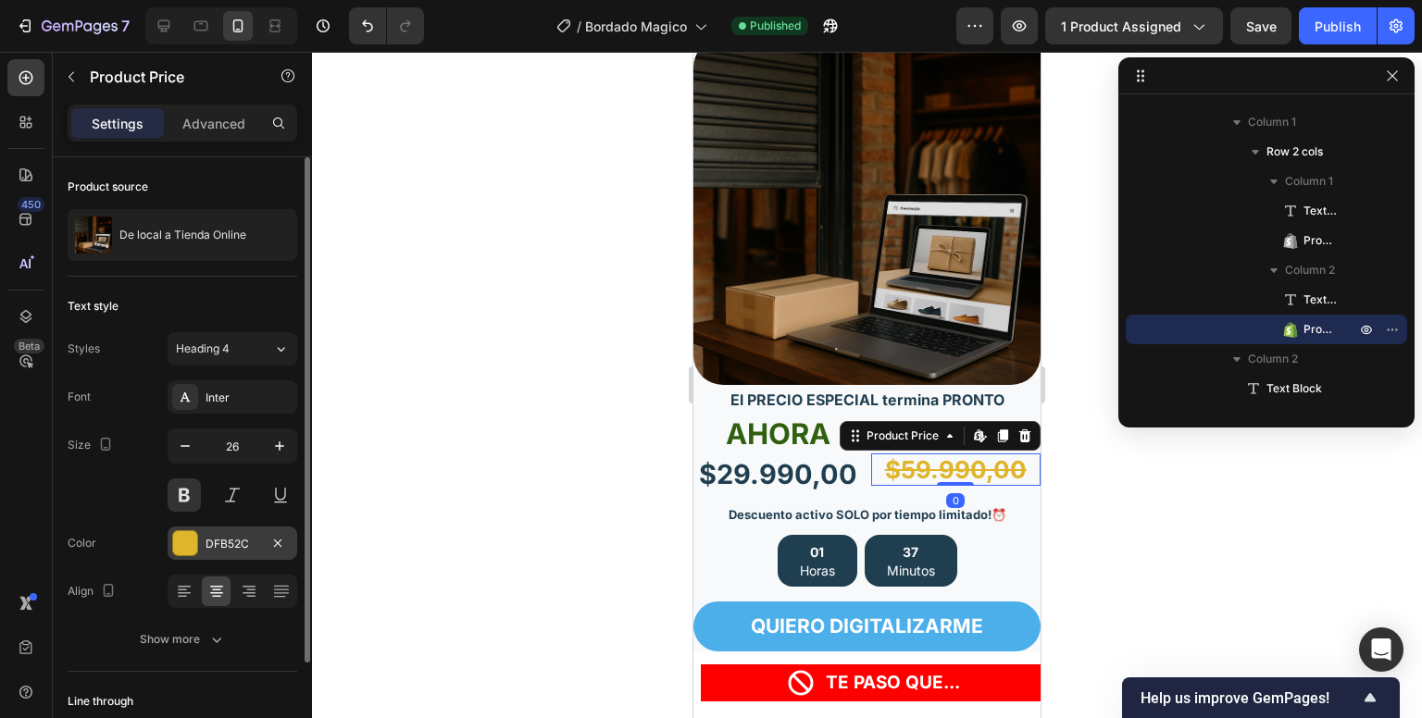
click at [237, 542] on div "DFB52C" at bounding box center [233, 544] width 54 height 17
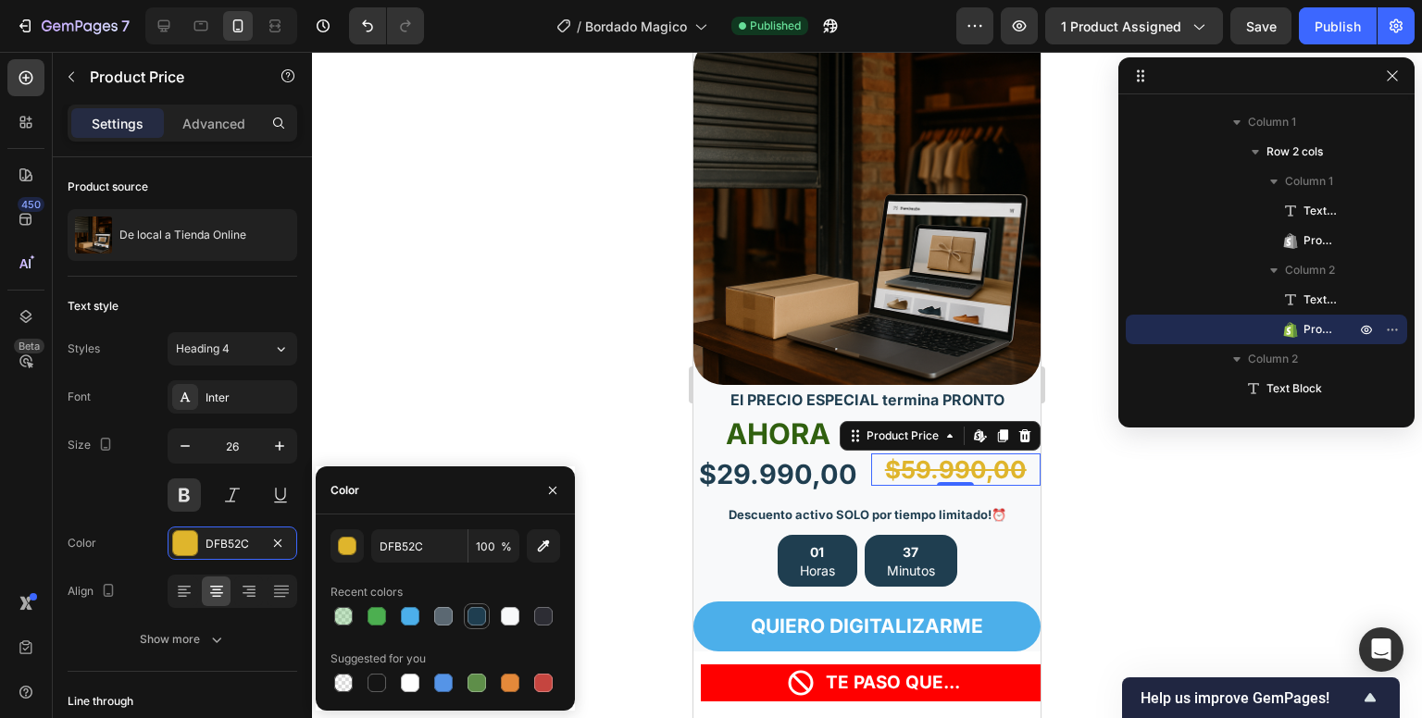
click at [474, 617] on div at bounding box center [477, 616] width 19 height 19
click at [543, 688] on div at bounding box center [543, 683] width 19 height 19
type input "C5453F"
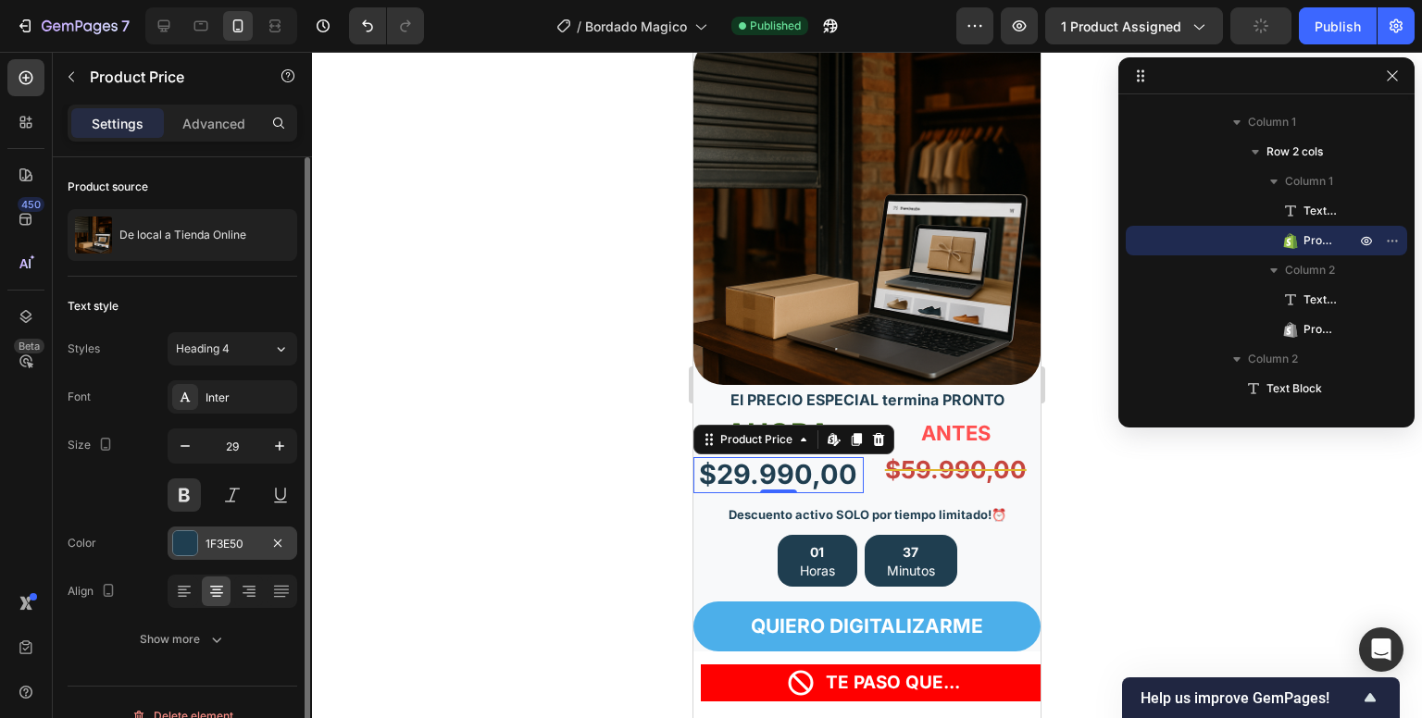
click at [173, 553] on div at bounding box center [185, 544] width 26 height 26
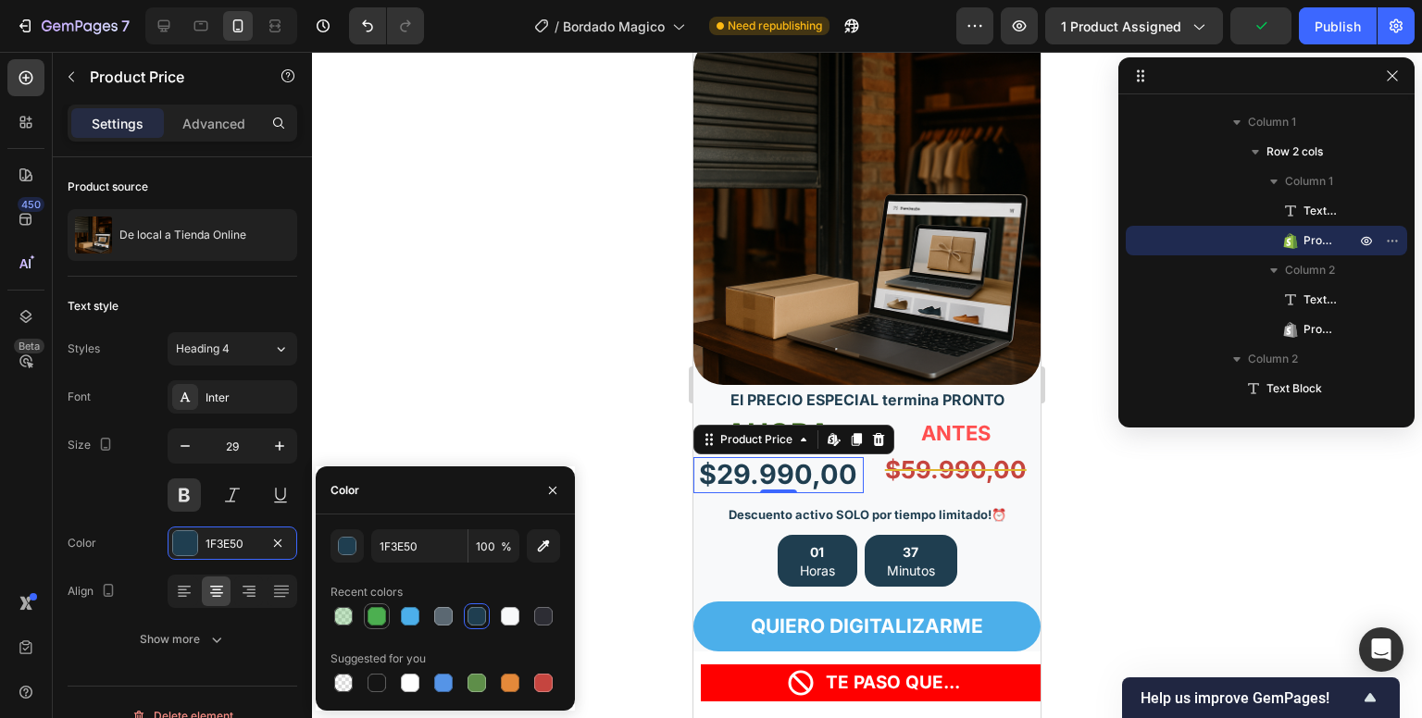
click at [376, 616] on div at bounding box center [377, 616] width 19 height 19
type input "4CAF50"
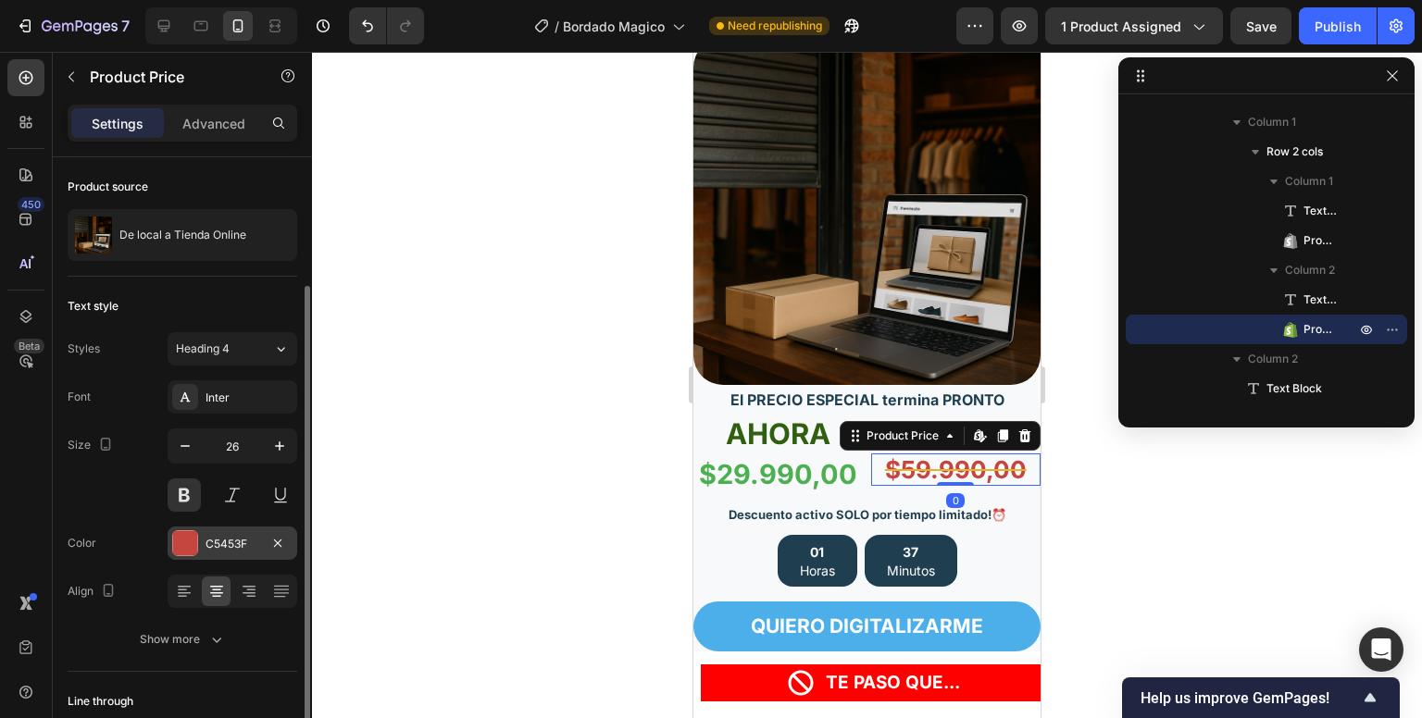
scroll to position [130, 0]
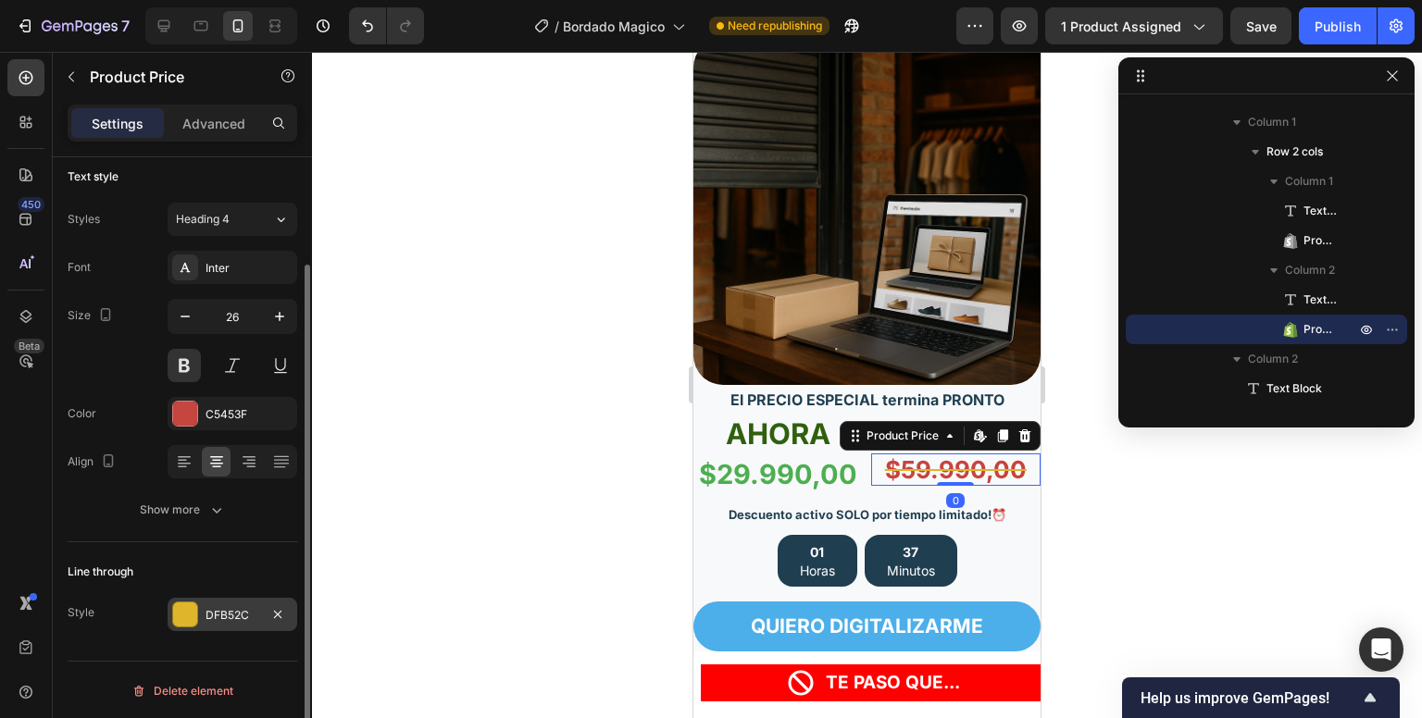
click at [241, 601] on div "DFB52C" at bounding box center [233, 614] width 130 height 33
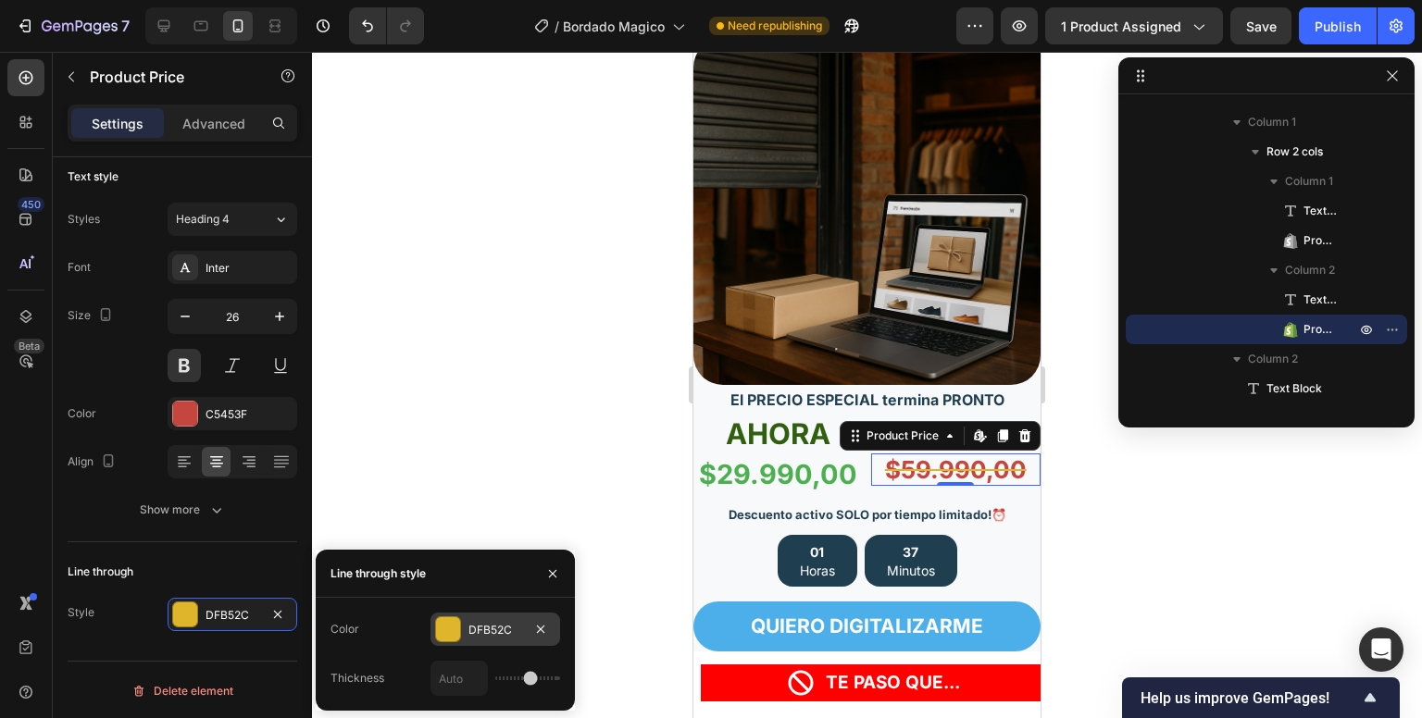
click at [483, 630] on div "DFB52C" at bounding box center [495, 630] width 54 height 17
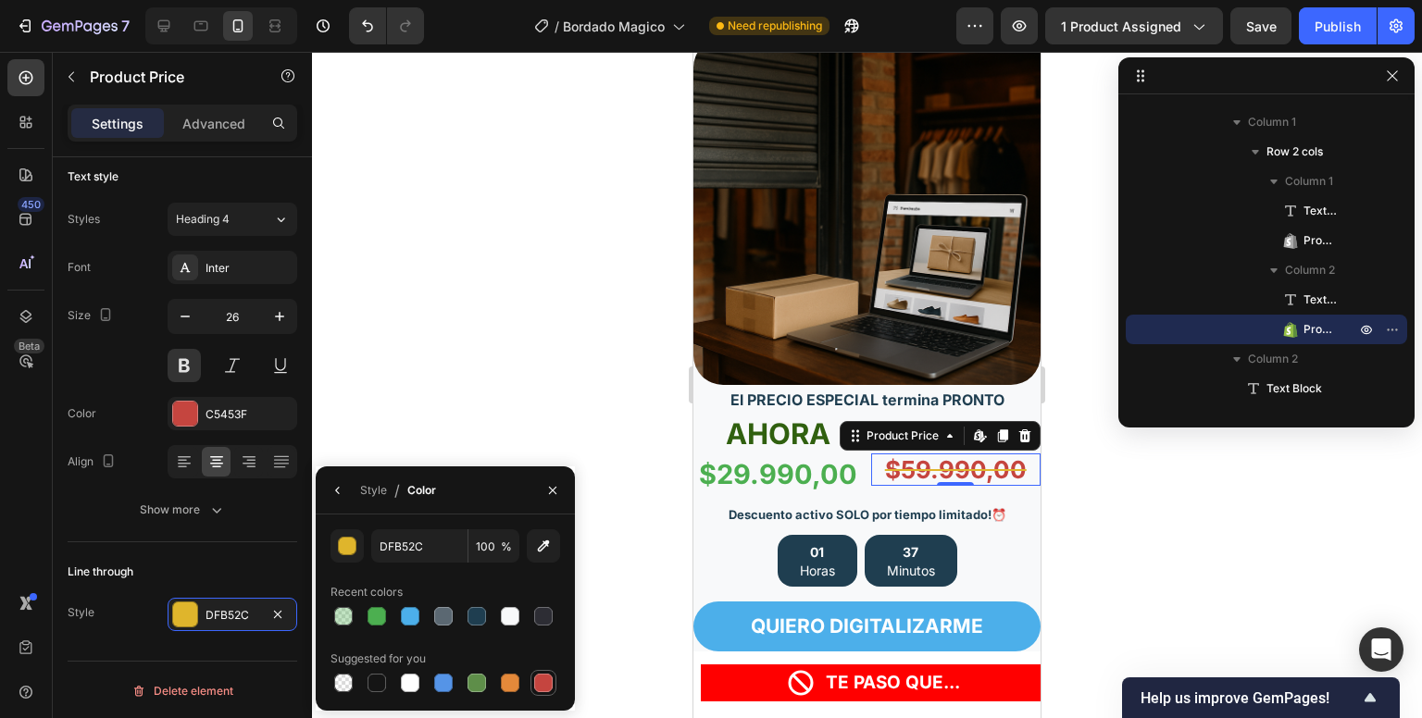
click at [544, 678] on div at bounding box center [543, 683] width 19 height 19
type input "C5453F"
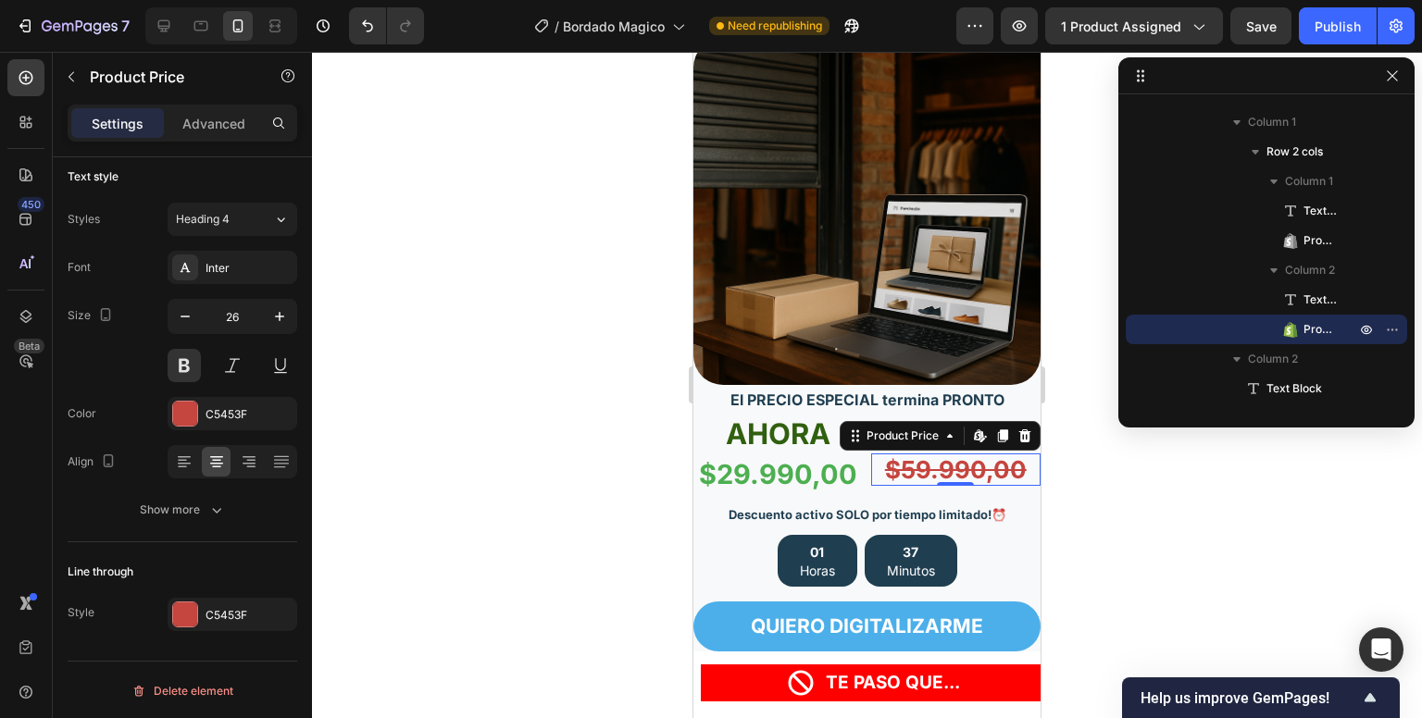
click at [650, 400] on div at bounding box center [867, 385] width 1110 height 667
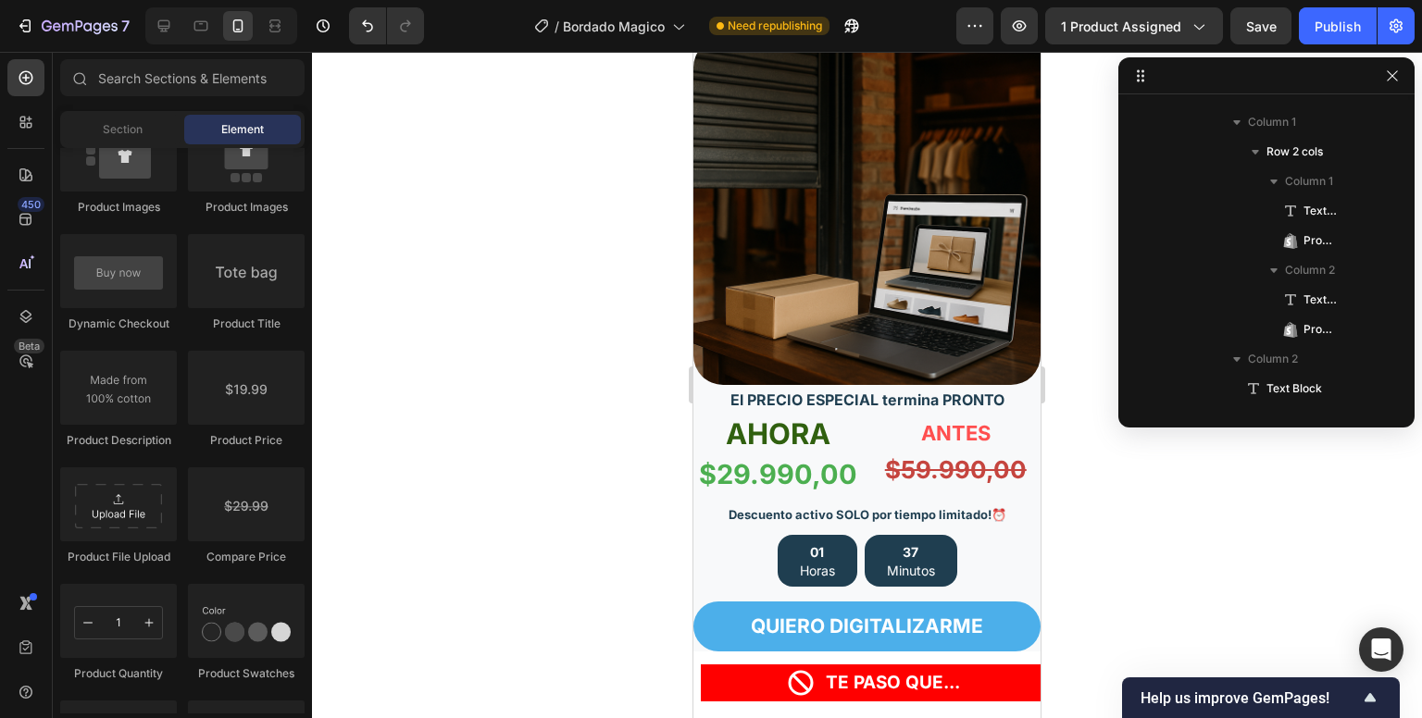
click at [650, 400] on div at bounding box center [867, 385] width 1110 height 667
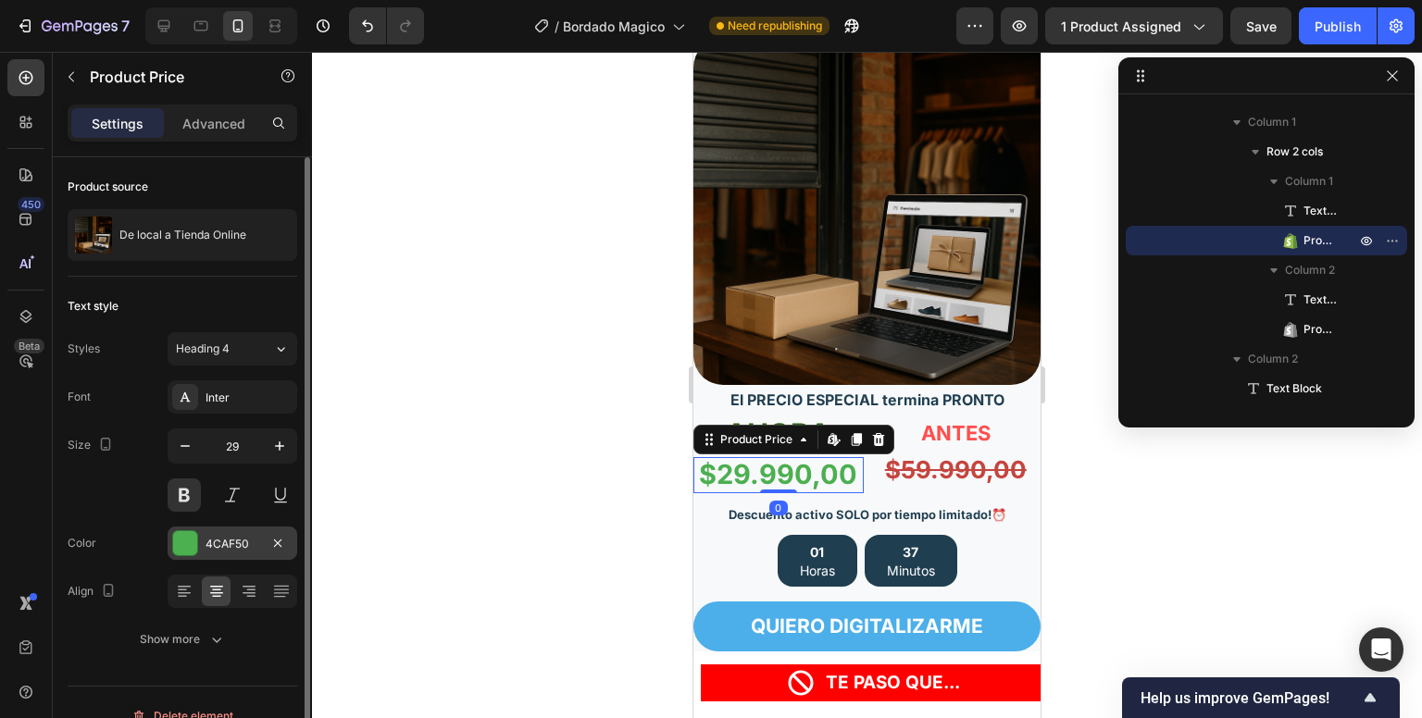
click at [206, 531] on div "4CAF50" at bounding box center [233, 543] width 130 height 33
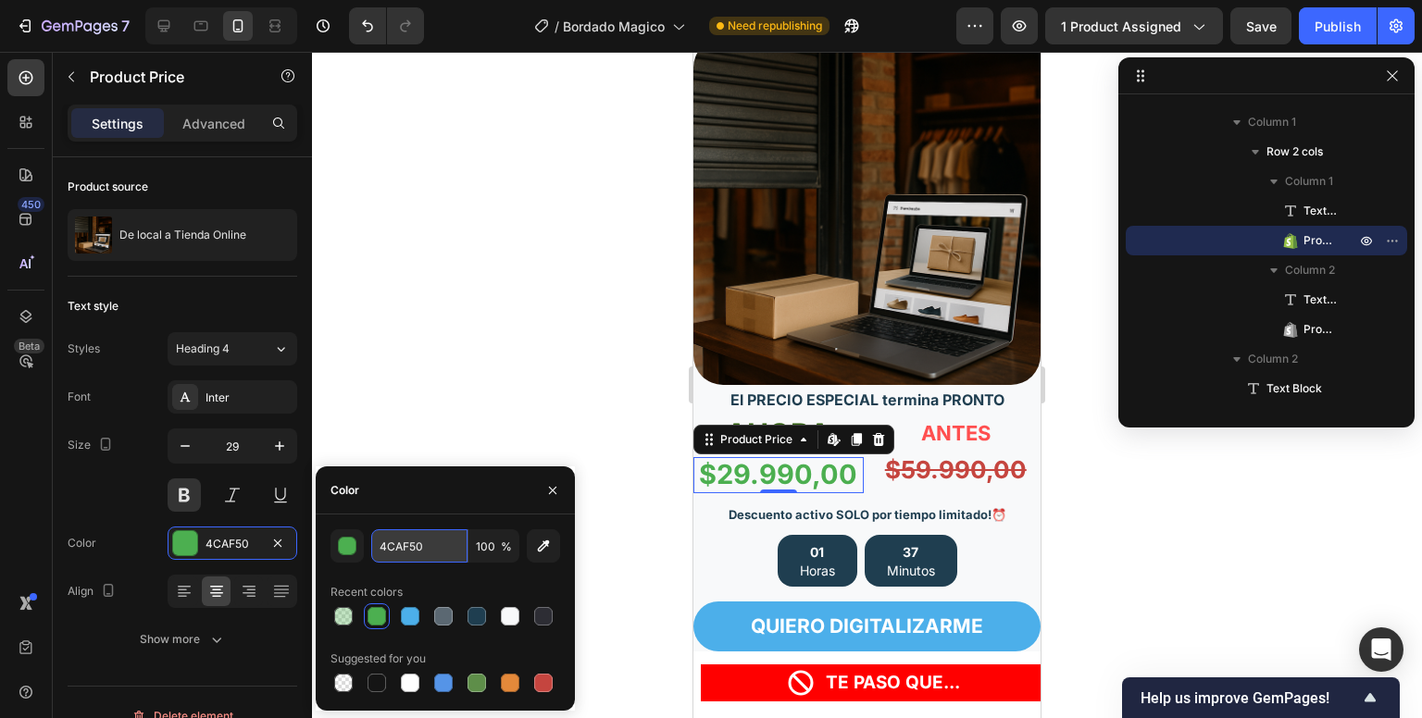
click at [407, 552] on input "4CAF50" at bounding box center [419, 546] width 96 height 33
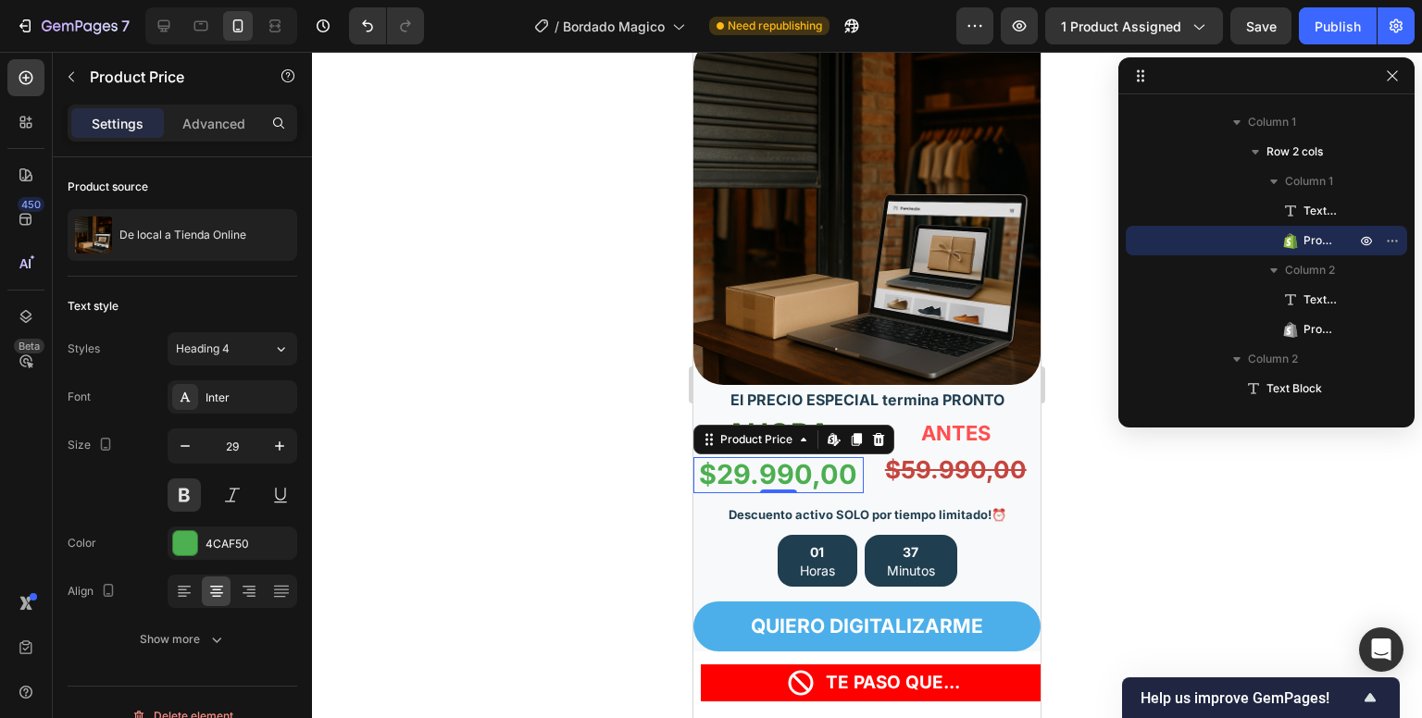
click at [596, 451] on div at bounding box center [867, 385] width 1110 height 667
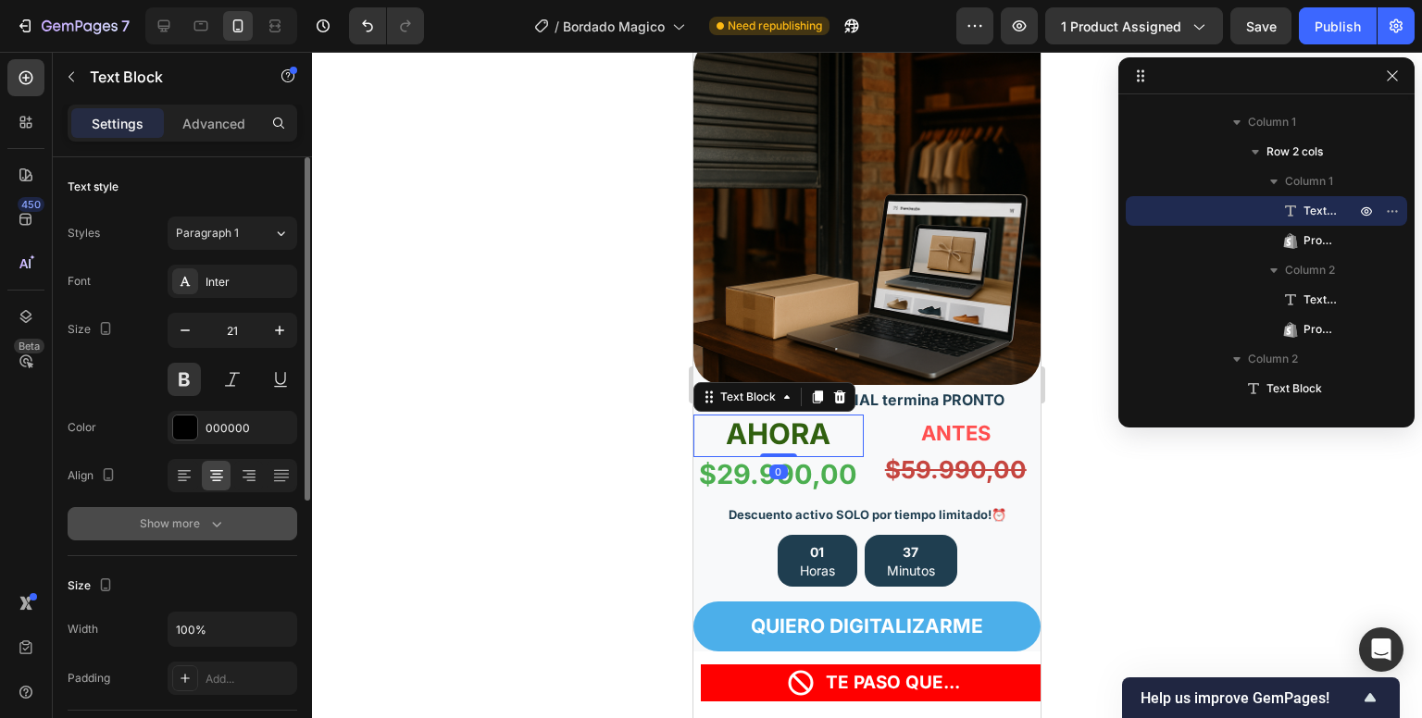
scroll to position [48, 0]
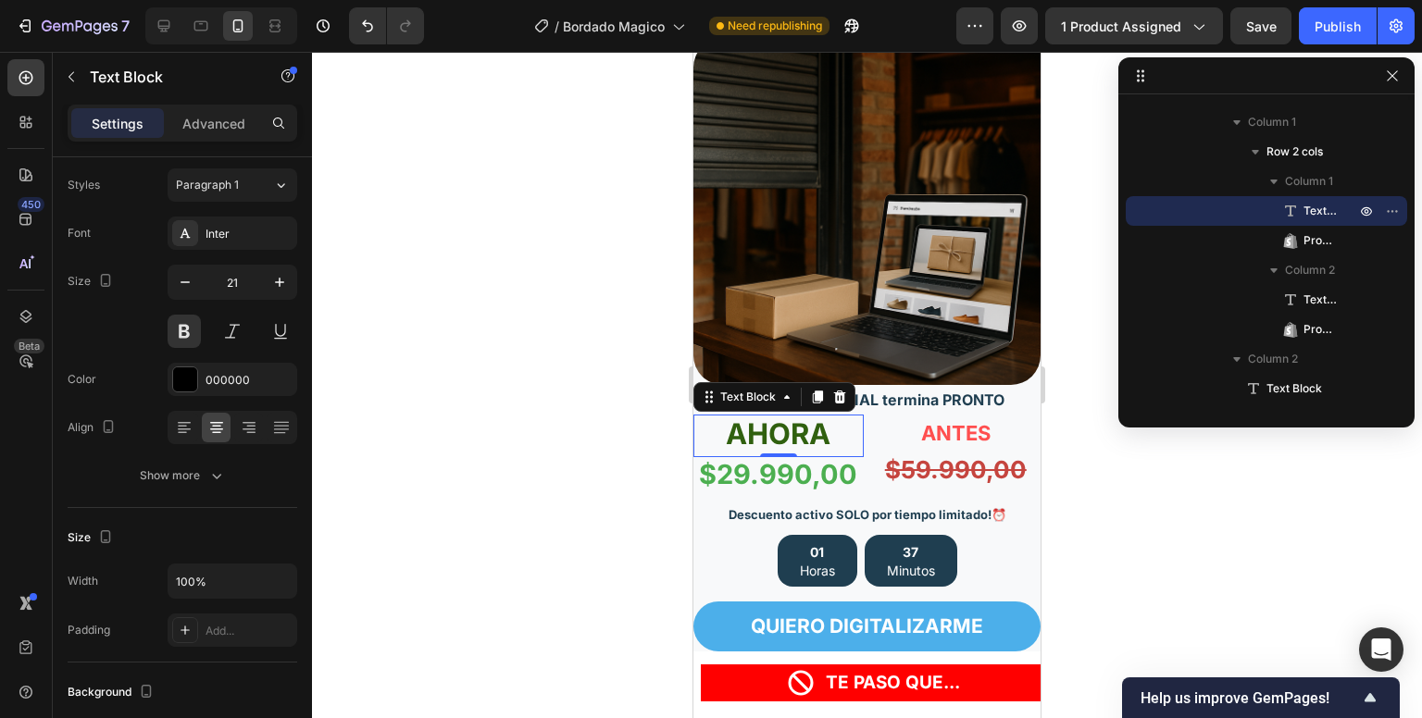
click at [769, 417] on span "AHORA" at bounding box center [778, 434] width 105 height 34
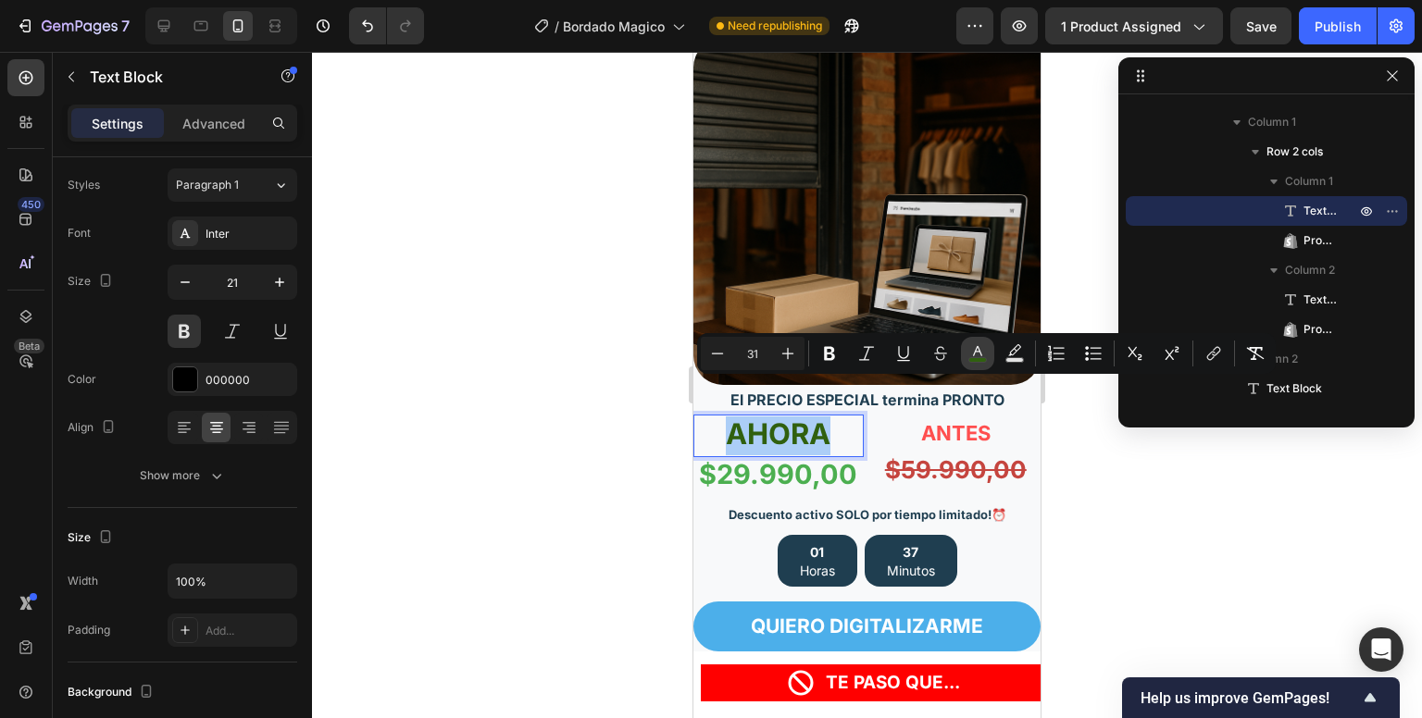
click at [980, 351] on icon "Editor contextual toolbar" at bounding box center [977, 351] width 9 height 10
type input "30600F"
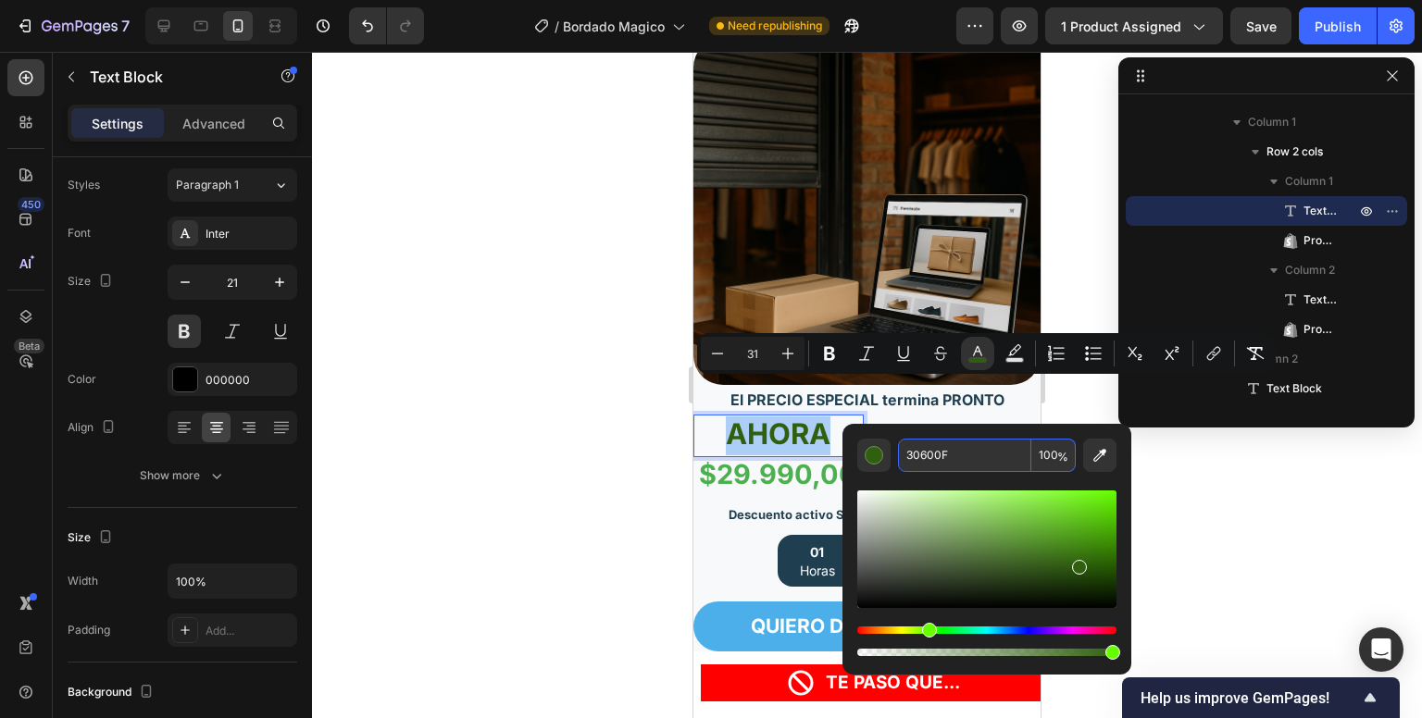
paste input "4CAF50"
click at [930, 456] on input "30600F" at bounding box center [964, 455] width 133 height 33
type input "4CAF50"
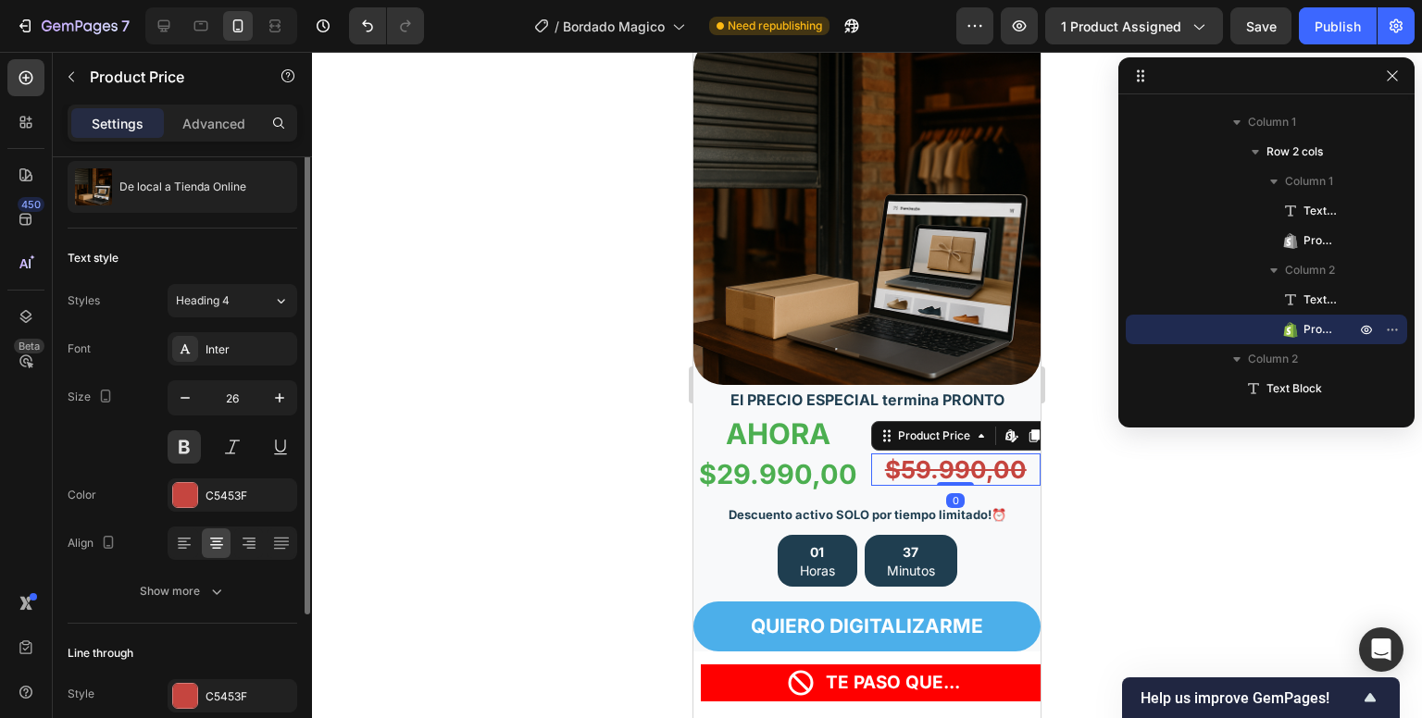
scroll to position [0, 0]
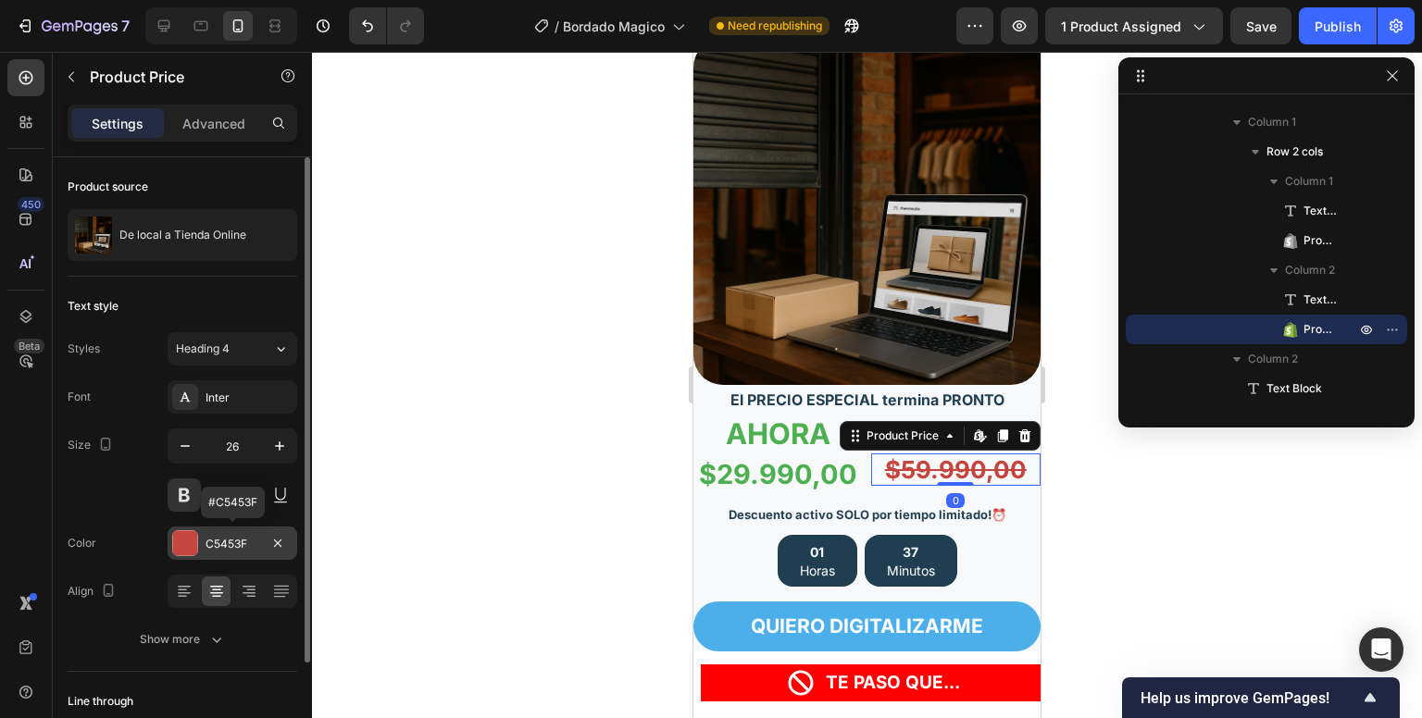
click at [212, 553] on div "C5453F" at bounding box center [233, 543] width 130 height 33
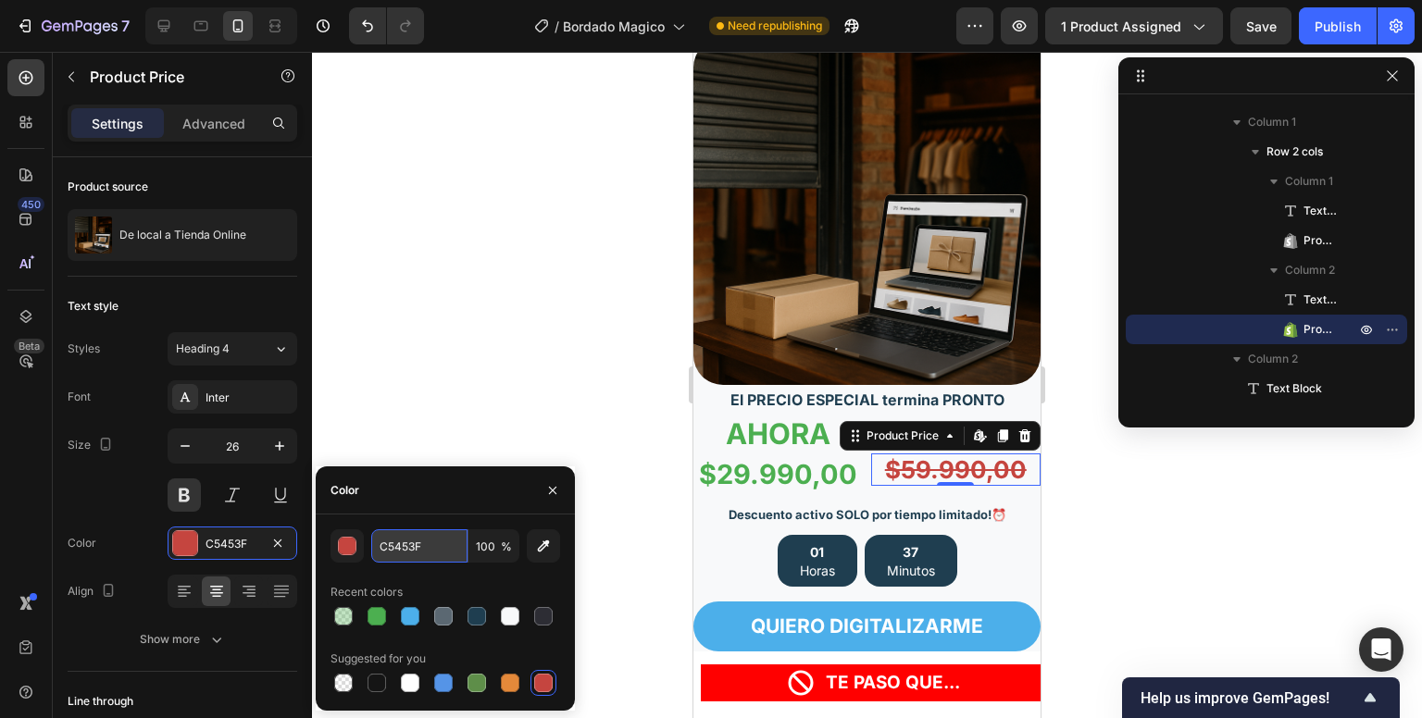
click at [398, 545] on input "C5453F" at bounding box center [419, 546] width 96 height 33
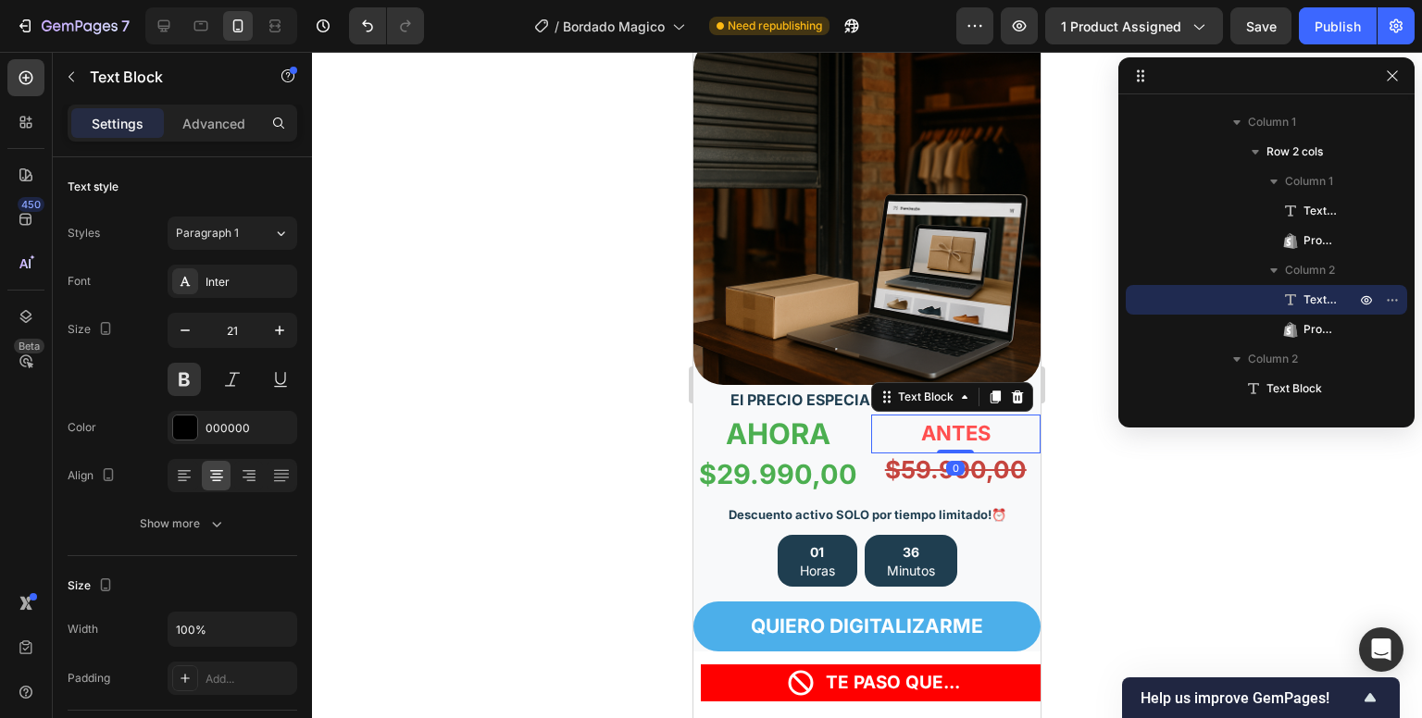
click at [946, 421] on span "ANTES" at bounding box center [955, 433] width 69 height 24
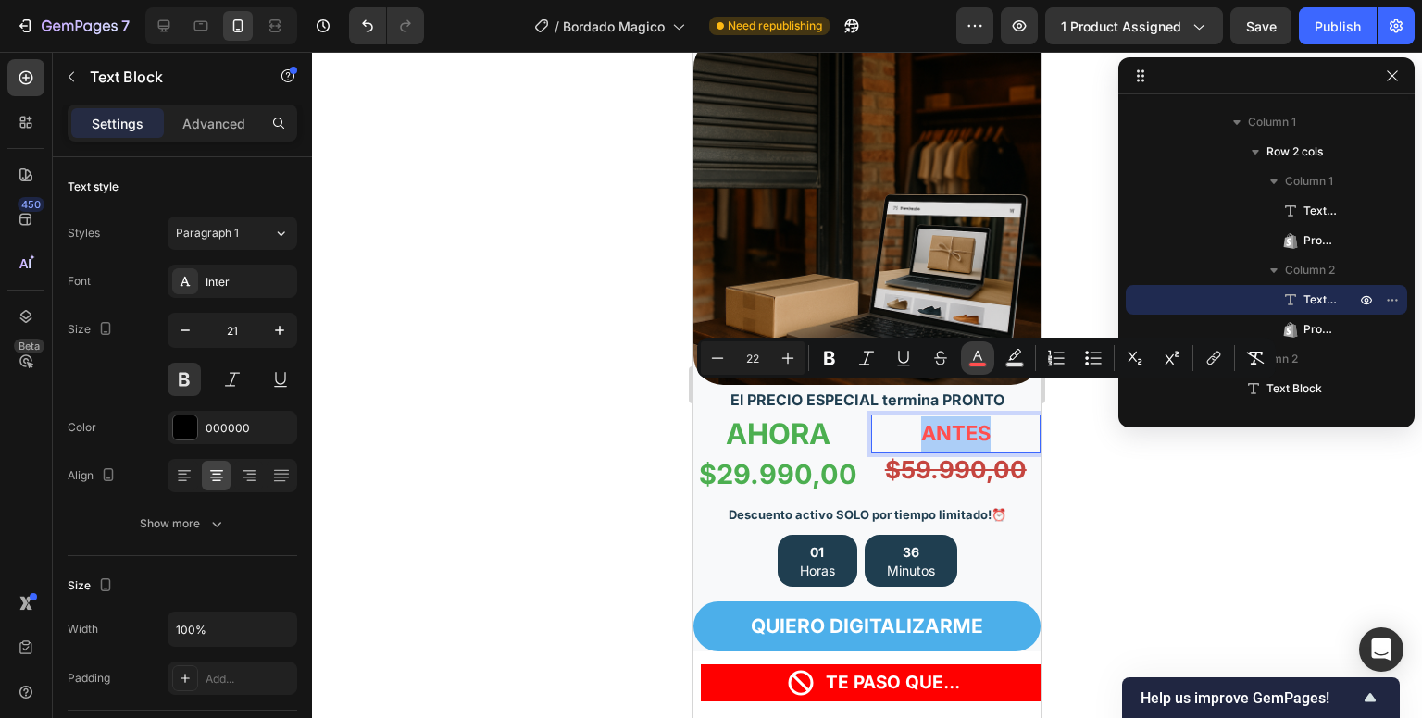
click at [977, 365] on rect "Editor contextual toolbar" at bounding box center [978, 365] width 18 height 5
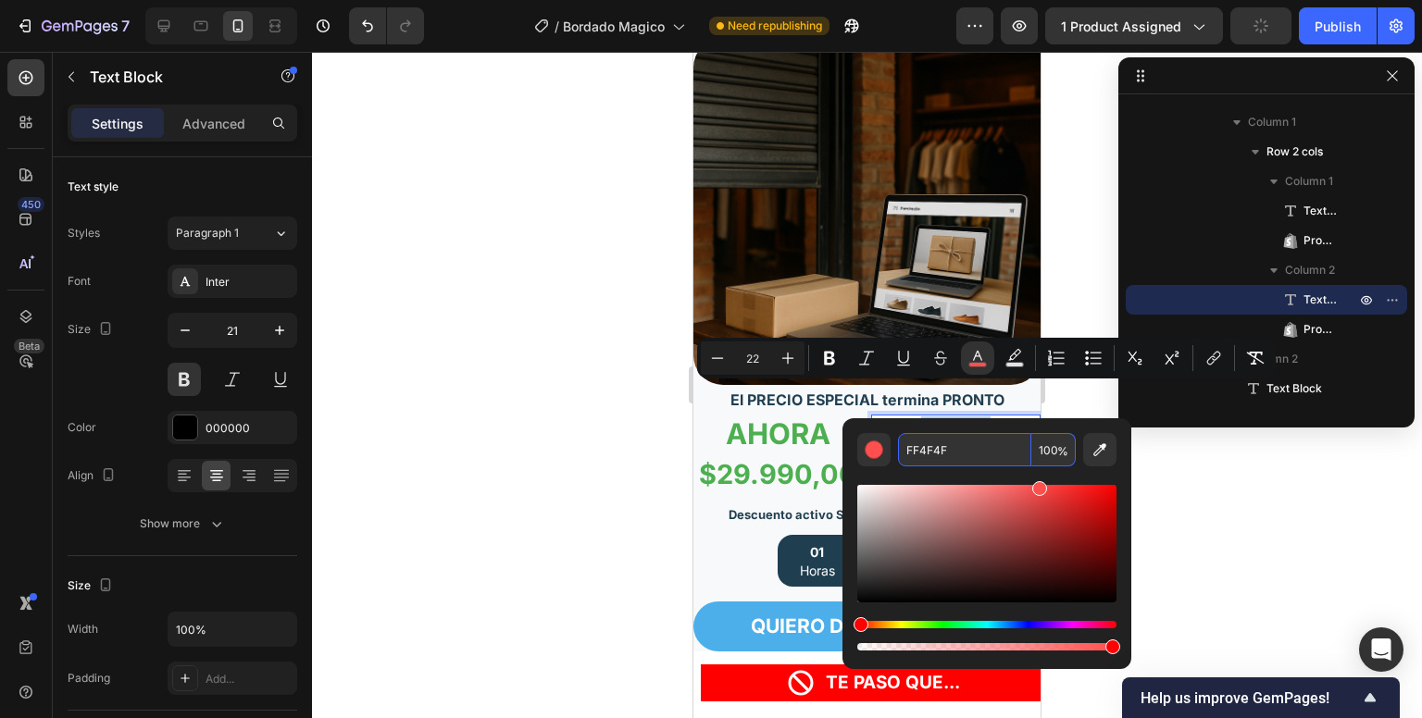
click at [930, 453] on input "FF4F4F" at bounding box center [964, 449] width 133 height 33
paste input "C5453"
type input "C5453F"
click at [616, 421] on div at bounding box center [867, 385] width 1110 height 667
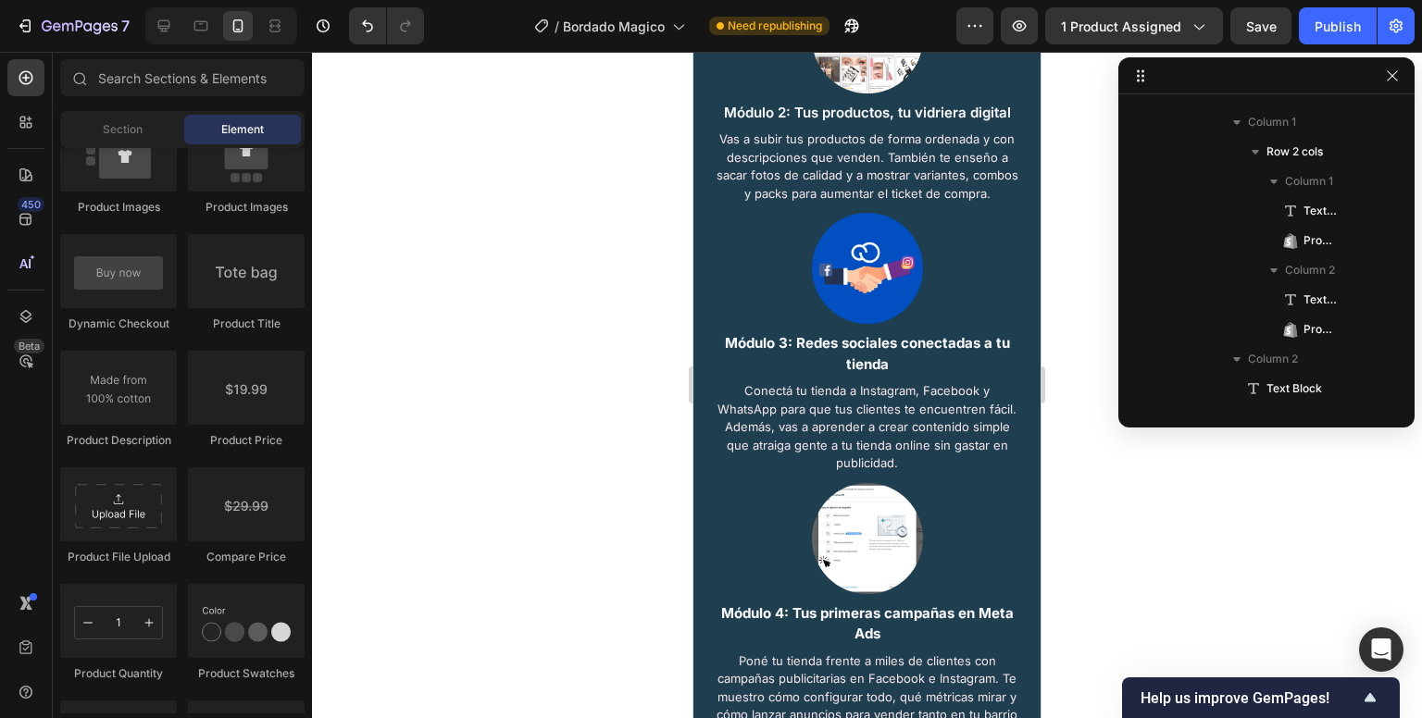
scroll to position [2437, 0]
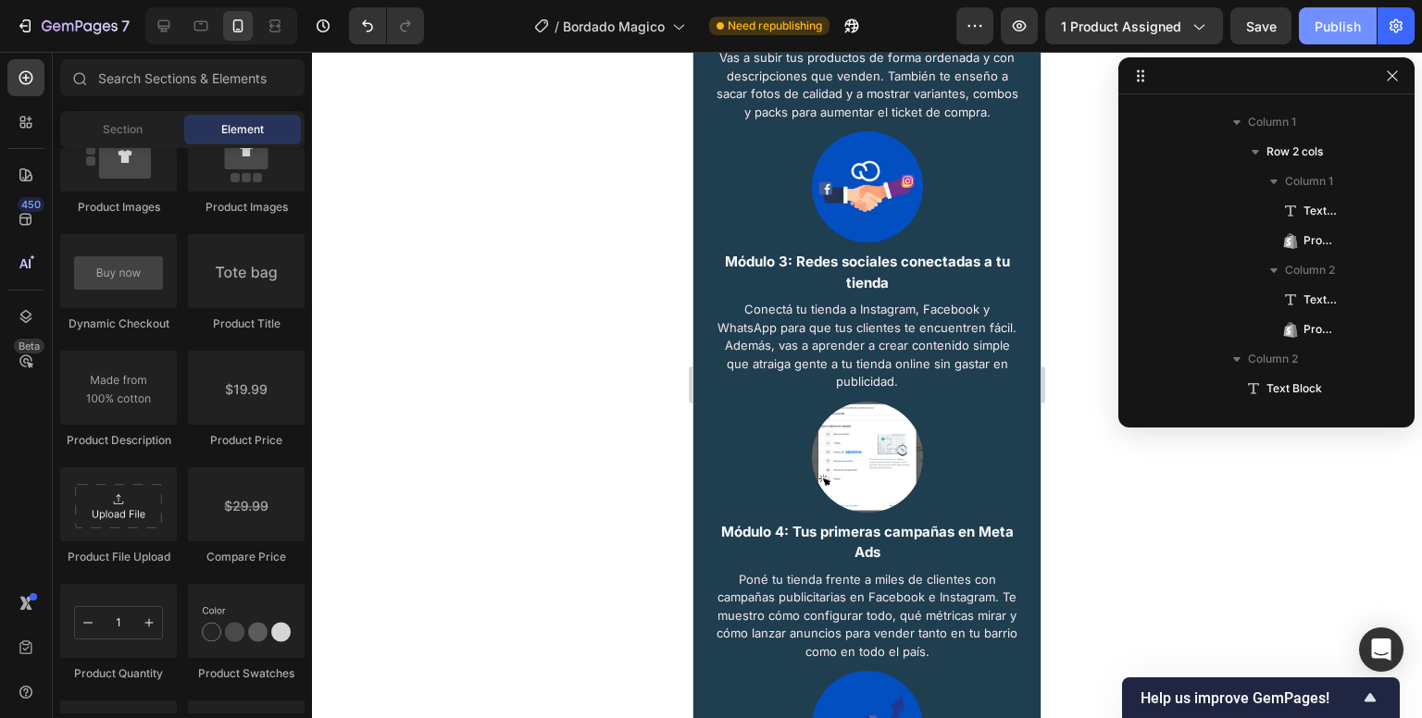
click at [1352, 23] on div "Publish" at bounding box center [1338, 26] width 46 height 19
